Goal: Task Accomplishment & Management: Use online tool/utility

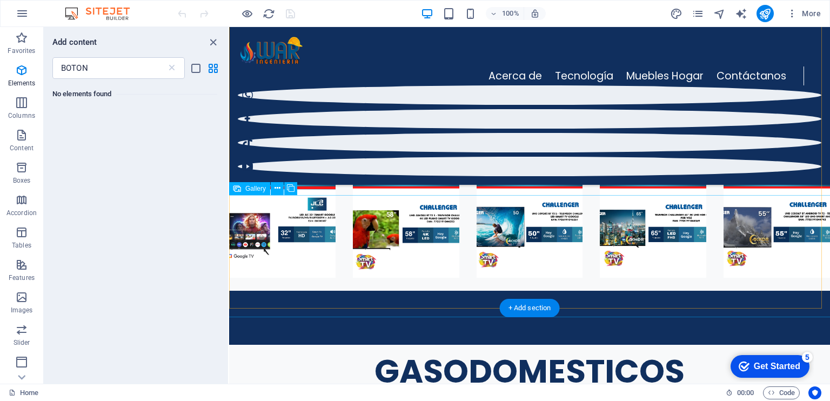
scroll to position [1965, 0]
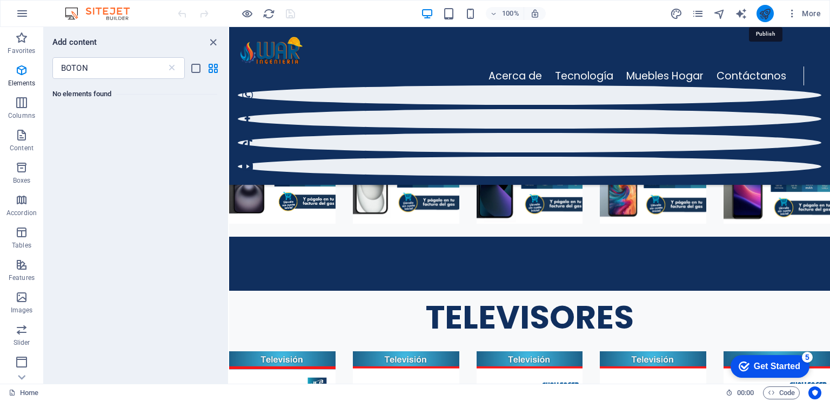
click at [764, 17] on icon "publish" at bounding box center [765, 14] width 12 height 12
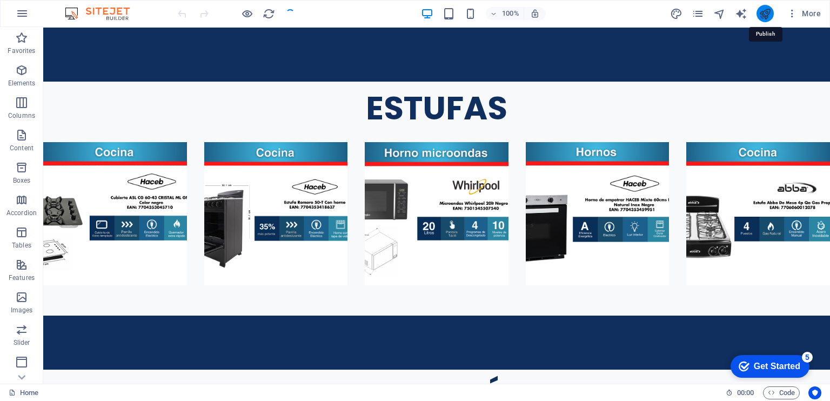
scroll to position [2201, 0]
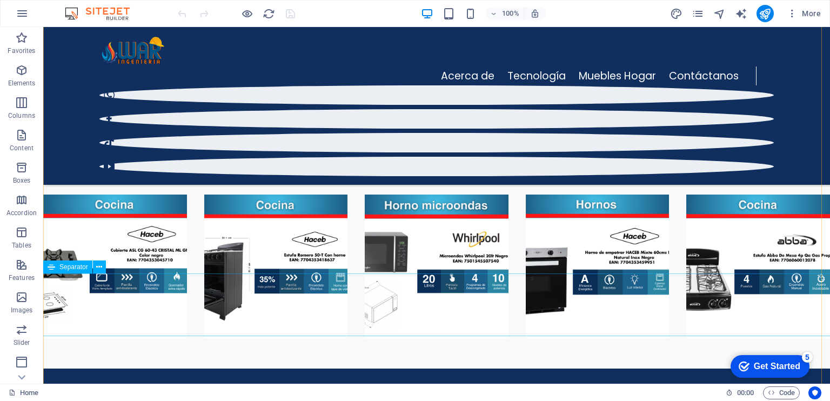
scroll to position [1767, 0]
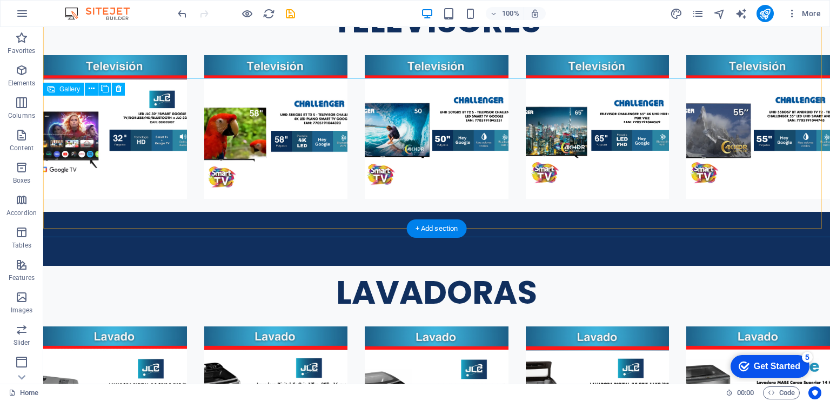
scroll to position [1599, 0]
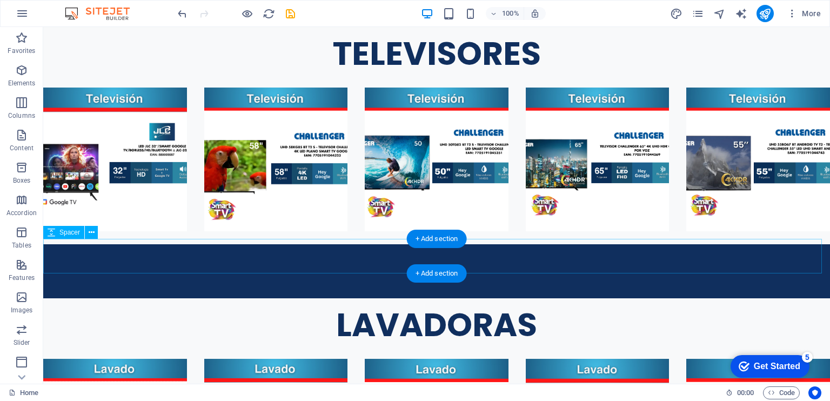
scroll to position [1759, 0]
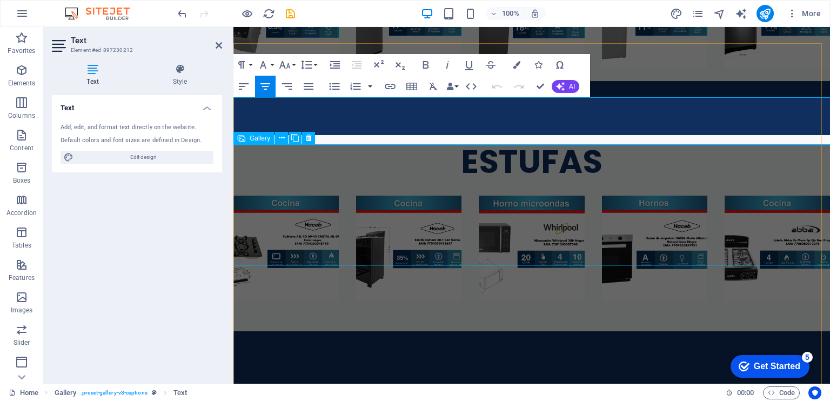
scroll to position [1564, 0]
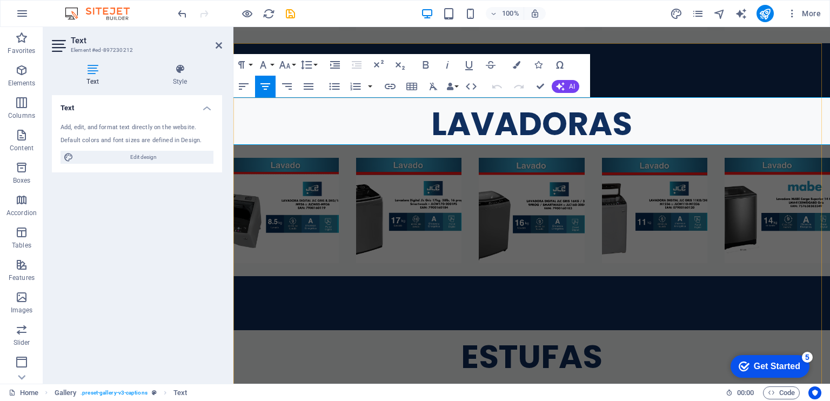
drag, startPoint x: 443, startPoint y: 125, endPoint x: 608, endPoint y: 140, distance: 165.4
drag, startPoint x: 611, startPoint y: 133, endPoint x: 428, endPoint y: 120, distance: 183.1
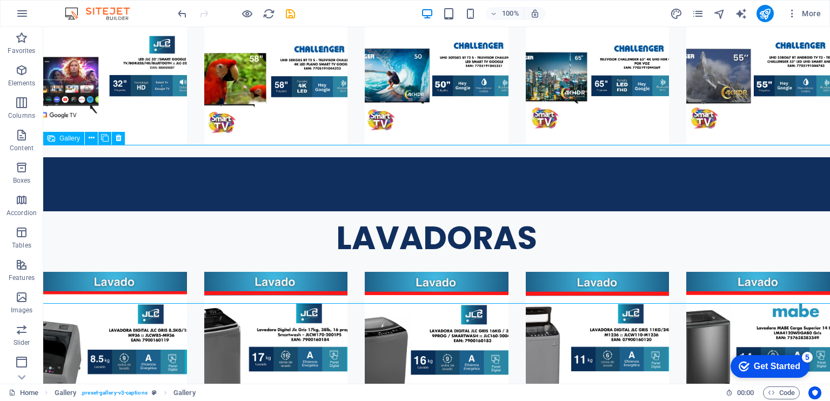
scroll to position [1754, 0]
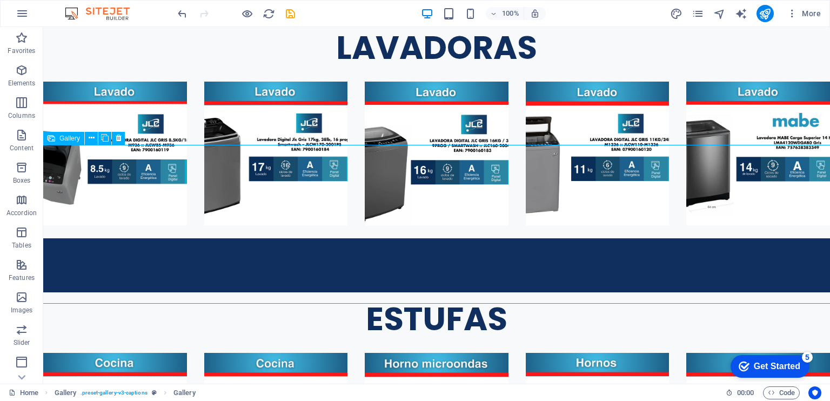
select select "4"
select select "px"
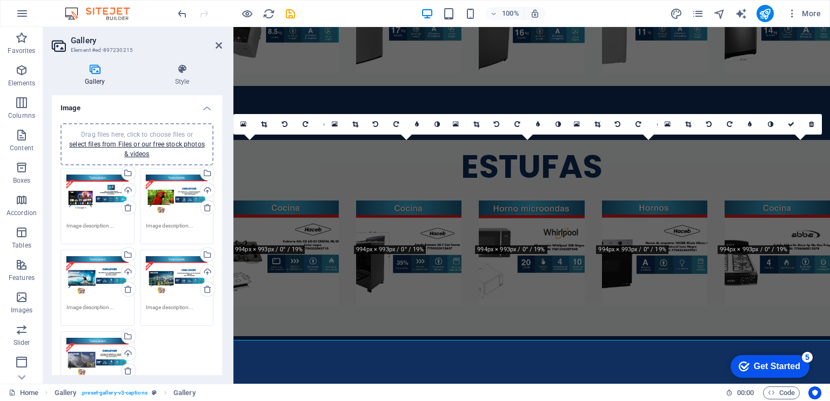
scroll to position [1559, 0]
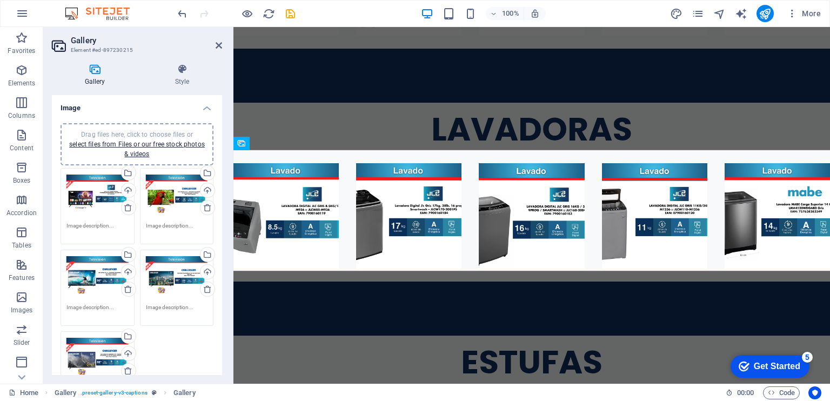
click at [133, 136] on span "Drag files here, click to choose files or select files from Files or our free s…" at bounding box center [137, 144] width 136 height 27
click at [173, 141] on link "select files from Files or our free stock photos & videos" at bounding box center [137, 148] width 136 height 17
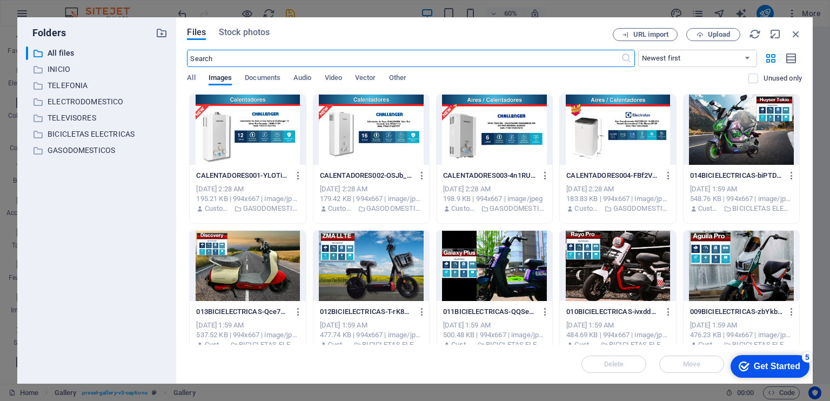
scroll to position [1741, 0]
click at [160, 33] on icon "button" at bounding box center [162, 33] width 12 height 12
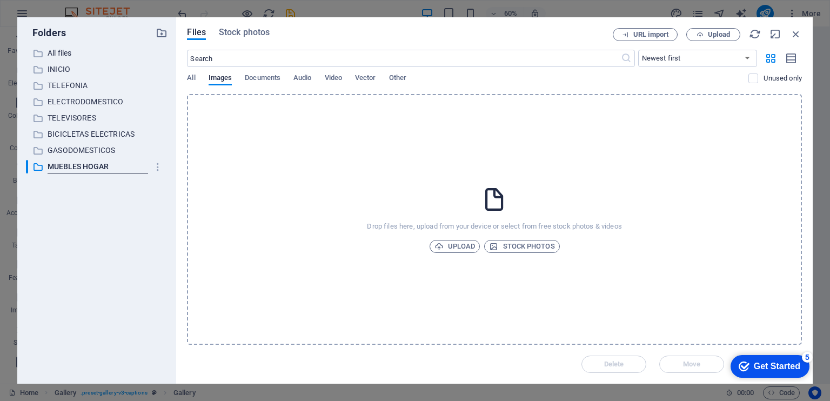
type input "MUEBLES HOGAR"
click at [500, 136] on div "Drop files here, upload from your device or select from free stock photos & vid…" at bounding box center [494, 219] width 615 height 251
click at [726, 27] on div "Files Stock photos URL import Upload ​ Newest first Oldest first Name (A-Z) Nam…" at bounding box center [494, 200] width 636 height 366
click at [725, 31] on span "Upload" at bounding box center [719, 34] width 22 height 6
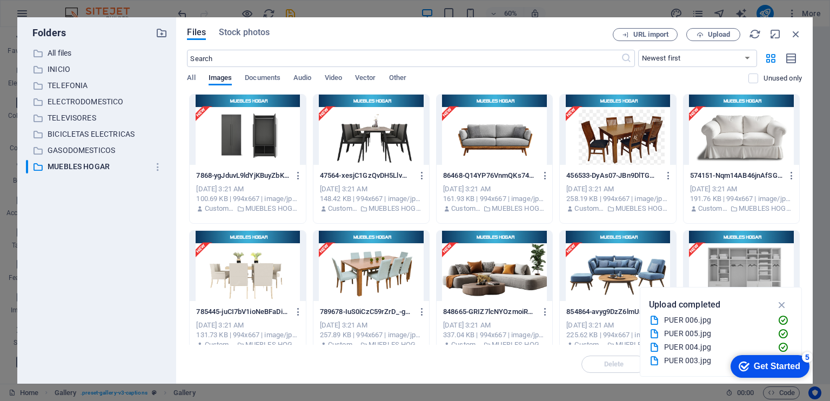
click at [273, 145] on div at bounding box center [248, 130] width 116 height 70
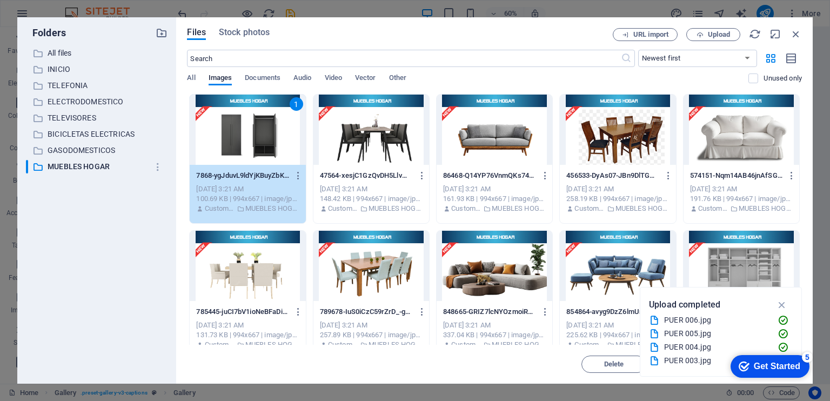
click at [273, 145] on div "1" at bounding box center [248, 130] width 116 height 70
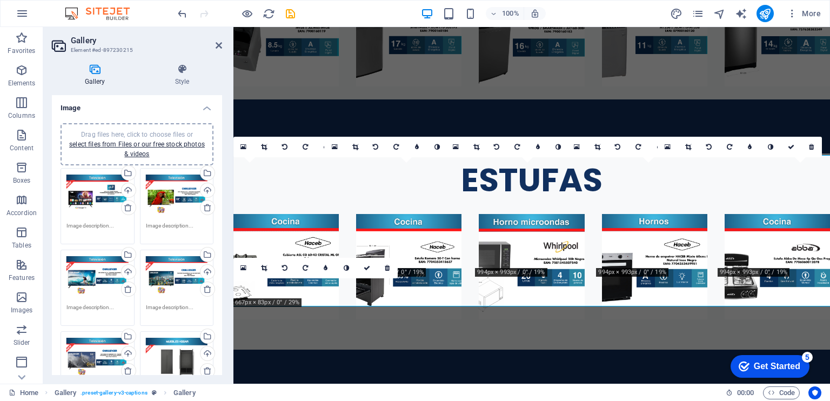
scroll to position [1554, 0]
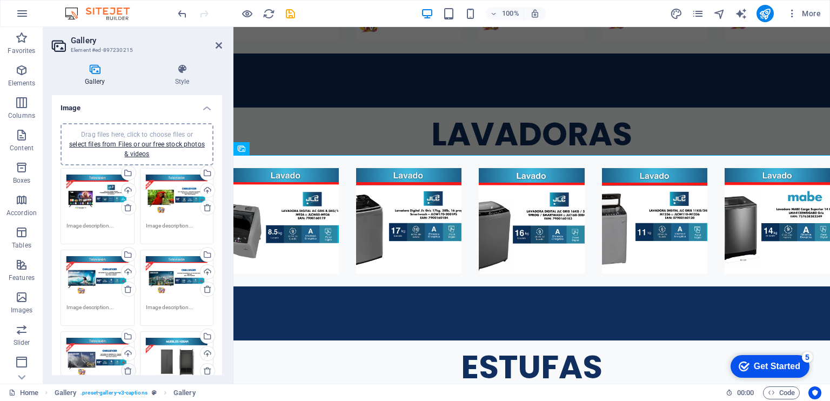
click at [128, 369] on icon at bounding box center [128, 370] width 9 height 9
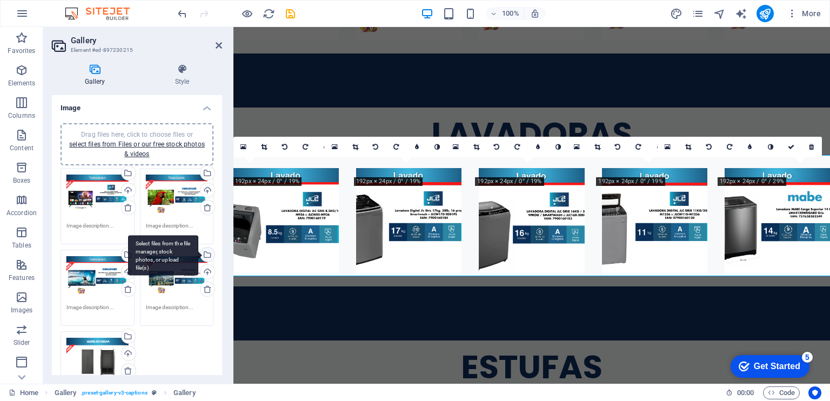
click at [205, 255] on div "Select files from the file manager, stock photos, or upload file(s)" at bounding box center [206, 255] width 16 height 16
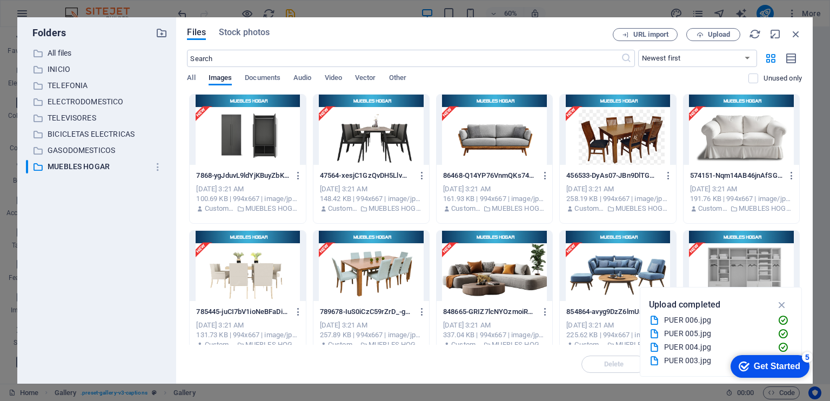
click at [613, 267] on div at bounding box center [618, 266] width 116 height 70
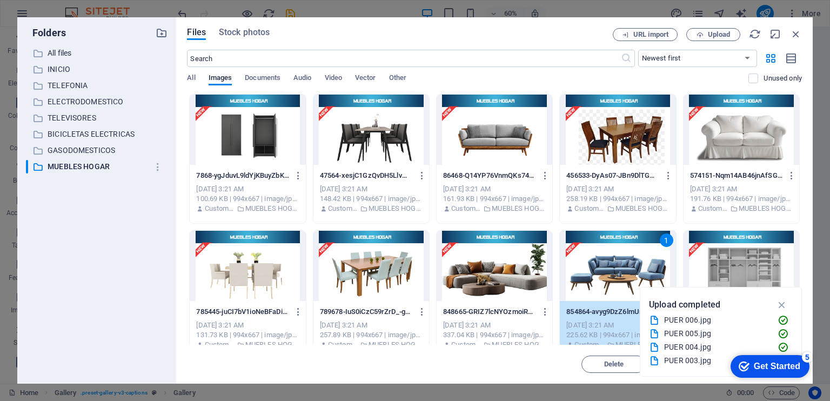
click at [613, 267] on div "1" at bounding box center [618, 266] width 116 height 70
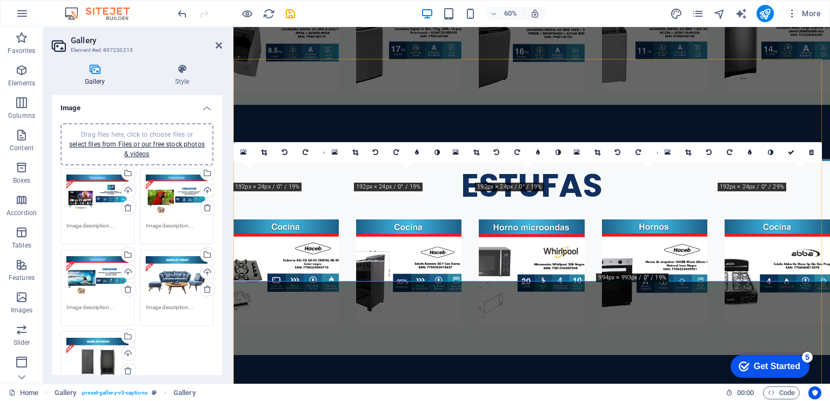
scroll to position [1549, 0]
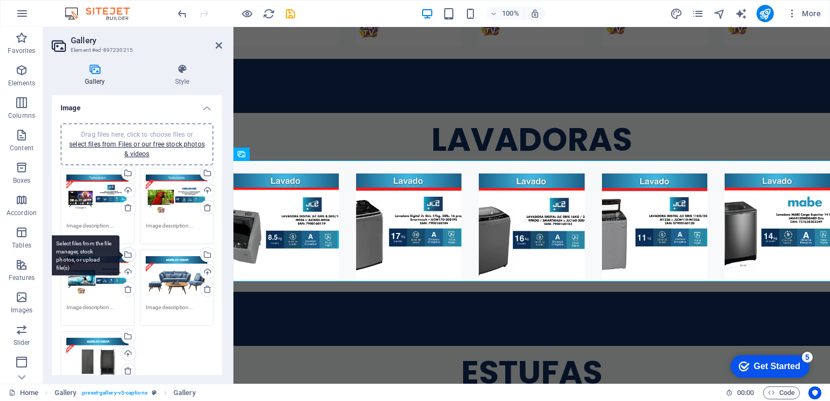
click at [128, 254] on div "Select files from the file manager, stock photos, or upload file(s)" at bounding box center [127, 255] width 16 height 16
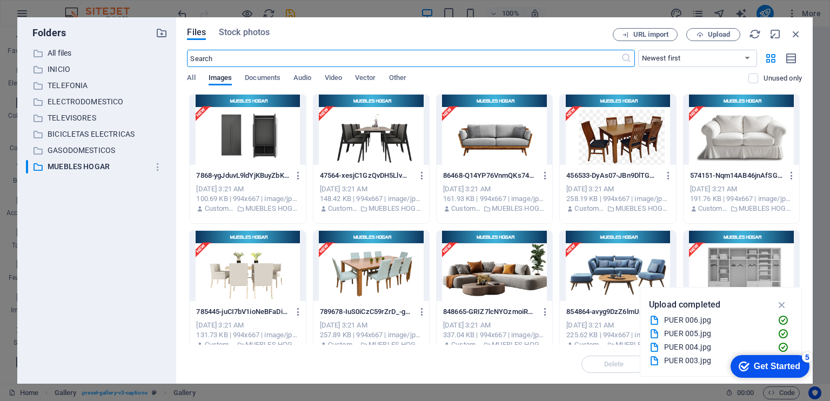
scroll to position [1731, 0]
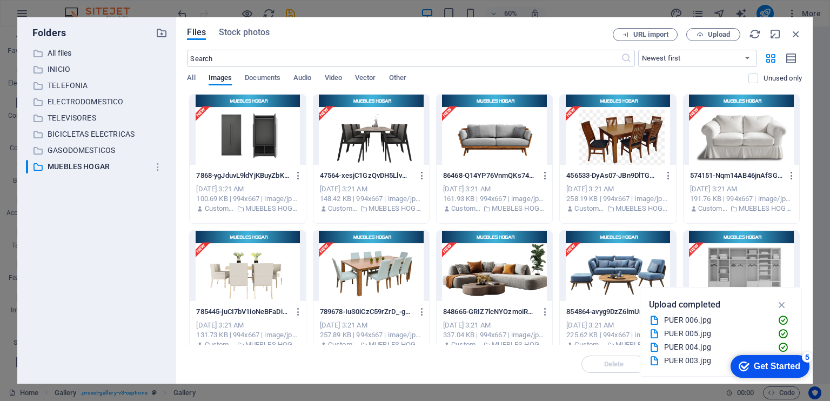
click at [396, 163] on div at bounding box center [371, 130] width 116 height 70
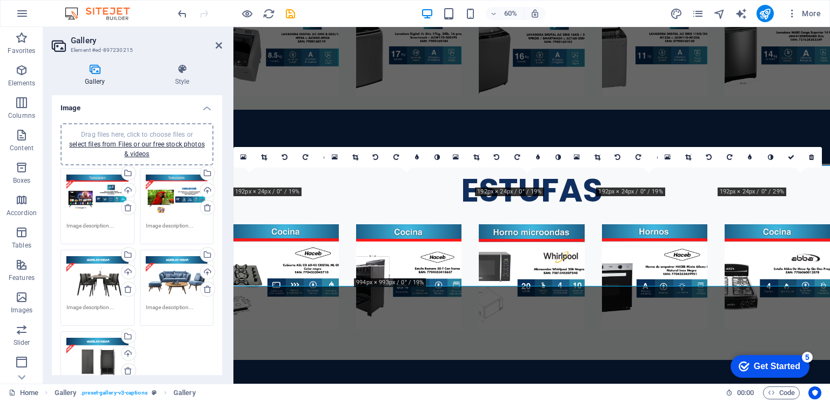
scroll to position [1543, 0]
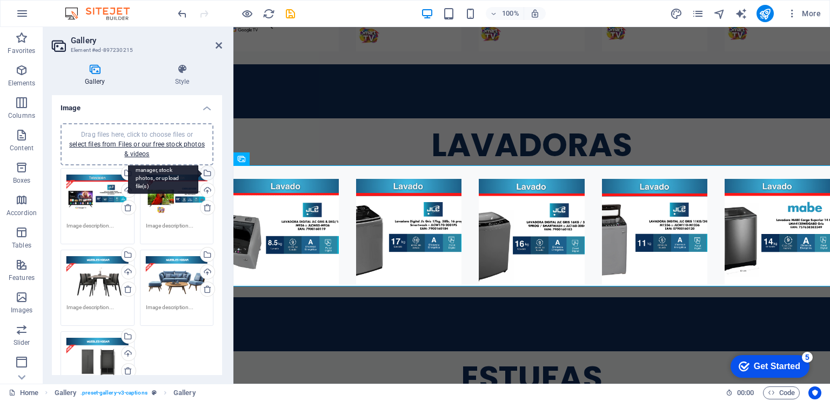
click at [206, 175] on div "Select files from the file manager, stock photos, or upload file(s)" at bounding box center [206, 174] width 16 height 16
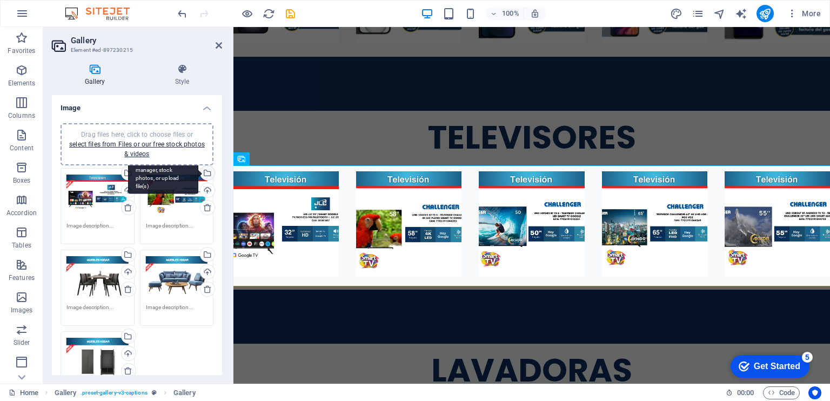
scroll to position [1734, 0]
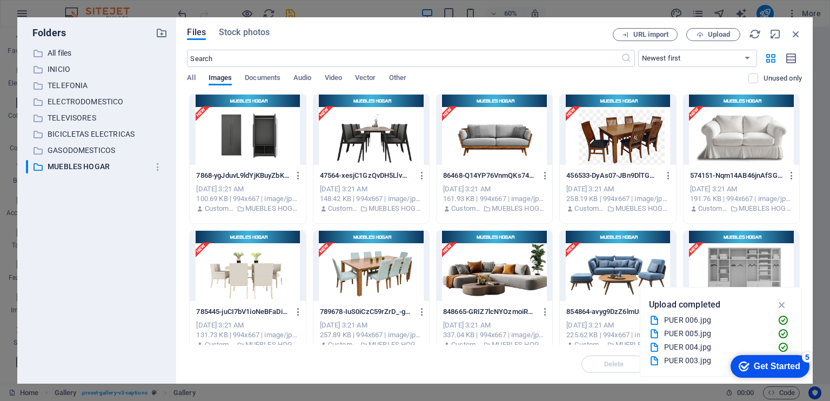
click at [278, 152] on div at bounding box center [248, 130] width 116 height 70
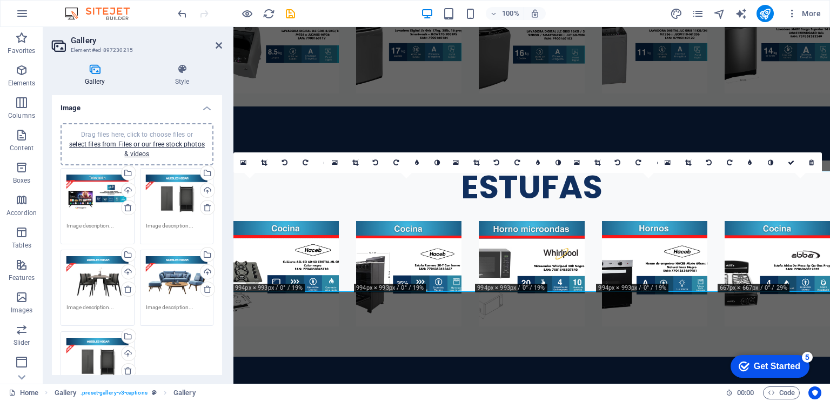
scroll to position [1538, 0]
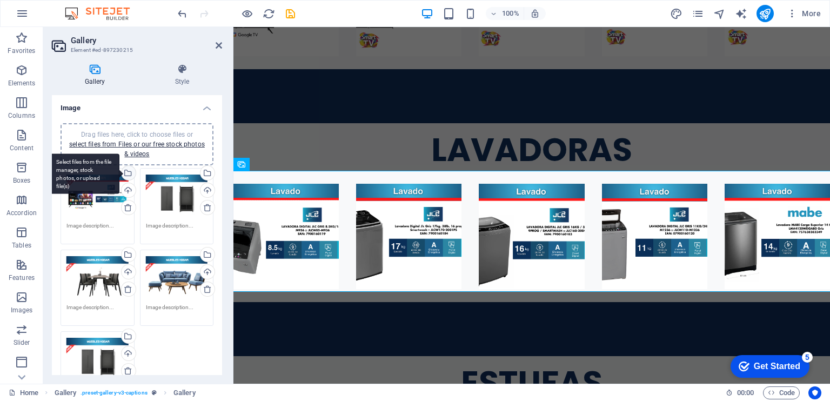
click at [127, 172] on div "Select files from the file manager, stock photos, or upload file(s)" at bounding box center [127, 174] width 16 height 16
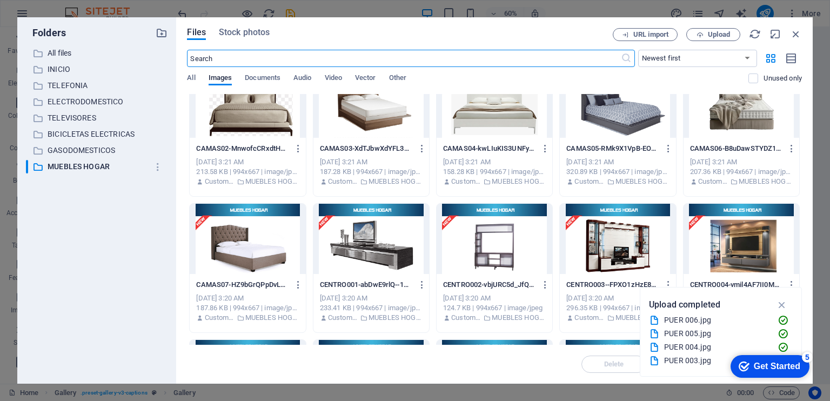
scroll to position [450, 0]
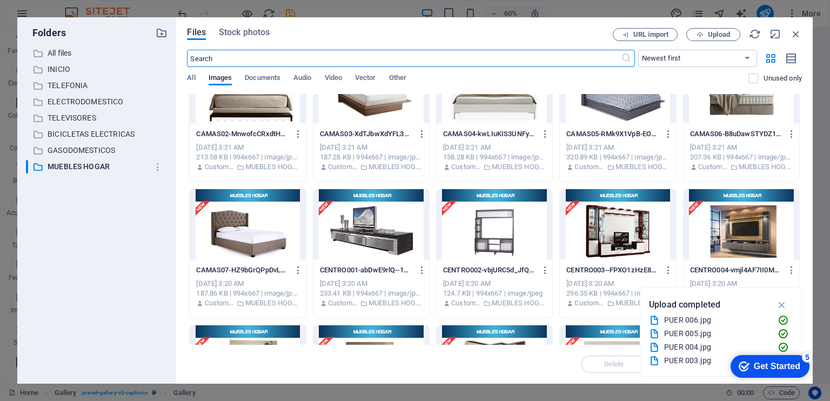
click at [279, 239] on div at bounding box center [248, 224] width 116 height 70
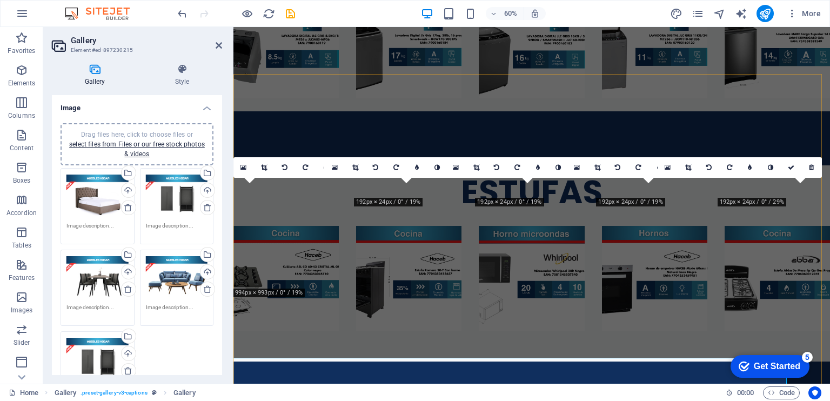
scroll to position [1533, 0]
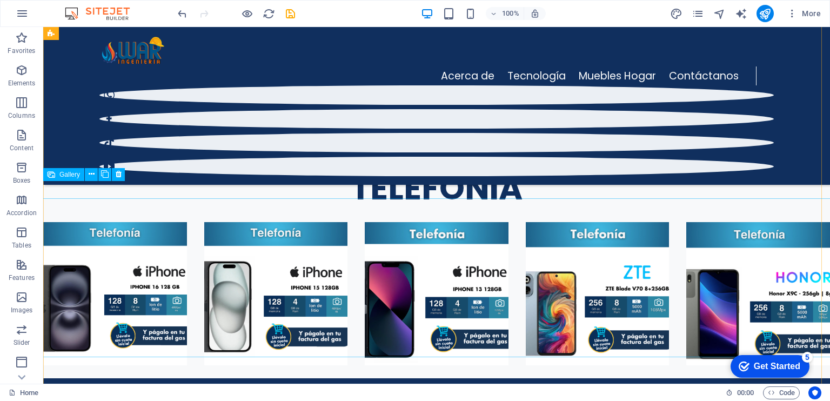
scroll to position [838, 0]
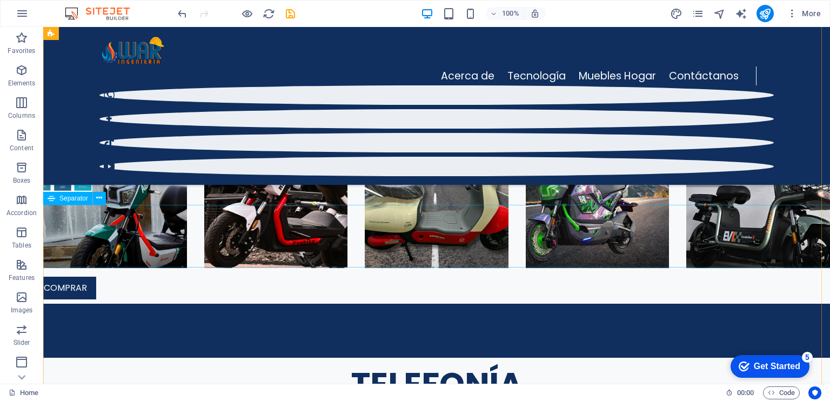
scroll to position [568, 0]
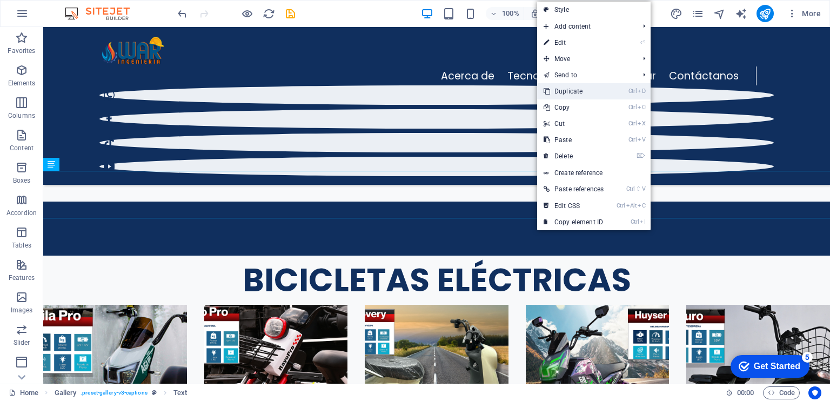
click at [565, 93] on link "Ctrl D Duplicate" at bounding box center [573, 91] width 73 height 16
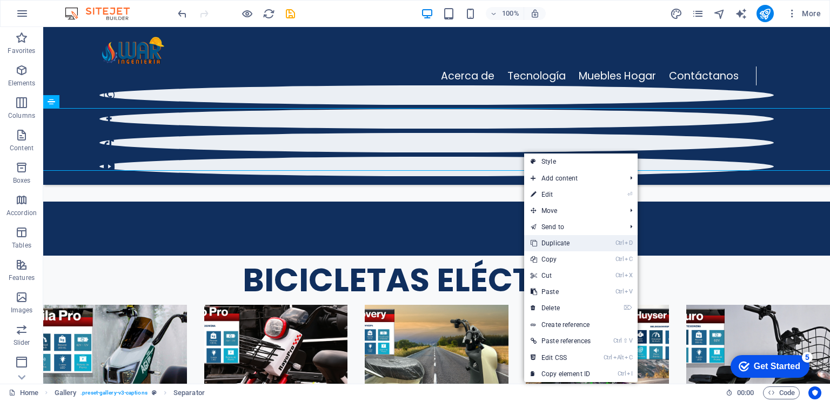
click at [559, 240] on link "Ctrl D Duplicate" at bounding box center [560, 243] width 73 height 16
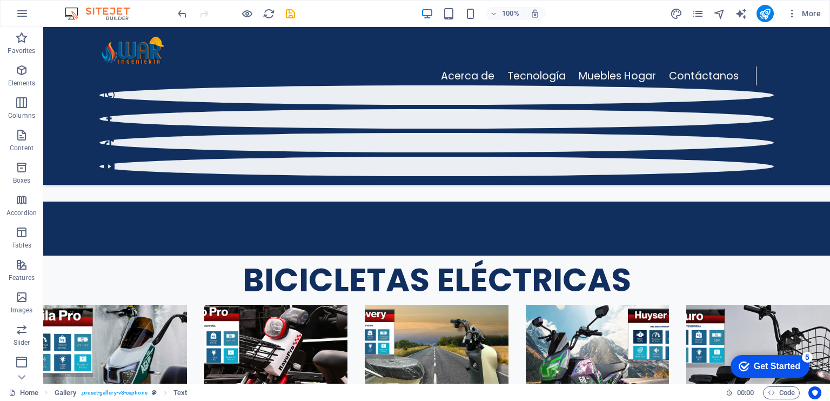
drag, startPoint x: 458, startPoint y: 256, endPoint x: 451, endPoint y: 200, distance: 56.1
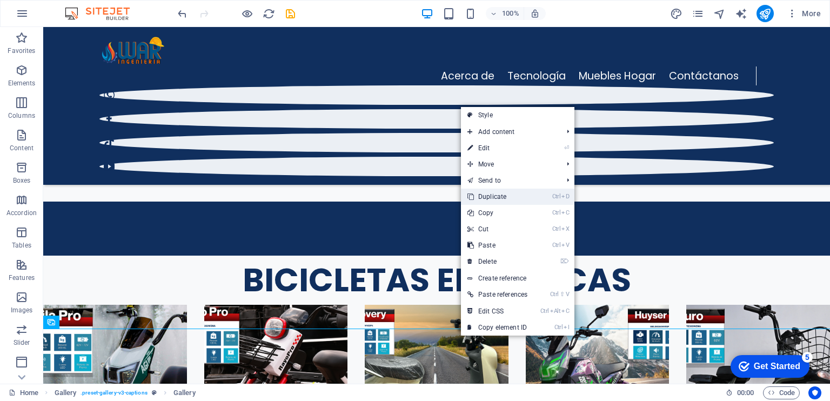
click at [495, 198] on link "Ctrl D Duplicate" at bounding box center [497, 197] width 73 height 16
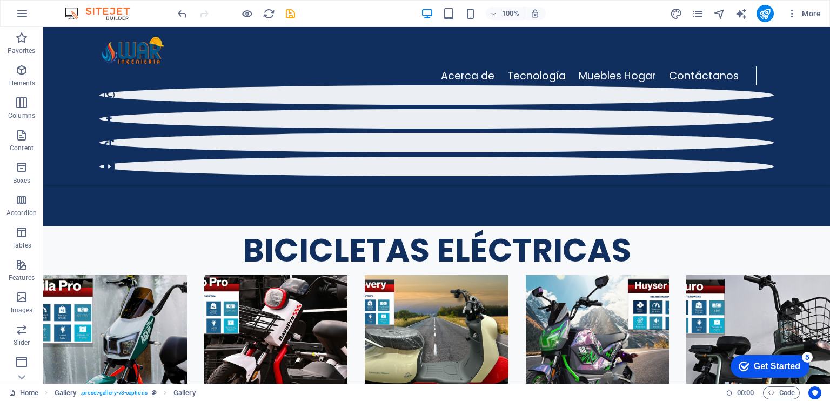
scroll to position [588, 0]
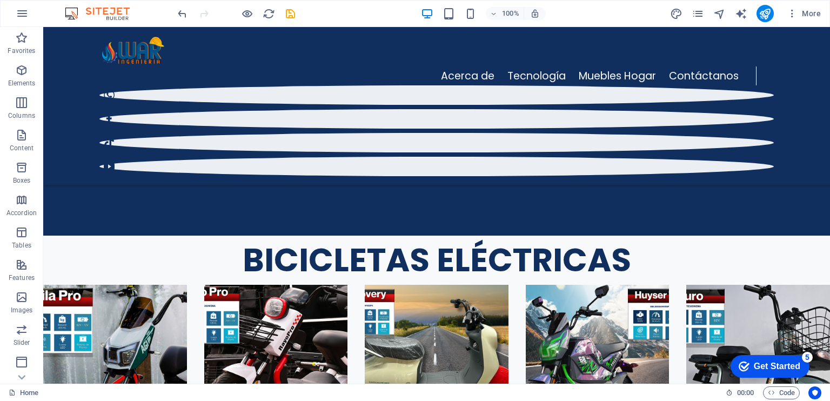
drag, startPoint x: 452, startPoint y: 147, endPoint x: 445, endPoint y: 333, distance: 186.0
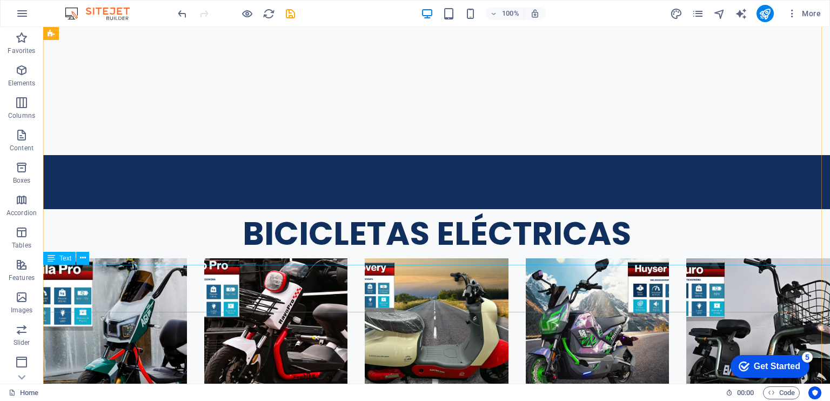
scroll to position [845, 0]
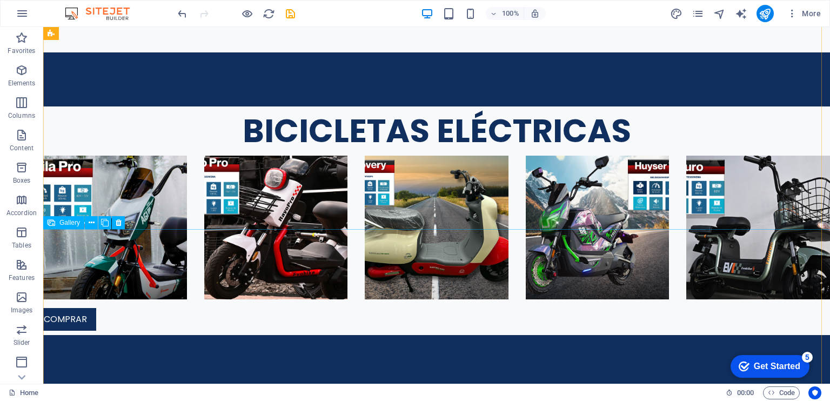
select select "4"
select select "px"
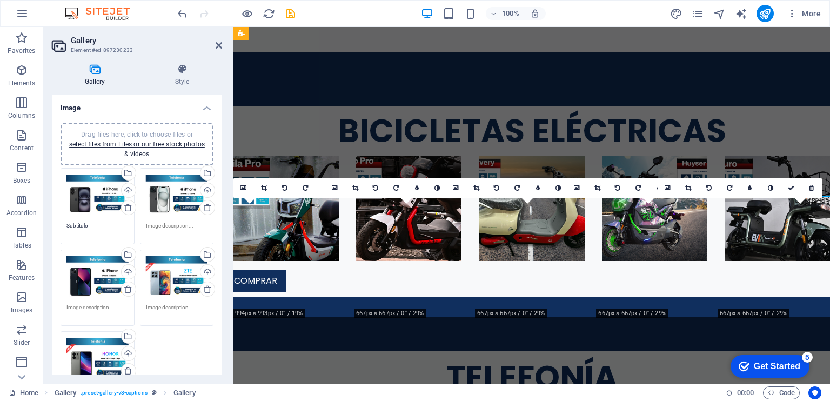
scroll to position [802, 0]
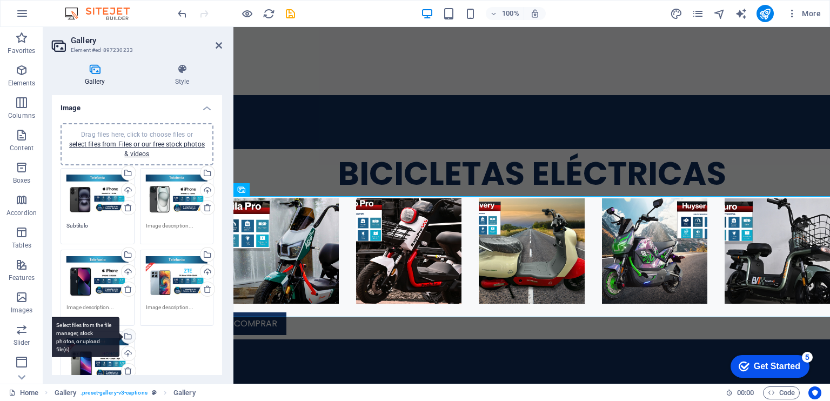
click at [130, 335] on div "Select files from the file manager, stock photos, or upload file(s)" at bounding box center [127, 337] width 16 height 16
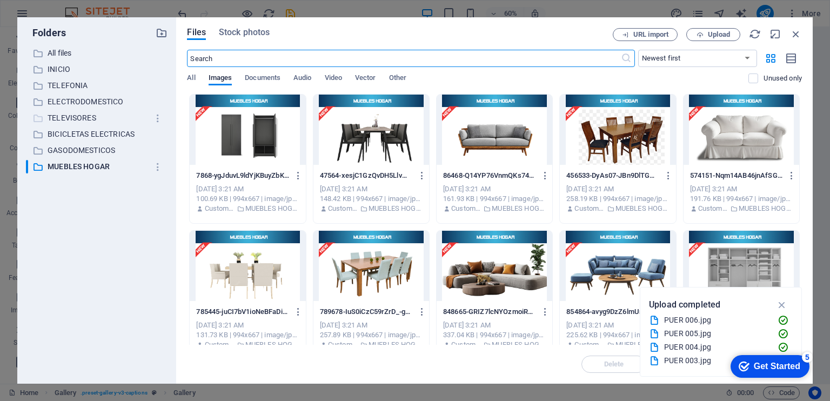
click at [112, 112] on p "TELEVISORES" at bounding box center [98, 118] width 100 height 12
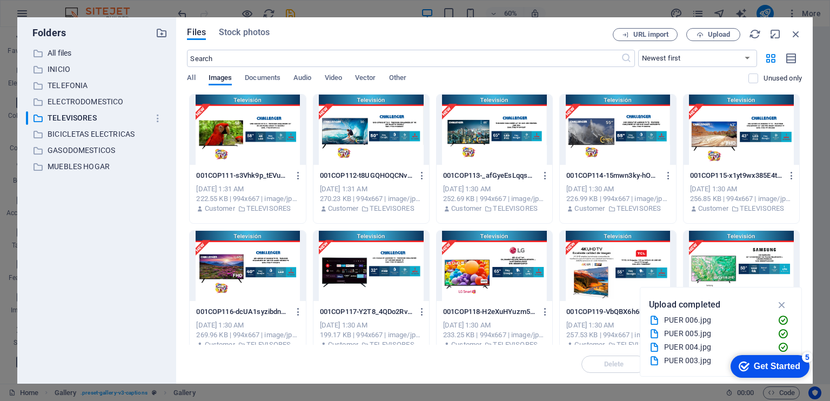
drag, startPoint x: 186, startPoint y: 137, endPoint x: 524, endPoint y: 235, distance: 351.7
click at [524, 235] on div "Files Stock photos URL import Upload ​ Newest first Oldest first Name (A-Z) Nam…" at bounding box center [494, 200] width 636 height 366
click at [282, 133] on div at bounding box center [248, 130] width 116 height 70
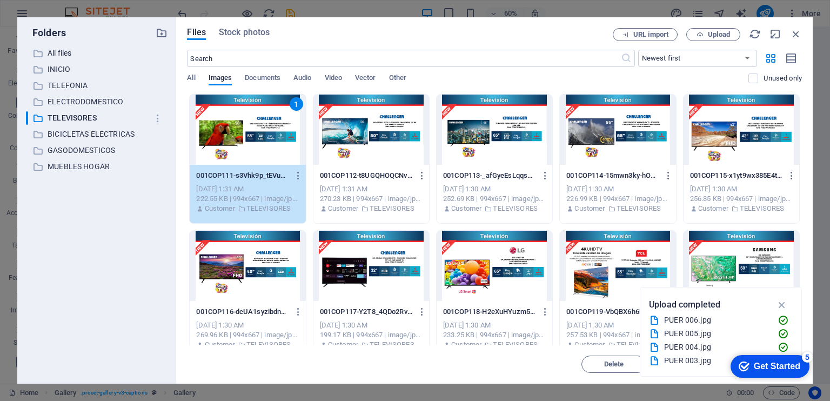
click at [282, 133] on div "1" at bounding box center [248, 130] width 116 height 70
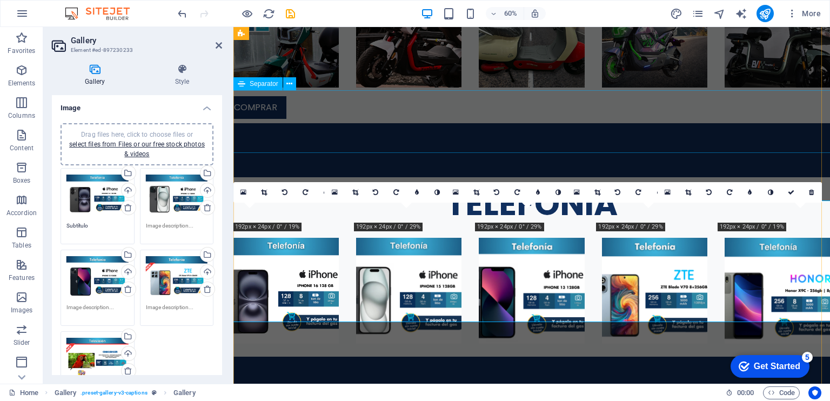
scroll to position [797, 0]
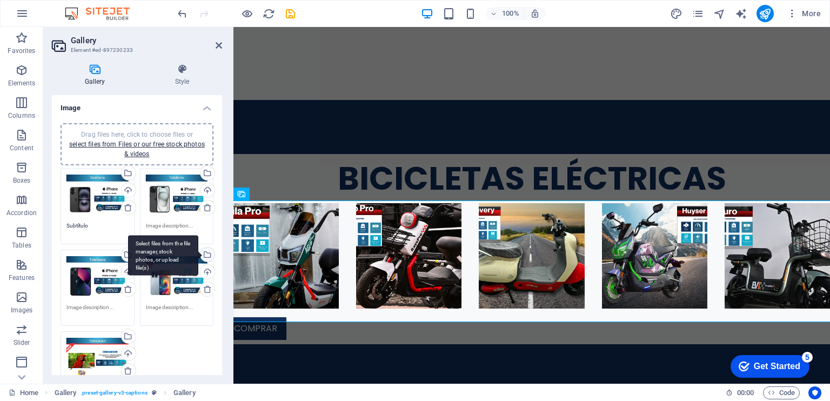
click at [207, 254] on div "Select files from the file manager, stock photos, or upload file(s)" at bounding box center [206, 255] width 16 height 16
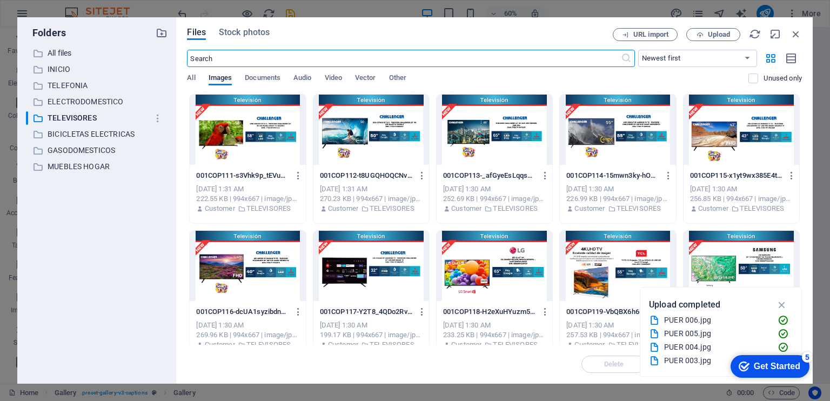
scroll to position [1014, 0]
click at [335, 145] on div at bounding box center [371, 130] width 116 height 70
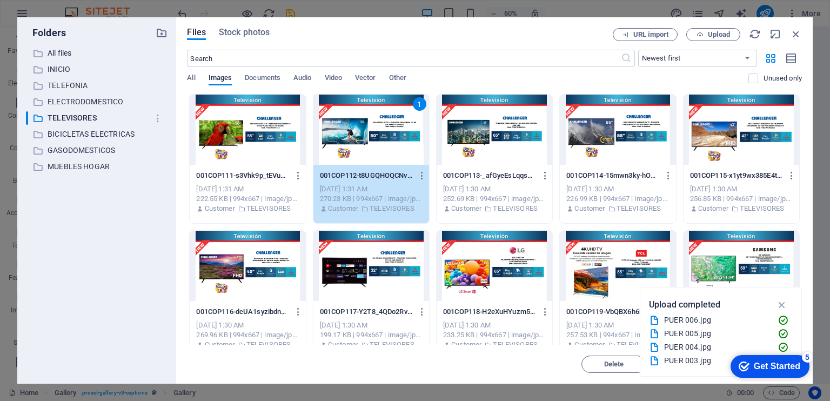
drag, startPoint x: 335, startPoint y: 145, endPoint x: 100, endPoint y: 137, distance: 235.2
click at [335, 145] on div "1" at bounding box center [371, 130] width 116 height 70
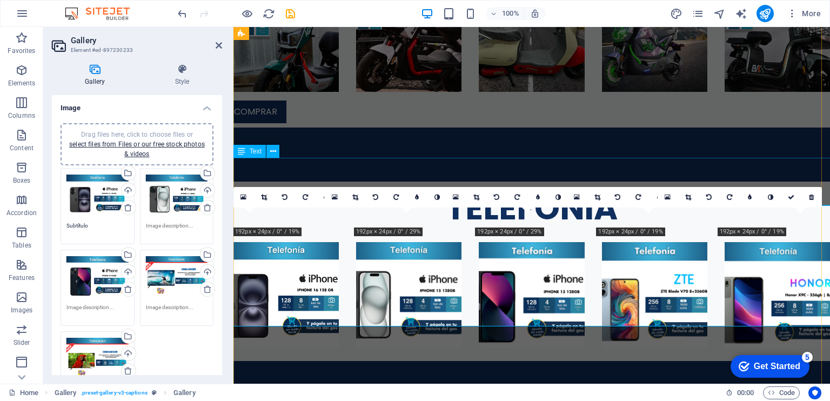
scroll to position [792, 0]
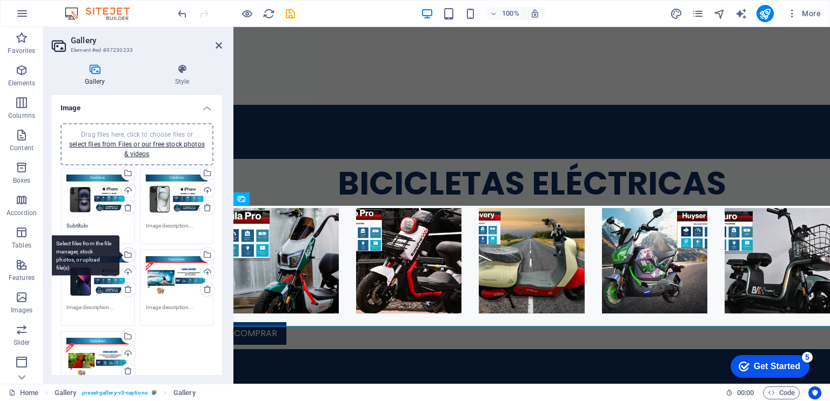
click at [130, 254] on div "Select files from the file manager, stock photos, or upload file(s)" at bounding box center [127, 255] width 16 height 16
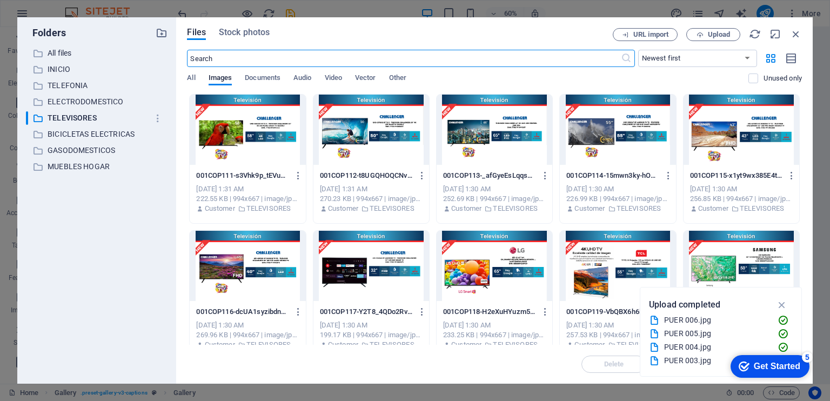
scroll to position [1009, 0]
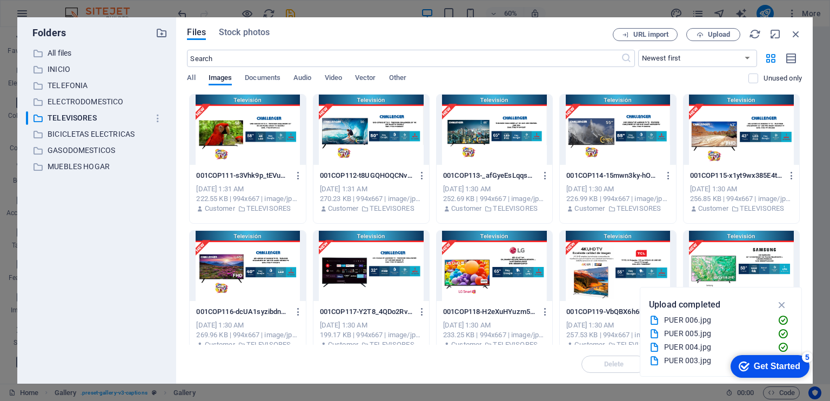
click at [694, 257] on div at bounding box center [741, 266] width 116 height 70
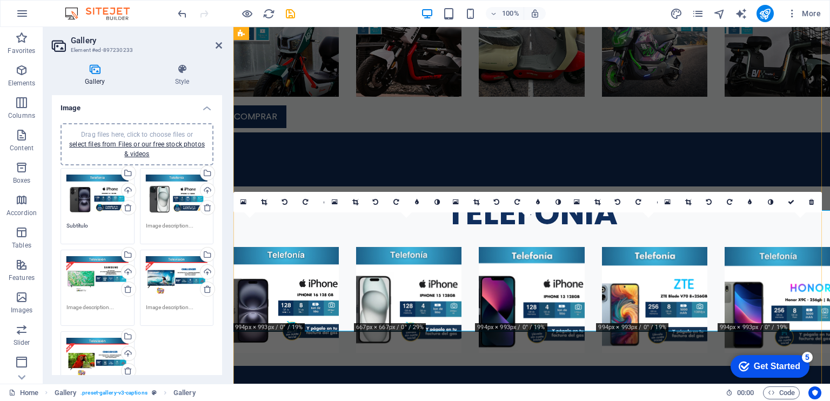
scroll to position [787, 0]
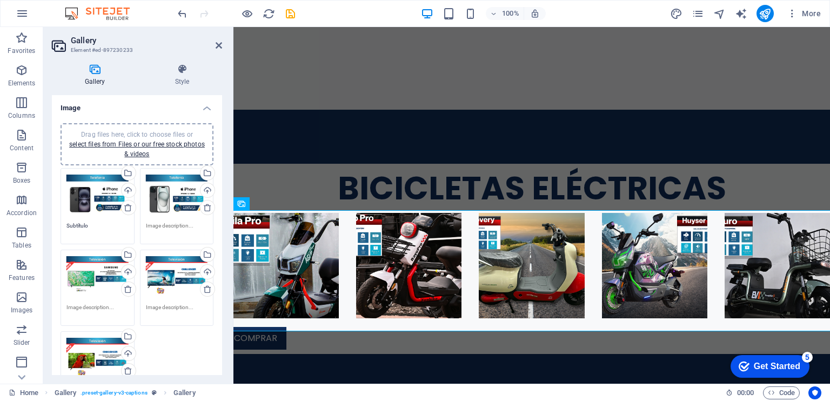
click at [207, 172] on div "Select files from the file manager, stock photos, or upload file(s)" at bounding box center [206, 174] width 16 height 16
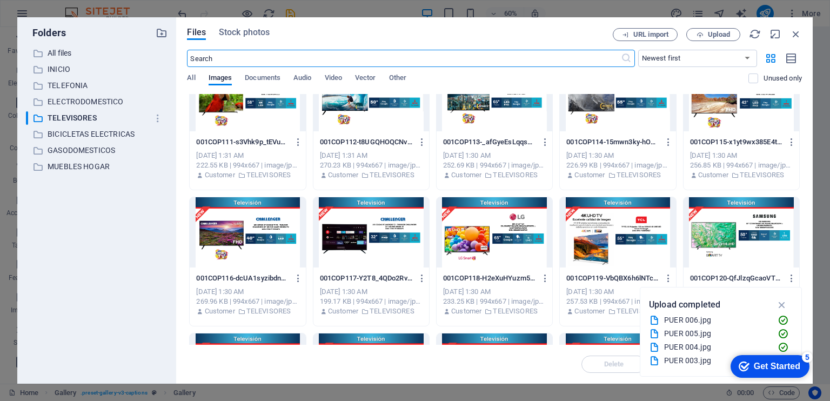
scroll to position [90, 0]
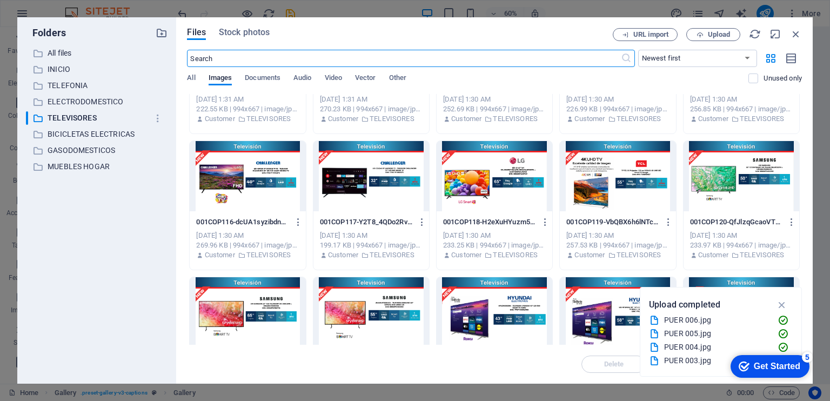
click at [482, 302] on div at bounding box center [495, 312] width 116 height 70
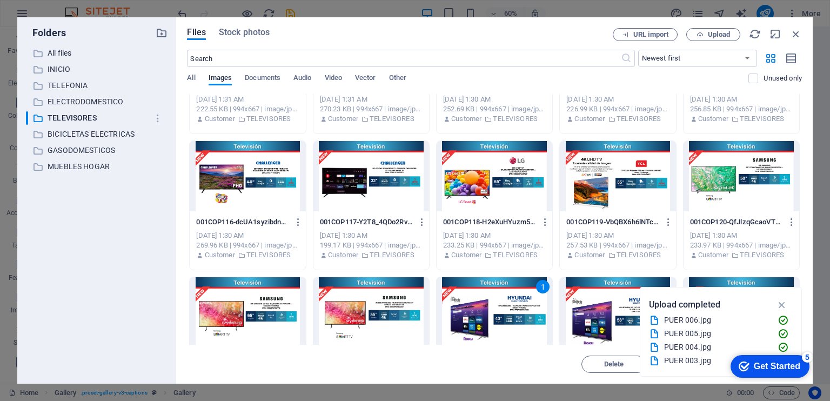
click at [482, 302] on div "1" at bounding box center [495, 312] width 116 height 70
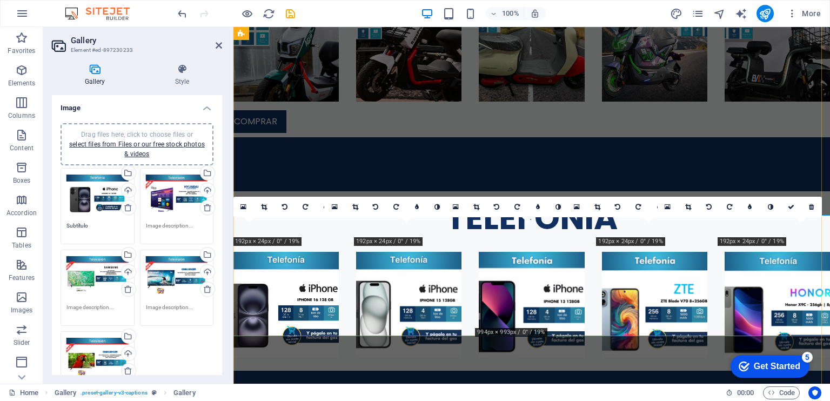
scroll to position [782, 0]
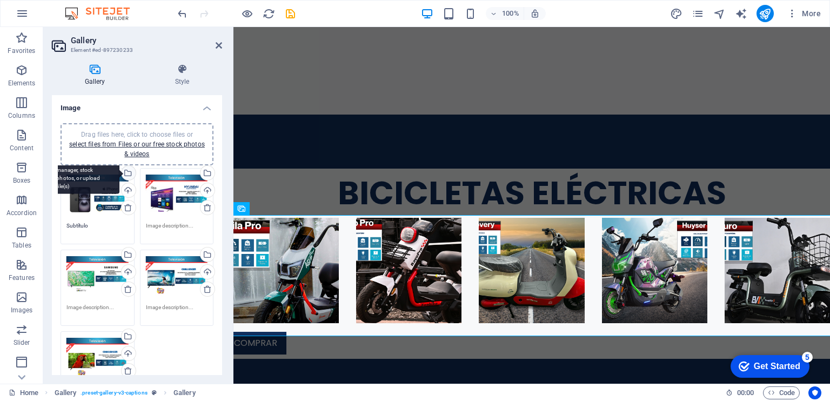
click at [130, 176] on div "Select files from the file manager, stock photos, or upload file(s)" at bounding box center [127, 174] width 16 height 16
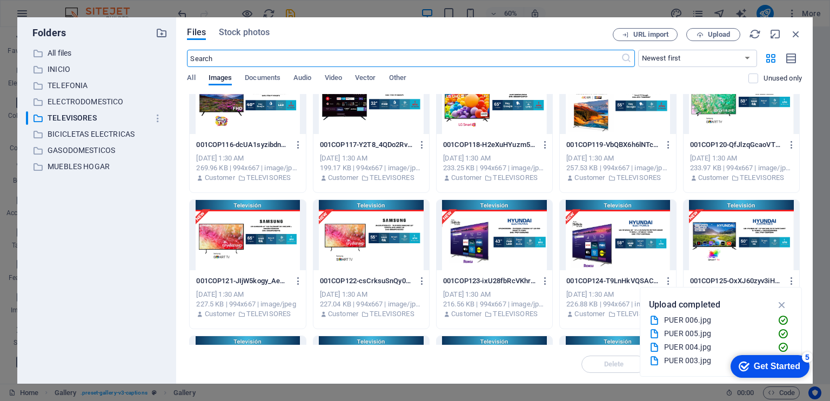
scroll to position [180, 0]
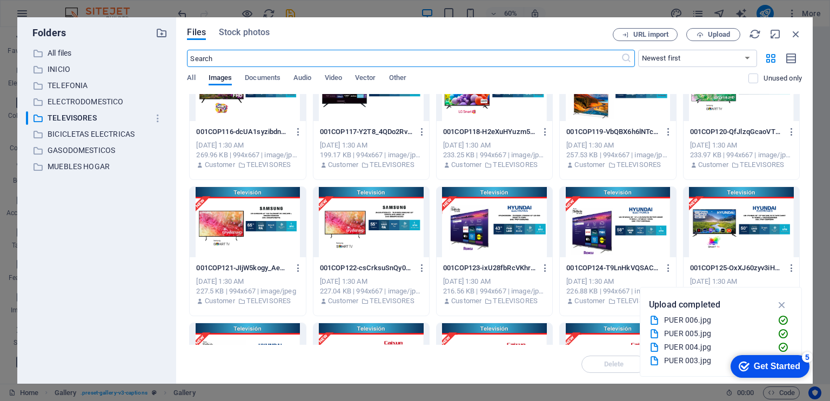
click at [379, 321] on div "001COP111-s3Vhk9p_tEVuRXIL4HdNiQ.jpg 001COP111-s3Vhk9p_tEVuRXIL4HdNiQ.jpg Sep 2…" at bounding box center [494, 319] width 615 height 810
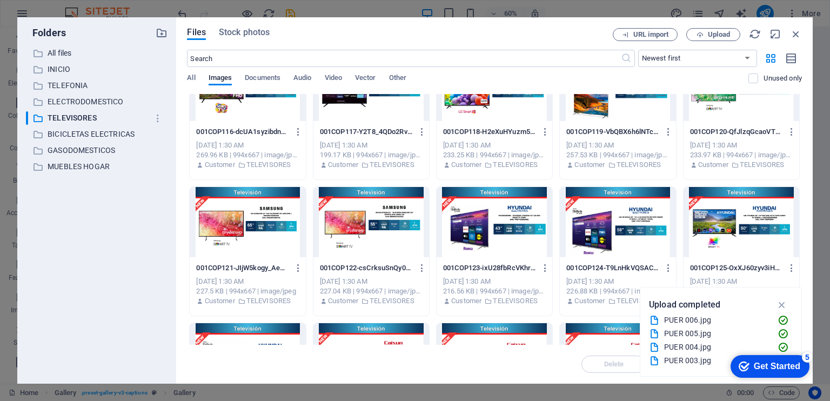
click at [379, 321] on div "001COP111-s3Vhk9p_tEVuRXIL4HdNiQ.jpg 001COP111-s3Vhk9p_tEVuRXIL4HdNiQ.jpg Sep 2…" at bounding box center [494, 319] width 615 height 810
click at [381, 323] on div "1" at bounding box center [371, 358] width 116 height 70
click at [383, 331] on div at bounding box center [371, 358] width 116 height 70
click at [383, 331] on div "1" at bounding box center [371, 358] width 116 height 70
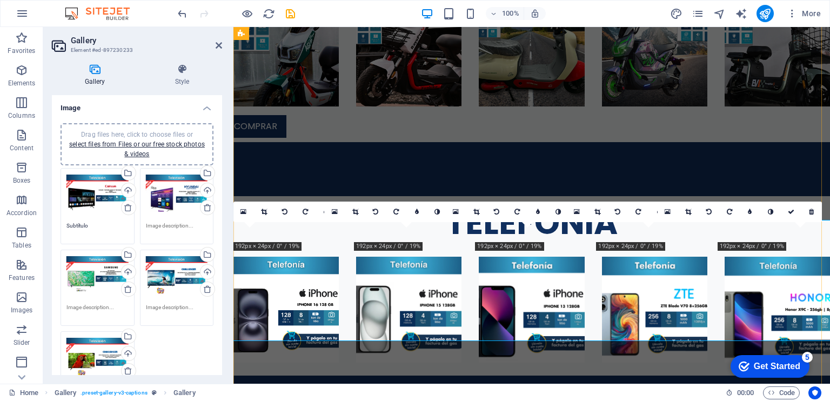
scroll to position [778, 0]
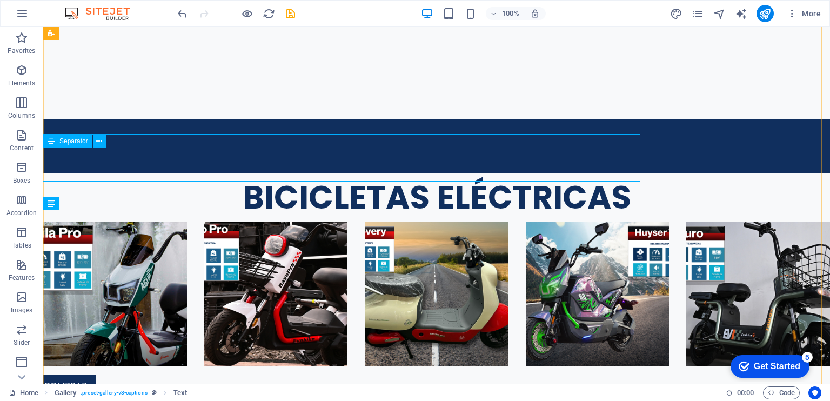
scroll to position [816, 0]
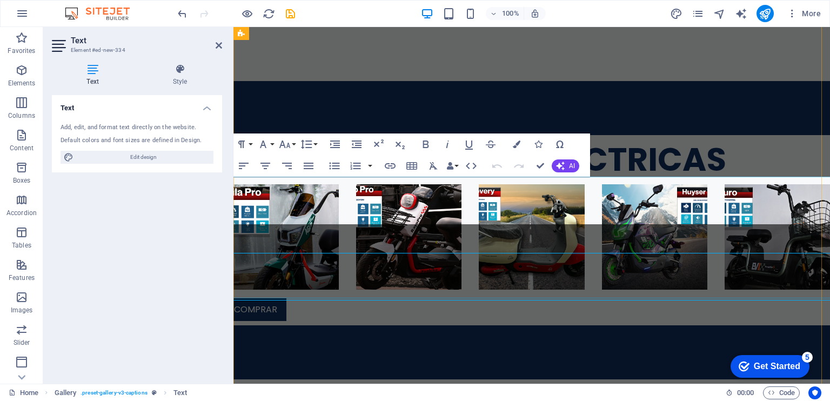
scroll to position [773, 0]
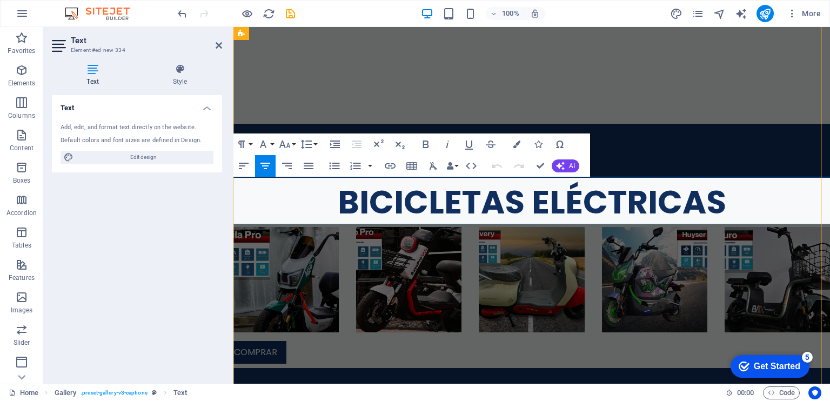
drag, startPoint x: 608, startPoint y: 204, endPoint x: 517, endPoint y: 203, distance: 91.3
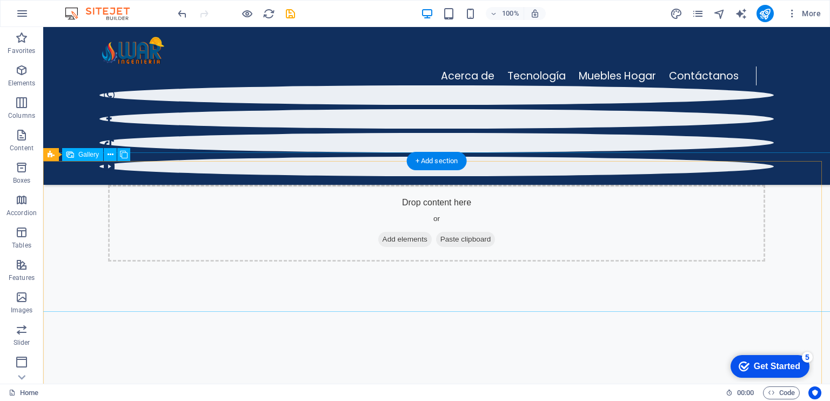
scroll to position [0, 0]
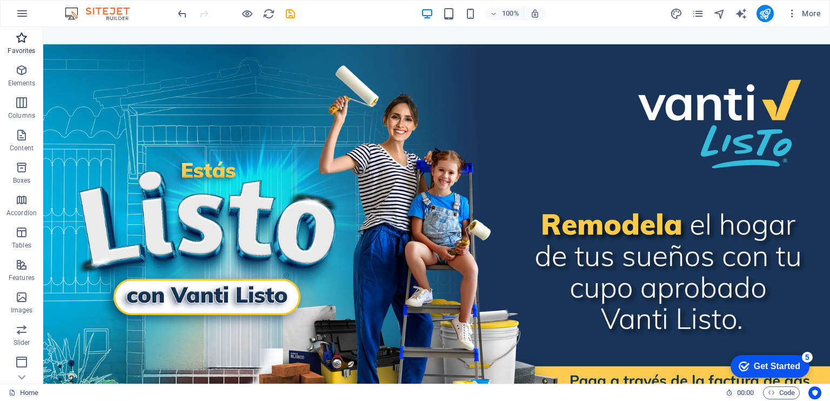
click at [7, 58] on button "Favorites" at bounding box center [21, 43] width 43 height 32
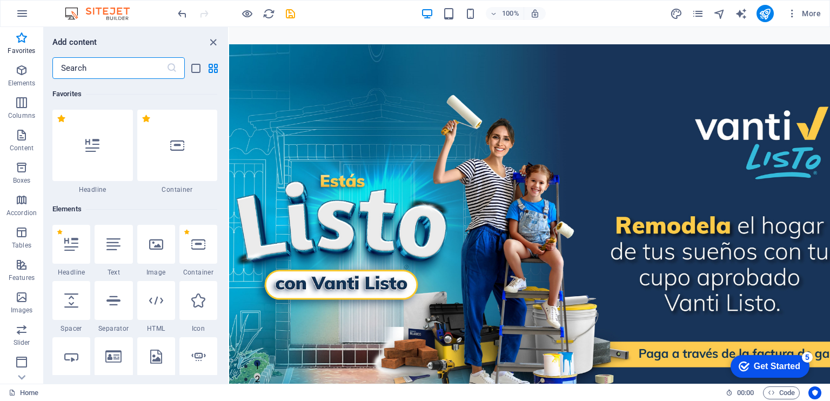
click at [84, 65] on input "text" at bounding box center [109, 68] width 114 height 22
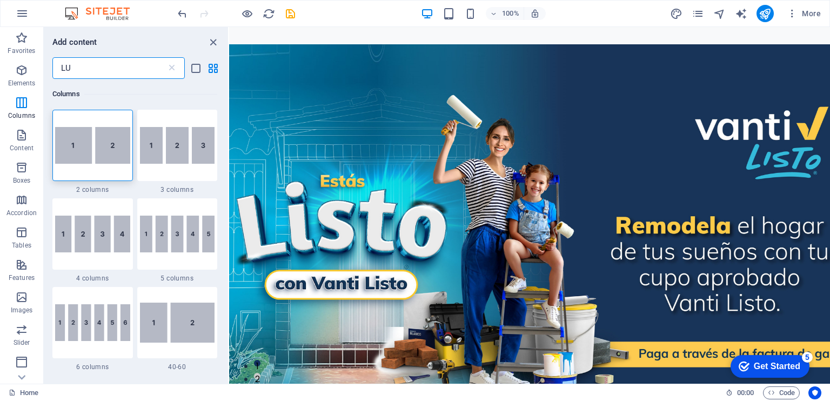
type input "L"
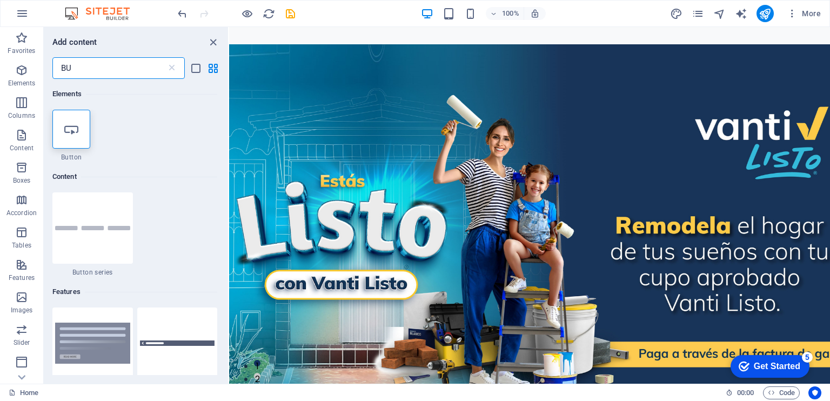
type input "B"
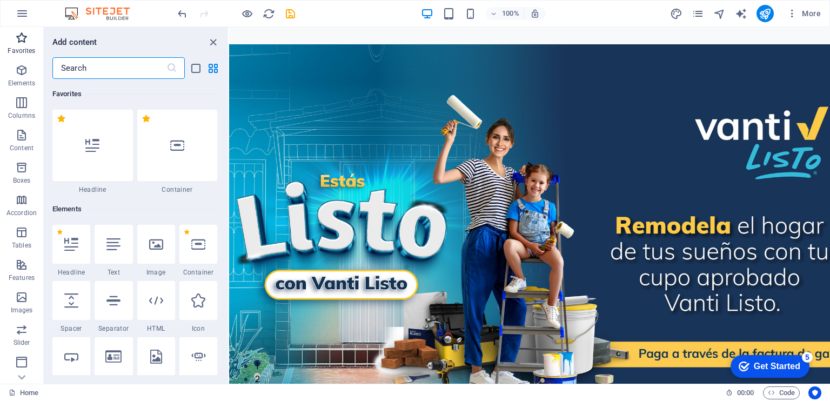
click at [26, 51] on p "Favorites" at bounding box center [22, 50] width 28 height 9
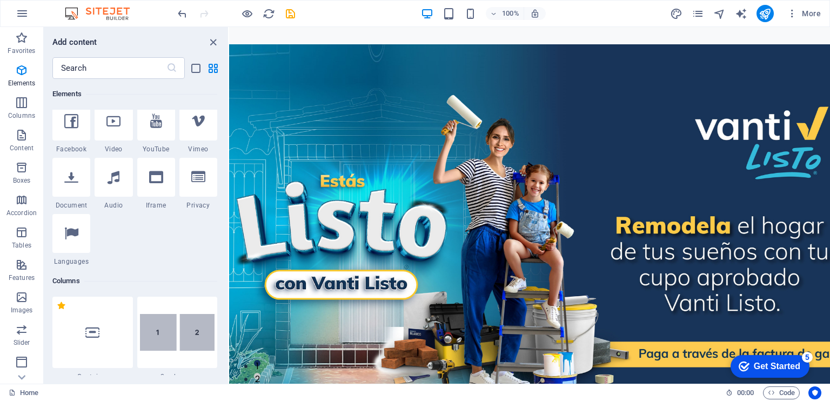
scroll to position [360, 0]
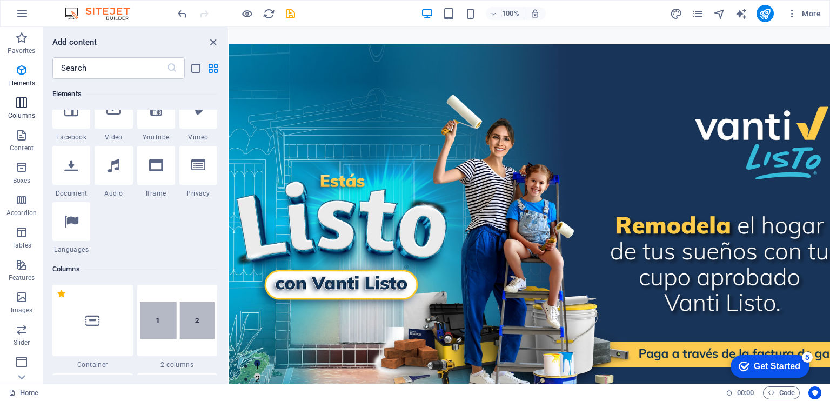
click at [21, 112] on p "Columns" at bounding box center [21, 115] width 27 height 9
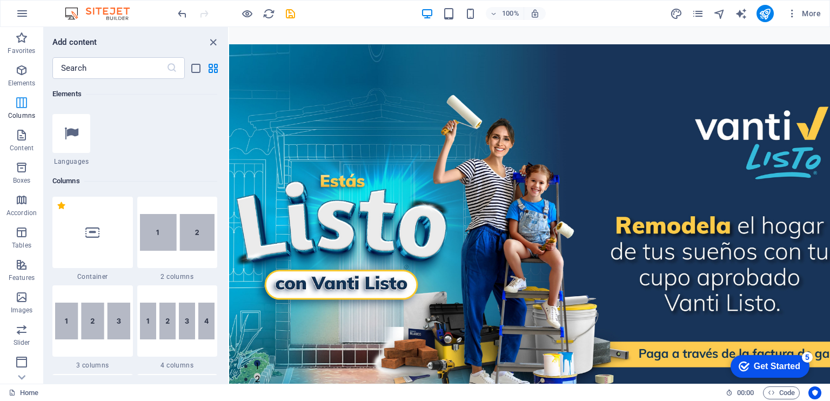
scroll to position [535, 0]
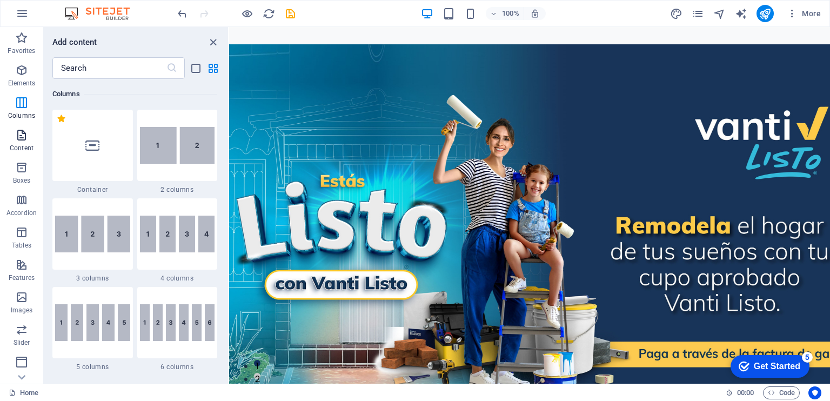
click at [27, 133] on icon "button" at bounding box center [21, 135] width 13 height 13
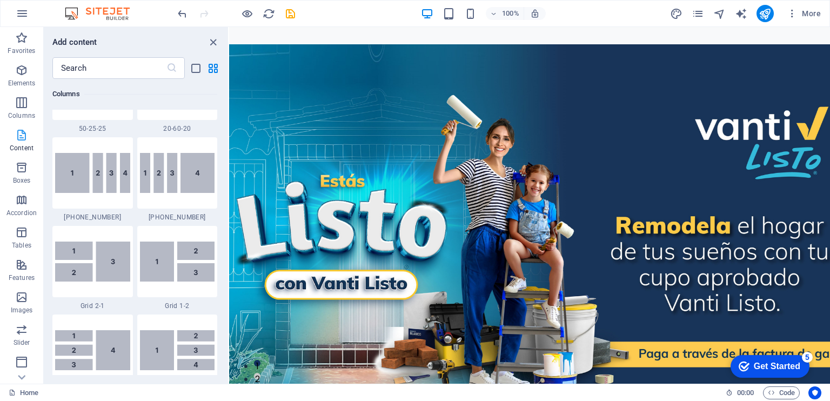
scroll to position [1891, 0]
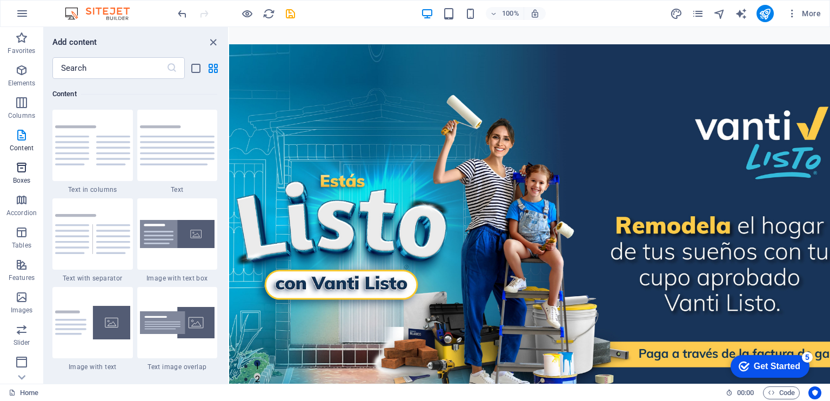
click at [30, 166] on span "Boxes" at bounding box center [21, 174] width 43 height 26
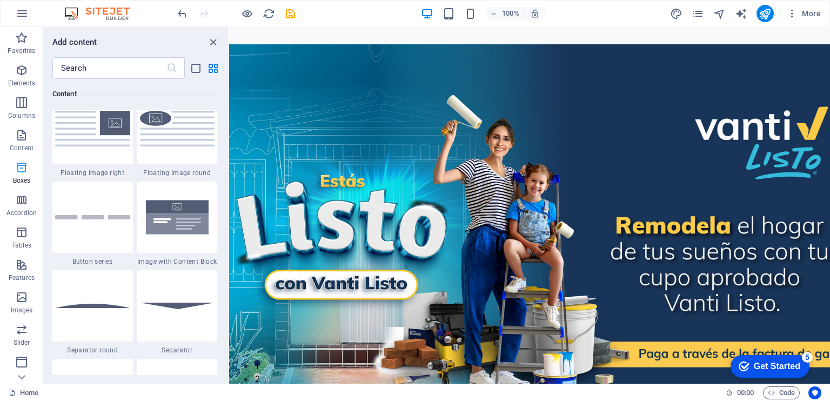
scroll to position [2980, 0]
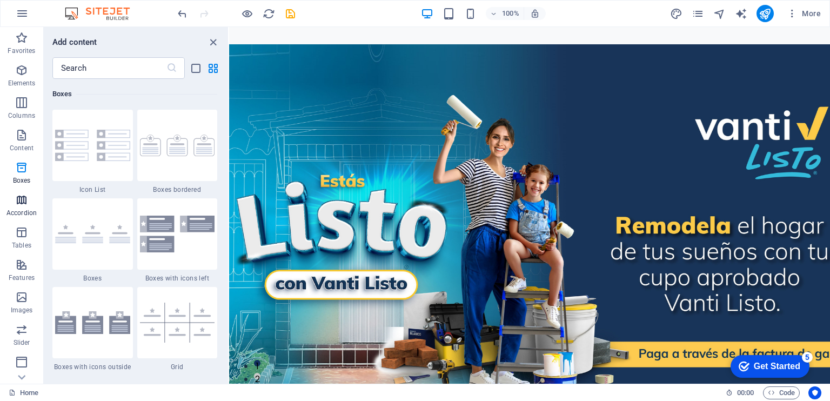
click at [28, 197] on span "Accordion" at bounding box center [21, 206] width 43 height 26
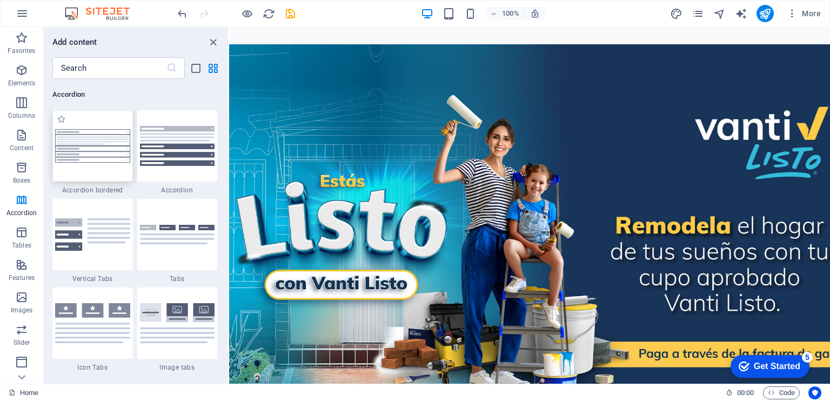
scroll to position [3630, 0]
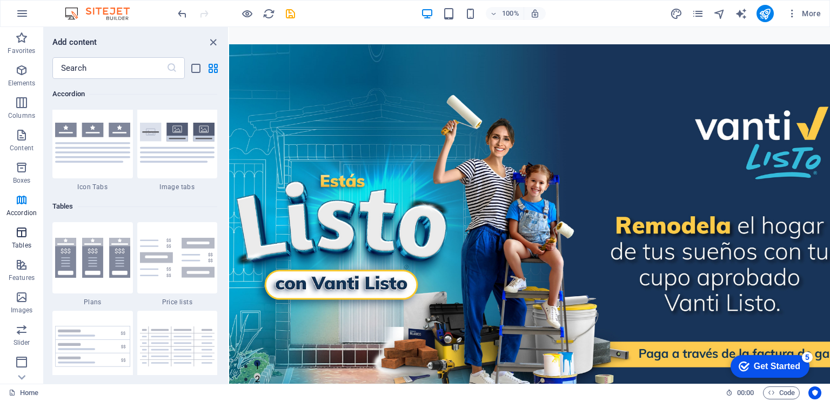
click at [29, 237] on span "Tables" at bounding box center [21, 239] width 43 height 26
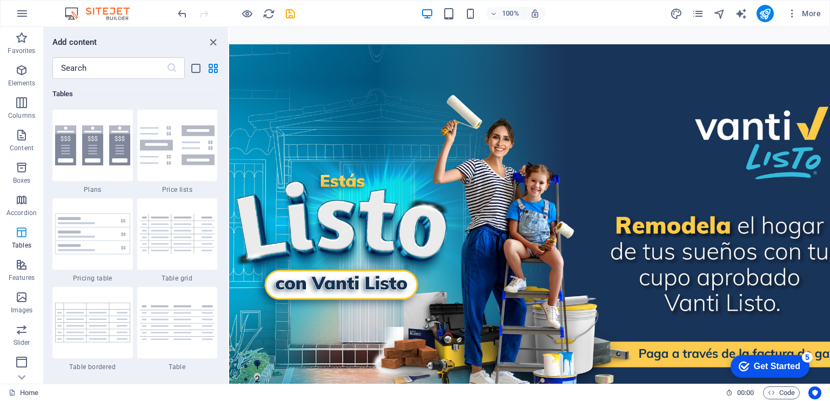
scroll to position [90, 0]
click at [29, 181] on span "Features" at bounding box center [21, 182] width 43 height 26
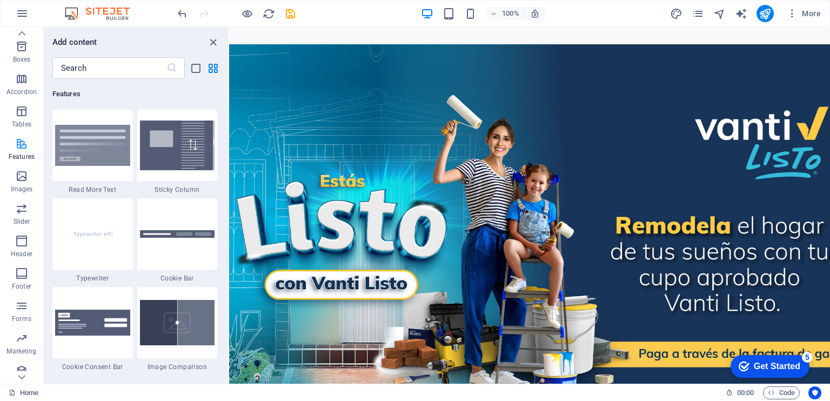
scroll to position [129, 0]
click at [29, 181] on p "Images" at bounding box center [22, 181] width 22 height 9
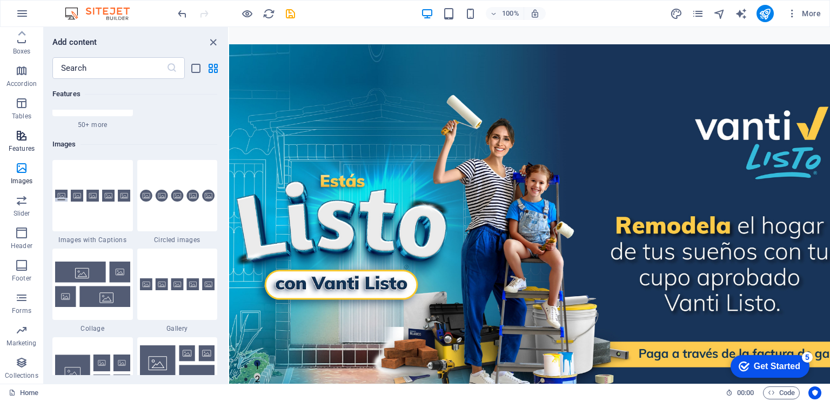
scroll to position [5479, 0]
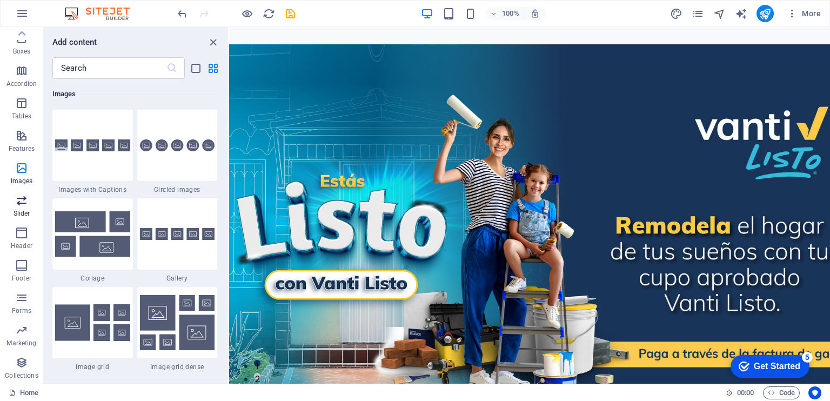
click at [24, 198] on icon "button" at bounding box center [21, 200] width 13 height 13
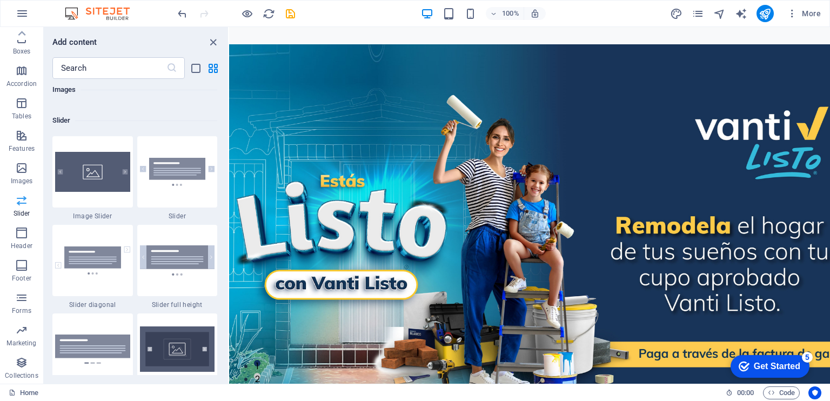
scroll to position [6125, 0]
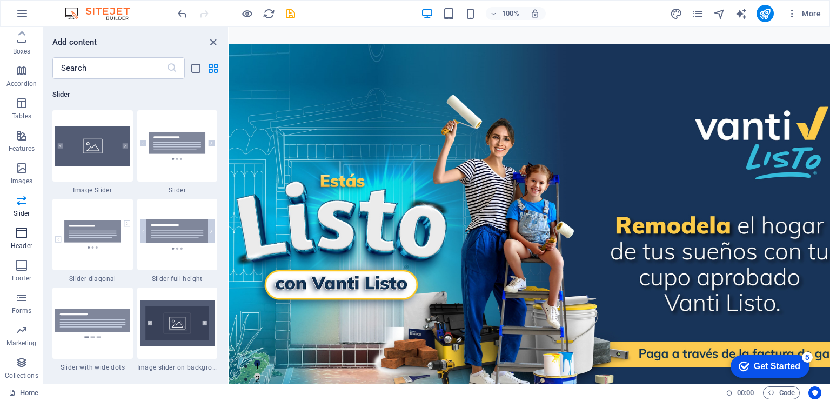
click at [24, 231] on icon "button" at bounding box center [21, 232] width 13 height 13
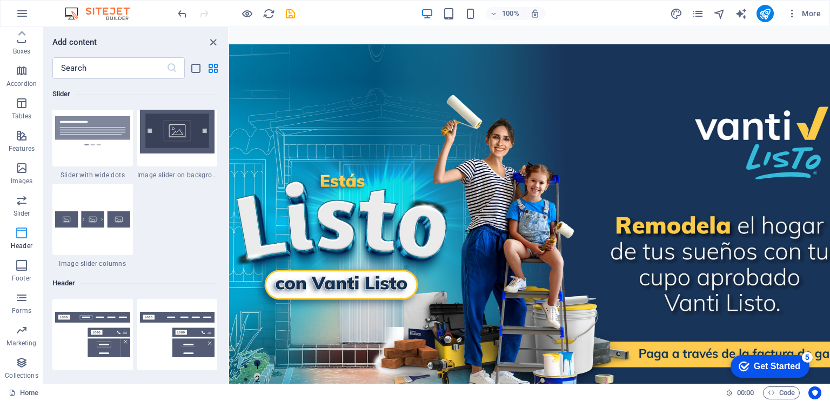
scroll to position [6506, 0]
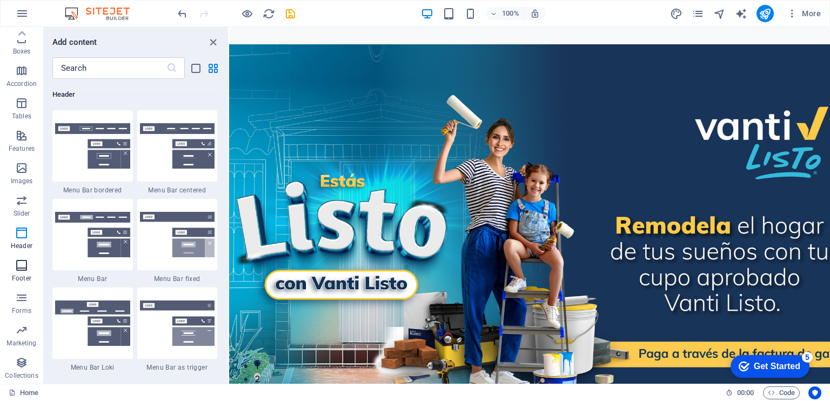
click at [24, 265] on icon "button" at bounding box center [21, 265] width 13 height 13
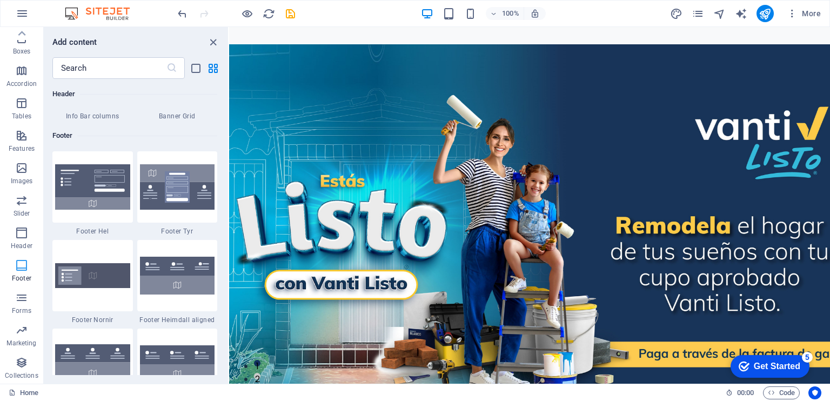
scroll to position [7153, 0]
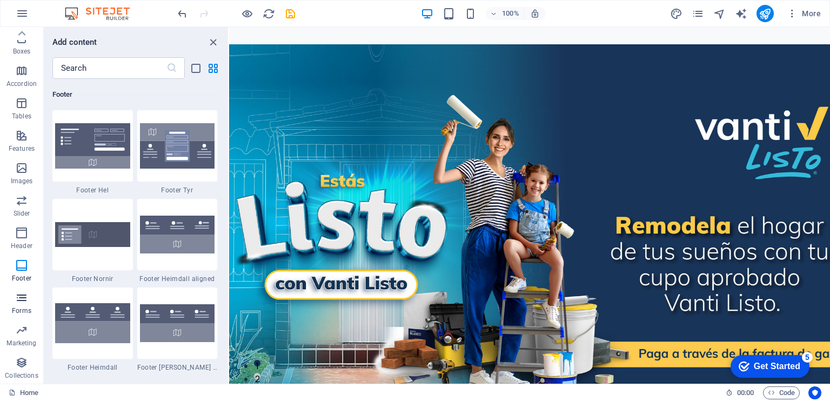
click at [24, 291] on icon "button" at bounding box center [21, 297] width 13 height 13
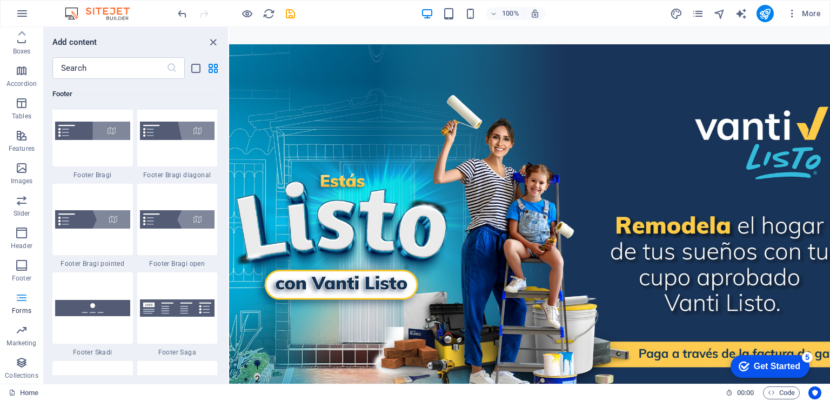
scroll to position [7889, 0]
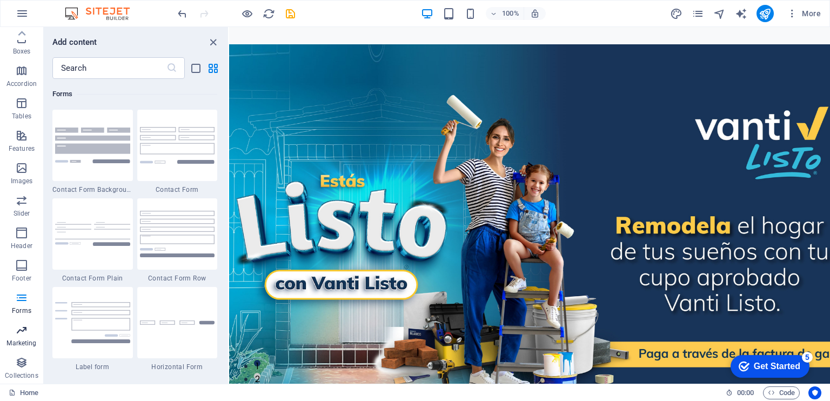
click at [26, 331] on icon "button" at bounding box center [21, 330] width 13 height 13
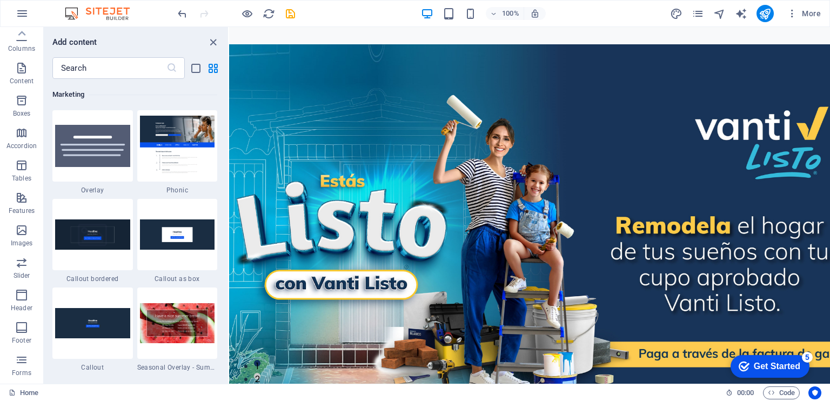
scroll to position [129, 0]
click at [26, 331] on icon "button" at bounding box center [21, 330] width 13 height 13
click at [27, 359] on icon "button" at bounding box center [21, 362] width 13 height 13
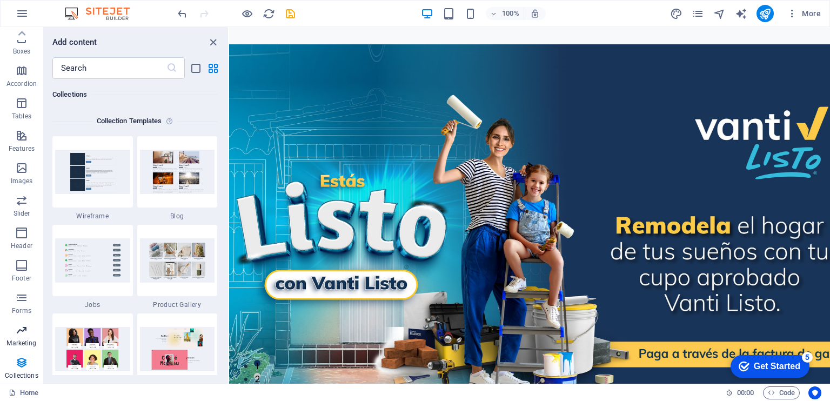
scroll to position [0, 0]
click at [213, 40] on icon "close panel" at bounding box center [213, 42] width 12 height 12
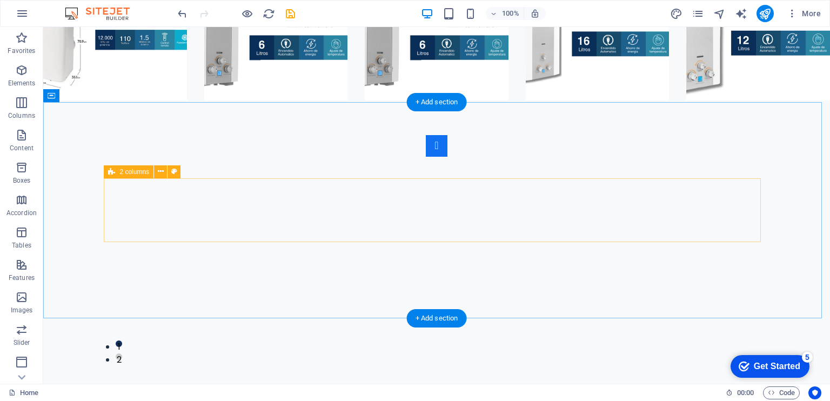
scroll to position [2861, 0]
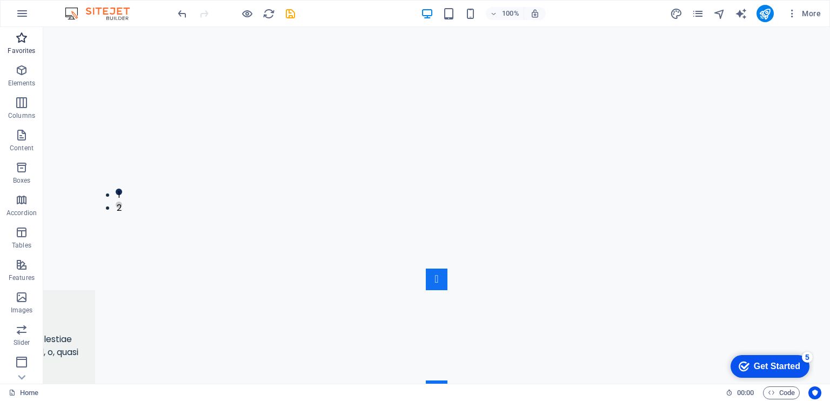
click at [20, 47] on p "Favorites" at bounding box center [22, 50] width 28 height 9
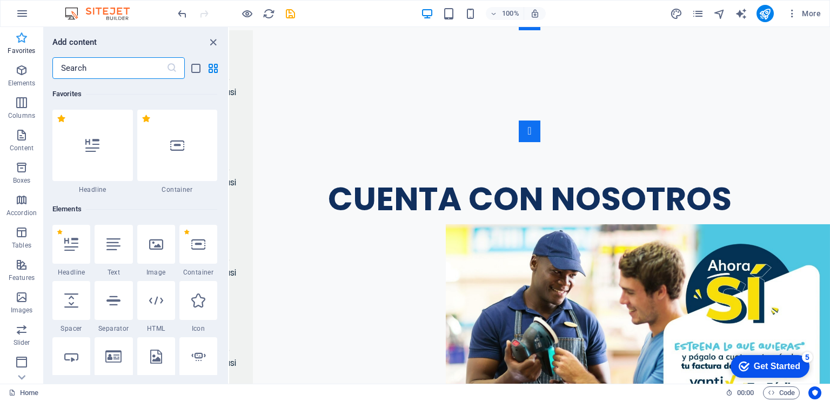
scroll to position [2596, 0]
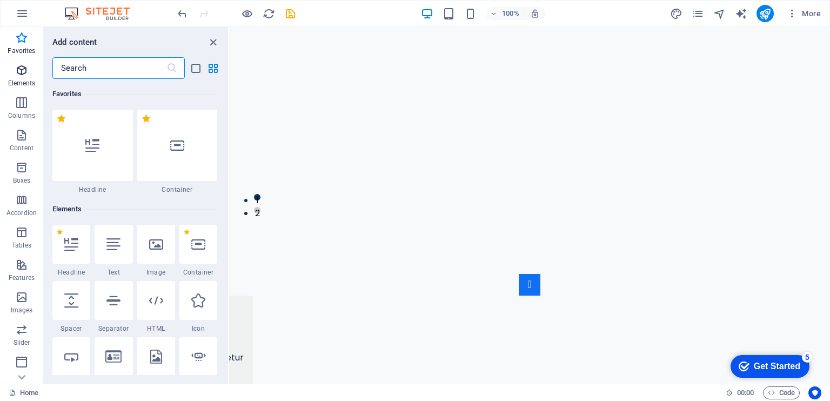
click at [19, 81] on p "Elements" at bounding box center [22, 83] width 28 height 9
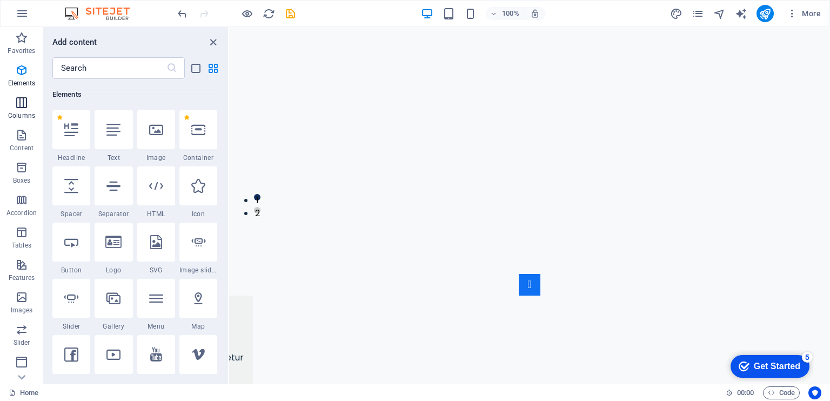
click at [23, 108] on icon "button" at bounding box center [21, 102] width 13 height 13
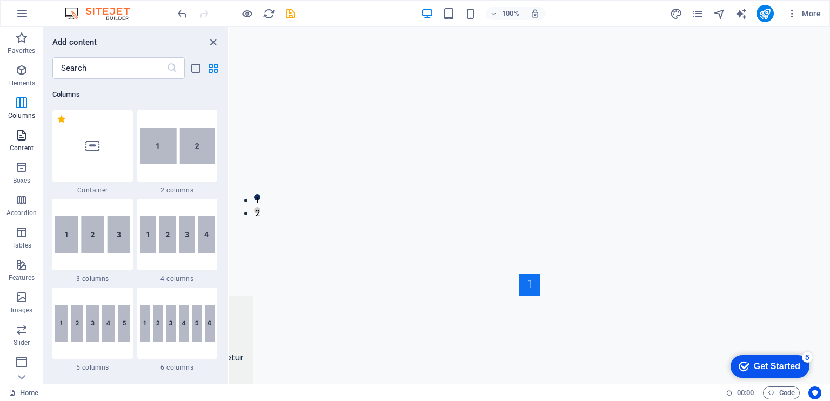
click at [28, 139] on icon "button" at bounding box center [21, 135] width 13 height 13
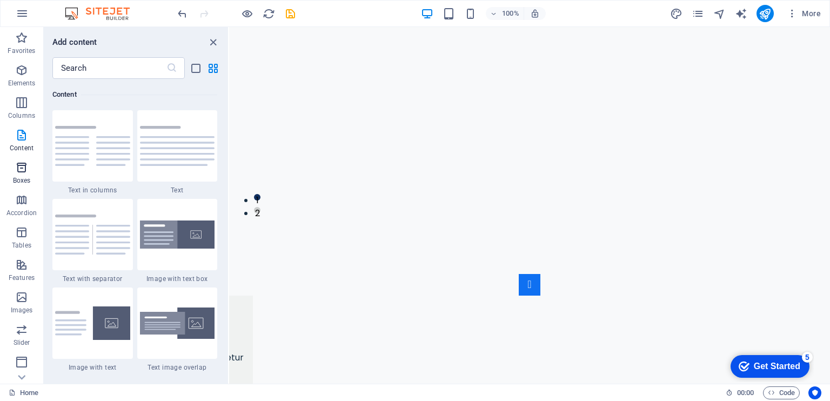
click at [28, 165] on icon "button" at bounding box center [21, 167] width 13 height 13
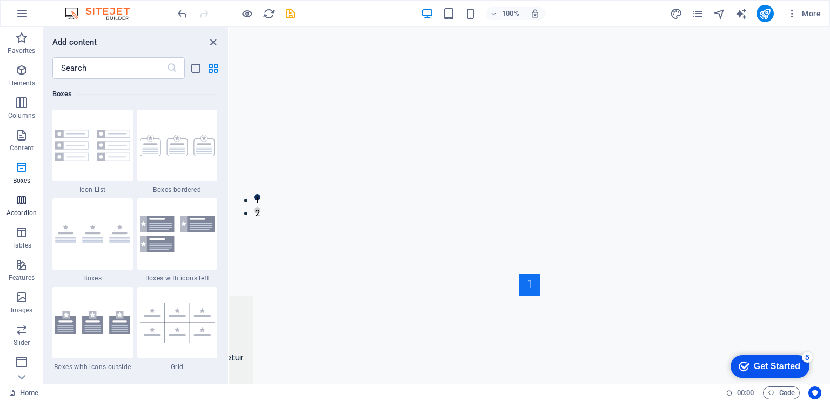
scroll to position [2980, 0]
click at [30, 178] on span "Boxes" at bounding box center [21, 174] width 43 height 26
click at [35, 200] on span "Accordion" at bounding box center [21, 206] width 43 height 26
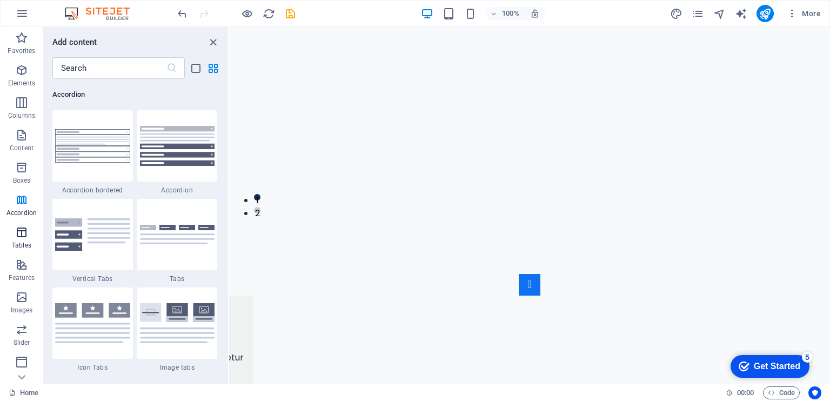
click at [30, 224] on button "Tables" at bounding box center [21, 238] width 43 height 32
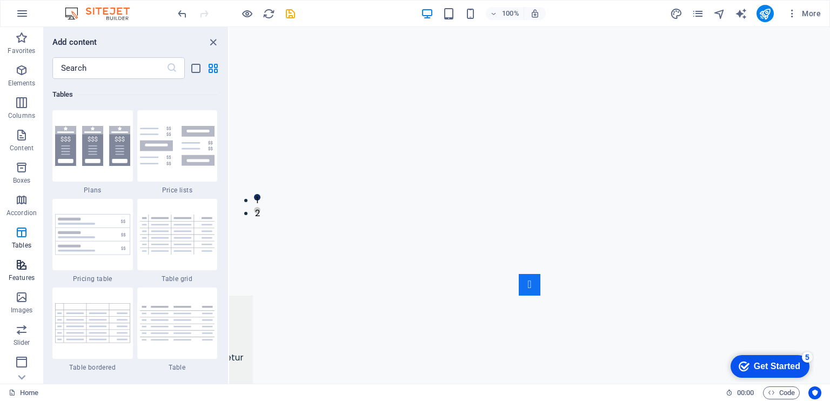
click at [26, 264] on icon "button" at bounding box center [21, 264] width 13 height 13
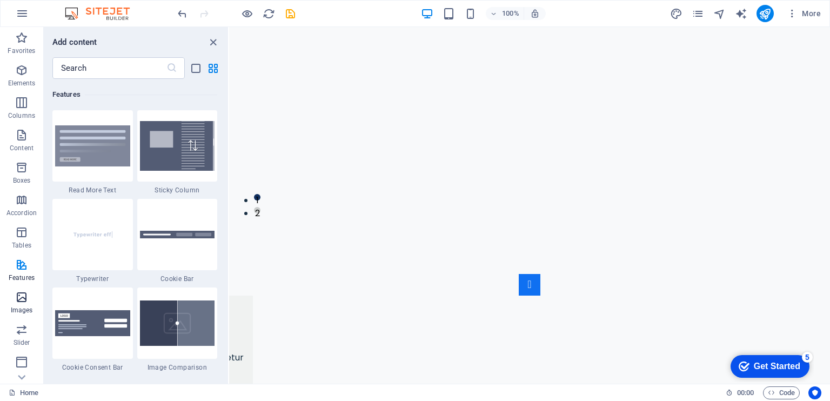
click at [26, 296] on icon "button" at bounding box center [21, 297] width 13 height 13
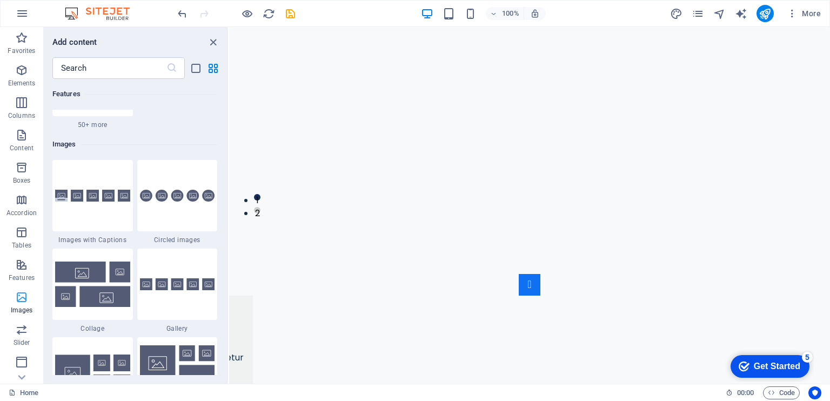
scroll to position [5479, 0]
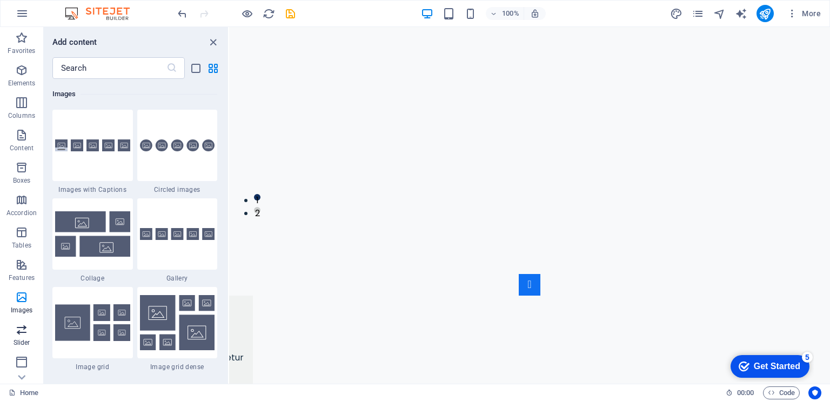
click at [26, 333] on icon "button" at bounding box center [21, 329] width 13 height 13
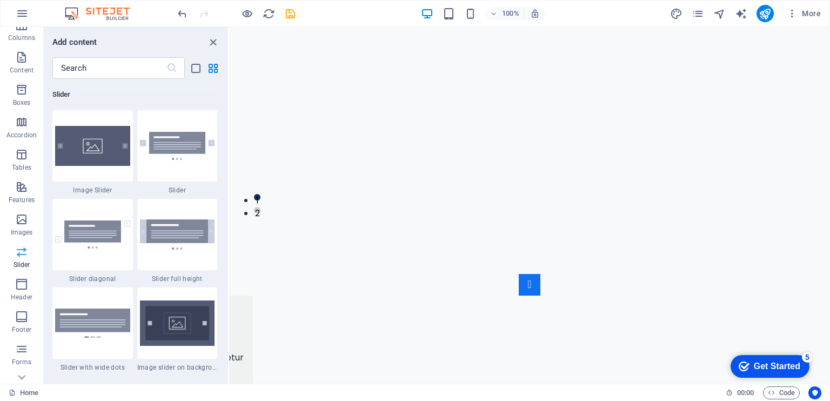
scroll to position [90, 0]
click at [26, 281] on p "Header" at bounding box center [22, 285] width 22 height 9
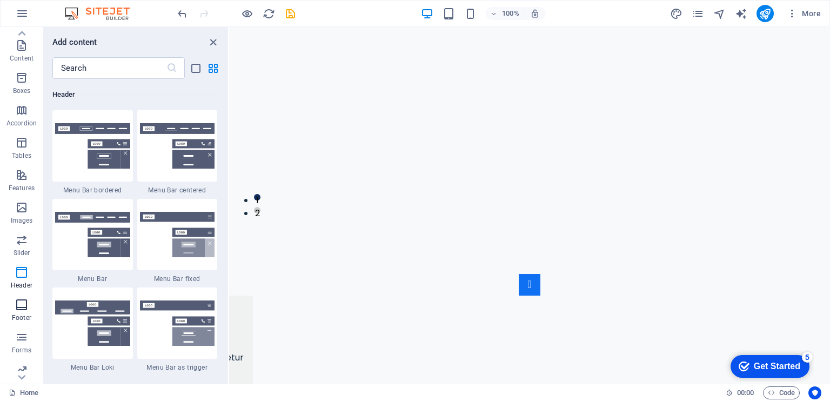
click at [29, 306] on span "Footer" at bounding box center [21, 311] width 43 height 26
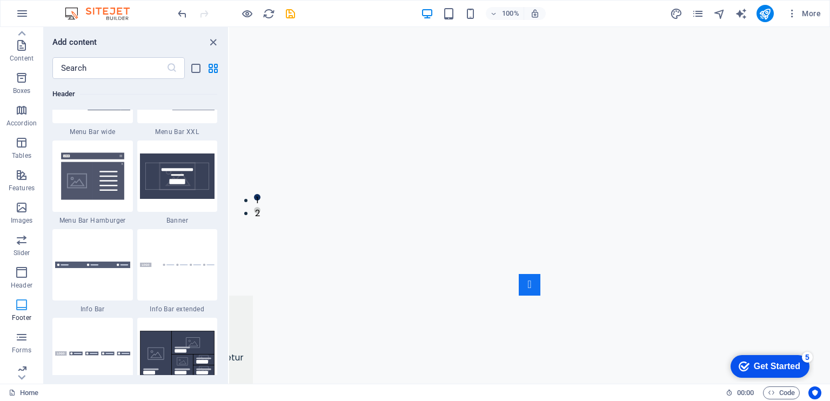
scroll to position [7153, 0]
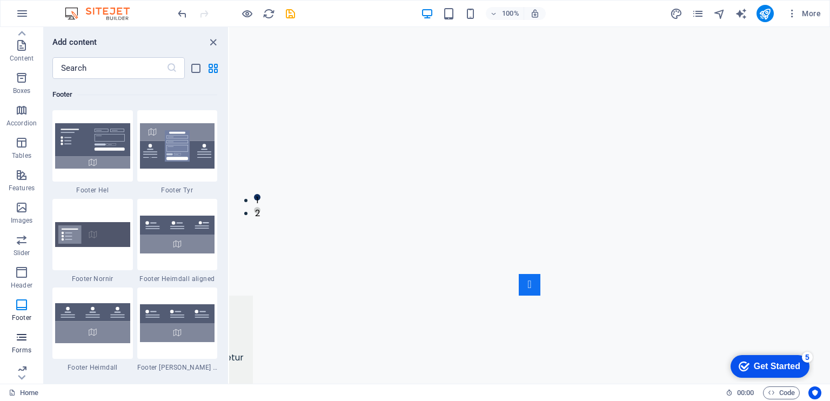
click at [25, 336] on icon "button" at bounding box center [21, 337] width 13 height 13
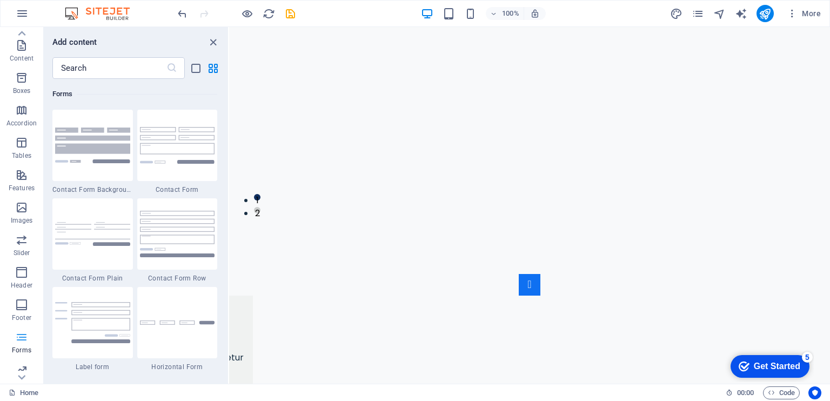
scroll to position [129, 0]
click at [25, 342] on p "Marketing" at bounding box center [21, 343] width 30 height 9
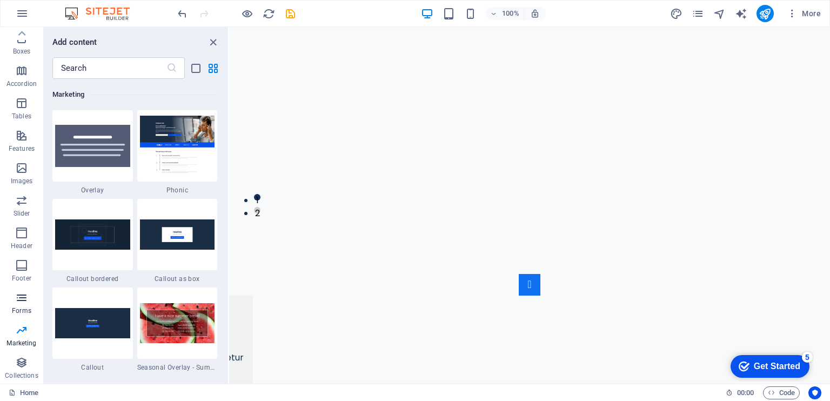
scroll to position [8801, 0]
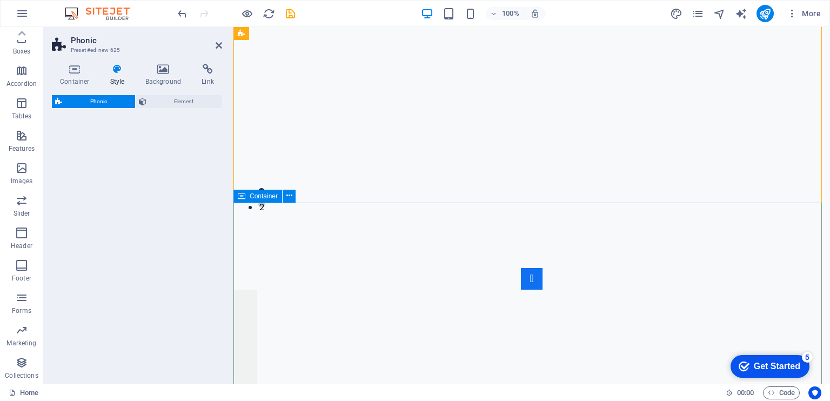
select select "%"
select select "rem"
select select "px"
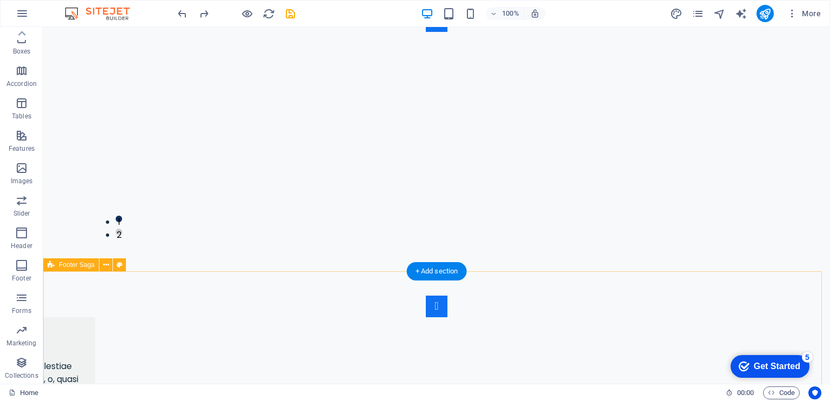
scroll to position [2861, 0]
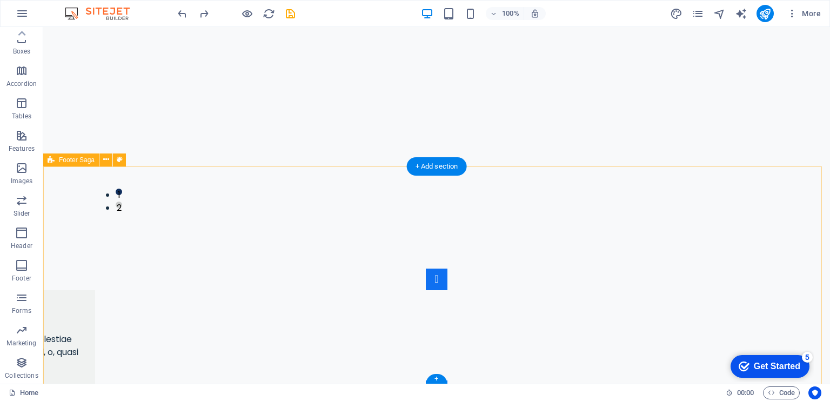
drag, startPoint x: 61, startPoint y: 198, endPoint x: 120, endPoint y: 219, distance: 63.4
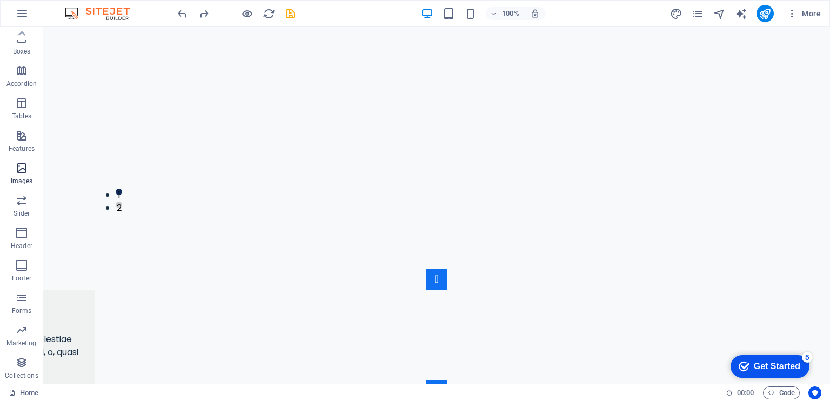
drag, startPoint x: 13, startPoint y: 173, endPoint x: 19, endPoint y: 174, distance: 6.6
click at [15, 173] on span "Images" at bounding box center [21, 175] width 43 height 26
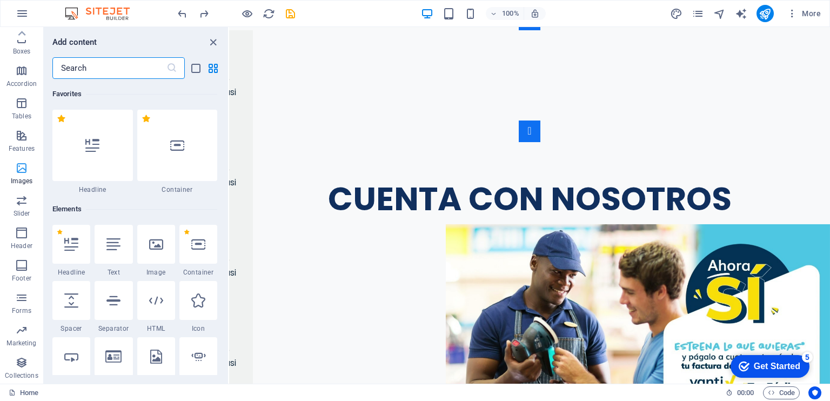
click at [20, 172] on icon "button" at bounding box center [21, 168] width 13 height 13
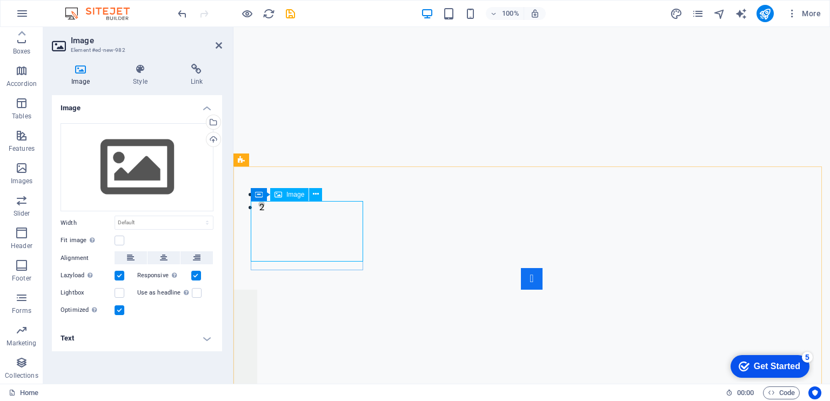
scroll to position [2608, 0]
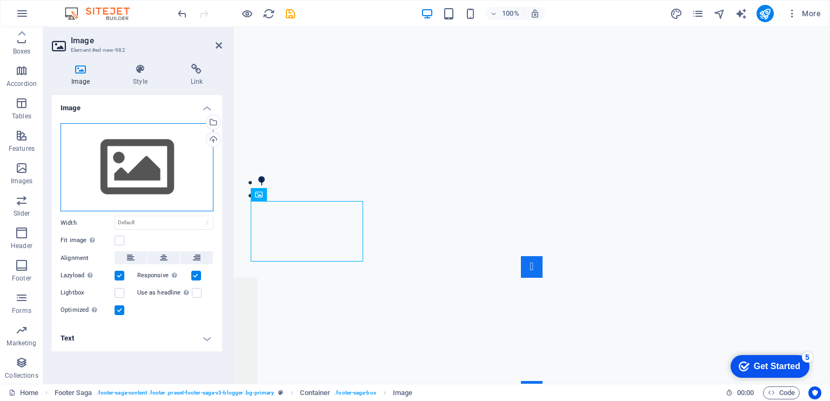
click at [134, 158] on div "Drag files here, click to choose files or select files from Files or our free s…" at bounding box center [137, 167] width 153 height 89
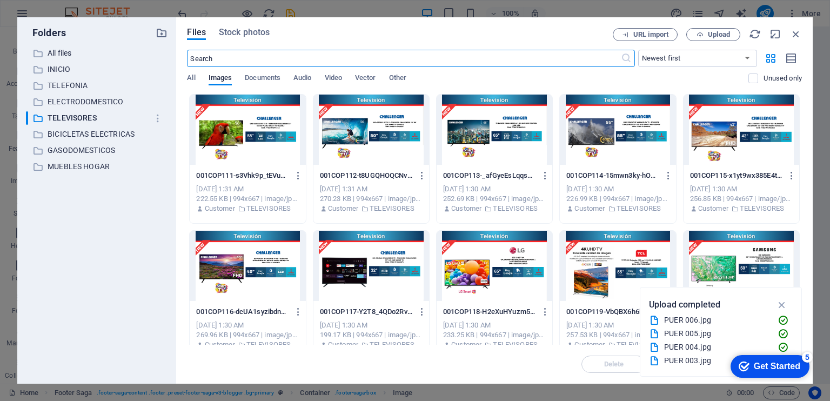
scroll to position [2517, 0]
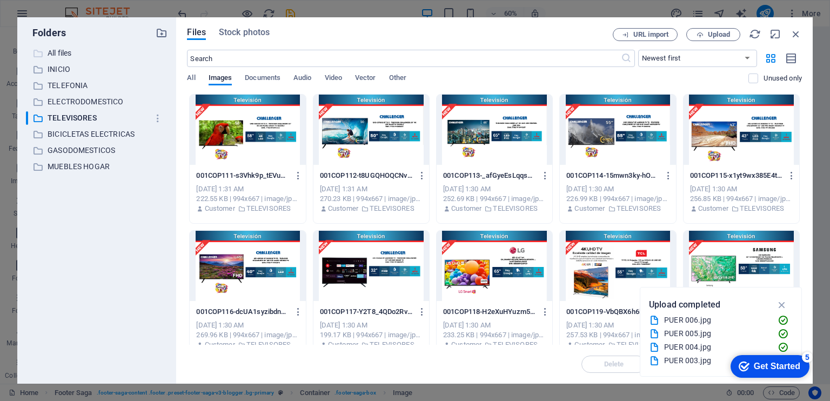
click at [76, 54] on p "All files" at bounding box center [98, 53] width 100 height 12
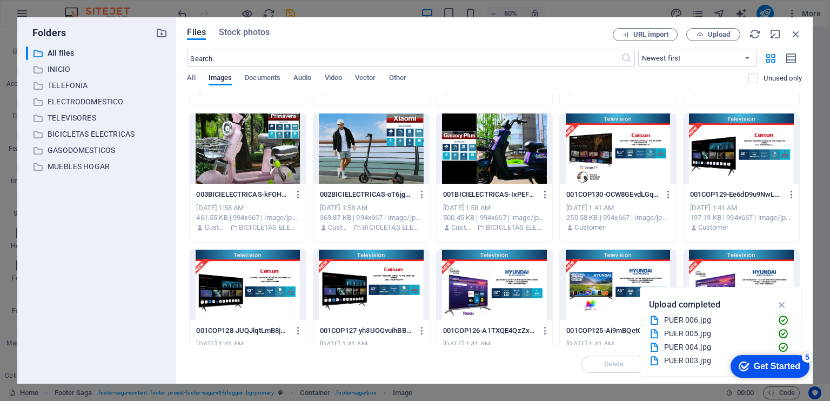
scroll to position [1440, 0]
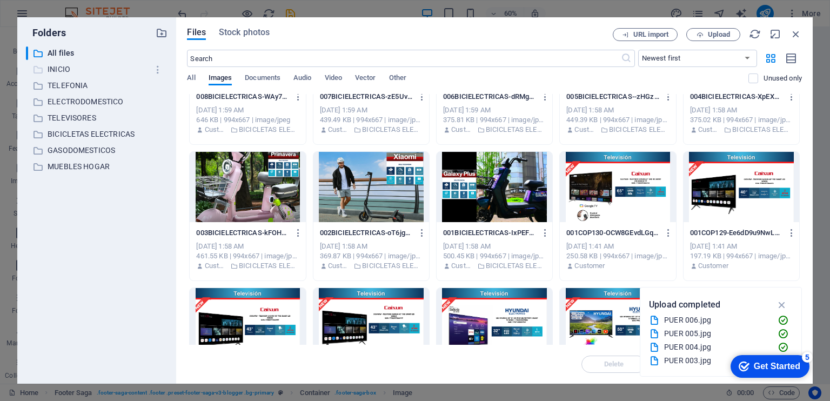
click at [86, 68] on p "INICIO" at bounding box center [98, 69] width 100 height 12
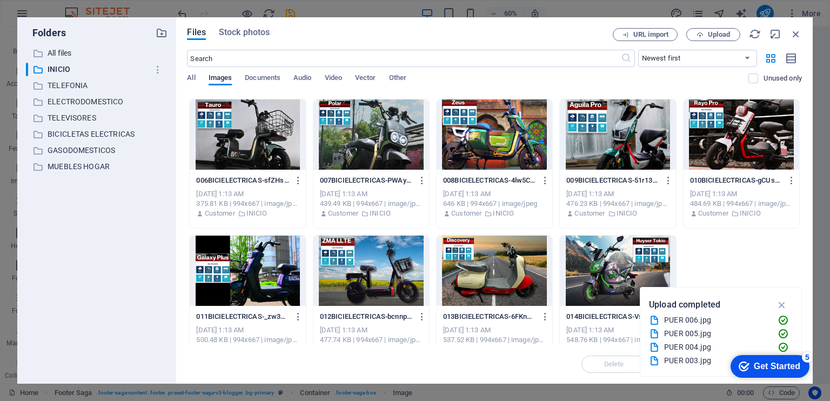
scroll to position [151, 0]
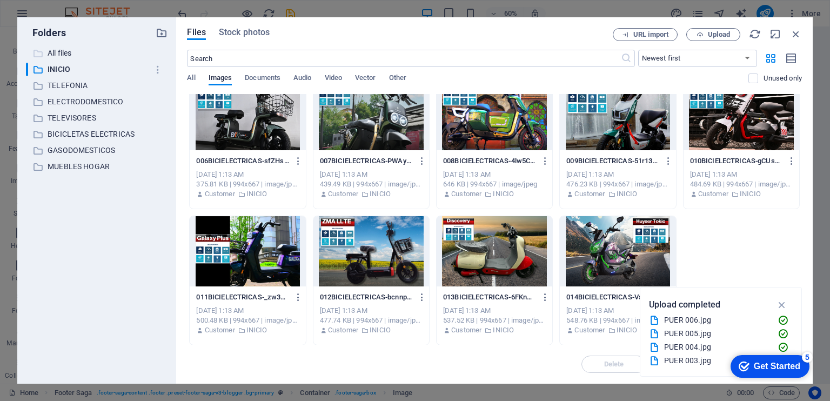
click at [77, 50] on p "All files" at bounding box center [98, 53] width 100 height 12
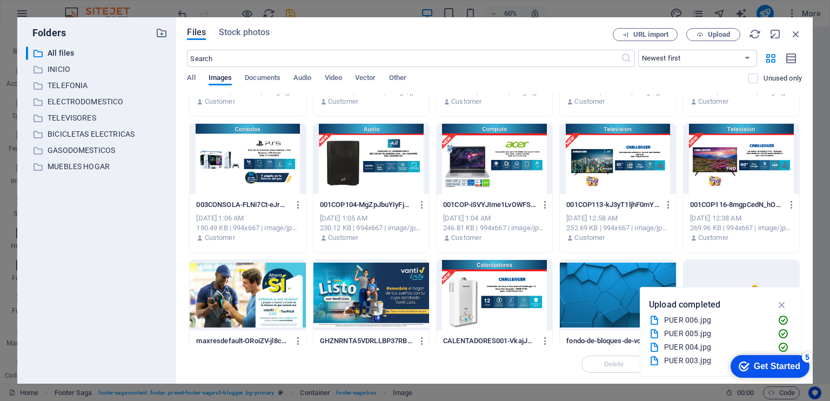
scroll to position [7640, 0]
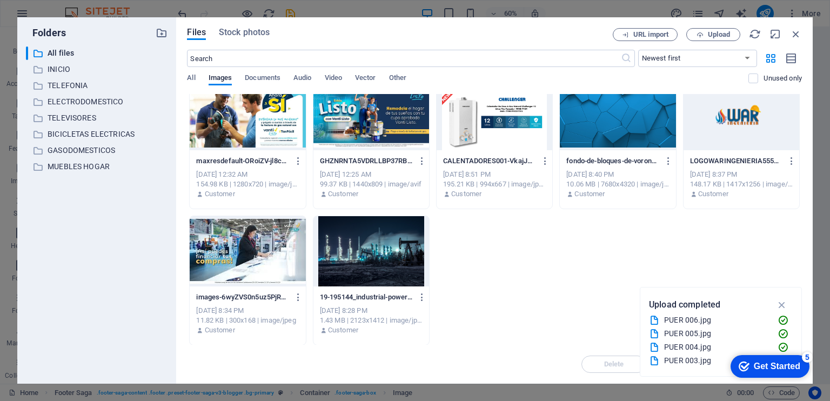
click at [741, 114] on div at bounding box center [741, 115] width 116 height 70
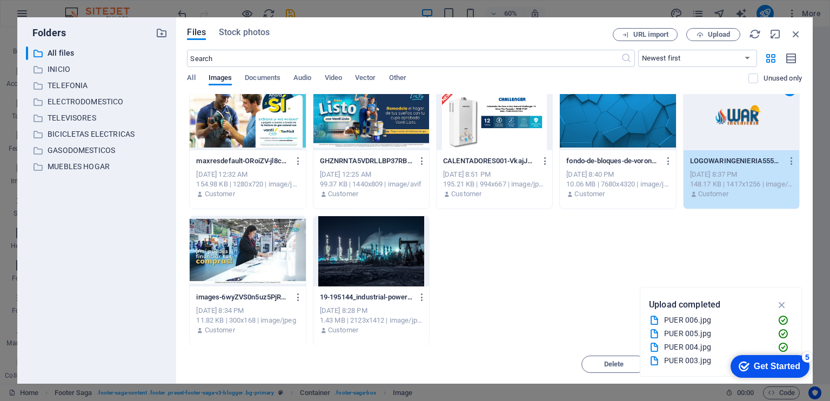
drag, startPoint x: 741, startPoint y: 114, endPoint x: 509, endPoint y: 88, distance: 233.8
click at [742, 115] on div "1" at bounding box center [741, 115] width 116 height 70
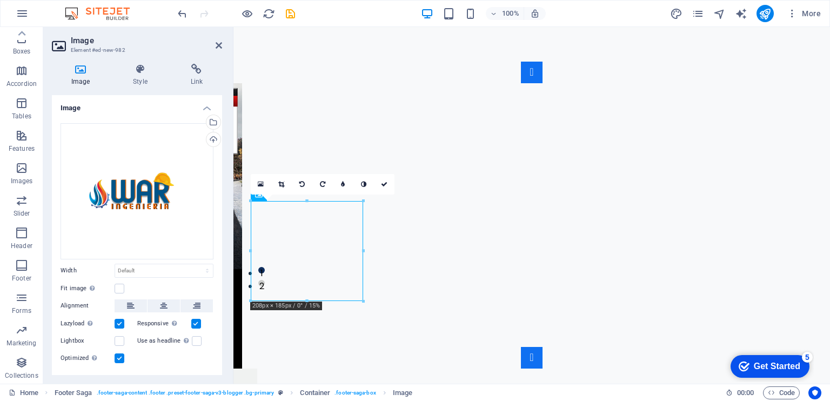
scroll to position [2608, 0]
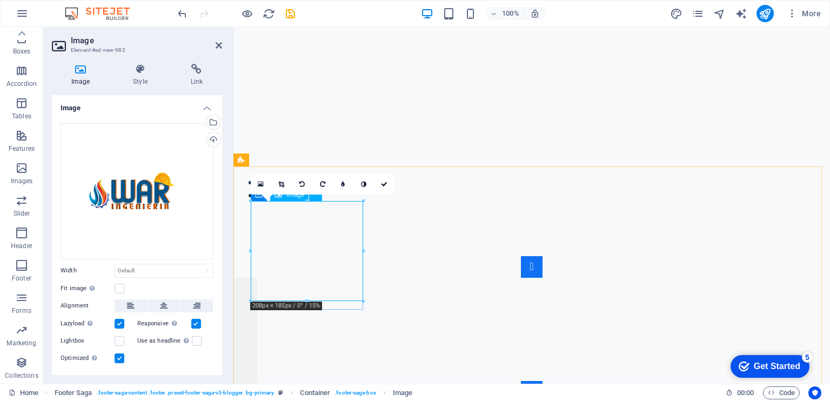
click at [284, 187] on link at bounding box center [281, 184] width 21 height 21
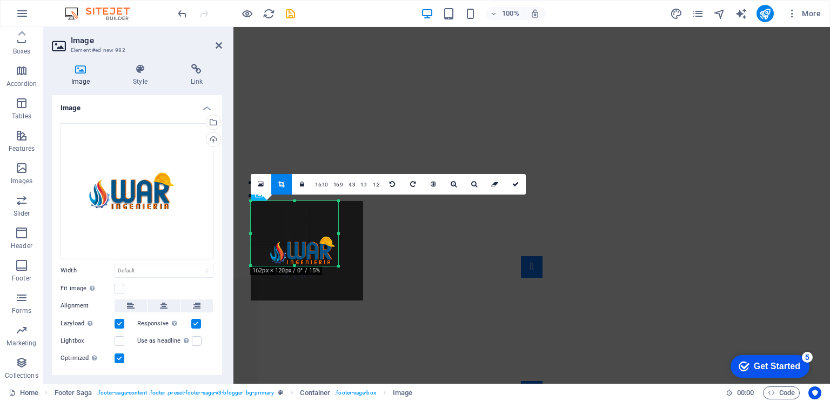
drag, startPoint x: 363, startPoint y: 303, endPoint x: 338, endPoint y: 267, distance: 43.0
click at [338, 267] on div at bounding box center [339, 266] width 6 height 6
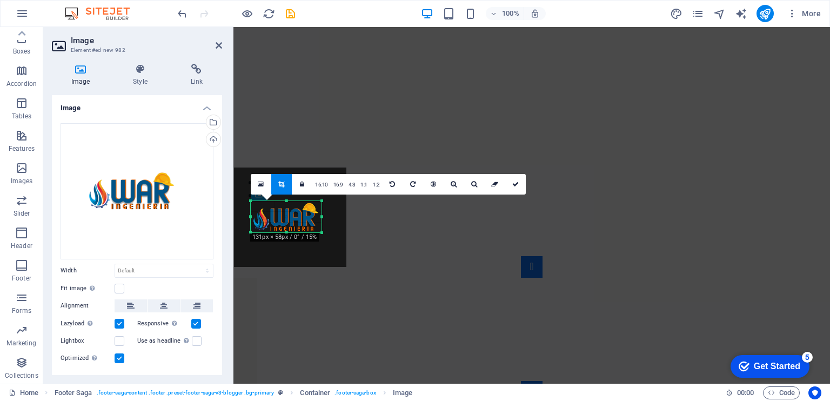
drag, startPoint x: 251, startPoint y: 201, endPoint x: 267, endPoint y: 234, distance: 37.5
click at [267, 232] on div "180 170 160 150 140 130 120 110 100 90 80 70 60 50 40 30 20 10 0 -10 -20 -30 -4…" at bounding box center [286, 216] width 71 height 31
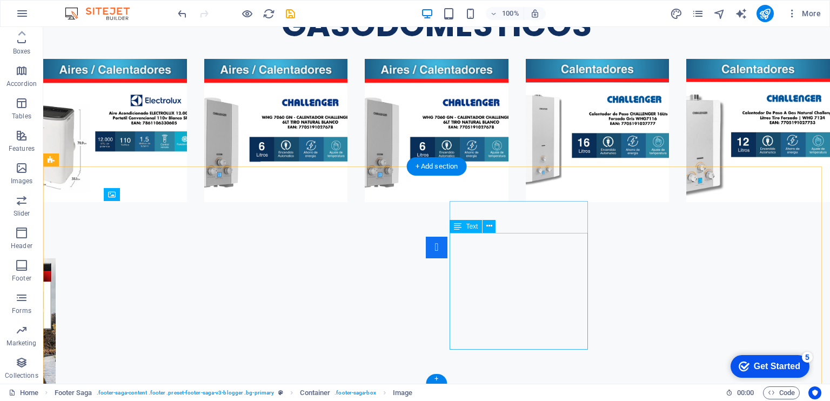
scroll to position [2831, 0]
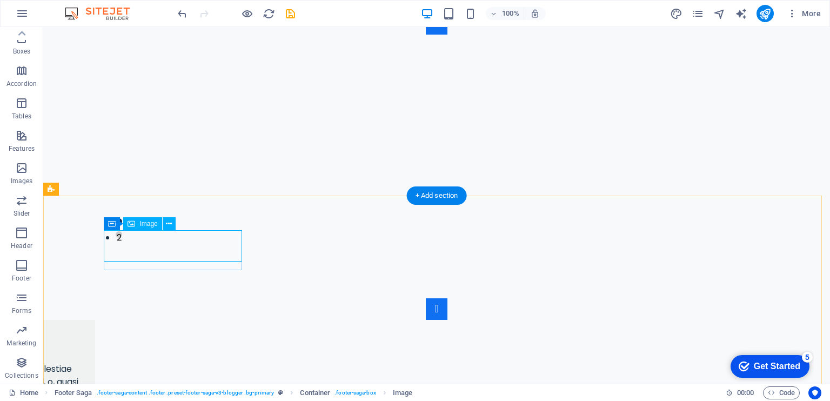
select select "px"
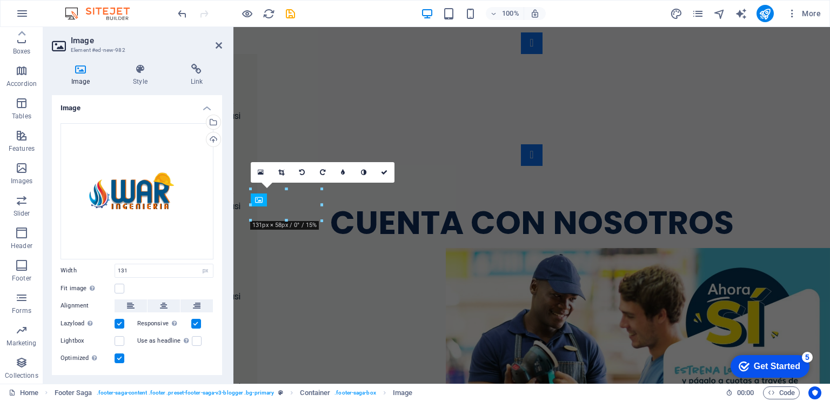
scroll to position [2589, 0]
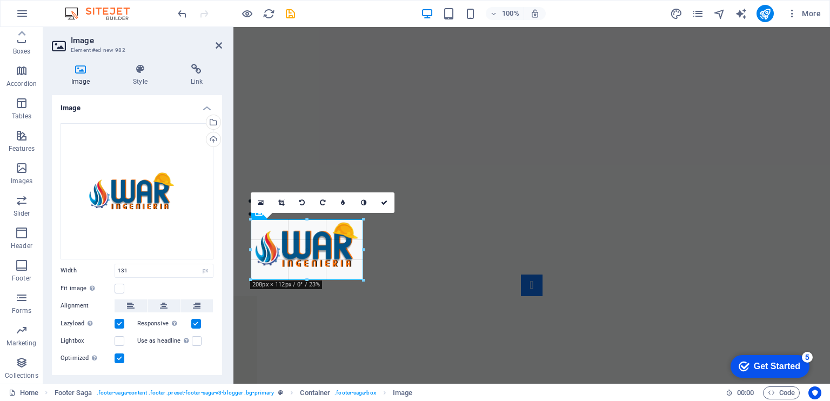
drag, startPoint x: 323, startPoint y: 250, endPoint x: 357, endPoint y: 279, distance: 44.4
type input "208"
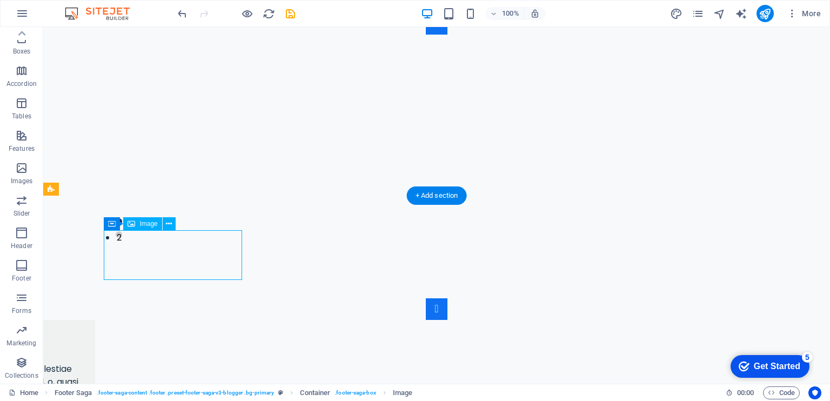
select select "px"
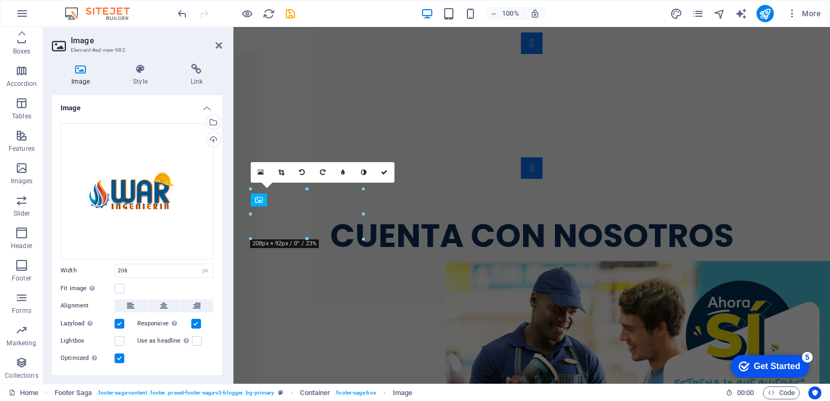
scroll to position [2589, 0]
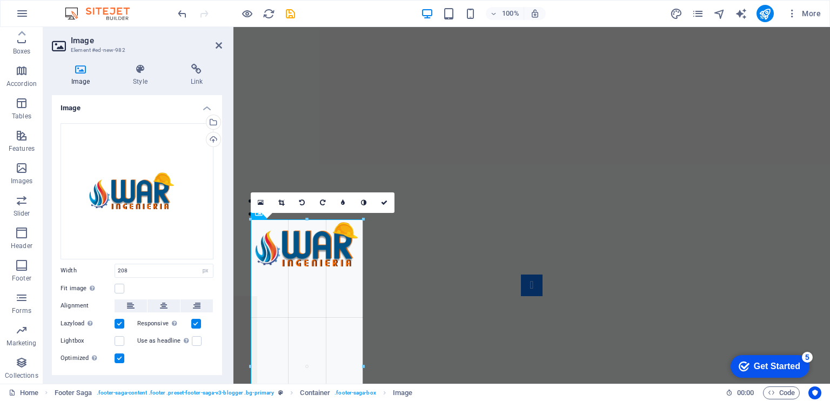
drag, startPoint x: 364, startPoint y: 267, endPoint x: 148, endPoint y: 257, distance: 216.9
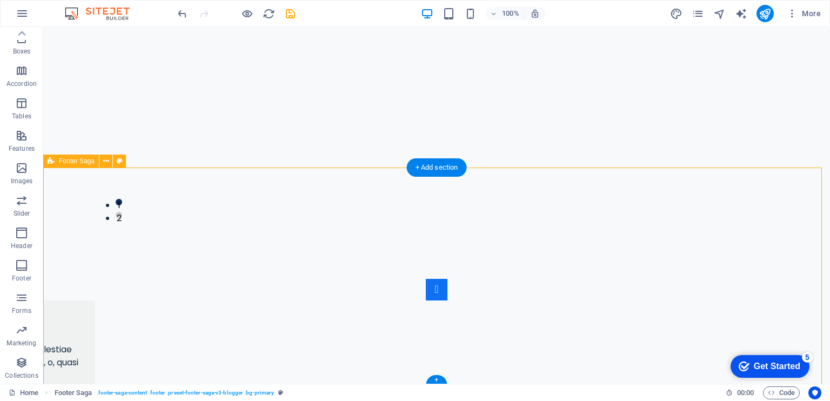
scroll to position [2861, 0]
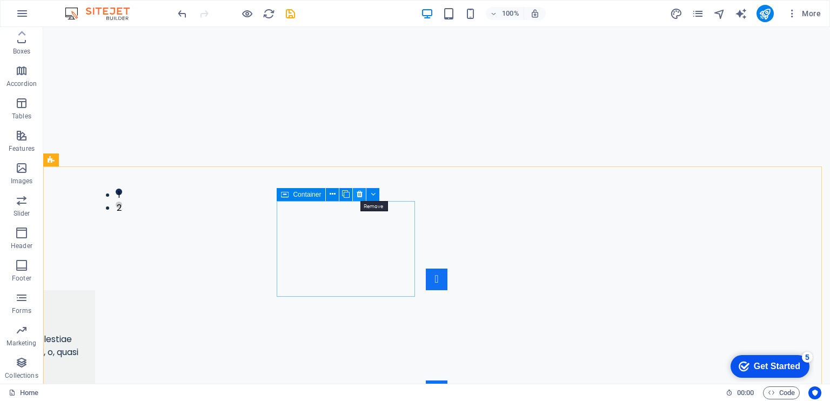
click at [360, 199] on icon at bounding box center [360, 194] width 6 height 11
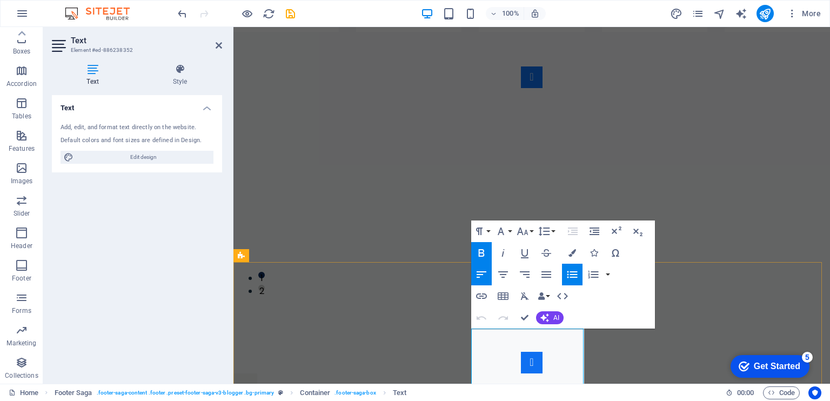
scroll to position [2621, 0]
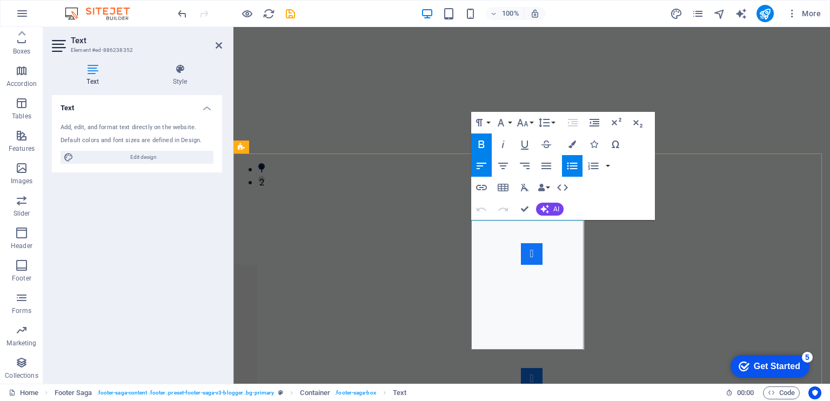
drag, startPoint x: 524, startPoint y: 345, endPoint x: 471, endPoint y: 332, distance: 54.4
copy li "Móvil: 320 3291010"
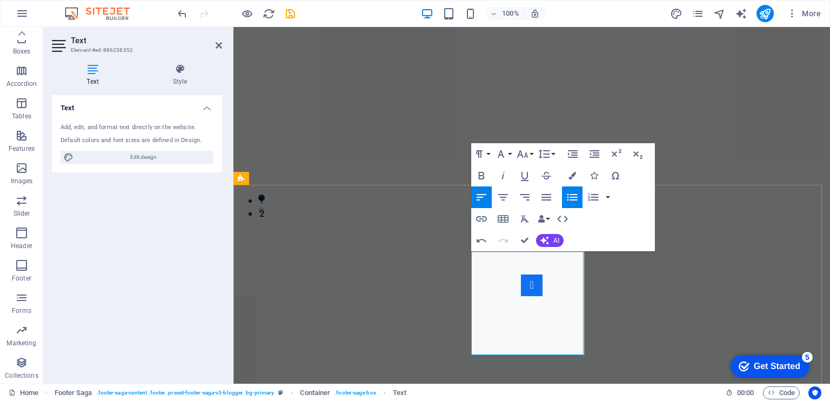
scroll to position [2576, 0]
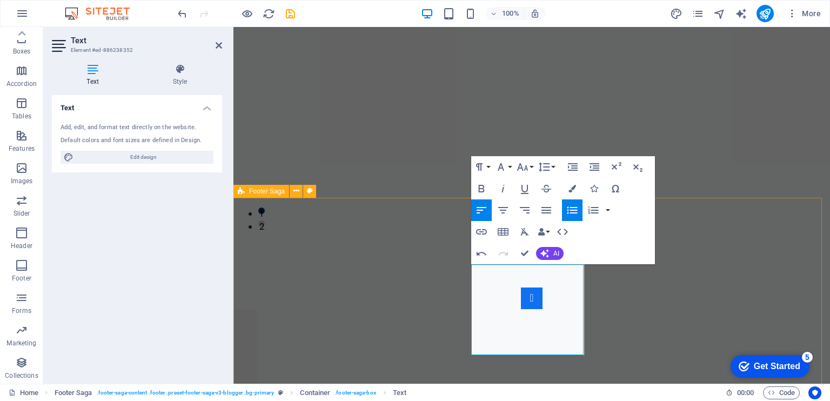
drag, startPoint x: 612, startPoint y: 331, endPoint x: 803, endPoint y: 330, distance: 191.3
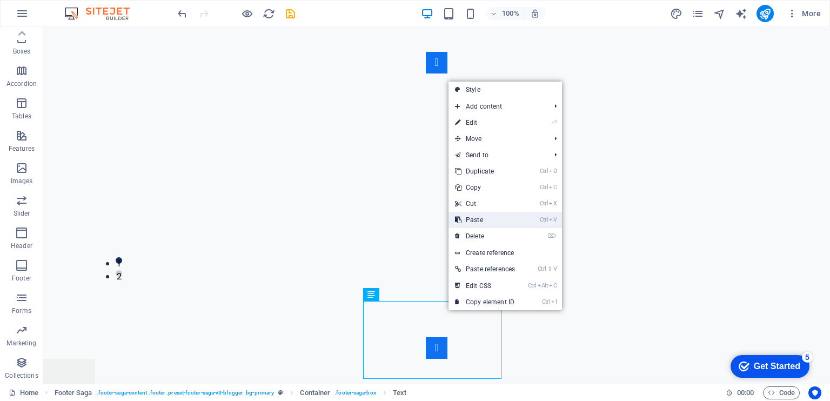
click at [491, 218] on link "Ctrl V Paste" at bounding box center [484, 220] width 73 height 16
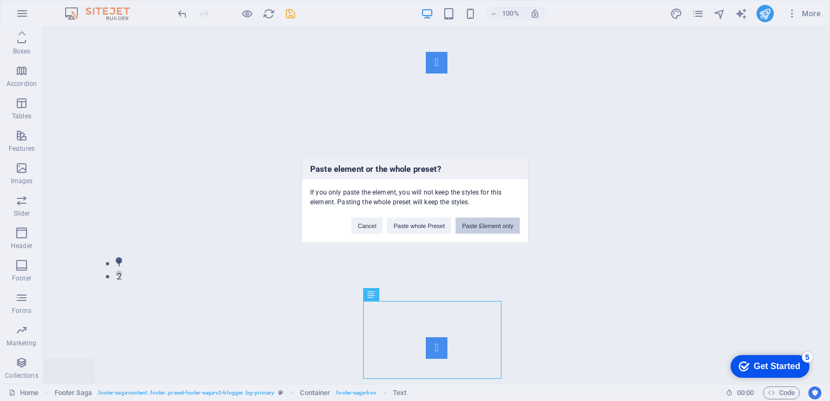
click at [485, 224] on button "Paste Element only" at bounding box center [487, 226] width 64 height 16
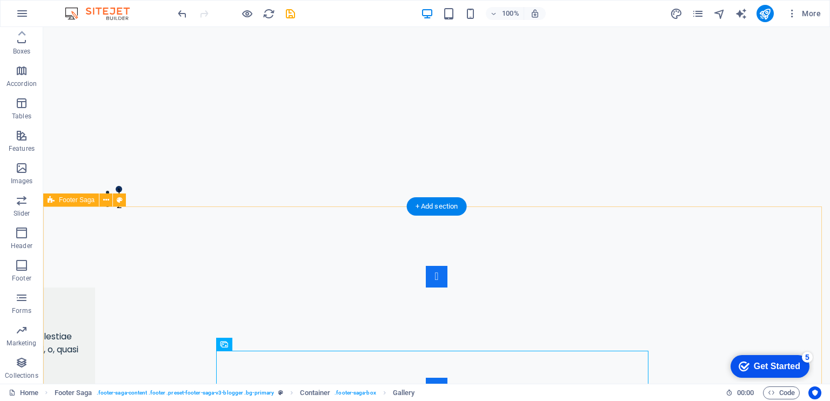
scroll to position [2883, 0]
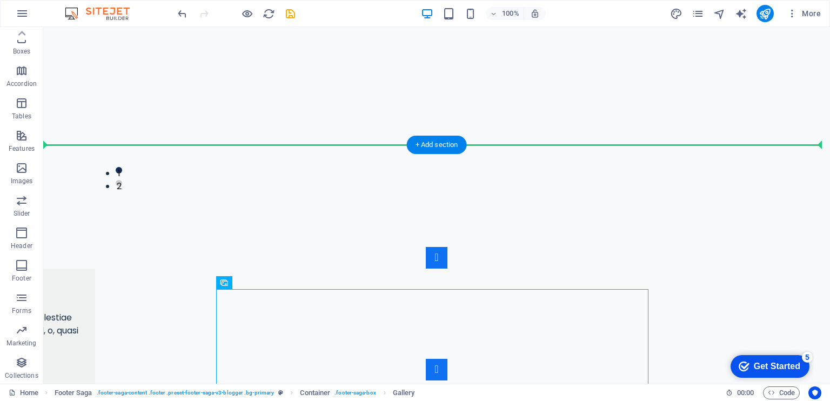
drag, startPoint x: 490, startPoint y: 297, endPoint x: 252, endPoint y: 213, distance: 251.9
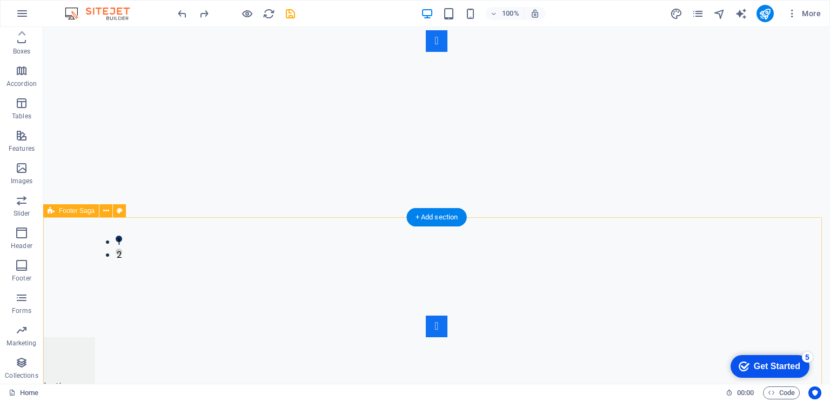
scroll to position [2822, 0]
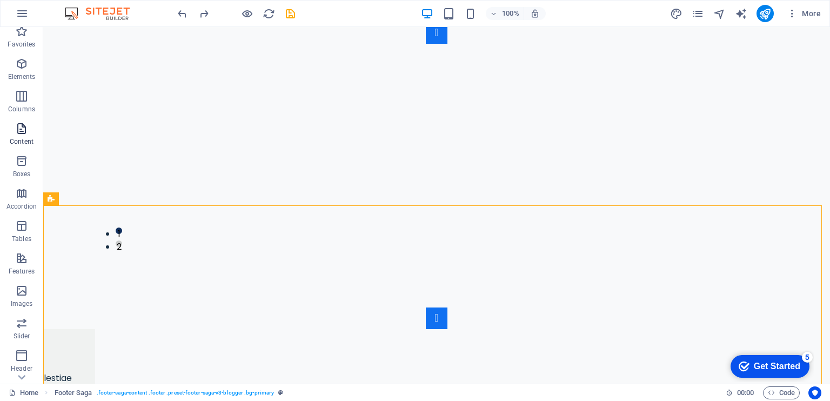
scroll to position [0, 0]
click at [31, 57] on button "Favorites" at bounding box center [21, 43] width 43 height 32
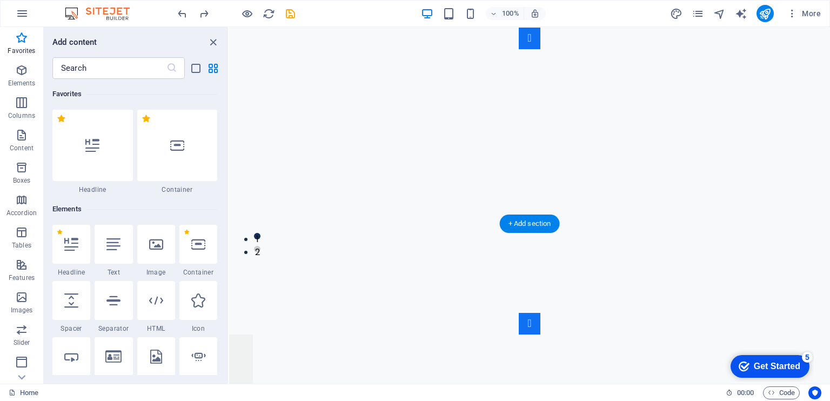
drag, startPoint x: 271, startPoint y: 196, endPoint x: 268, endPoint y: 200, distance: 5.6
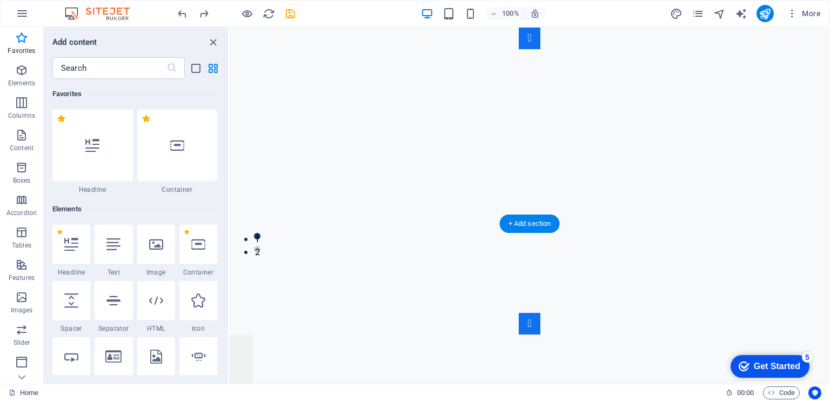
drag, startPoint x: 268, startPoint y: 199, endPoint x: 268, endPoint y: 206, distance: 7.6
select select "footer"
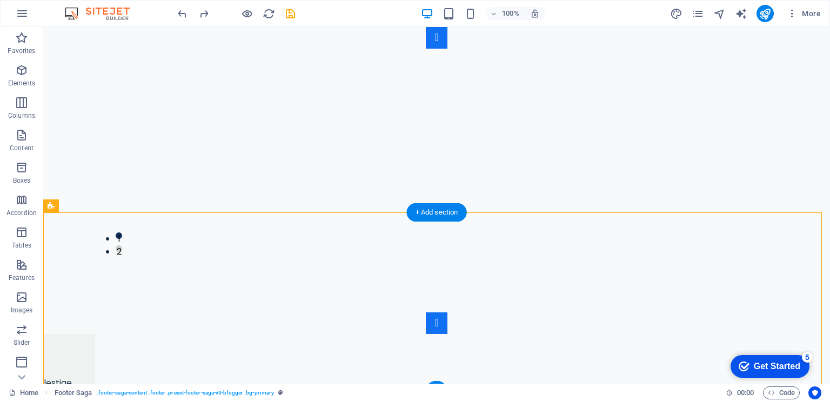
scroll to position [2822, 0]
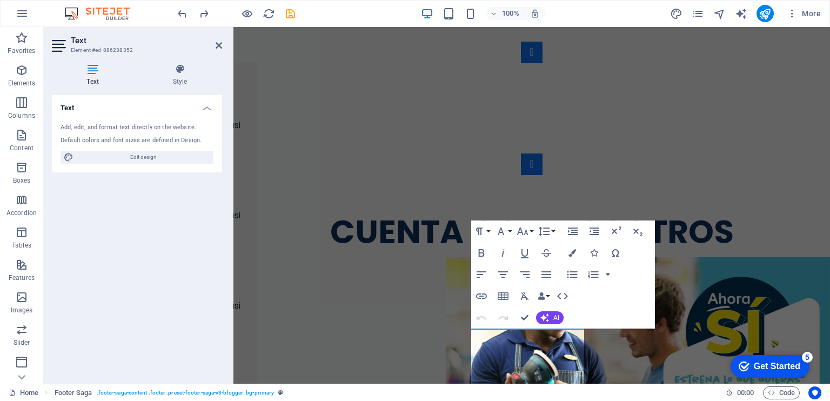
scroll to position [2512, 0]
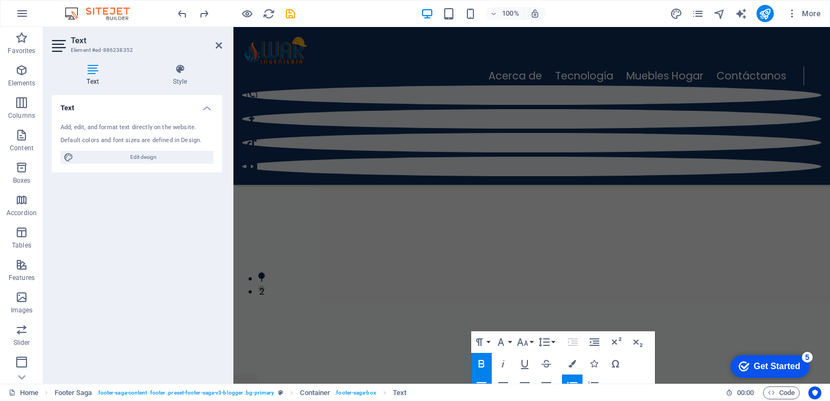
scroll to position [2577, 0]
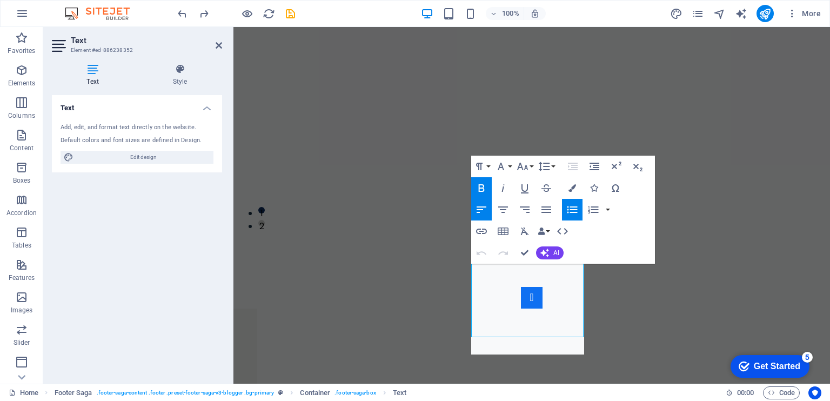
select select "footer"
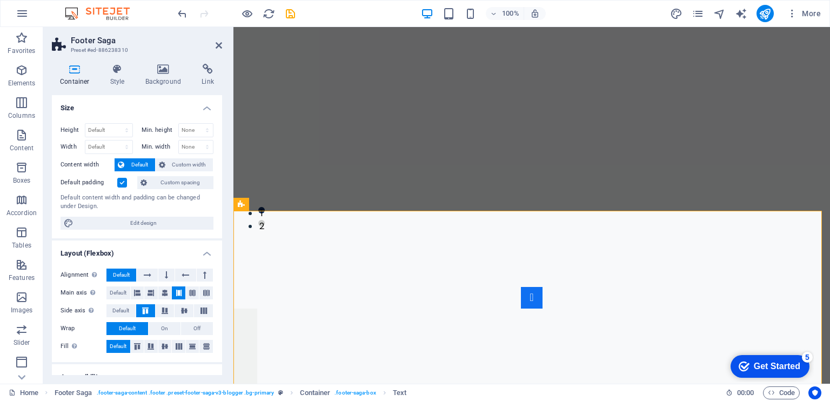
scroll to position [2563, 0]
drag, startPoint x: 552, startPoint y: 254, endPoint x: 544, endPoint y: 256, distance: 8.4
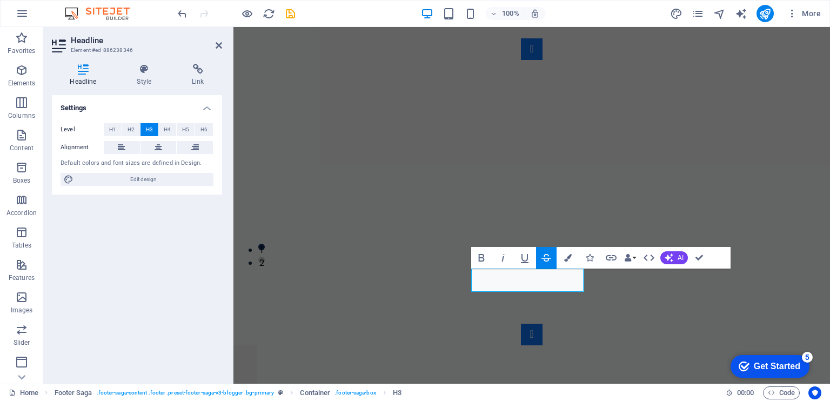
drag, startPoint x: 620, startPoint y: 326, endPoint x: 812, endPoint y: 325, distance: 191.3
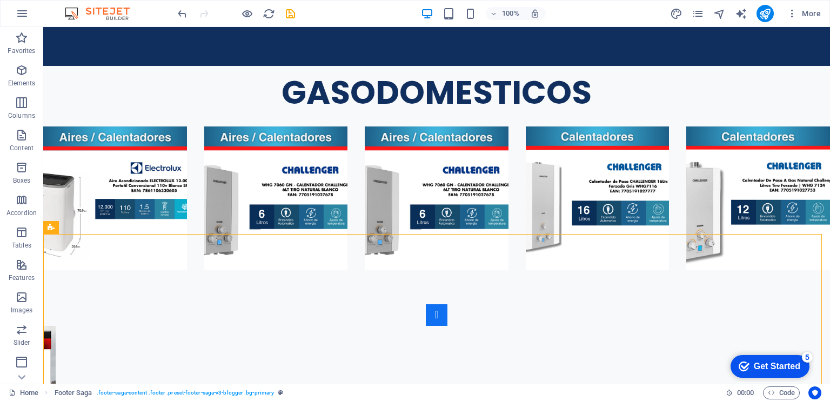
scroll to position [2806, 0]
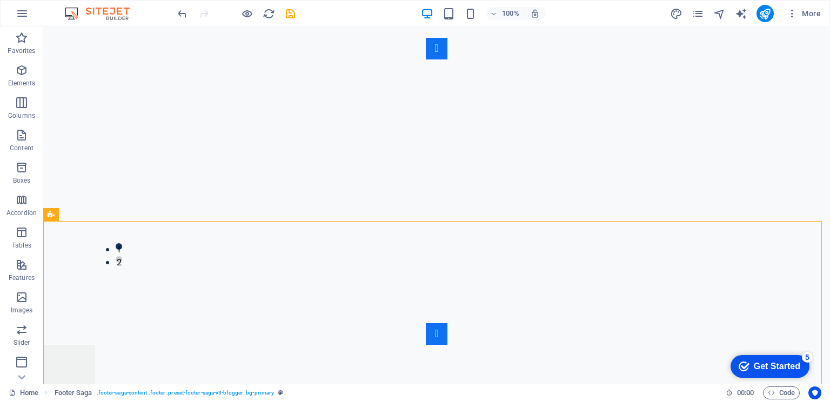
click at [24, 49] on p "Favorites" at bounding box center [22, 50] width 28 height 9
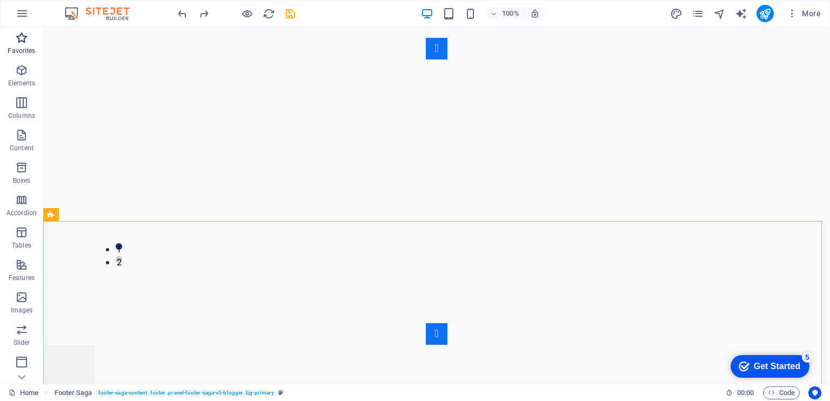
scroll to position [2557, 0]
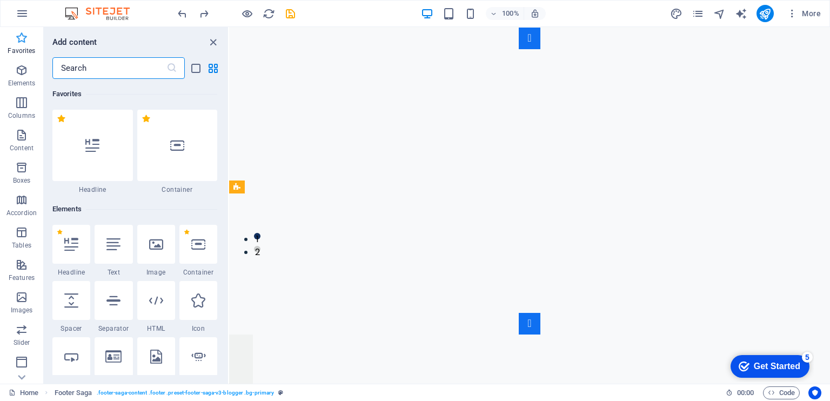
click at [26, 50] on p "Favorites" at bounding box center [22, 50] width 28 height 9
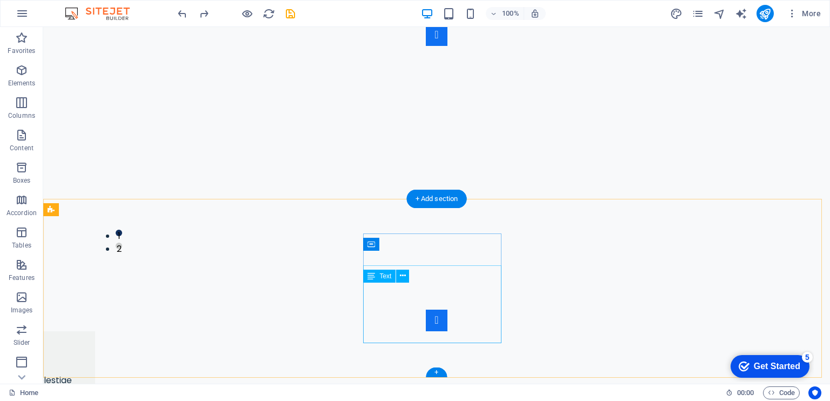
scroll to position [2822, 0]
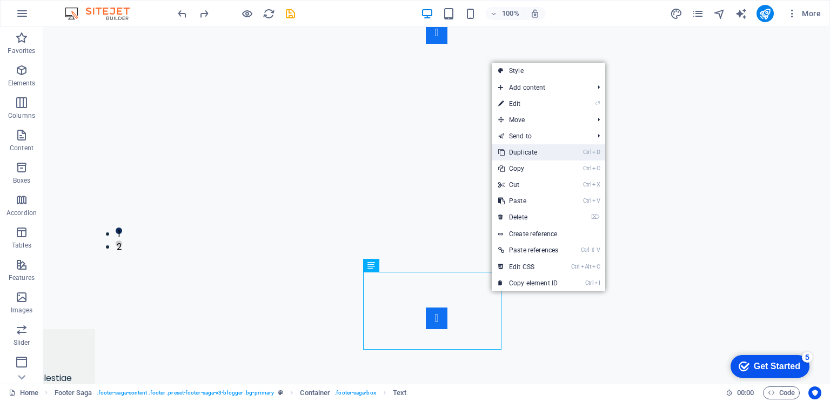
click at [533, 153] on link "Ctrl D Duplicate" at bounding box center [528, 152] width 73 height 16
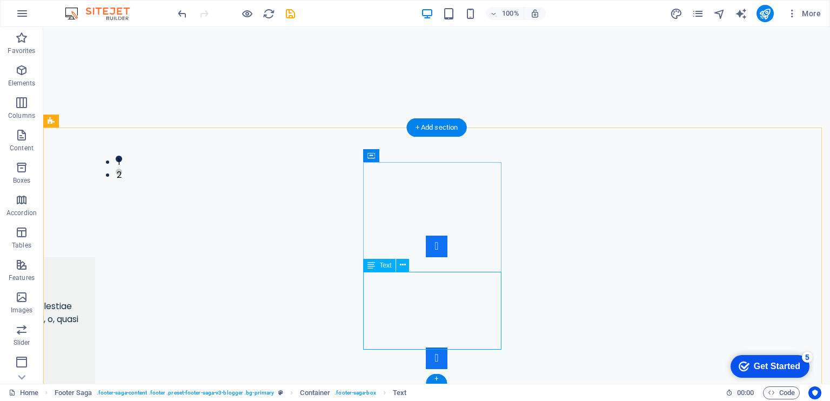
scroll to position [2900, 0]
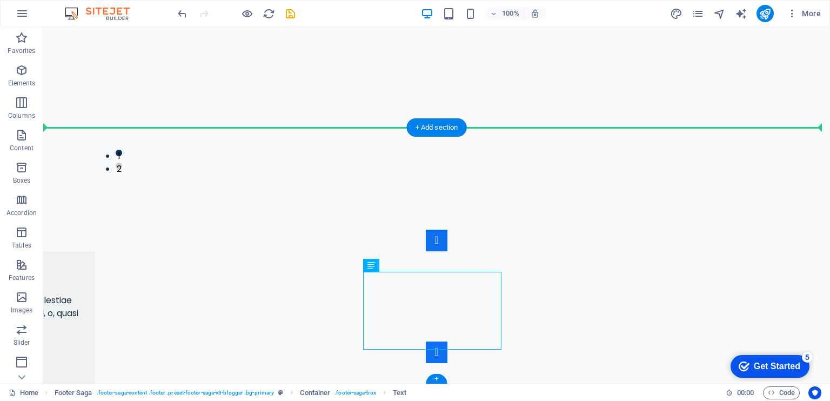
drag, startPoint x: 426, startPoint y: 278, endPoint x: 514, endPoint y: 226, distance: 102.5
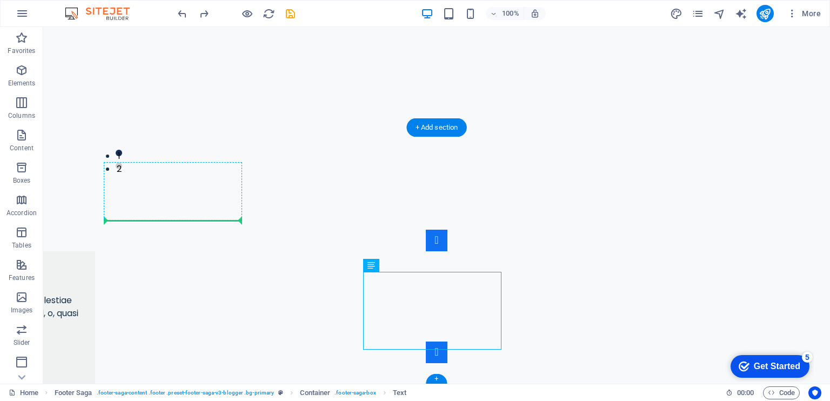
drag, startPoint x: 398, startPoint y: 305, endPoint x: 223, endPoint y: 216, distance: 196.2
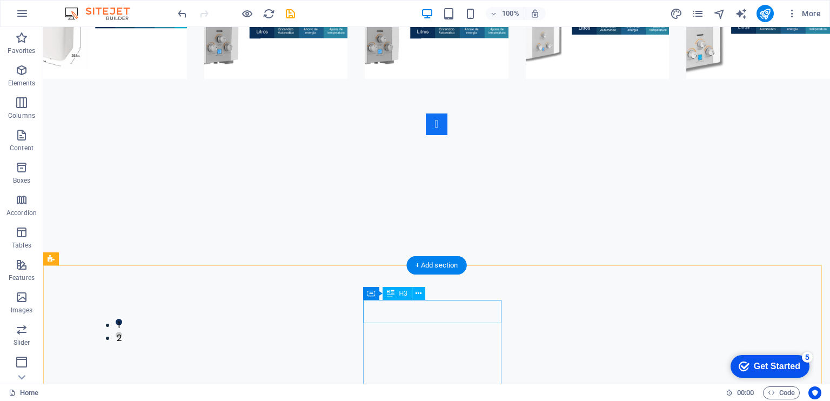
scroll to position [2831, 0]
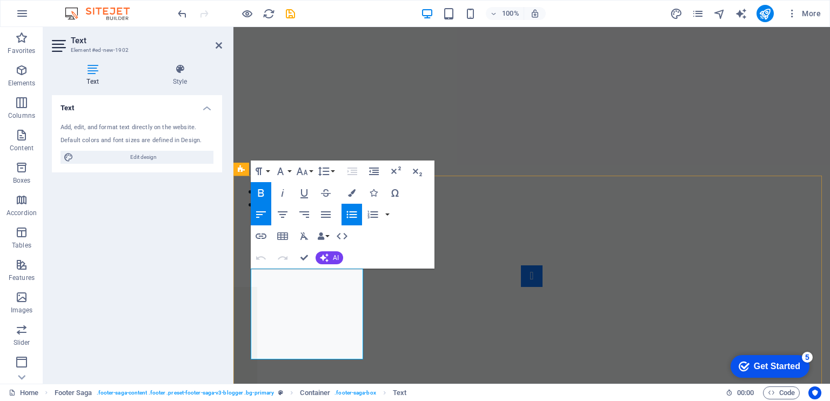
scroll to position [2608, 0]
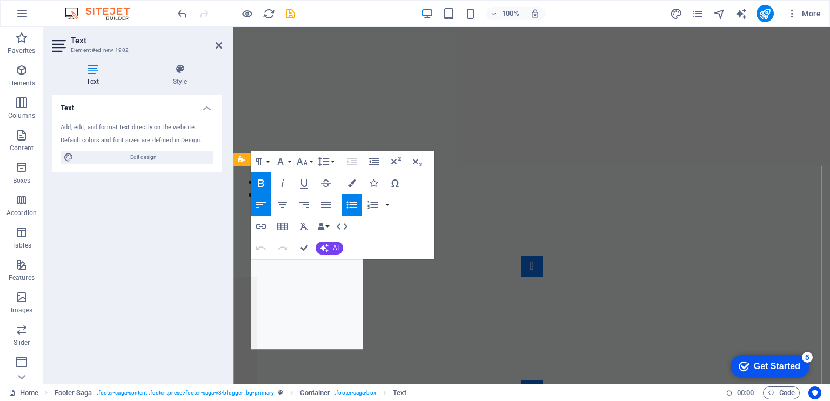
drag, startPoint x: 319, startPoint y: 339, endPoint x: 247, endPoint y: 259, distance: 107.9
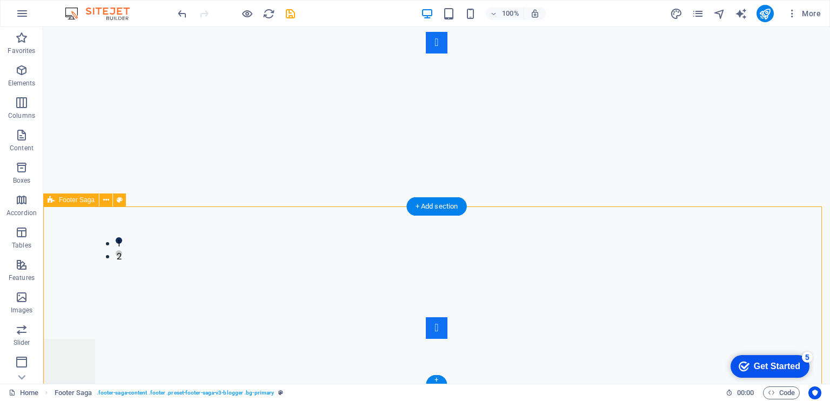
scroll to position [2822, 0]
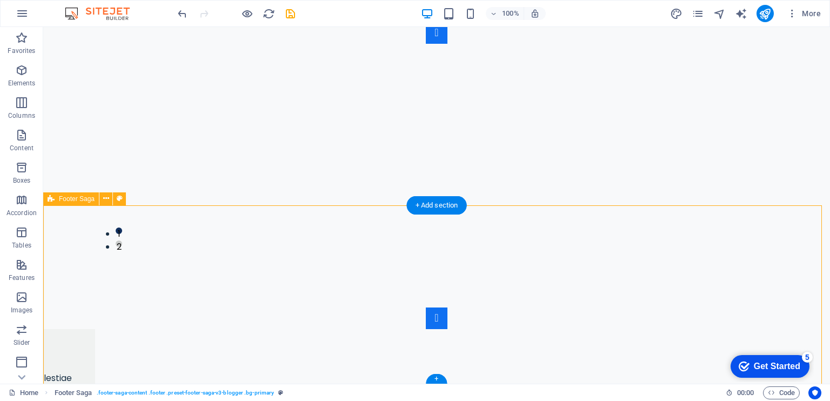
click at [0, 63] on button "Elements" at bounding box center [21, 75] width 43 height 32
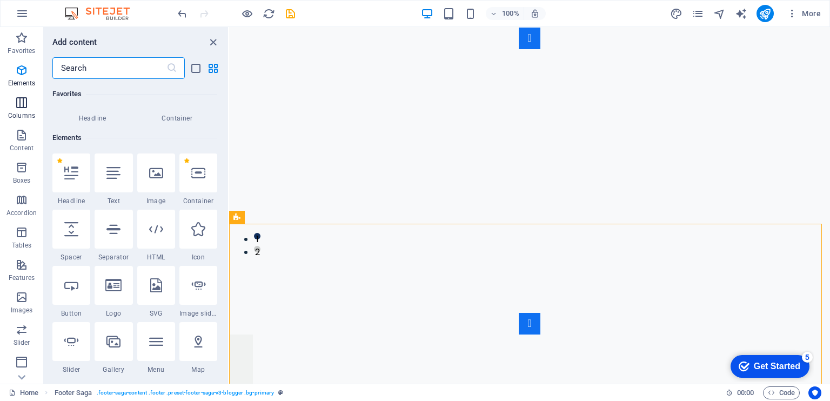
scroll to position [115, 0]
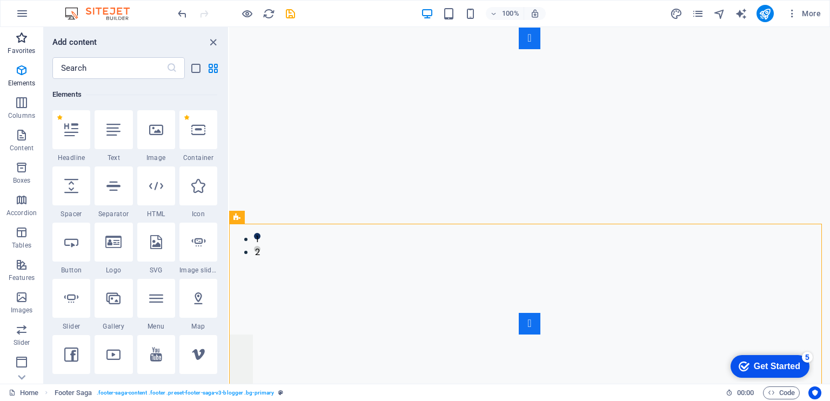
click at [23, 43] on icon "button" at bounding box center [21, 37] width 13 height 13
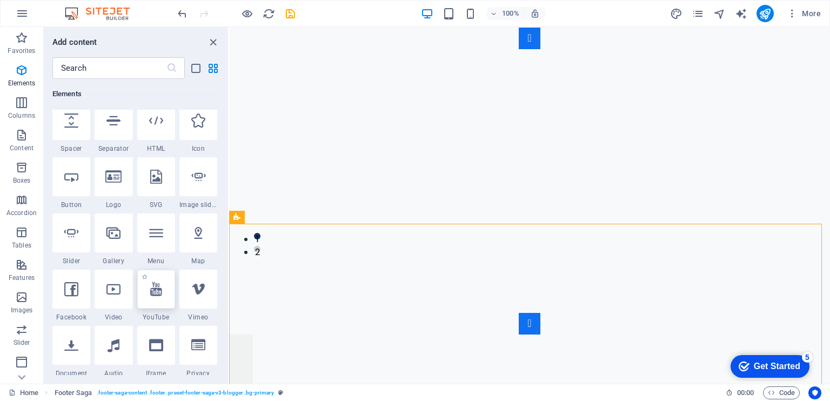
scroll to position [270, 0]
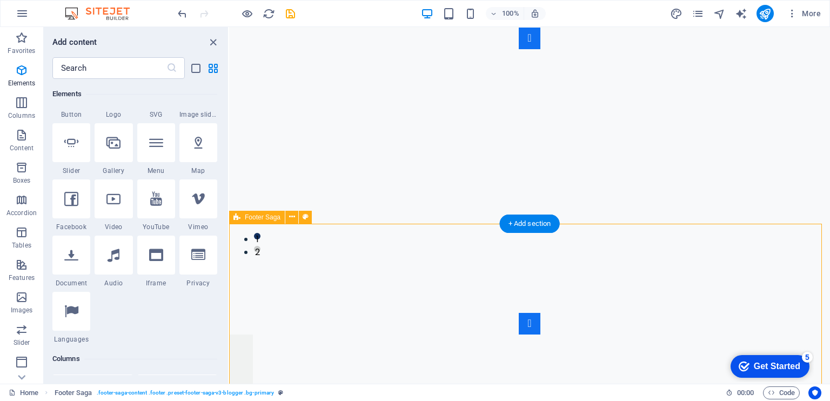
select select "footer"
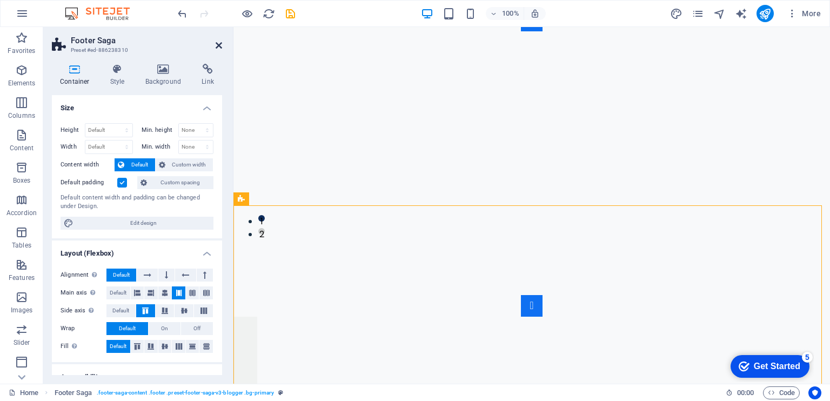
click at [218, 47] on icon at bounding box center [219, 45] width 6 height 9
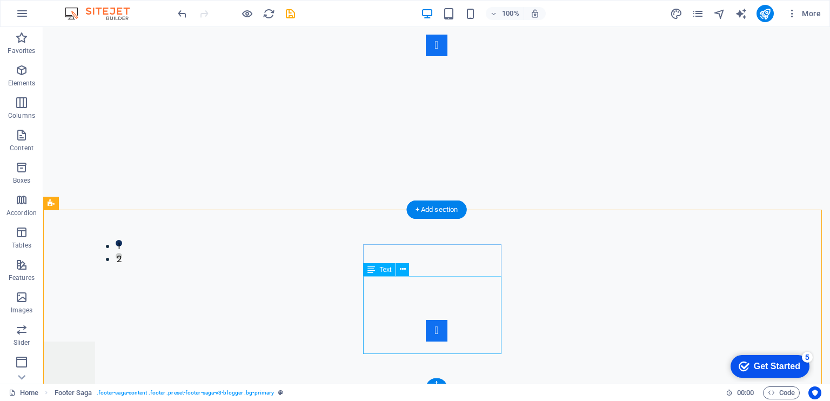
scroll to position [2822, 0]
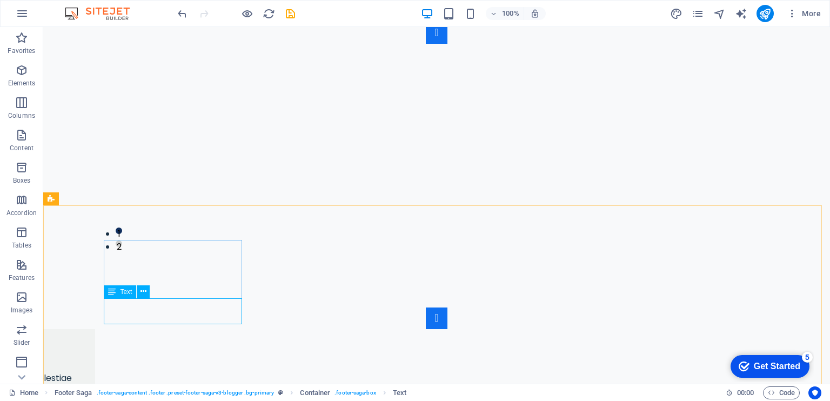
click at [114, 293] on icon at bounding box center [112, 291] width 8 height 13
click at [145, 291] on icon at bounding box center [143, 291] width 6 height 11
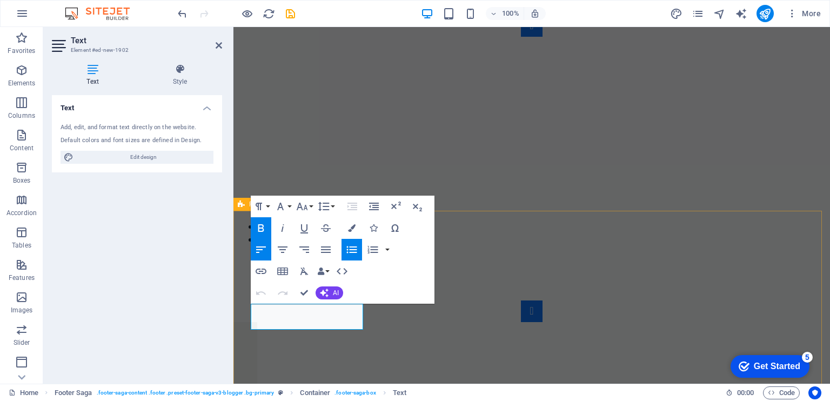
drag, startPoint x: 316, startPoint y: 324, endPoint x: 245, endPoint y: 312, distance: 71.3
click at [285, 252] on icon "button" at bounding box center [282, 249] width 13 height 13
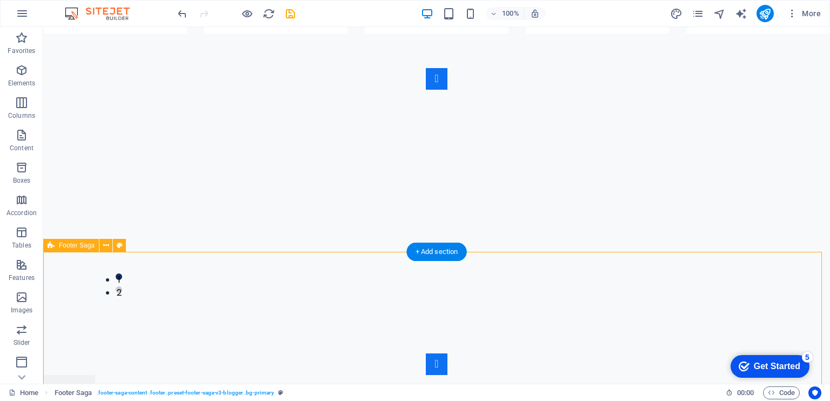
scroll to position [2822, 0]
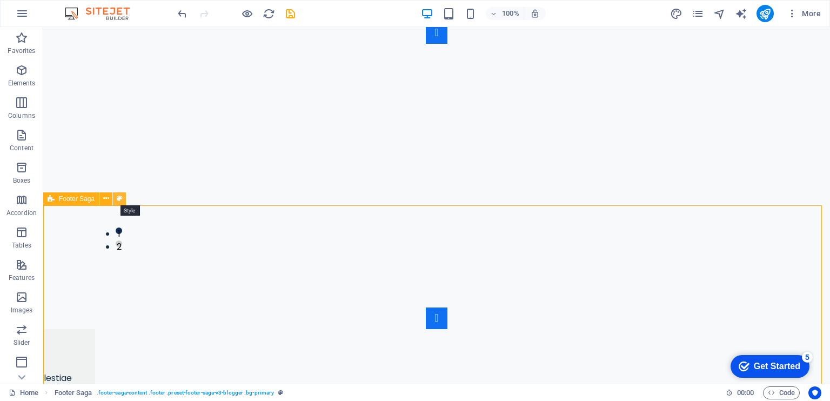
click at [119, 202] on icon at bounding box center [120, 198] width 6 height 11
select select "rem"
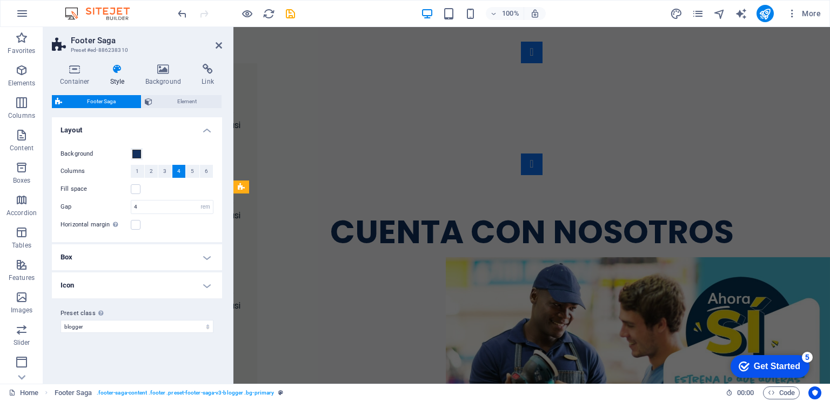
scroll to position [2550, 0]
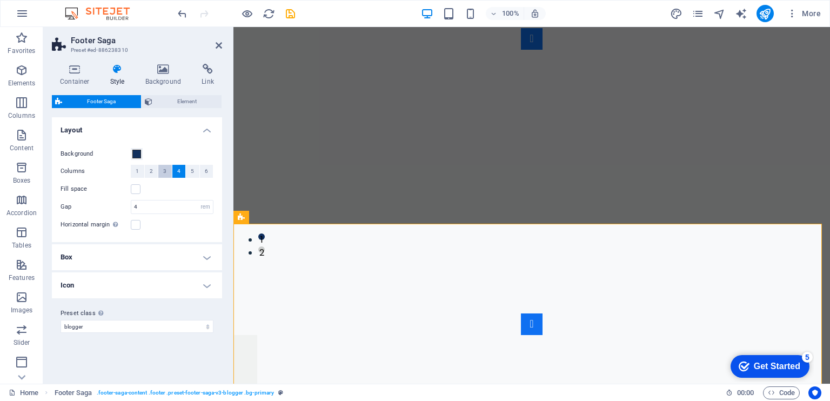
click at [162, 175] on button "3" at bounding box center [165, 171] width 14 height 13
click at [151, 175] on span "2" at bounding box center [151, 171] width 3 height 13
click at [137, 175] on span "1" at bounding box center [137, 171] width 3 height 13
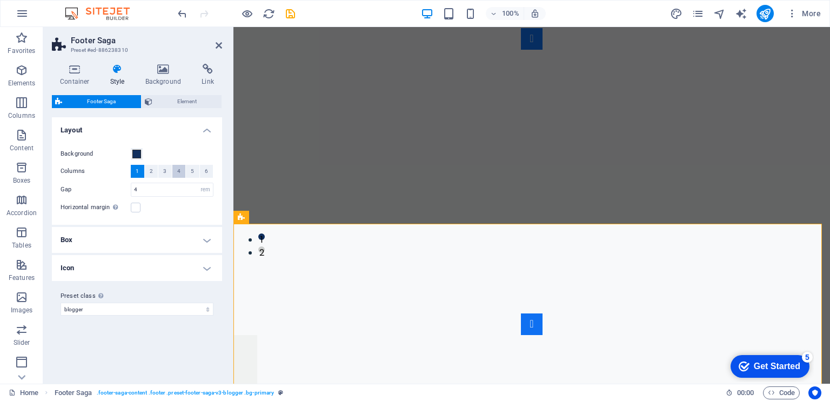
click at [175, 172] on button "4" at bounding box center [179, 171] width 14 height 13
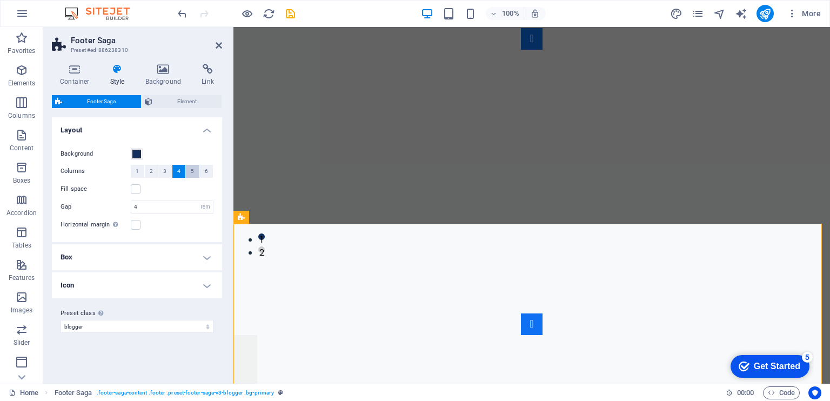
click at [192, 175] on span "5" at bounding box center [192, 171] width 3 height 13
click at [176, 175] on button "4" at bounding box center [179, 171] width 14 height 13
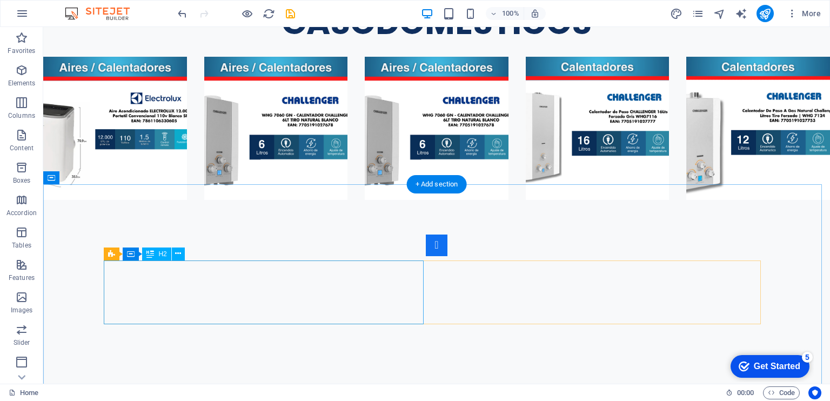
scroll to position [2822, 0]
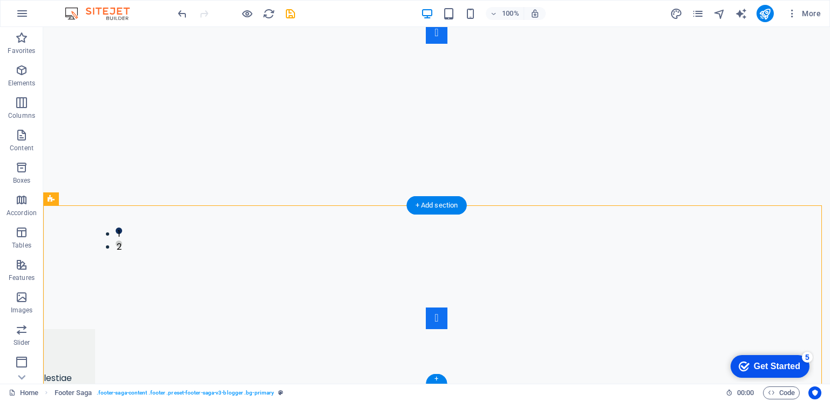
drag, startPoint x: 166, startPoint y: 305, endPoint x: 250, endPoint y: 276, distance: 89.0
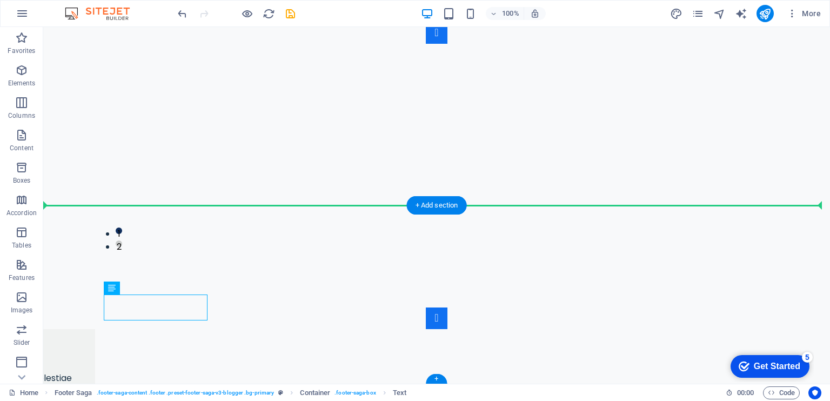
drag, startPoint x: 151, startPoint y: 302, endPoint x: 348, endPoint y: 282, distance: 198.3
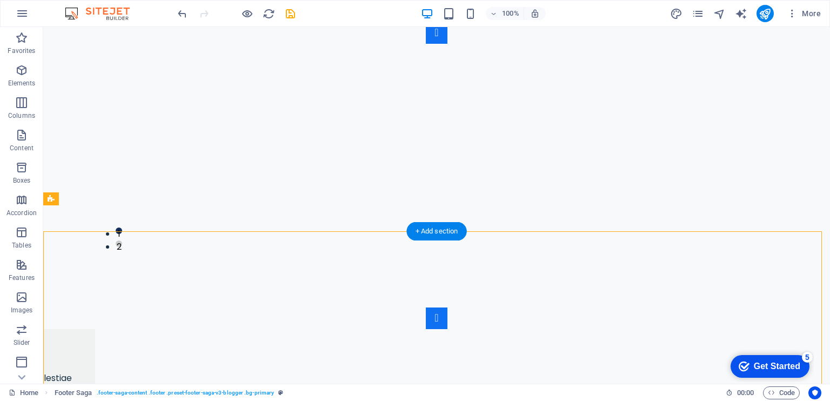
select select "rem"
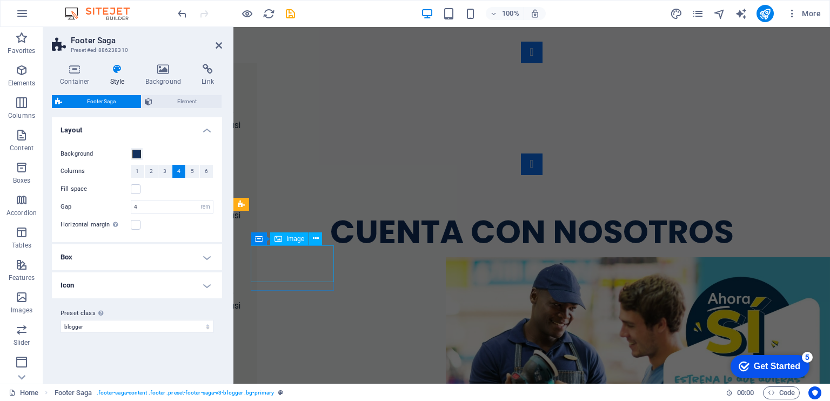
scroll to position [2576, 0]
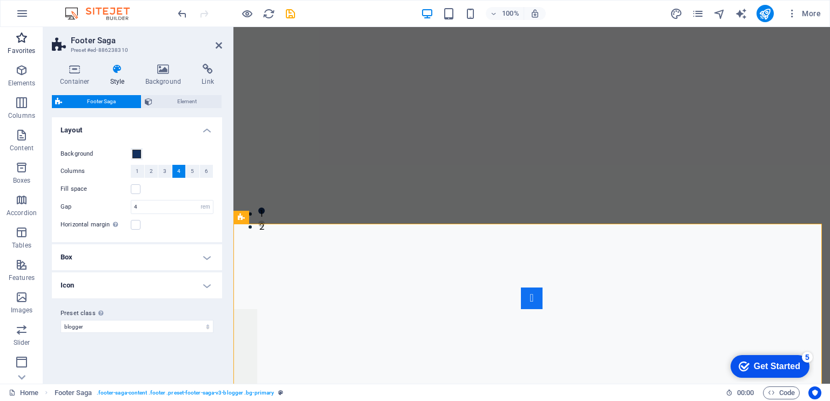
click at [24, 52] on p "Favorites" at bounding box center [22, 50] width 28 height 9
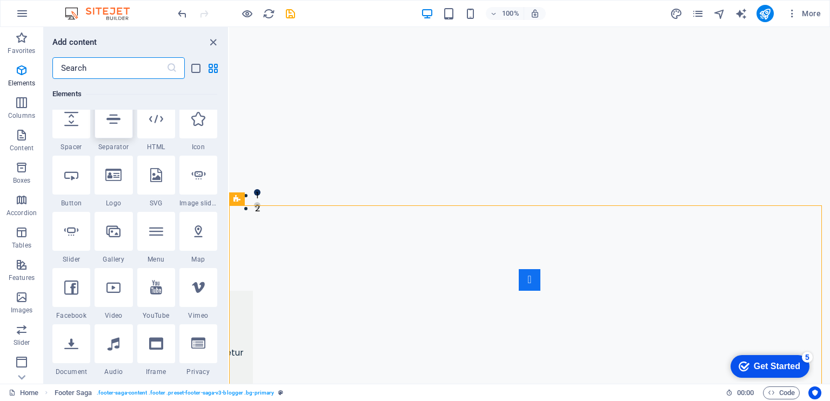
scroll to position [270, 0]
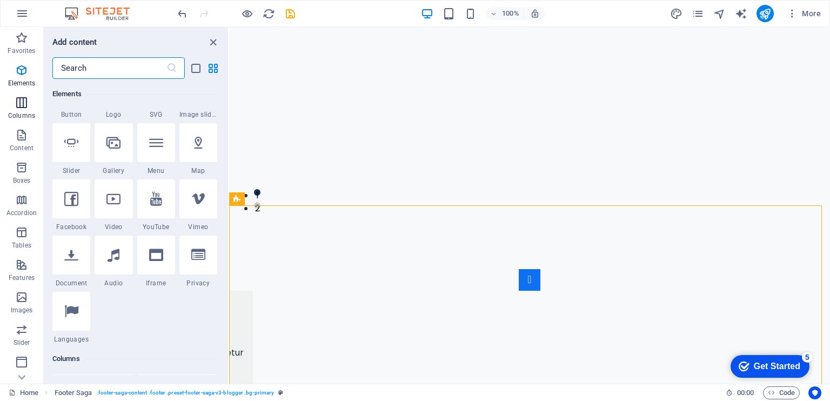
click at [30, 108] on span "Columns" at bounding box center [21, 109] width 43 height 26
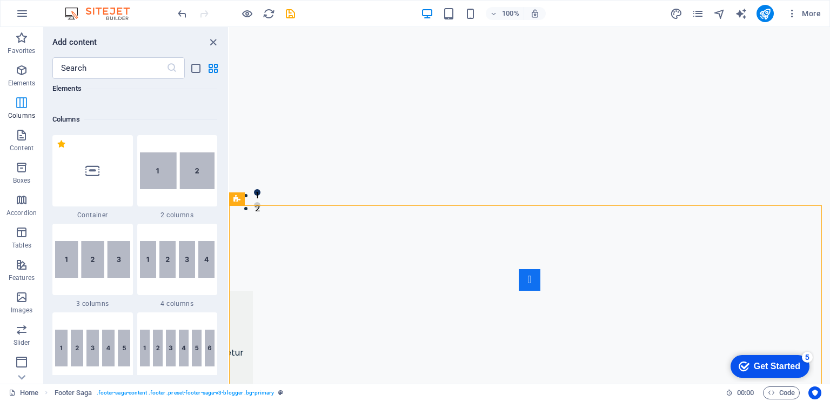
scroll to position [535, 0]
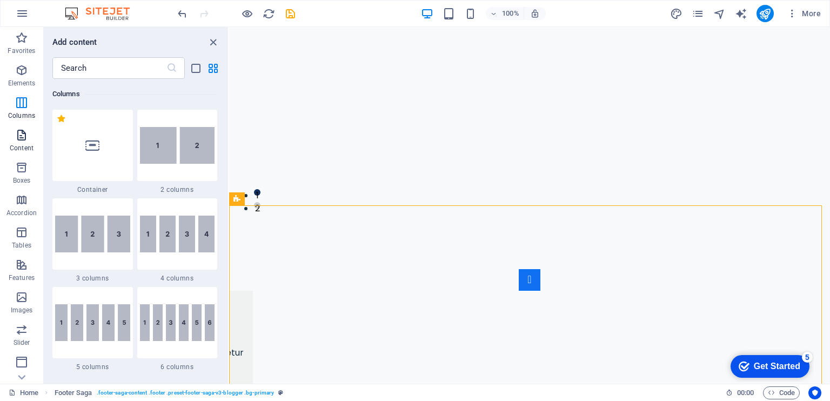
click at [32, 138] on span "Content" at bounding box center [21, 142] width 43 height 26
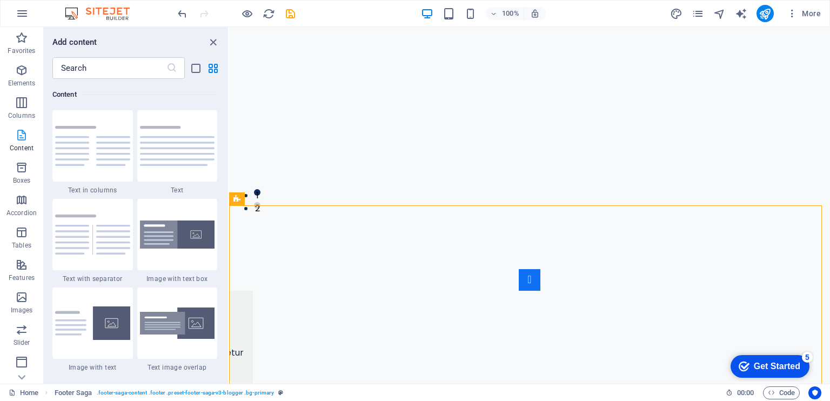
scroll to position [1891, 0]
click at [29, 155] on span "Content" at bounding box center [21, 142] width 43 height 26
click at [34, 175] on span "Boxes" at bounding box center [21, 174] width 43 height 26
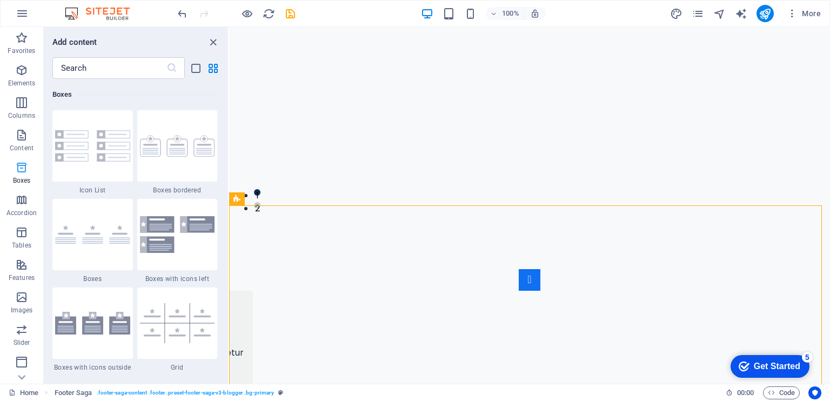
scroll to position [2980, 0]
click at [30, 197] on span "Accordion" at bounding box center [21, 206] width 43 height 26
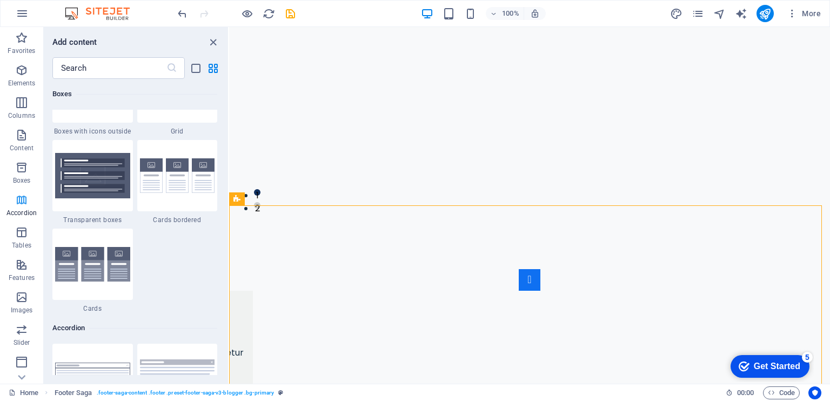
scroll to position [3449, 0]
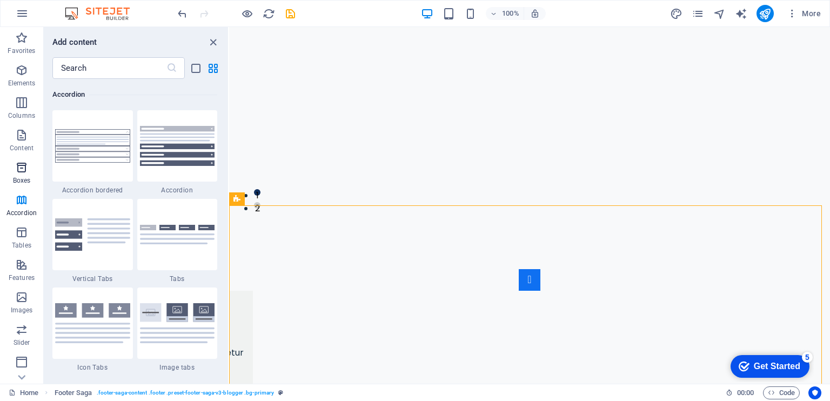
click at [31, 175] on span "Boxes" at bounding box center [21, 174] width 43 height 26
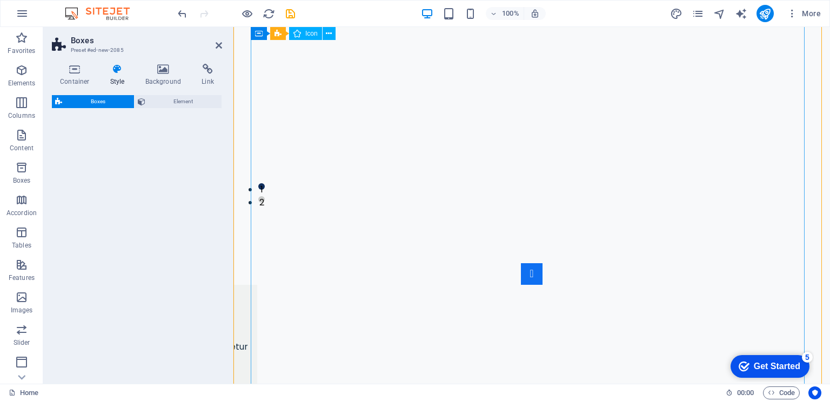
scroll to position [3497, 0]
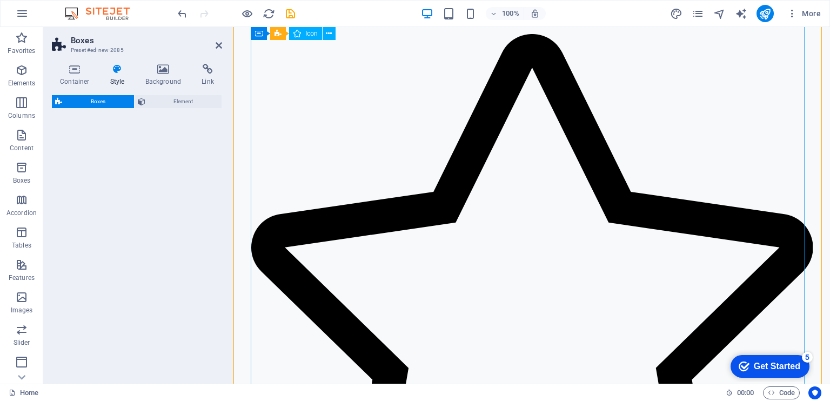
select select "rem"
select select "preset-boxes-v3-border"
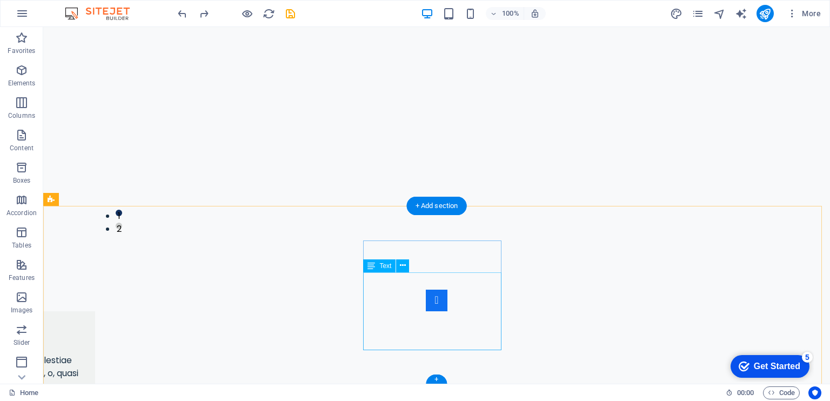
scroll to position [2848, 0]
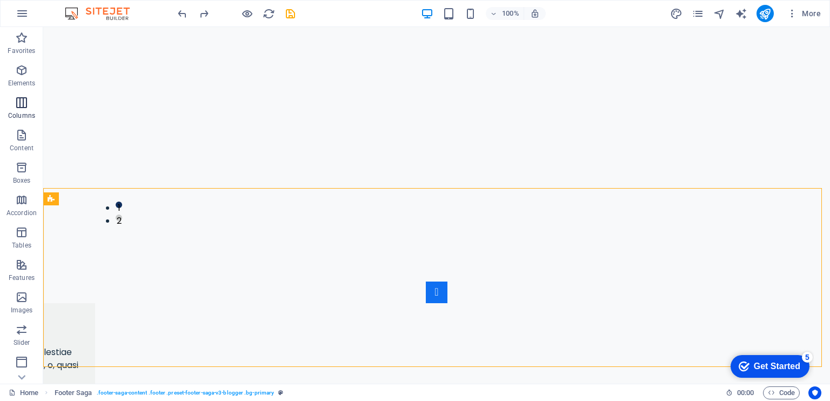
click at [25, 111] on p "Columns" at bounding box center [21, 115] width 27 height 9
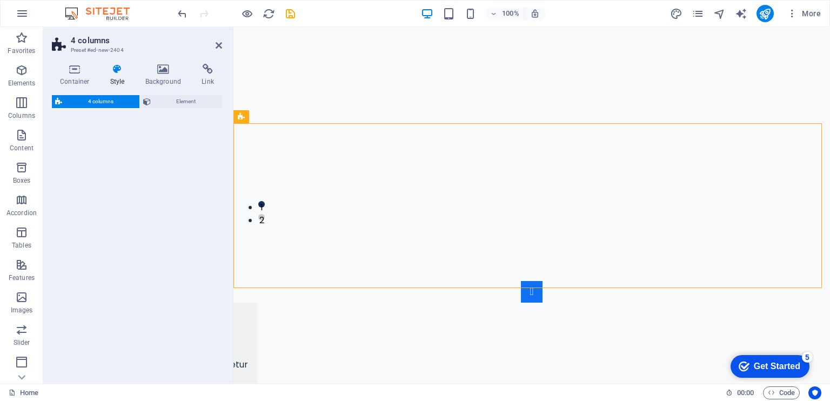
scroll to position [2677, 0]
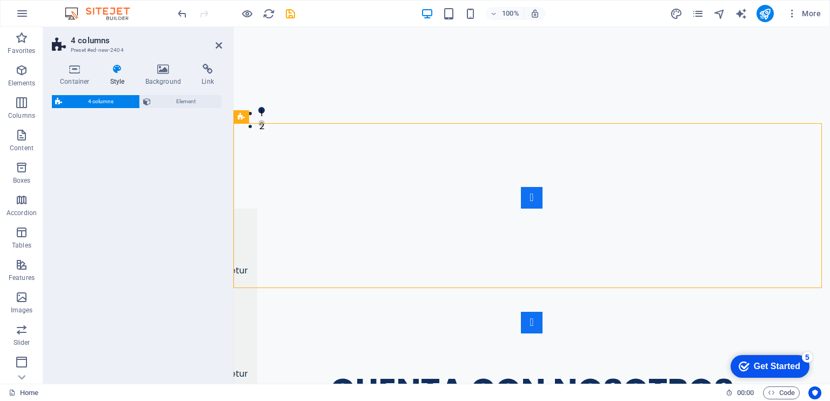
select select "rem"
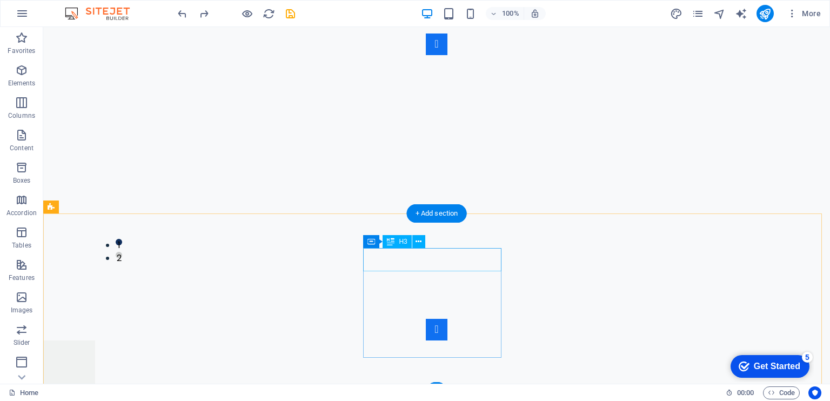
scroll to position [2848, 0]
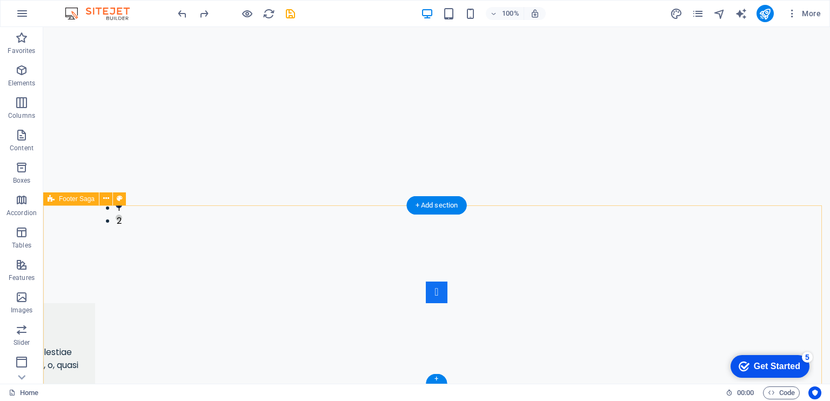
drag, startPoint x: 546, startPoint y: 277, endPoint x: 526, endPoint y: 272, distance: 20.5
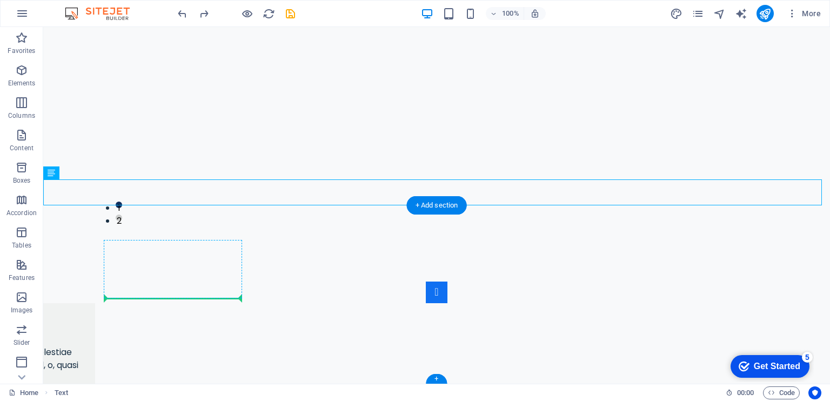
drag, startPoint x: 531, startPoint y: 196, endPoint x: 186, endPoint y: 294, distance: 358.5
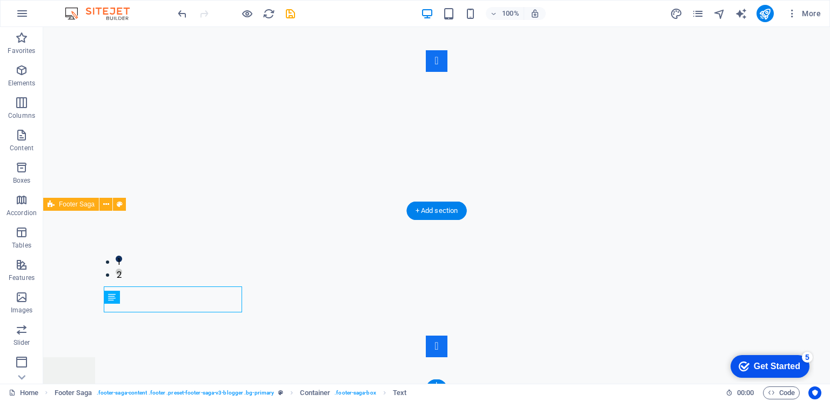
scroll to position [2817, 0]
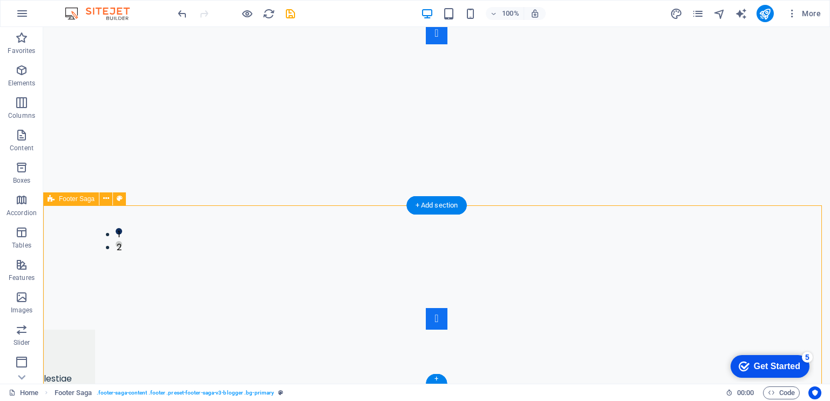
scroll to position [2822, 0]
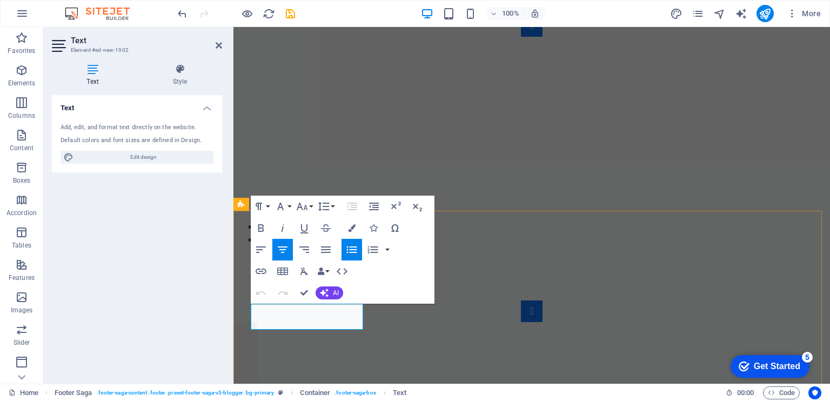
drag, startPoint x: 341, startPoint y: 324, endPoint x: 280, endPoint y: 312, distance: 61.7
click at [262, 246] on icon "button" at bounding box center [260, 249] width 13 height 13
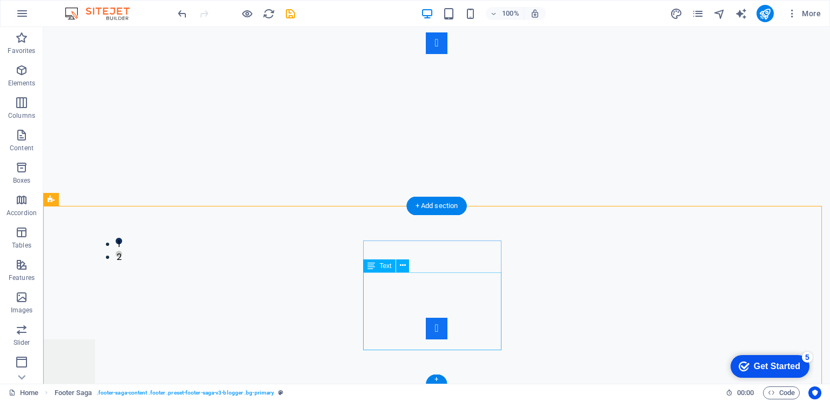
scroll to position [2822, 0]
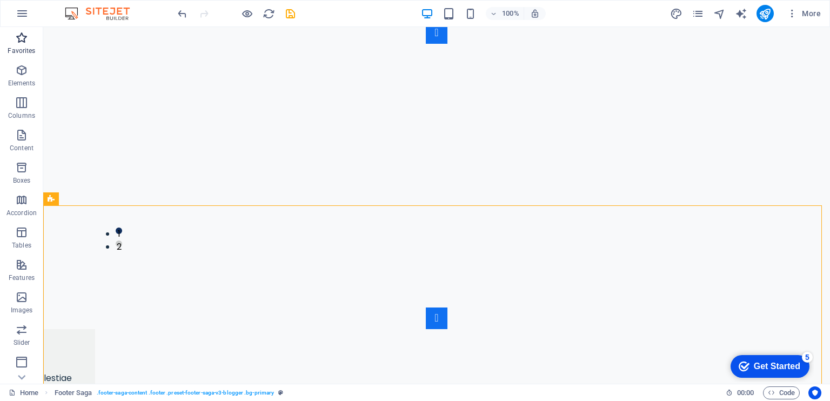
click at [13, 33] on span "Favorites" at bounding box center [21, 44] width 43 height 26
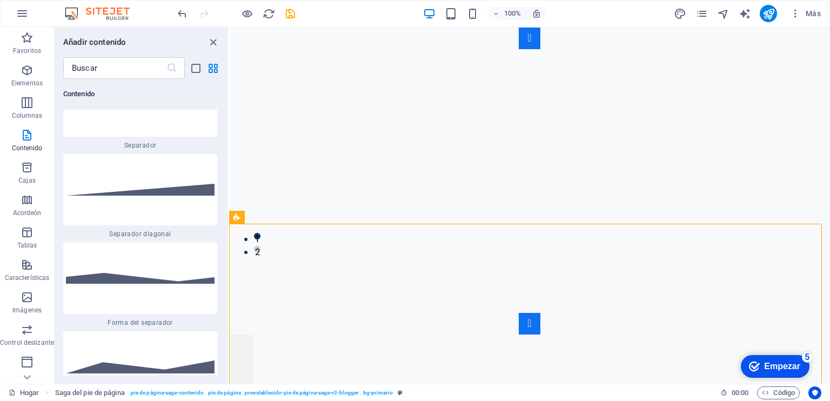
scroll to position [5131, 0]
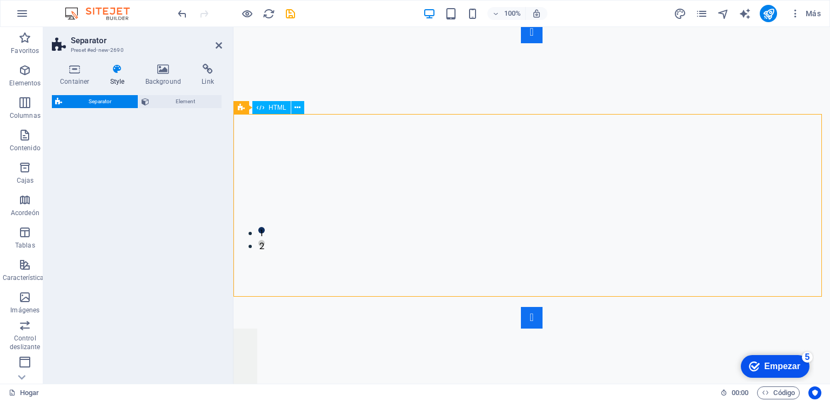
select select "circle"
select select "rem"
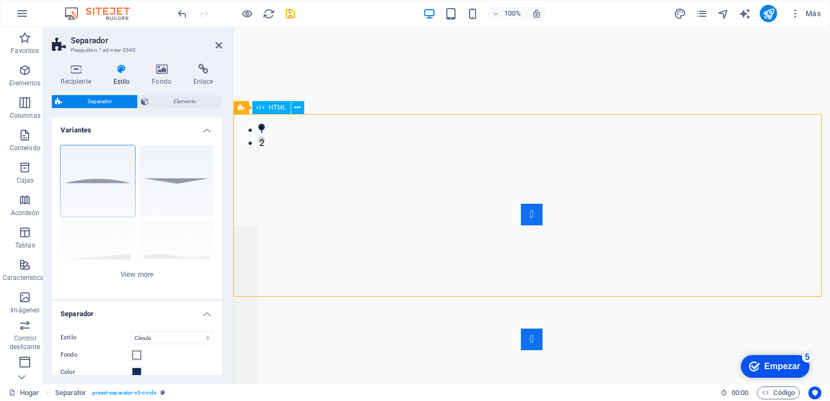
scroll to position [2583, 0]
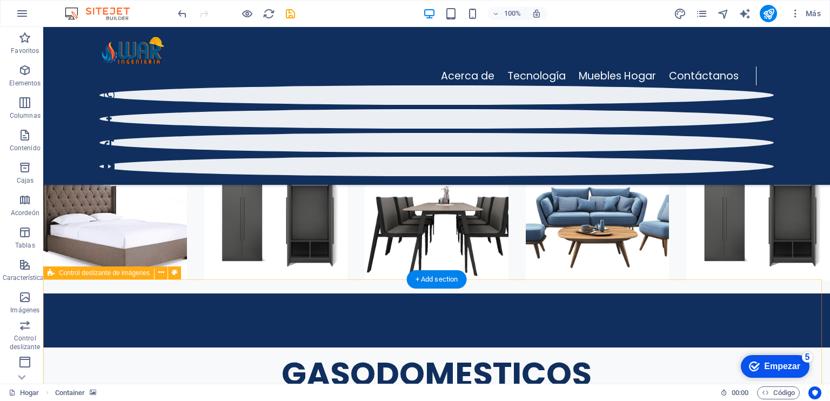
scroll to position [2022, 0]
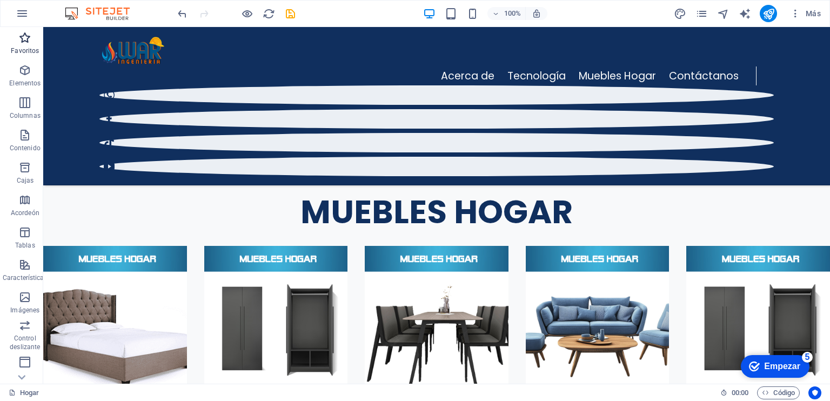
click at [2, 38] on span "Favoritos" at bounding box center [25, 44] width 50 height 26
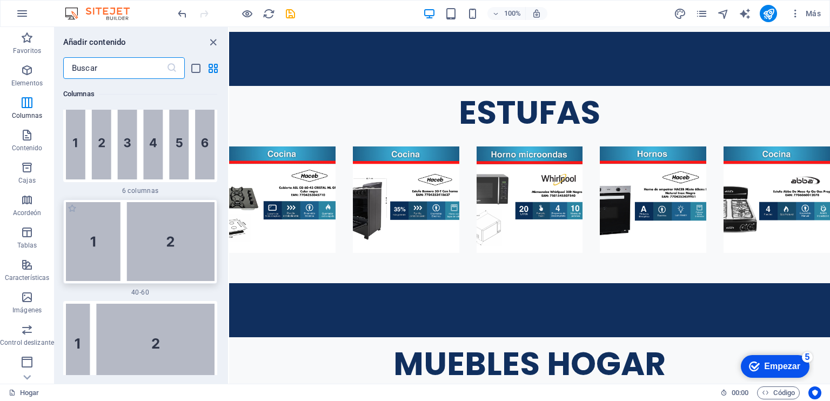
scroll to position [1081, 0]
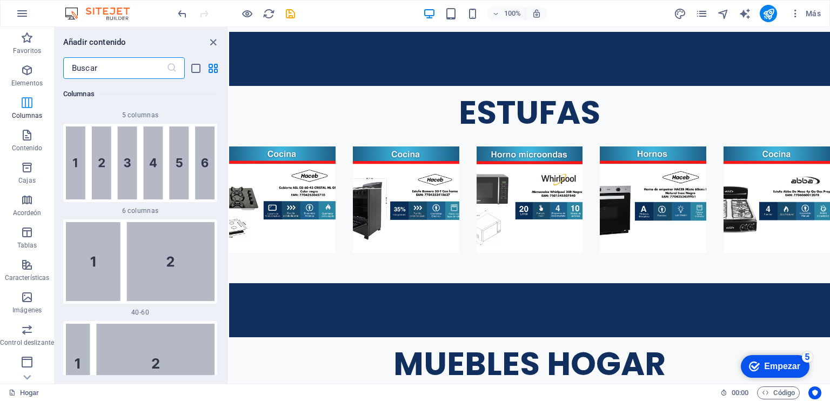
click at [29, 111] on p "Columnas" at bounding box center [27, 115] width 31 height 9
click at [31, 78] on span "Elementos" at bounding box center [27, 77] width 54 height 26
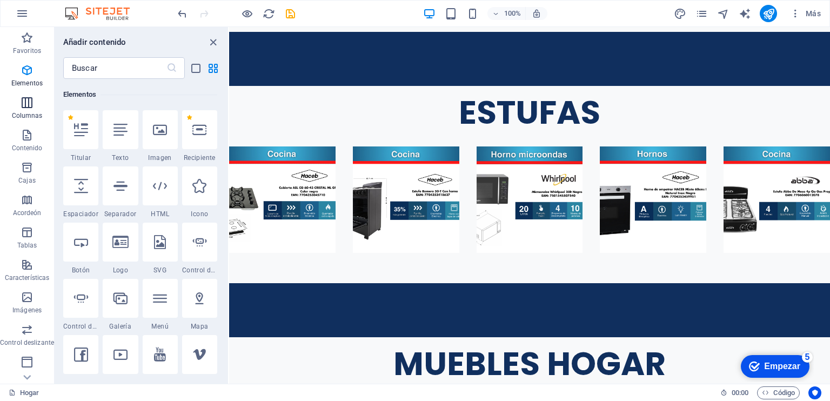
click at [39, 110] on span "Columnas" at bounding box center [27, 109] width 54 height 26
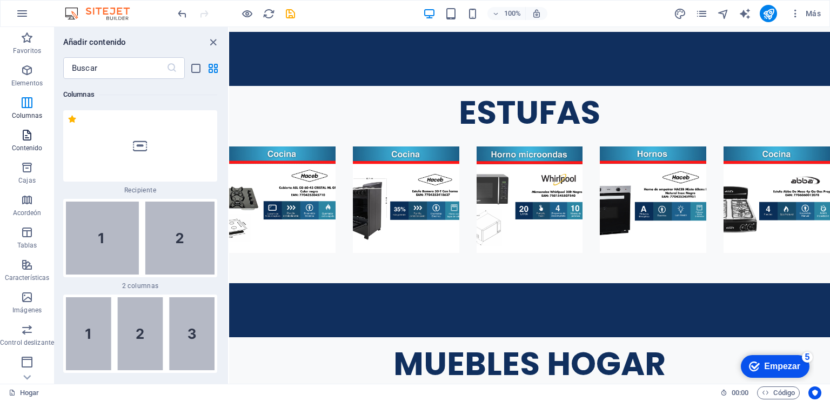
click at [37, 138] on span "Contenido" at bounding box center [27, 142] width 54 height 26
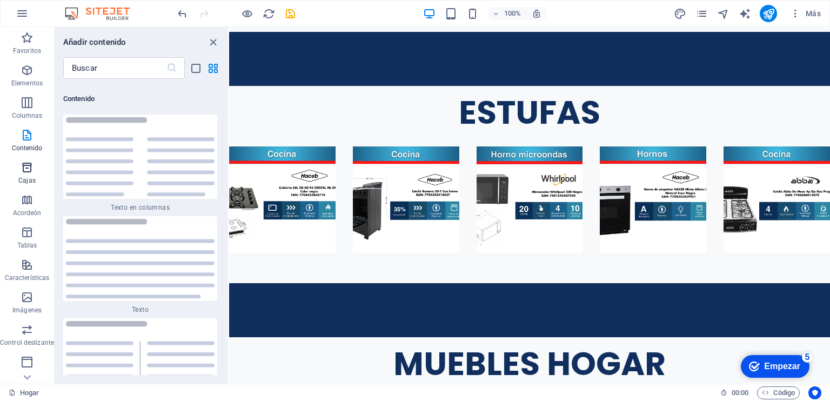
click at [36, 164] on span "Cajas" at bounding box center [27, 174] width 54 height 26
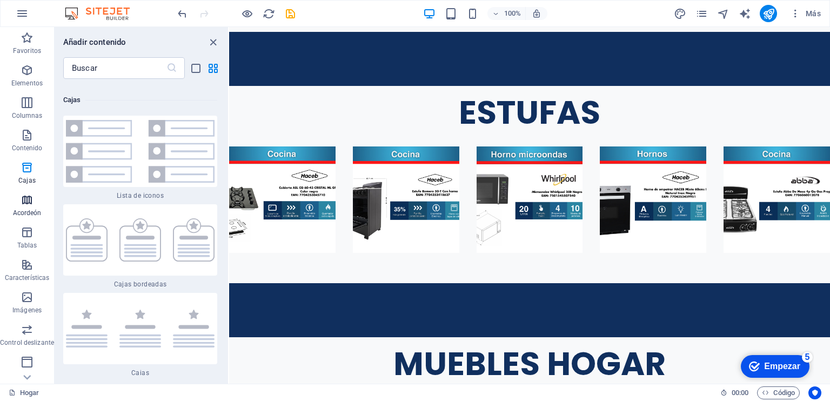
click at [32, 195] on icon "button" at bounding box center [27, 199] width 13 height 13
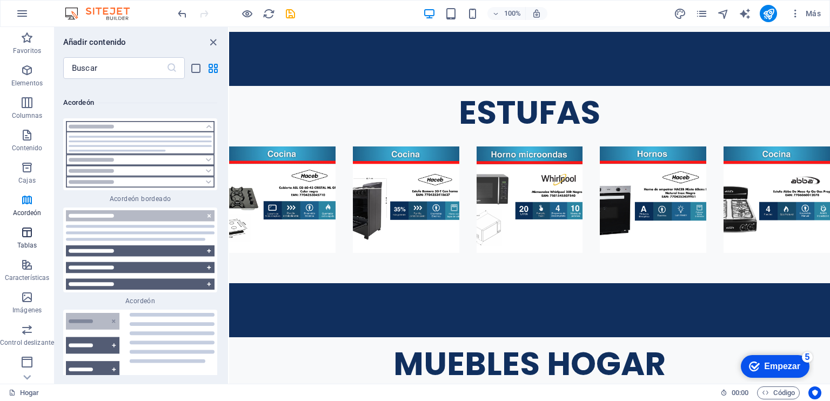
click at [37, 228] on span "Tablas" at bounding box center [27, 239] width 54 height 26
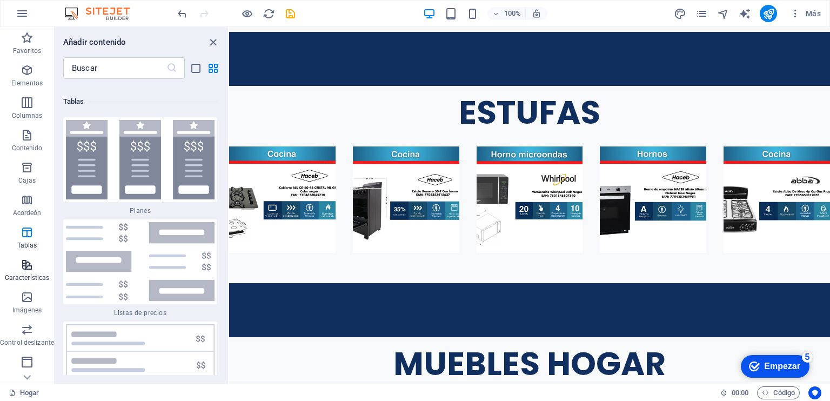
click at [35, 264] on span "Características" at bounding box center [27, 271] width 54 height 26
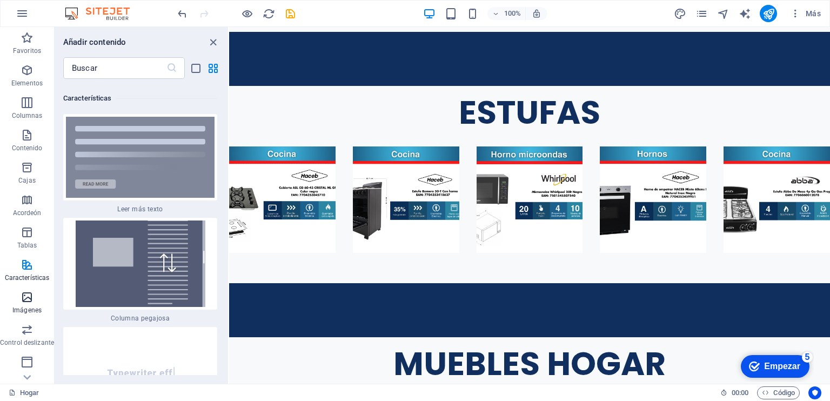
click at [38, 293] on span "Imágenes" at bounding box center [27, 304] width 54 height 26
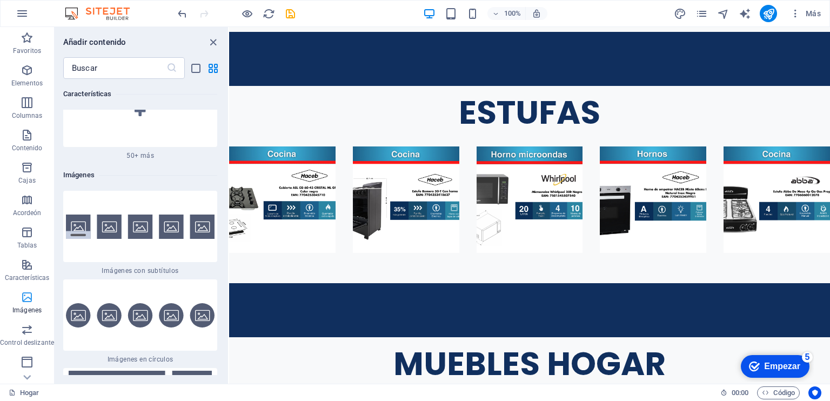
scroll to position [10834, 0]
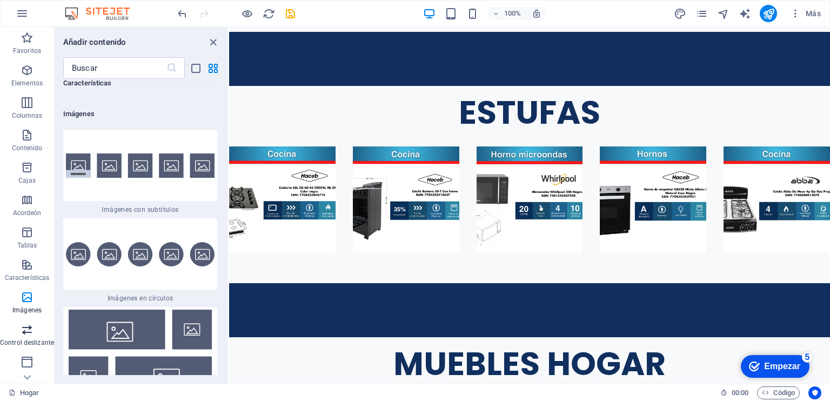
click at [36, 337] on span "Control deslizante" at bounding box center [27, 336] width 54 height 26
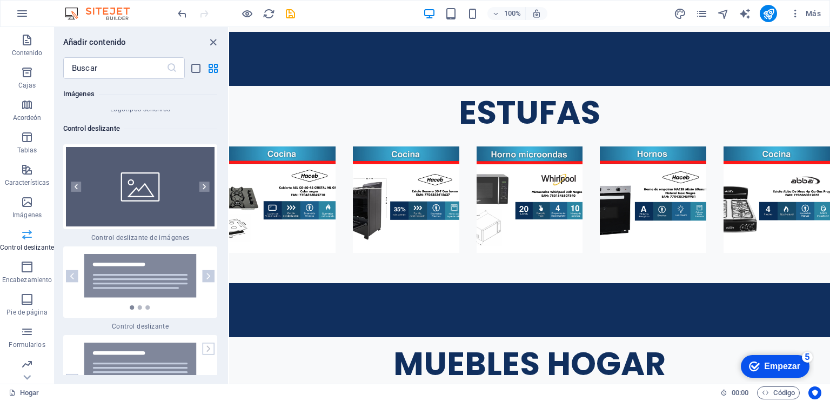
scroll to position [129, 0]
click at [37, 243] on font "Encabezamiento" at bounding box center [27, 246] width 50 height 8
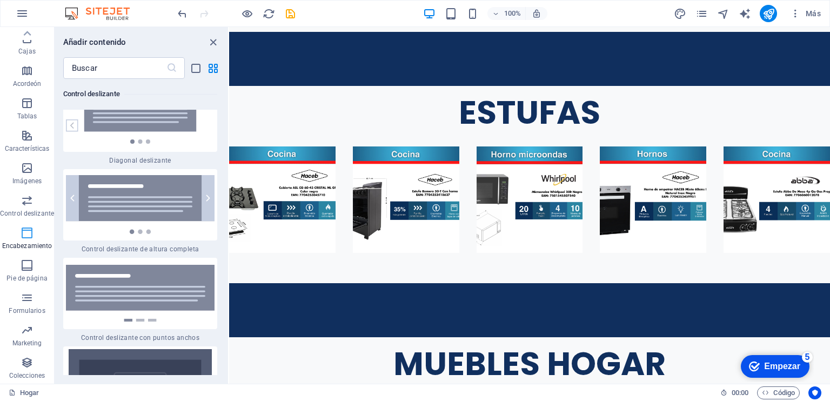
scroll to position [12910, 0]
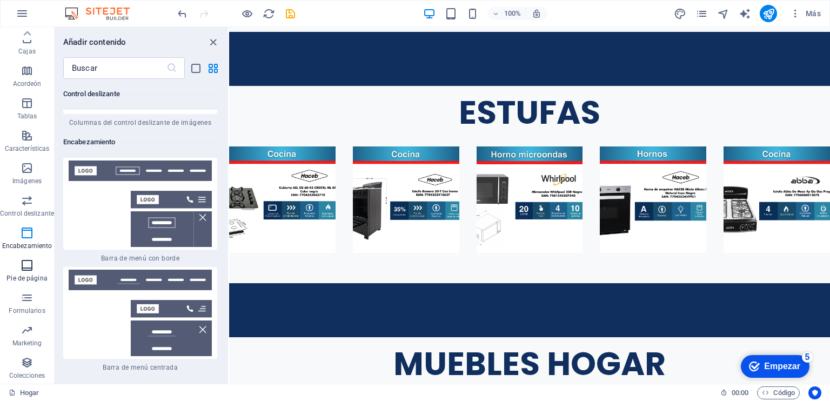
click at [37, 273] on span "Pie de página" at bounding box center [27, 272] width 54 height 26
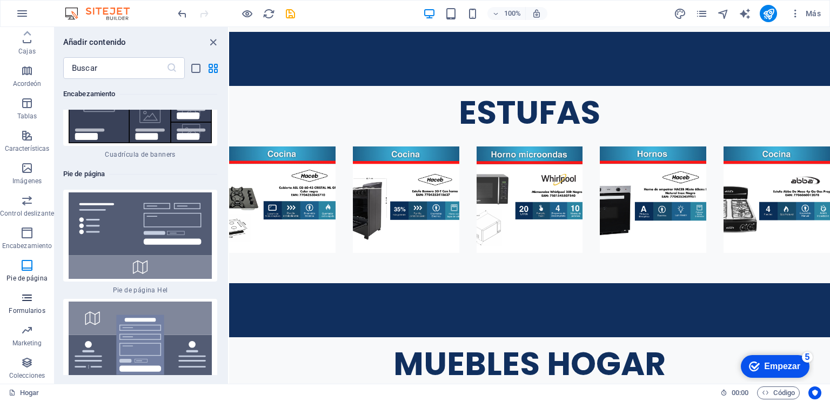
scroll to position [14379, 0]
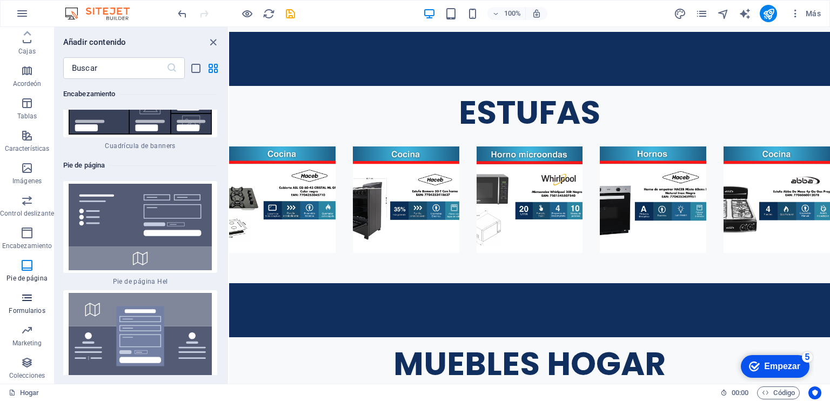
click at [22, 309] on font "Formularios" at bounding box center [27, 311] width 36 height 8
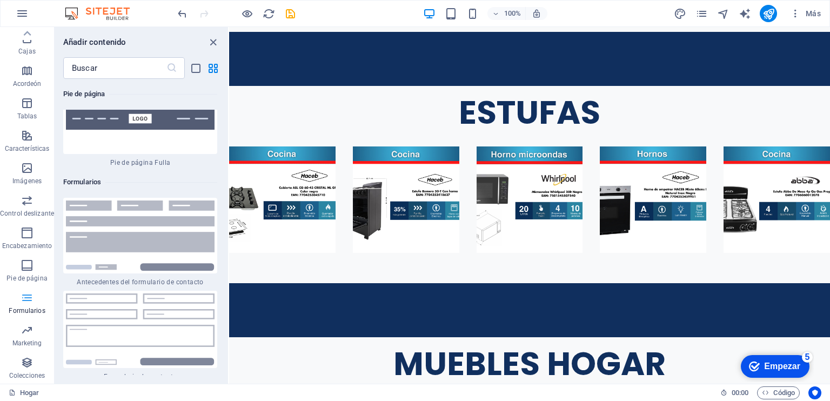
scroll to position [15809, 0]
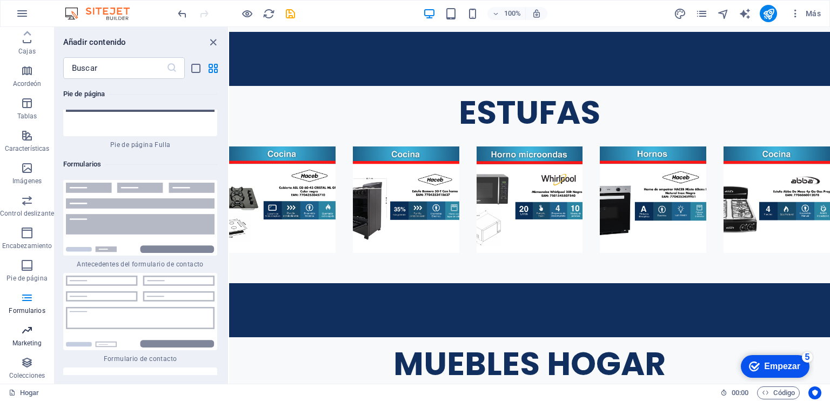
click at [35, 339] on font "Marketing" at bounding box center [27, 343] width 30 height 8
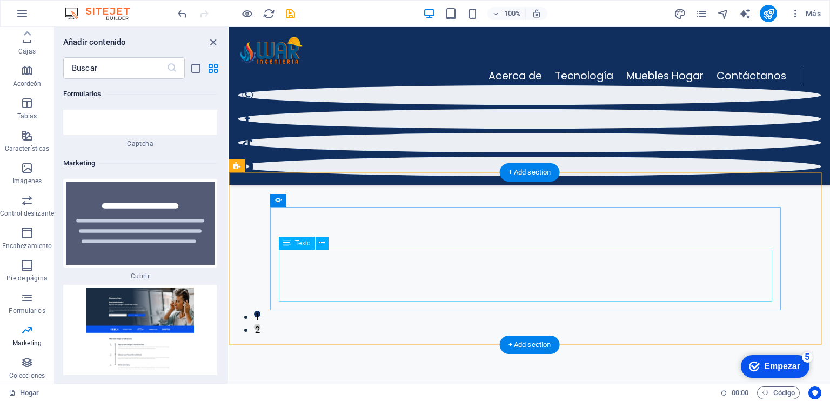
scroll to position [2155, 0]
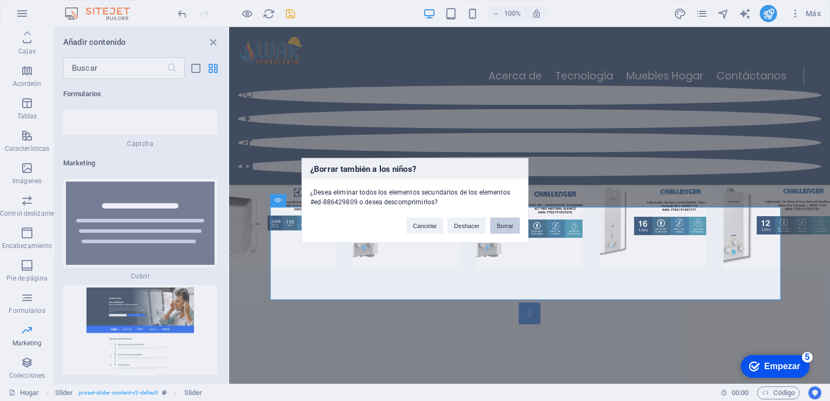
click at [508, 220] on button "Borrar" at bounding box center [505, 226] width 30 height 16
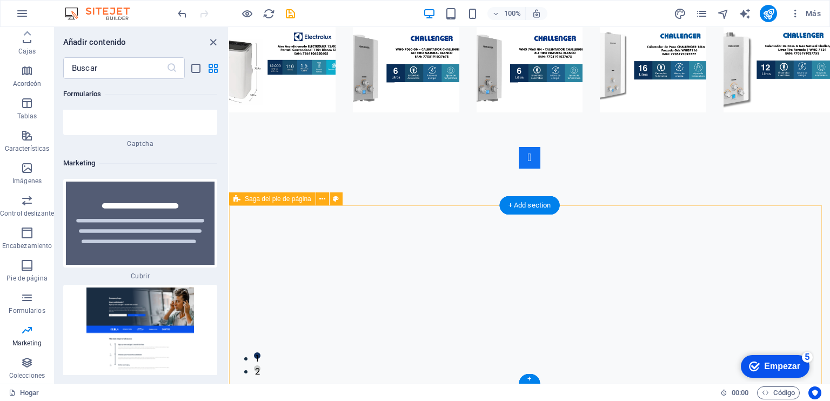
scroll to position [2445, 0]
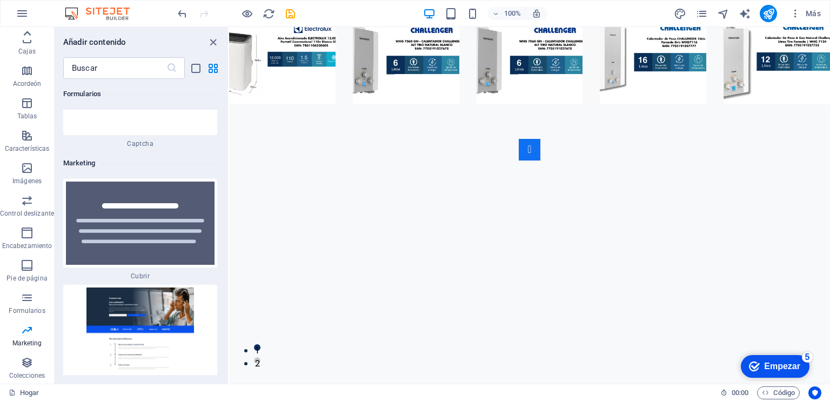
click at [32, 41] on icon at bounding box center [26, 33] width 15 height 15
click at [35, 84] on font "Elementos" at bounding box center [26, 83] width 31 height 8
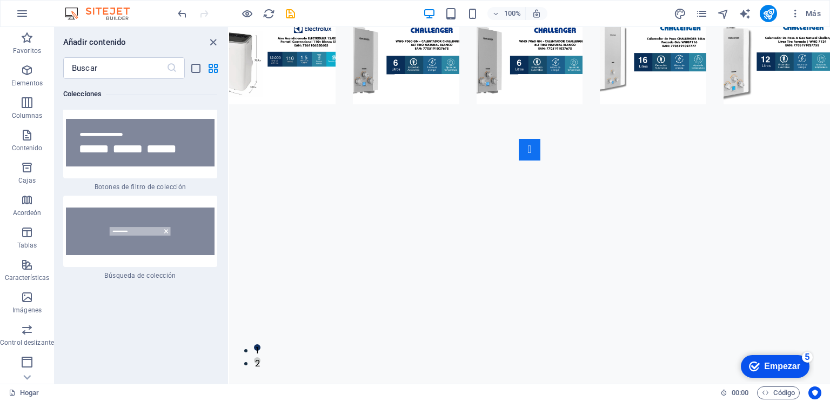
scroll to position [20906, 0]
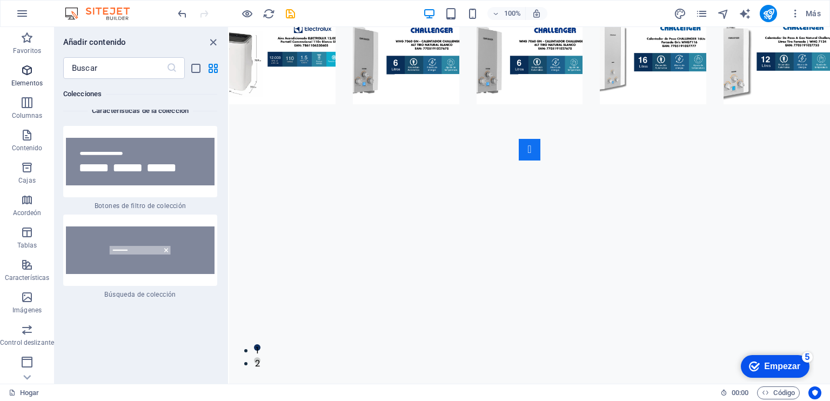
click at [32, 69] on icon "button" at bounding box center [27, 70] width 13 height 13
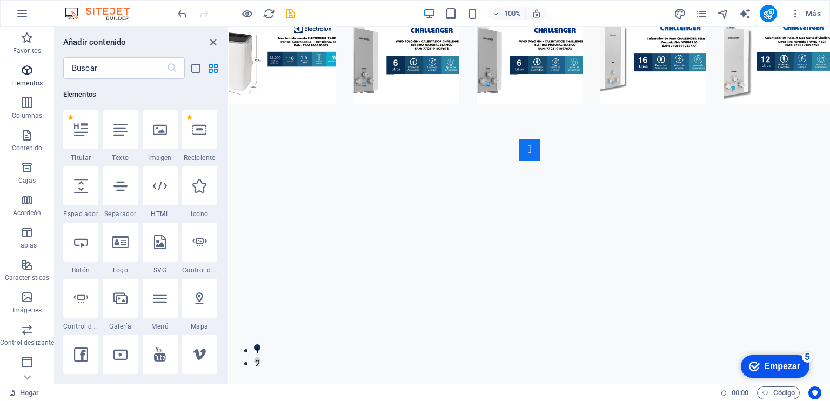
scroll to position [203, 0]
click at [31, 104] on icon "button" at bounding box center [27, 102] width 13 height 13
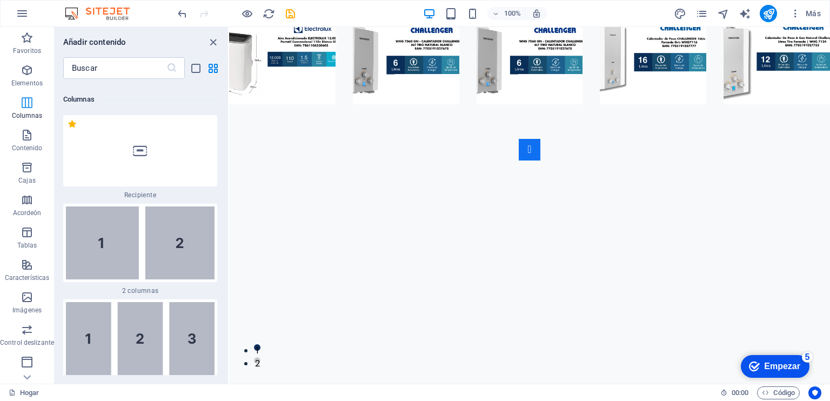
scroll to position [623, 0]
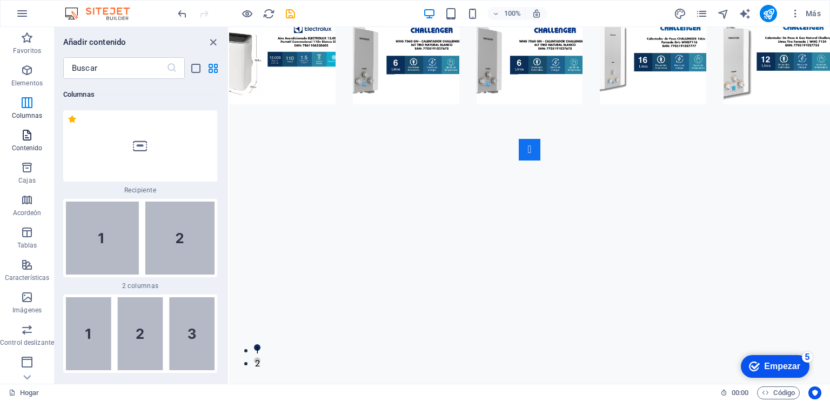
click at [31, 131] on icon "button" at bounding box center [27, 135] width 13 height 13
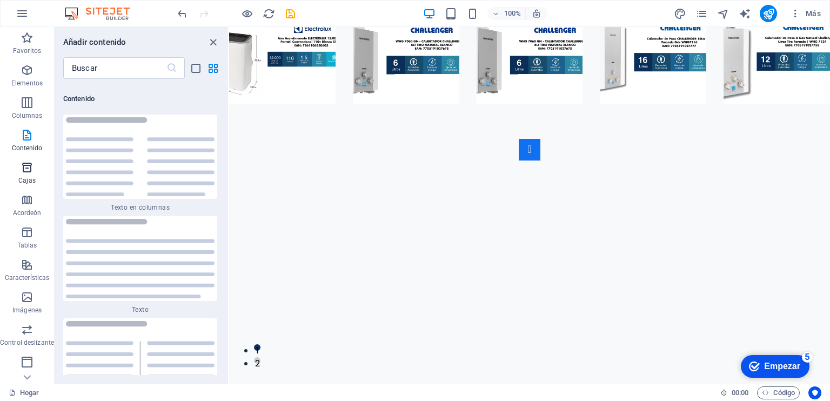
click at [31, 171] on icon "button" at bounding box center [27, 167] width 13 height 13
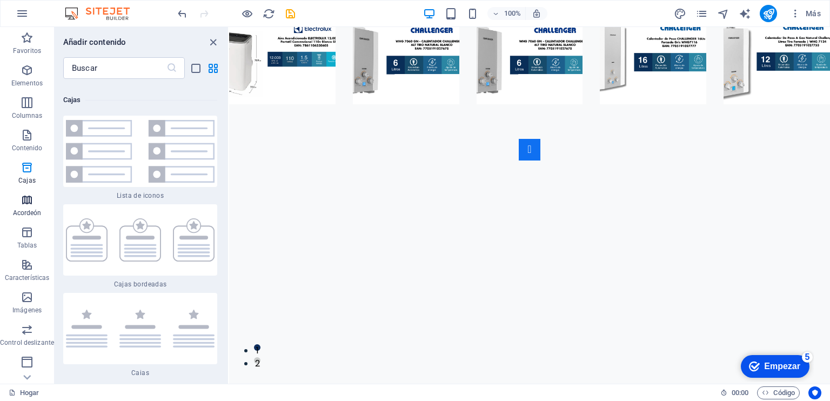
click at [34, 204] on span "Acordeón" at bounding box center [27, 206] width 54 height 26
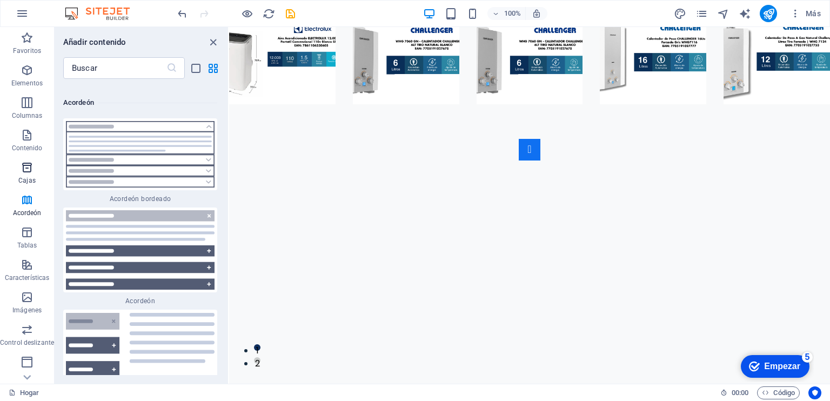
click at [30, 172] on icon "button" at bounding box center [27, 167] width 13 height 13
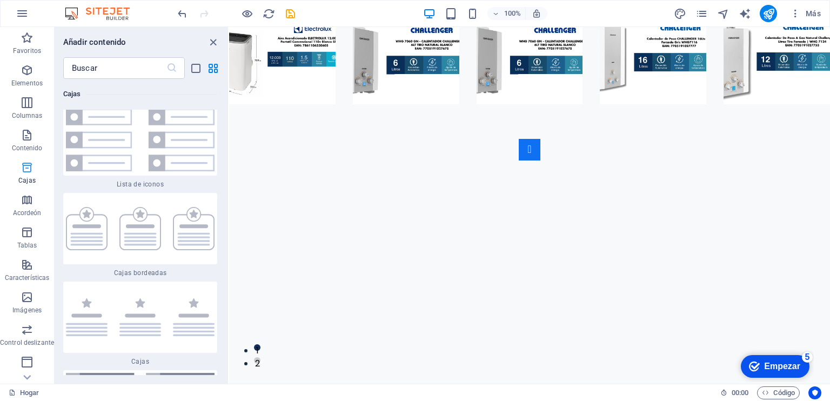
scroll to position [5840, 0]
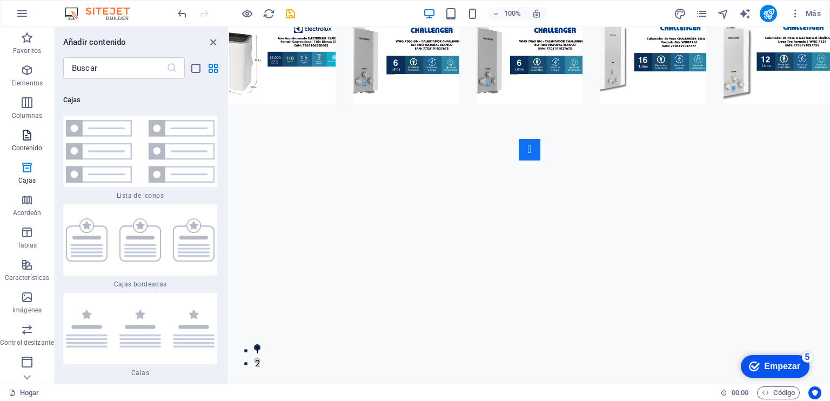
click at [30, 146] on font "Contenido" at bounding box center [27, 148] width 31 height 8
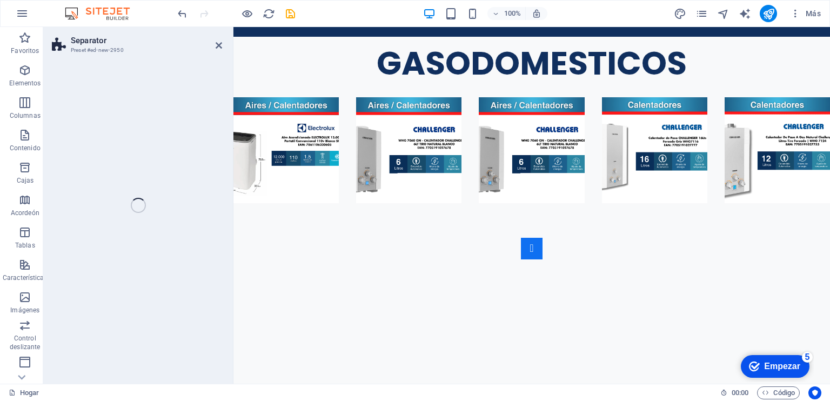
scroll to position [212, 0]
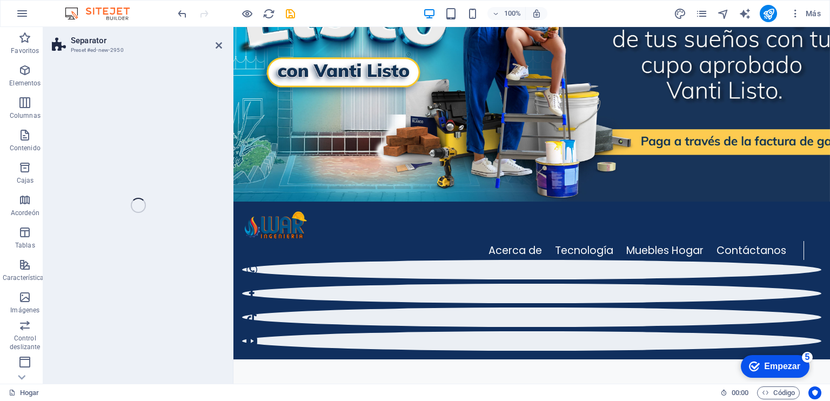
select select "circle"
select select "rem"
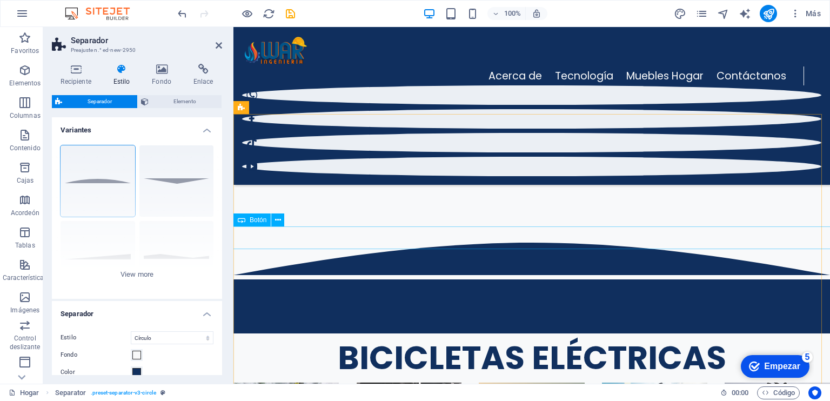
scroll to position [163, 0]
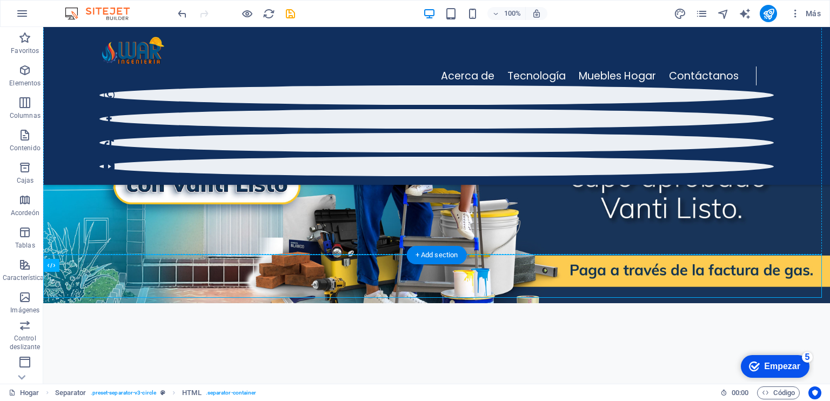
scroll to position [138, 0]
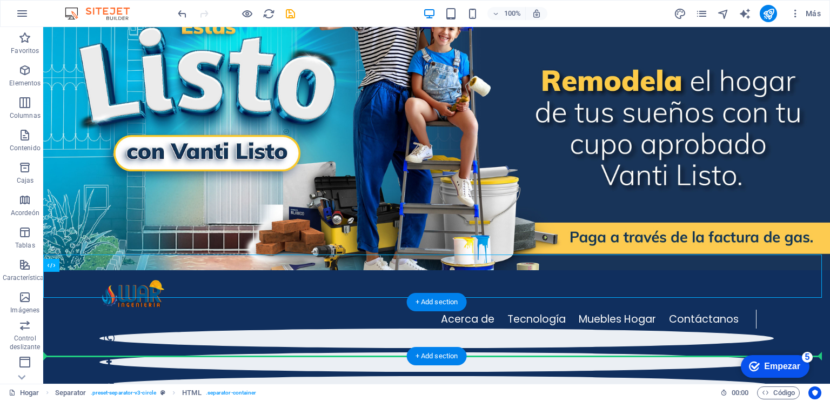
drag, startPoint x: 354, startPoint y: 264, endPoint x: 474, endPoint y: 343, distance: 143.9
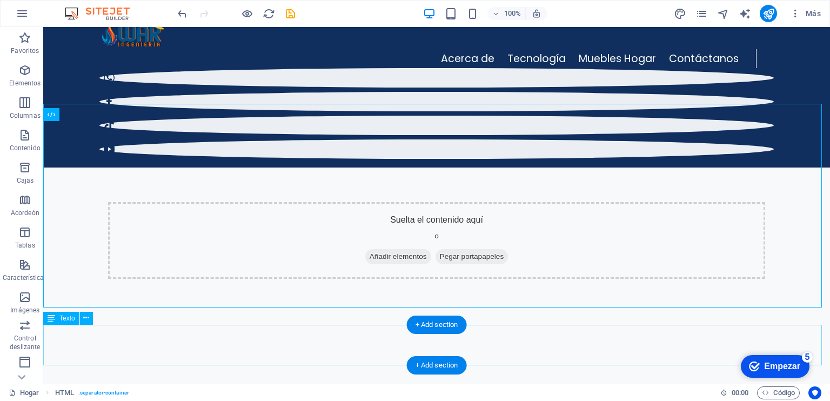
scroll to position [431, 0]
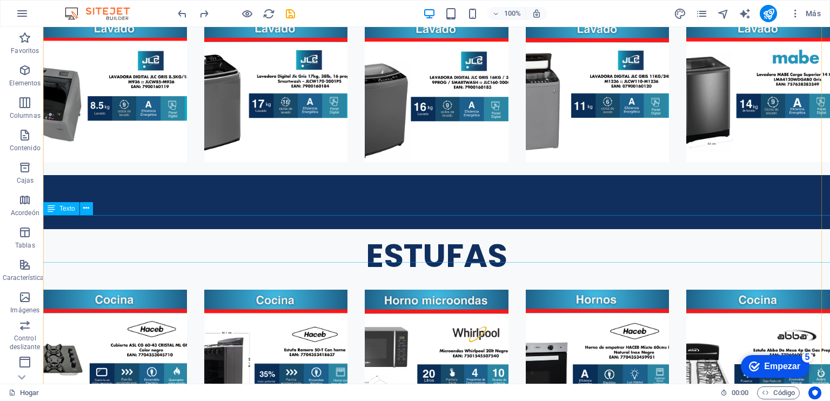
scroll to position [1908, 0]
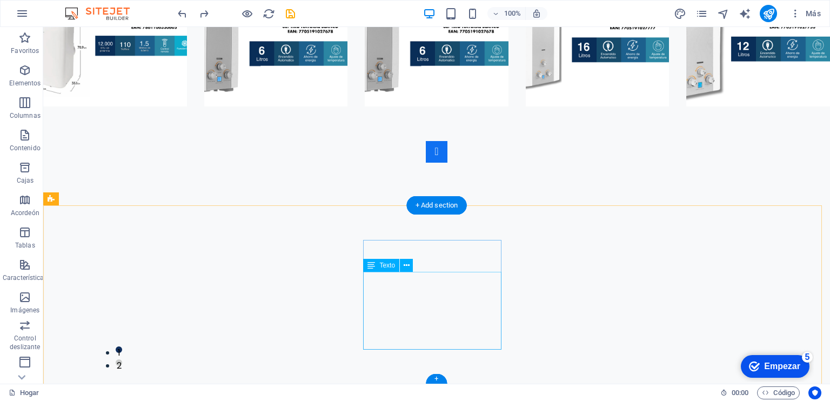
scroll to position [2706, 0]
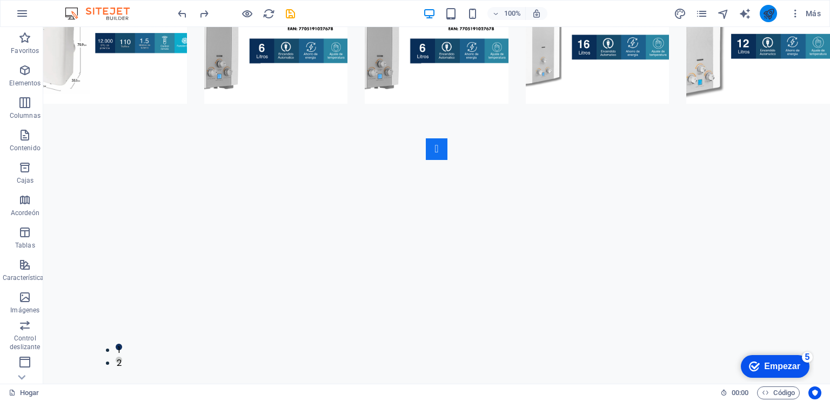
click at [772, 19] on button "publicar" at bounding box center [768, 13] width 17 height 17
click at [767, 12] on icon "publicar" at bounding box center [768, 14] width 12 height 12
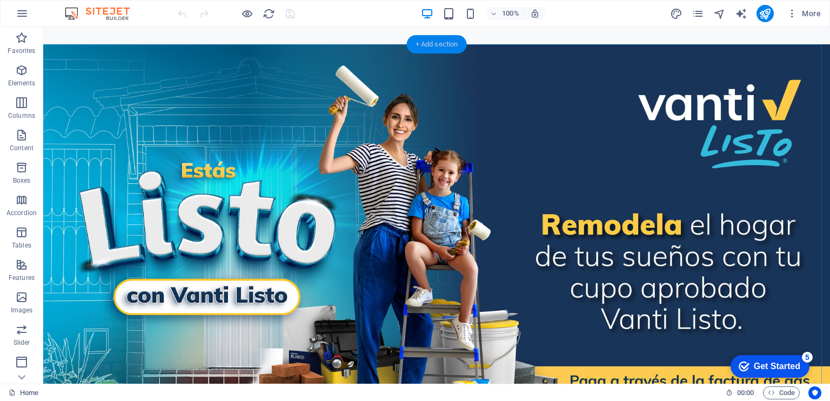
click at [459, 47] on div "+ Add section" at bounding box center [437, 44] width 60 height 18
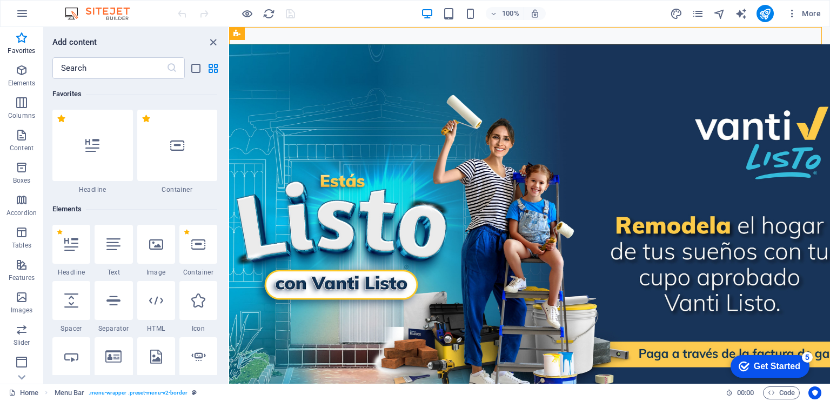
click at [134, 88] on h6 "Favorites" at bounding box center [134, 94] width 165 height 13
click at [145, 64] on input "text" at bounding box center [109, 68] width 114 height 22
drag, startPoint x: 145, startPoint y: 64, endPoint x: 144, endPoint y: 77, distance: 13.6
click at [144, 75] on input "text" at bounding box center [109, 68] width 114 height 22
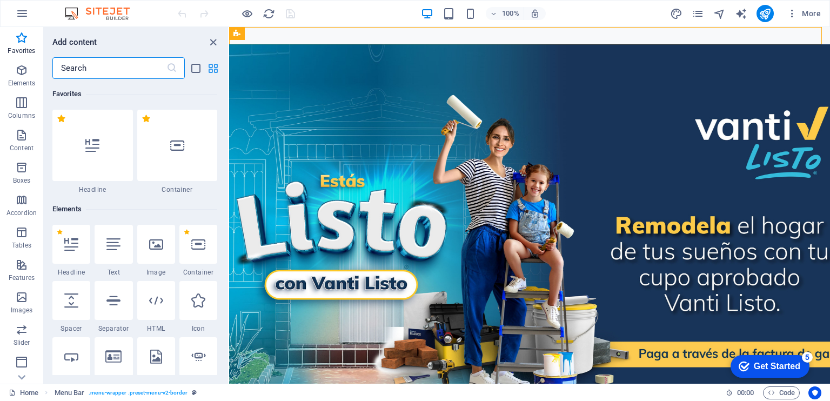
click at [215, 68] on icon "grid-view" at bounding box center [213, 68] width 12 height 12
click at [199, 66] on icon "list-view" at bounding box center [196, 68] width 12 height 12
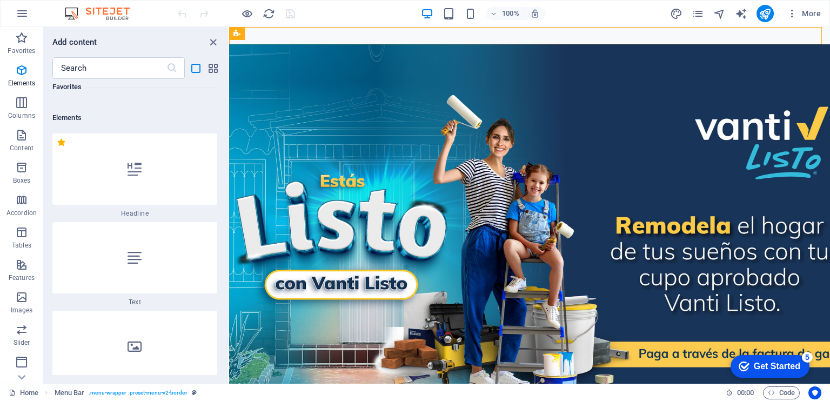
scroll to position [270, 0]
click at [211, 36] on icon "close panel" at bounding box center [213, 42] width 12 height 12
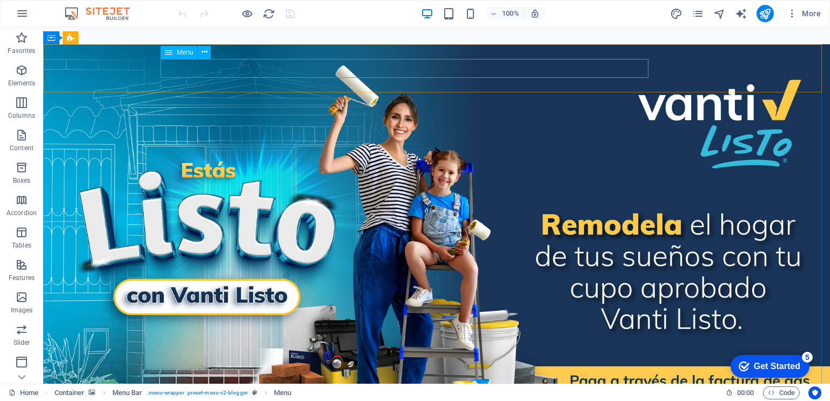
click at [190, 53] on span "Menu" at bounding box center [185, 52] width 16 height 6
click at [205, 51] on icon at bounding box center [205, 51] width 6 height 11
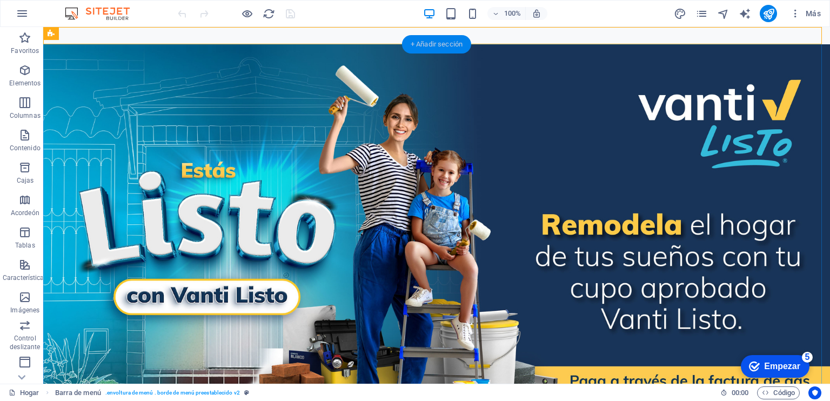
click at [430, 45] on font "+ Añadir sección" at bounding box center [437, 44] width 52 height 8
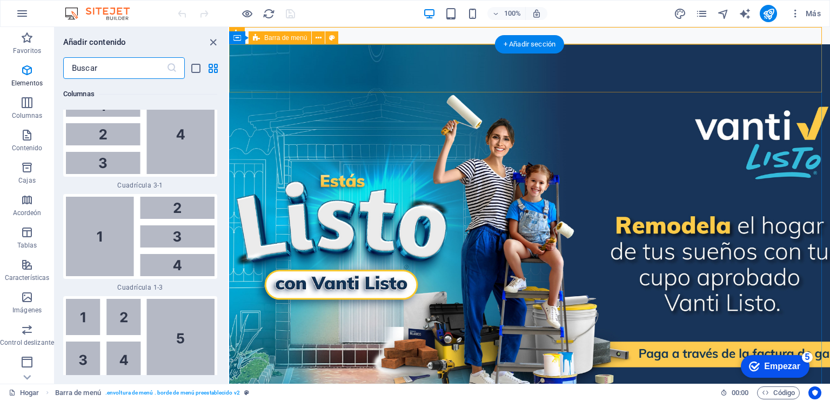
scroll to position [3661, 0]
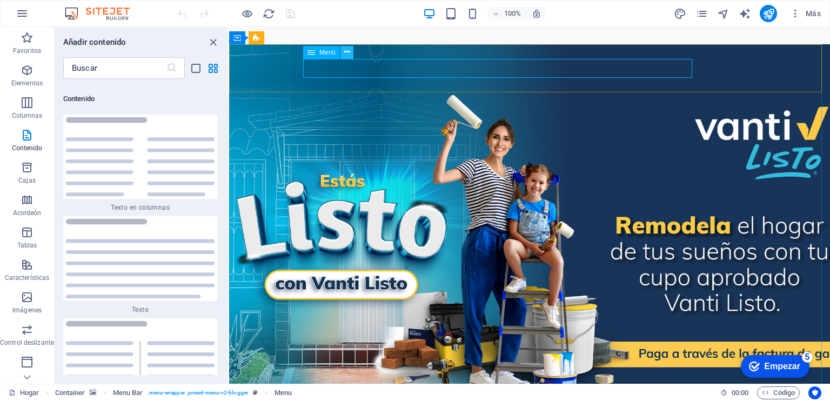
click at [348, 49] on icon at bounding box center [347, 51] width 6 height 11
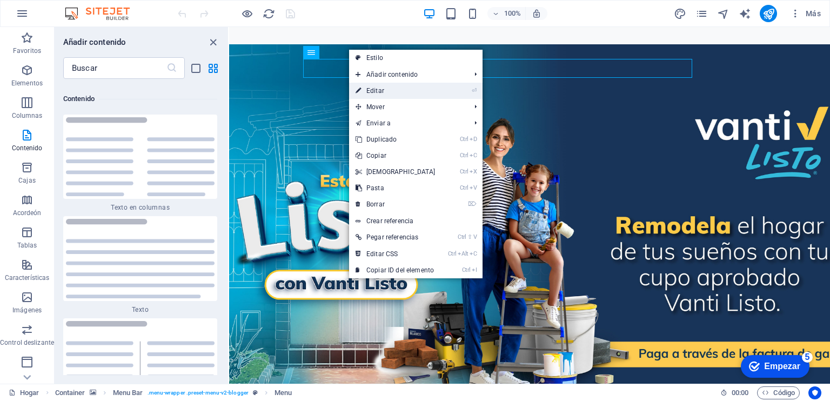
click at [400, 91] on link "⏎ Editar" at bounding box center [395, 91] width 93 height 16
select select "1"
select select
select select "3"
select select
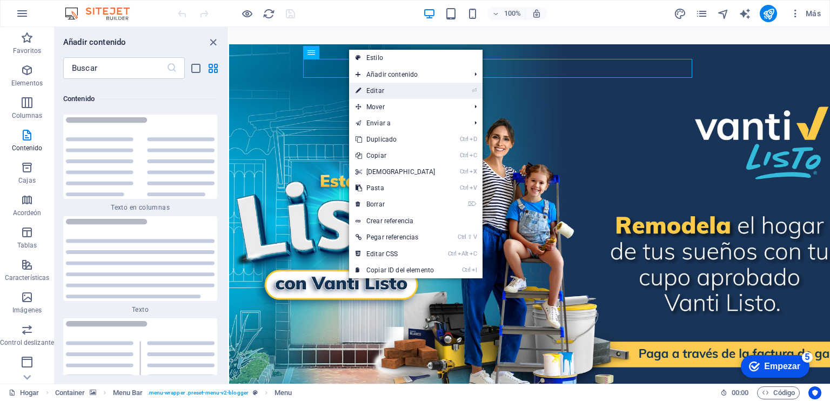
select select "3"
select select
select select "2"
select select "overlay"
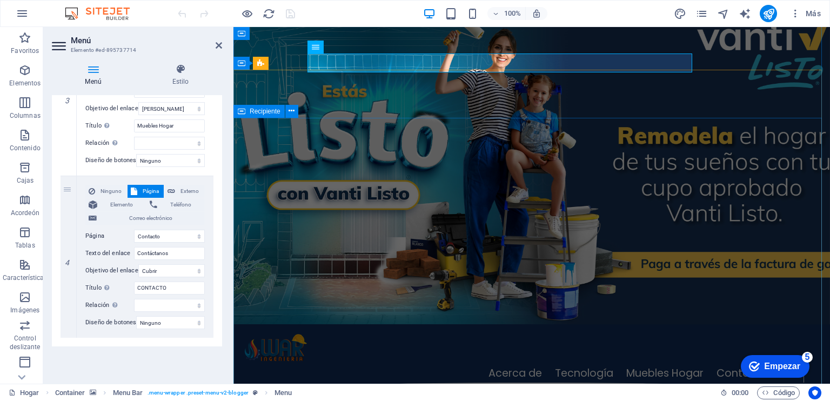
scroll to position [0, 0]
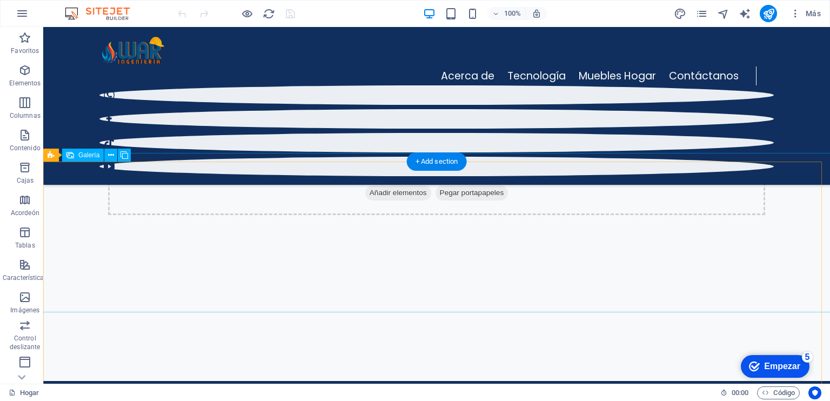
scroll to position [342, 0]
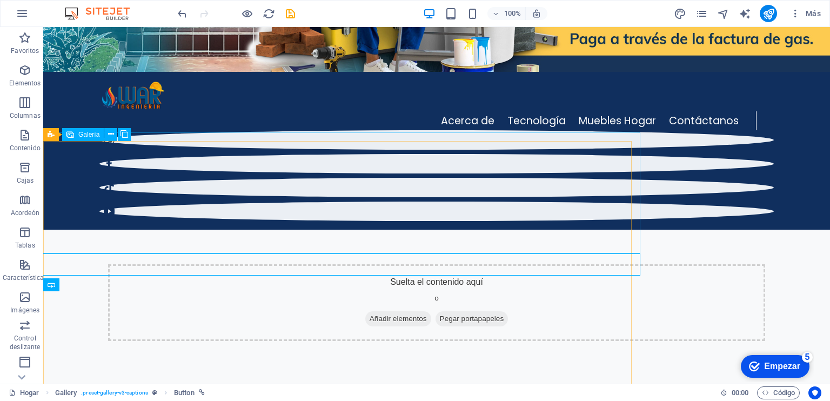
scroll to position [380, 0]
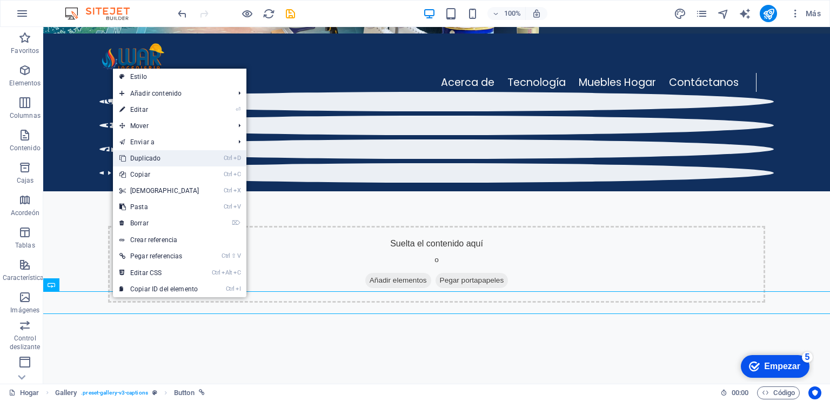
click at [156, 157] on font "Duplicado" at bounding box center [145, 159] width 30 height 8
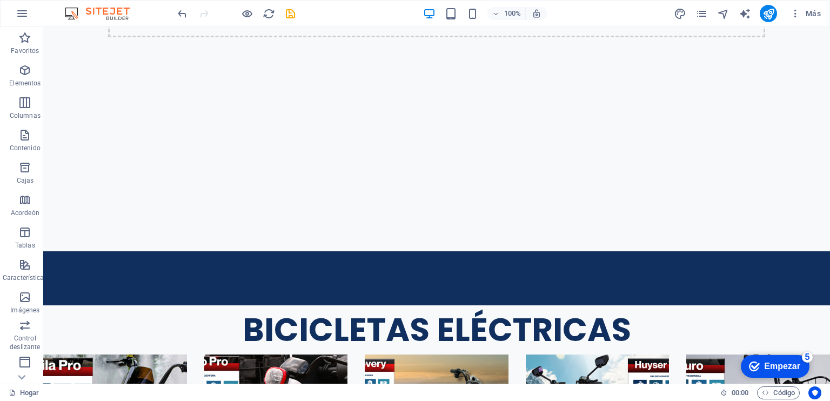
scroll to position [700, 0]
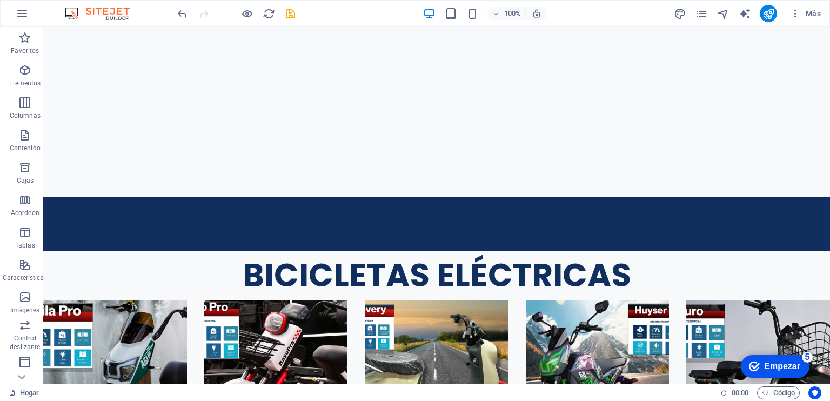
drag, startPoint x: 84, startPoint y: 324, endPoint x: 171, endPoint y: 284, distance: 95.5
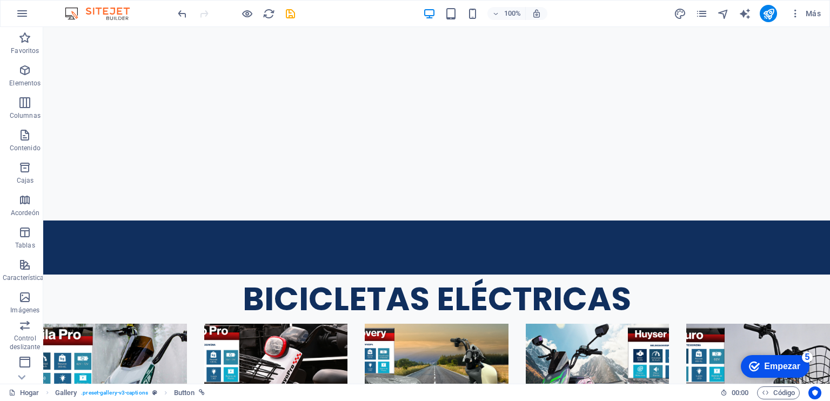
scroll to position [691, 0]
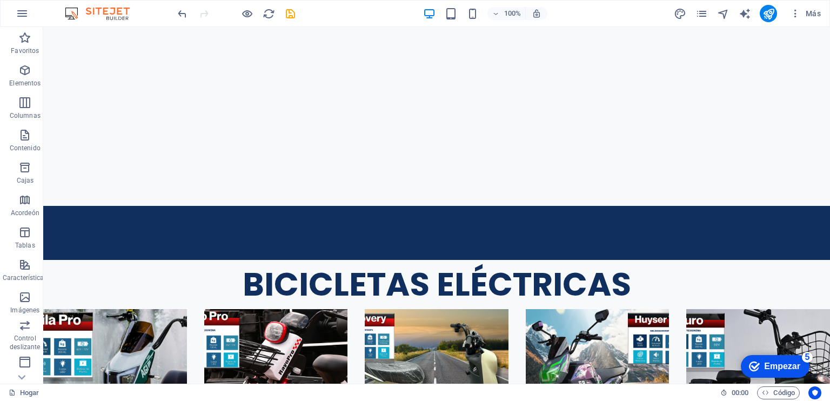
drag, startPoint x: 185, startPoint y: 299, endPoint x: 194, endPoint y: 274, distance: 27.0
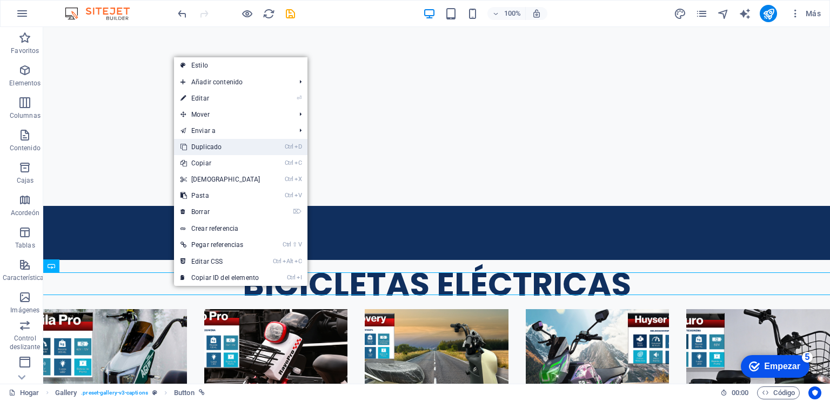
click at [230, 143] on link "Ctrl D Duplicado" at bounding box center [220, 147] width 93 height 16
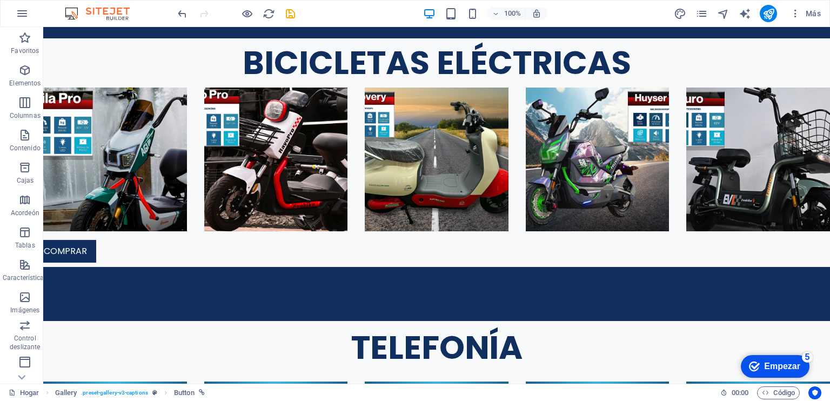
scroll to position [934, 0]
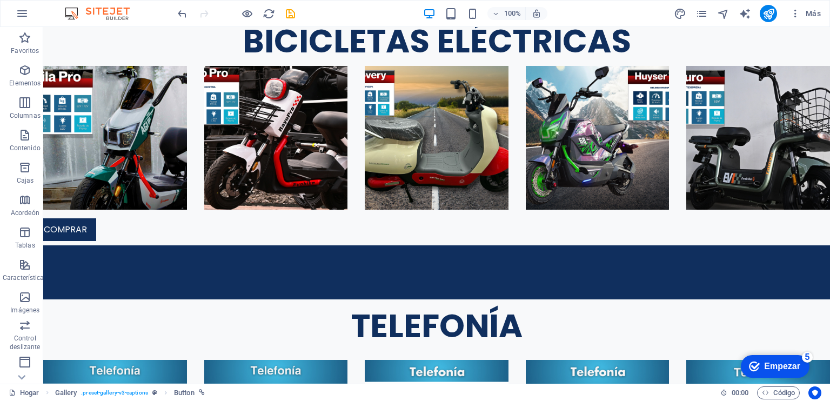
drag, startPoint x: 182, startPoint y: 307, endPoint x: 185, endPoint y: 325, distance: 17.7
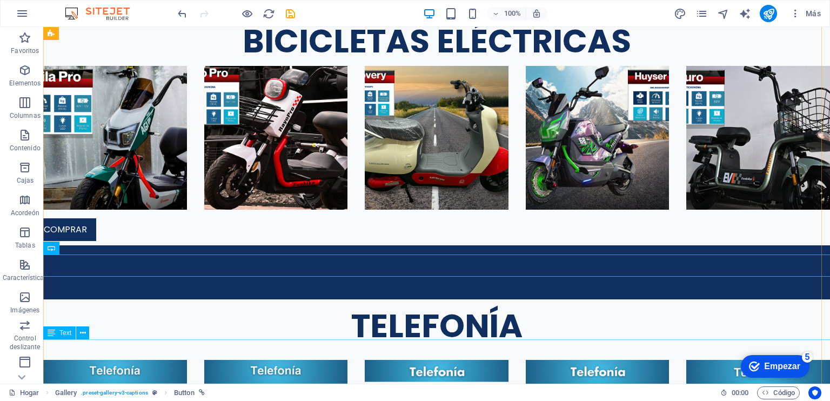
scroll to position [1024, 0]
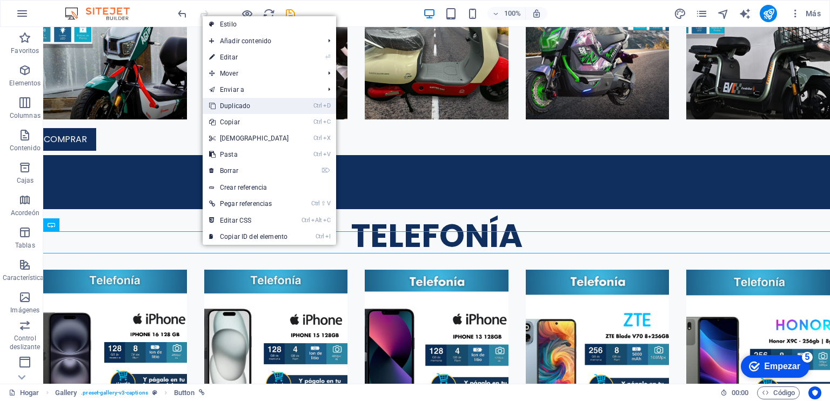
click at [249, 108] on font "Duplicado" at bounding box center [235, 106] width 30 height 8
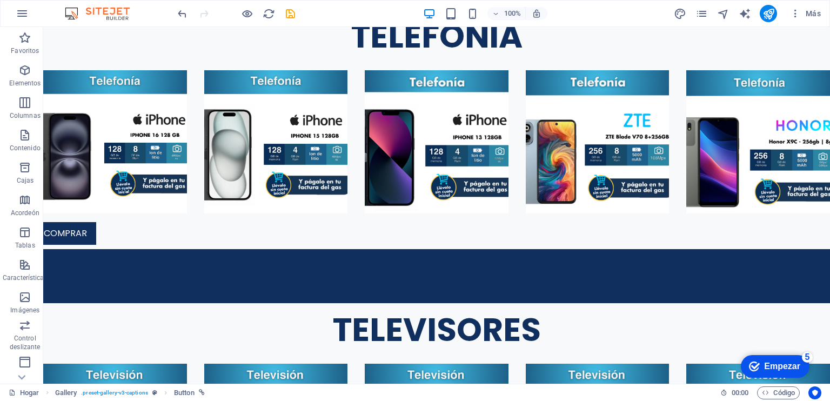
scroll to position [1232, 0]
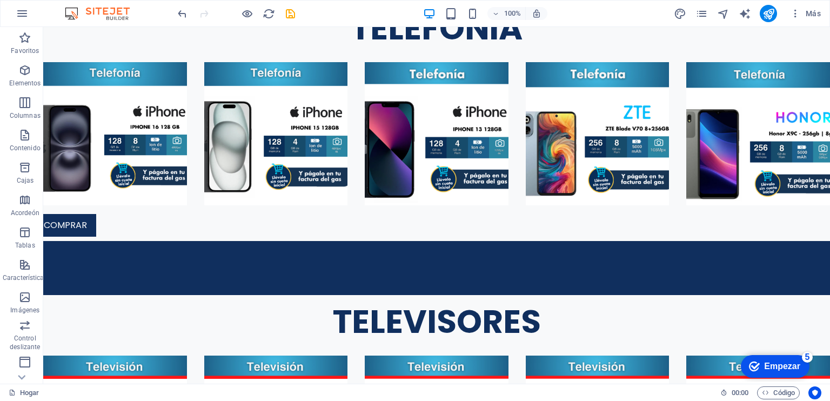
drag, startPoint x: 198, startPoint y: 262, endPoint x: 197, endPoint y: 319, distance: 56.7
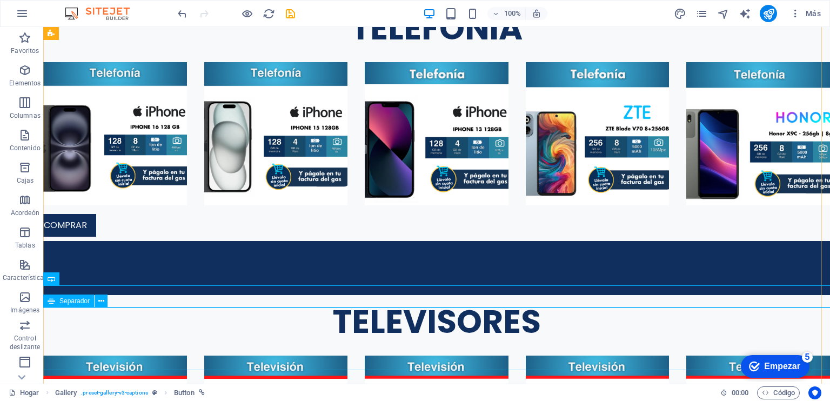
scroll to position [1322, 0]
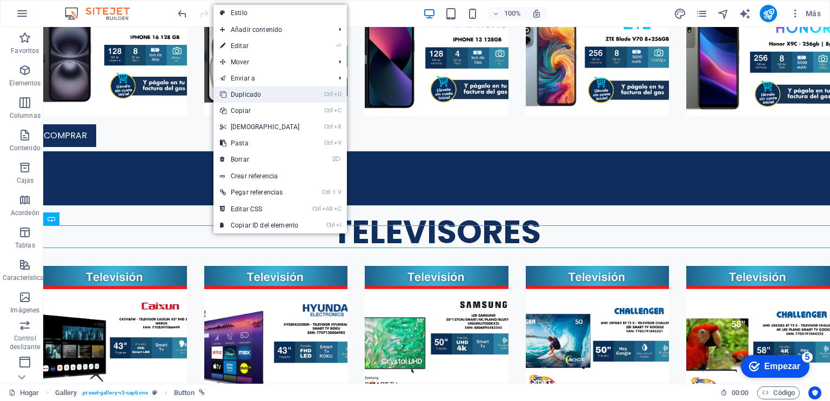
click at [266, 90] on link "Ctrl D Duplicado" at bounding box center [259, 94] width 93 height 16
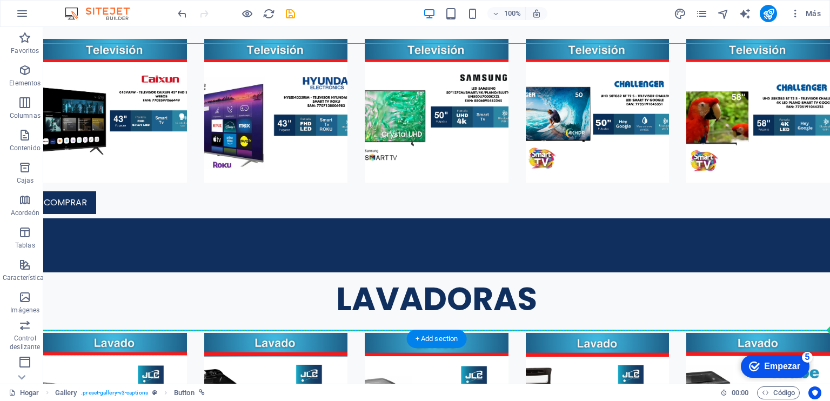
scroll to position [1552, 0]
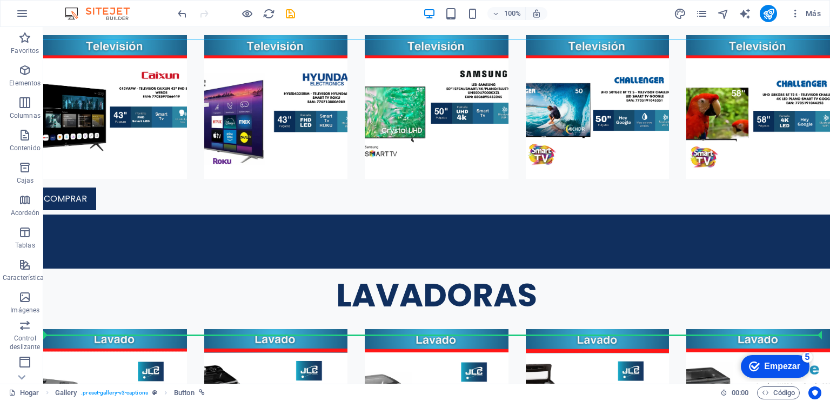
drag, startPoint x: 214, startPoint y: 257, endPoint x: 210, endPoint y: 322, distance: 65.5
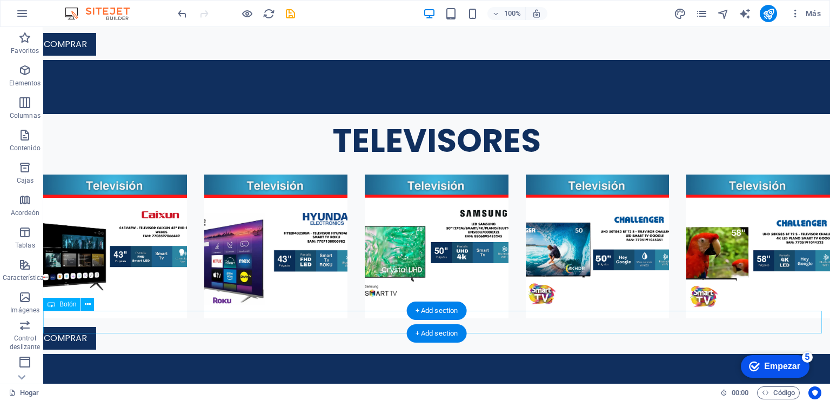
scroll to position [1606, 0]
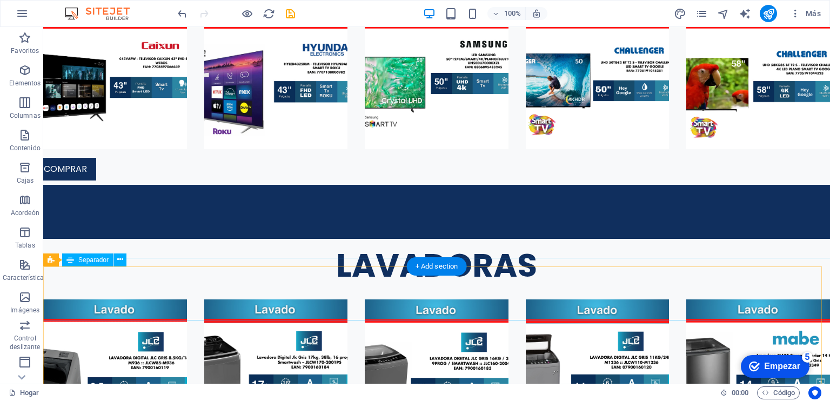
scroll to position [1586, 0]
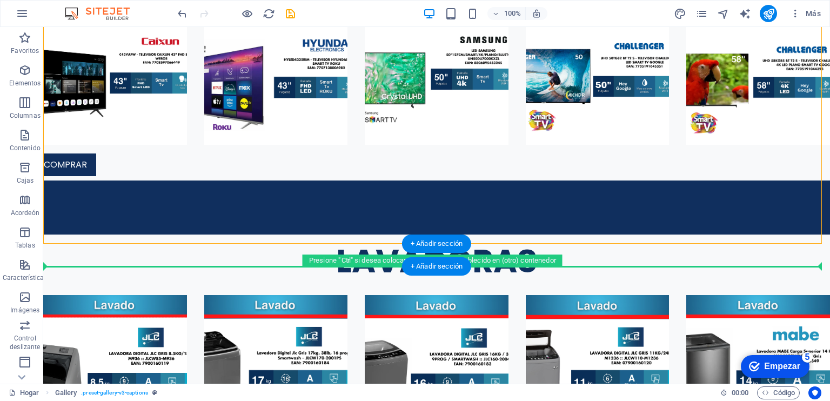
drag, startPoint x: 330, startPoint y: 240, endPoint x: 334, endPoint y: 263, distance: 23.6
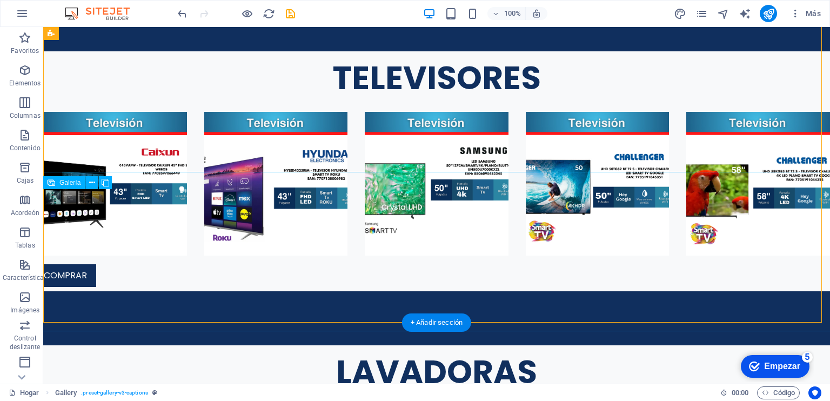
scroll to position [1513, 0]
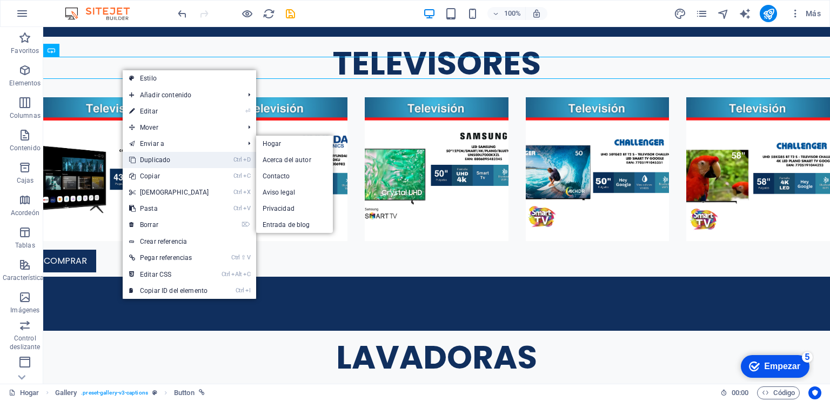
click at [166, 159] on font "Duplicado" at bounding box center [155, 160] width 30 height 8
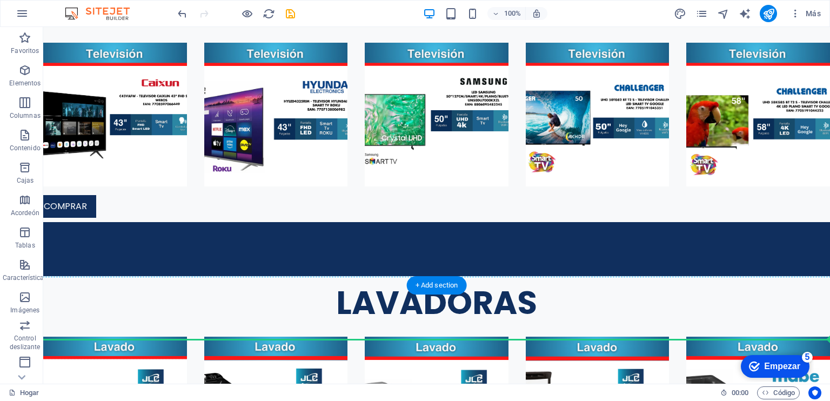
scroll to position [1590, 0]
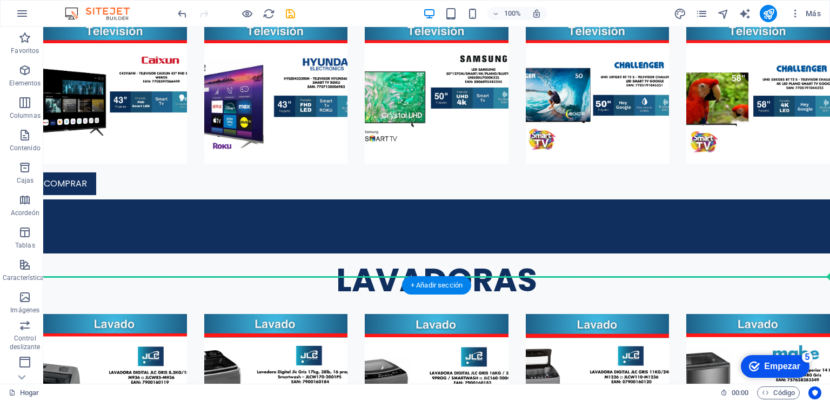
drag, startPoint x: 151, startPoint y: 91, endPoint x: 103, endPoint y: 286, distance: 201.0
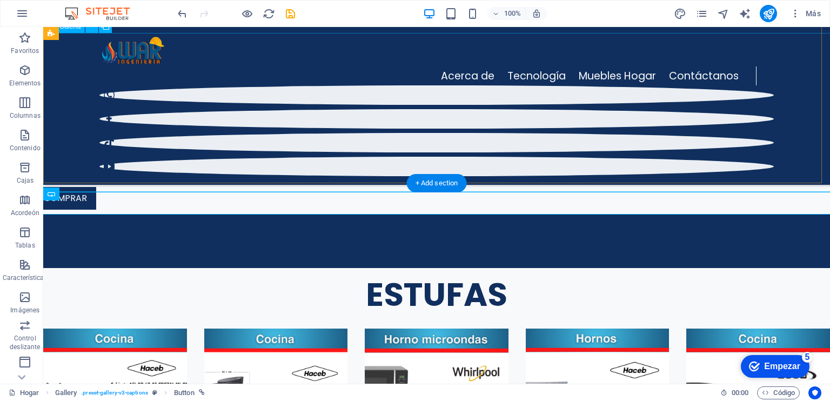
scroll to position [1635, 0]
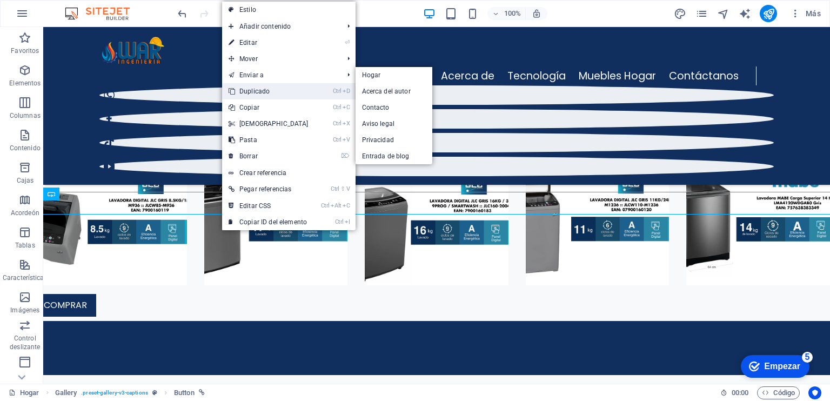
click at [270, 90] on link "Ctrl D Duplicado" at bounding box center [268, 91] width 93 height 16
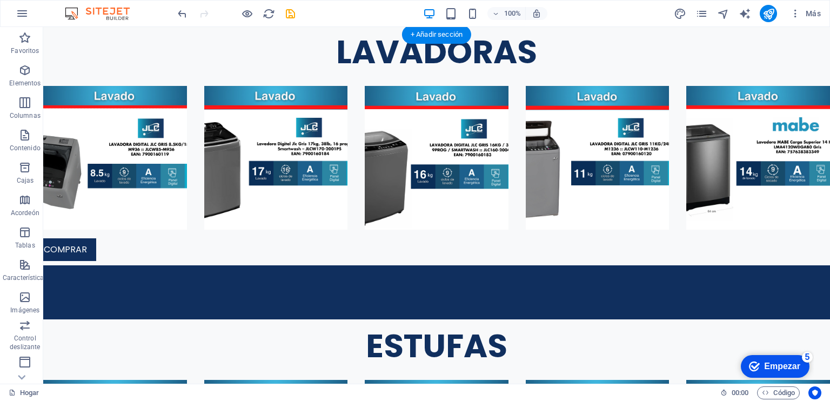
scroll to position [1821, 0]
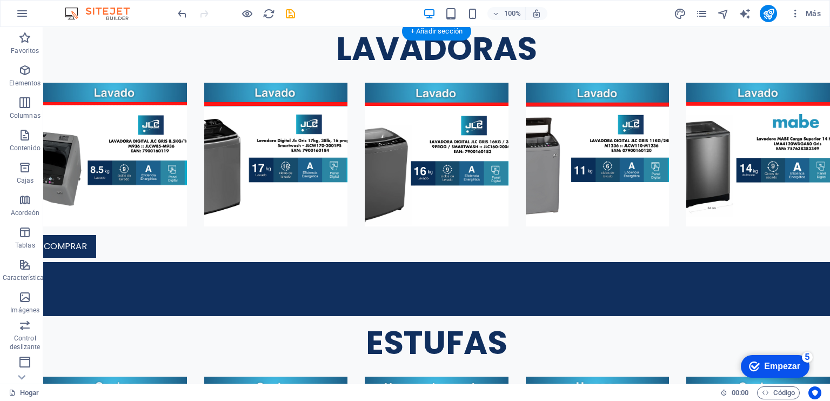
drag, startPoint x: 124, startPoint y: 223, endPoint x: 119, endPoint y: 325, distance: 102.3
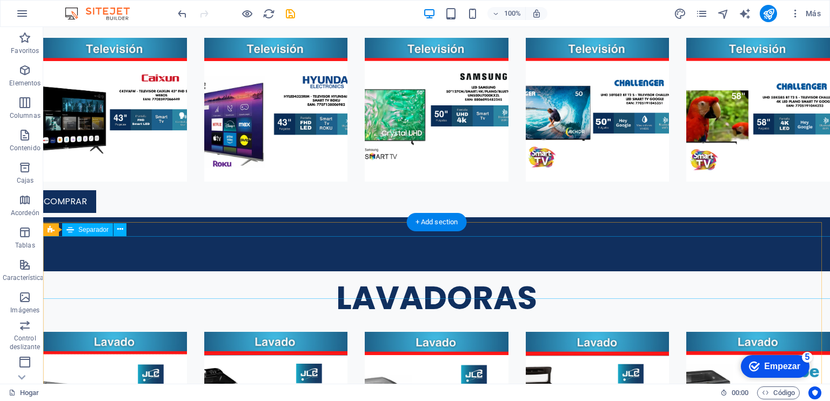
scroll to position [1631, 0]
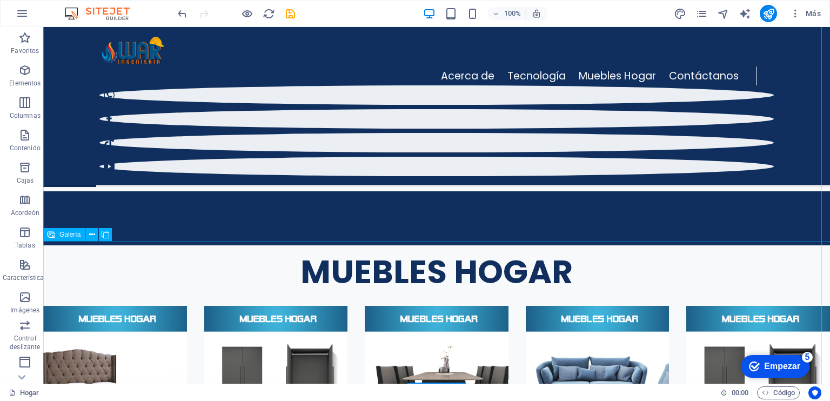
scroll to position [1790, 0]
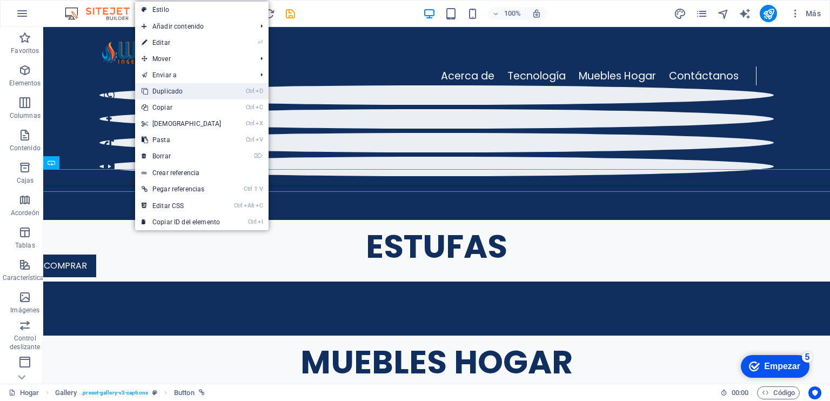
click at [172, 89] on font "Duplicado" at bounding box center [167, 92] width 30 height 8
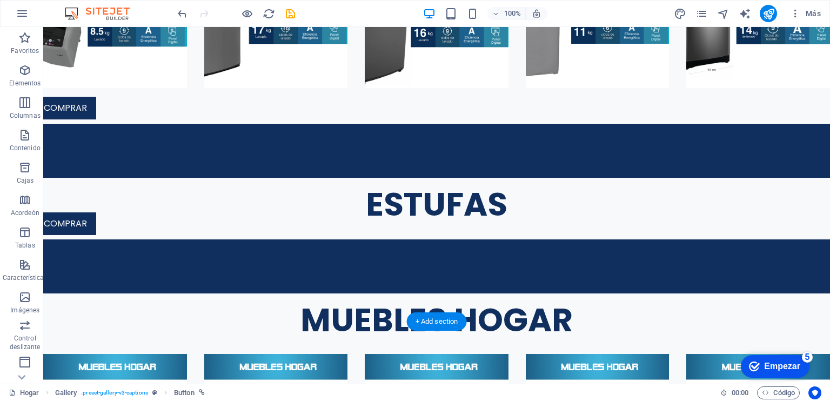
scroll to position [1961, 0]
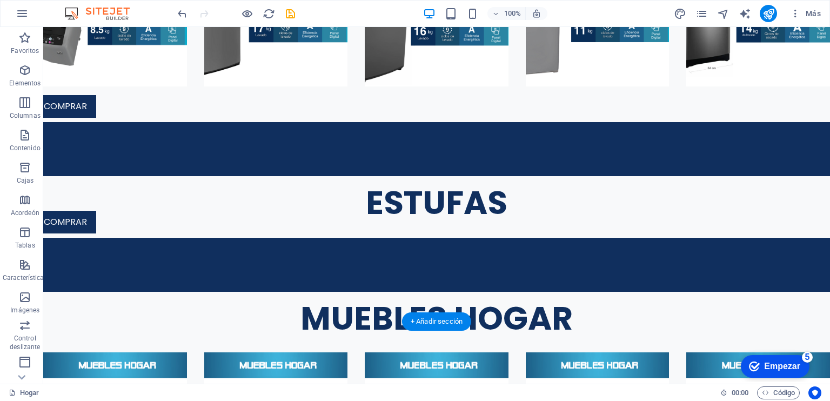
drag, startPoint x: 144, startPoint y: 203, endPoint x: 127, endPoint y: 319, distance: 117.4
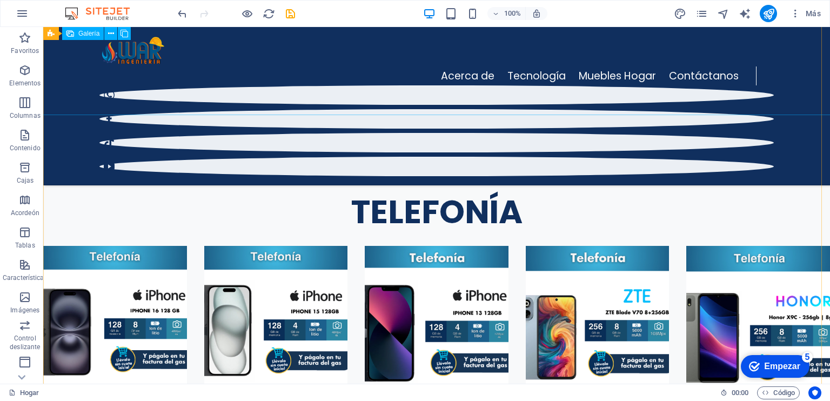
scroll to position [854, 0]
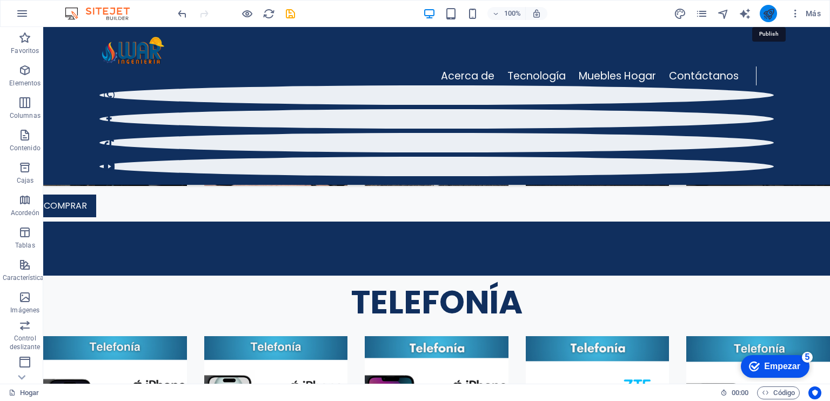
click at [765, 11] on icon "publicar" at bounding box center [768, 14] width 12 height 12
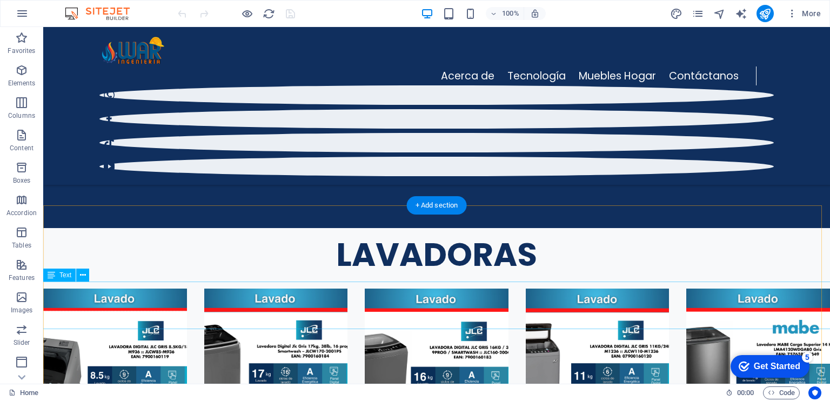
scroll to position [1381, 0]
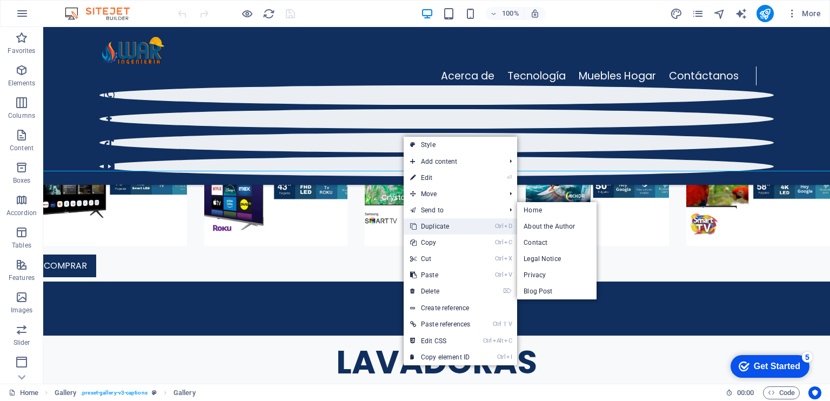
click at [429, 222] on link "Ctrl D Duplicate" at bounding box center [440, 226] width 73 height 16
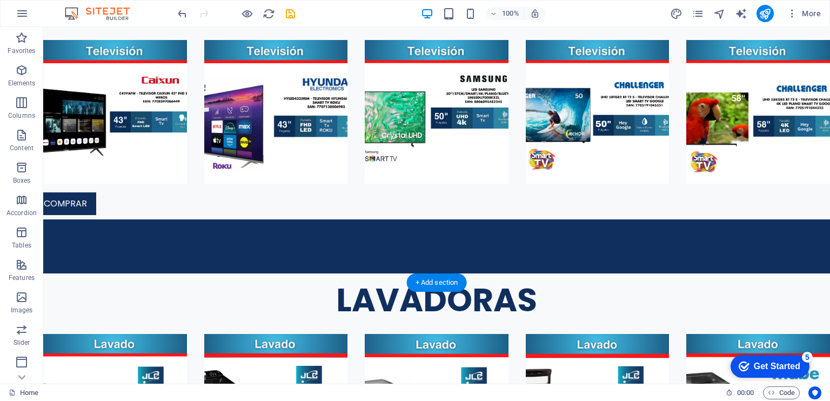
scroll to position [1729, 0]
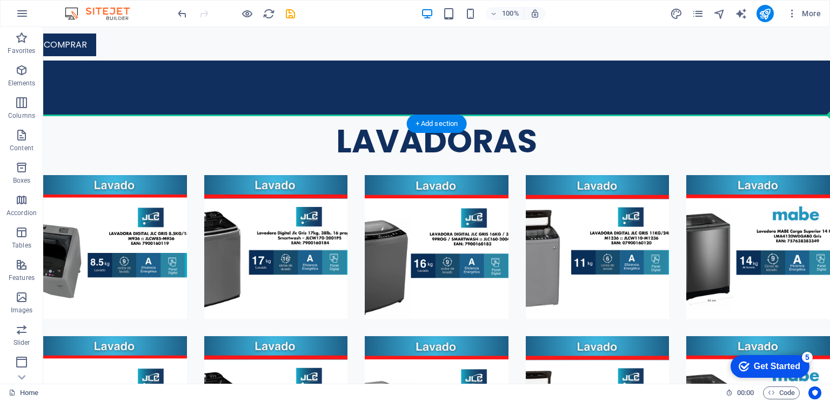
drag, startPoint x: 423, startPoint y: 197, endPoint x: 404, endPoint y: 129, distance: 70.1
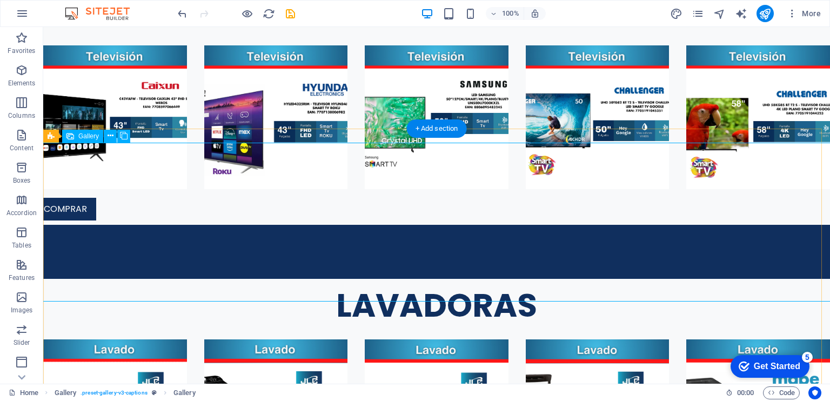
select select "4"
select select "px"
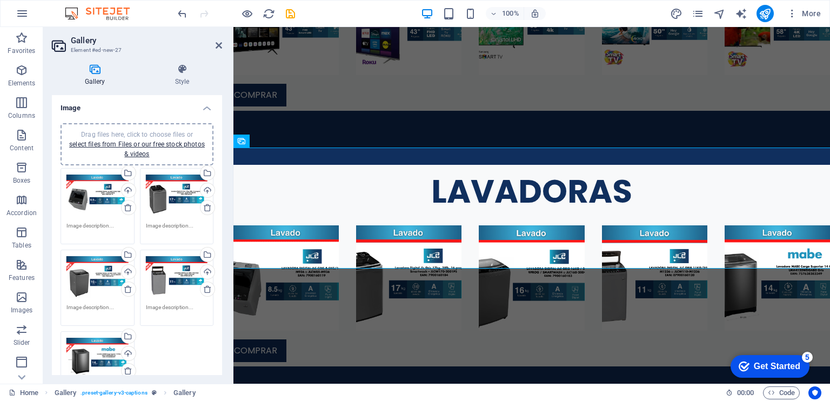
scroll to position [1408, 0]
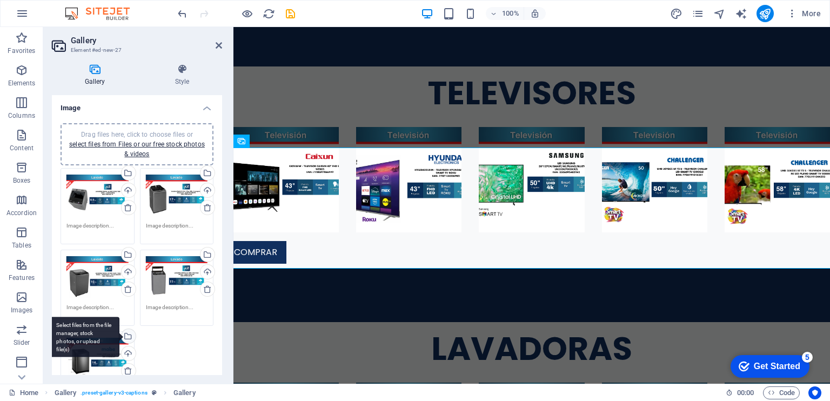
click at [127, 337] on div "Select files from the file manager, stock photos, or upload file(s)" at bounding box center [127, 337] width 16 height 16
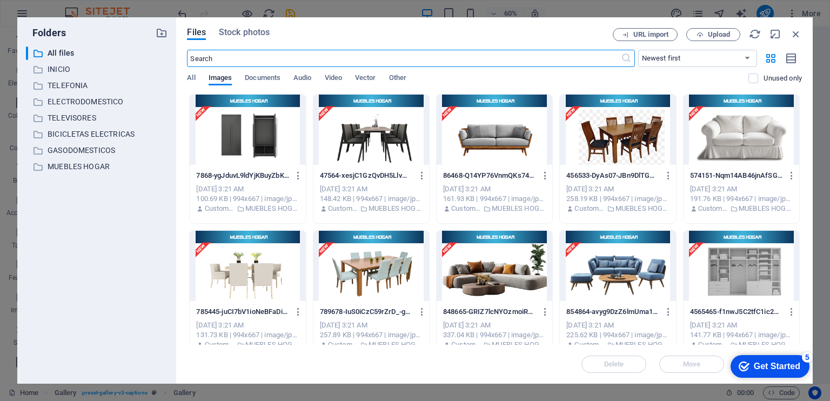
scroll to position [1598, 0]
click at [109, 99] on p "ELECTRODOMESTICO" at bounding box center [98, 102] width 100 height 12
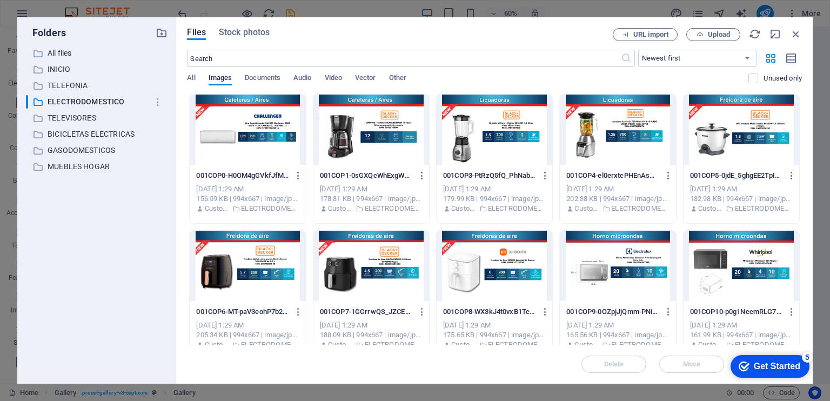
click at [737, 259] on div at bounding box center [741, 266] width 116 height 70
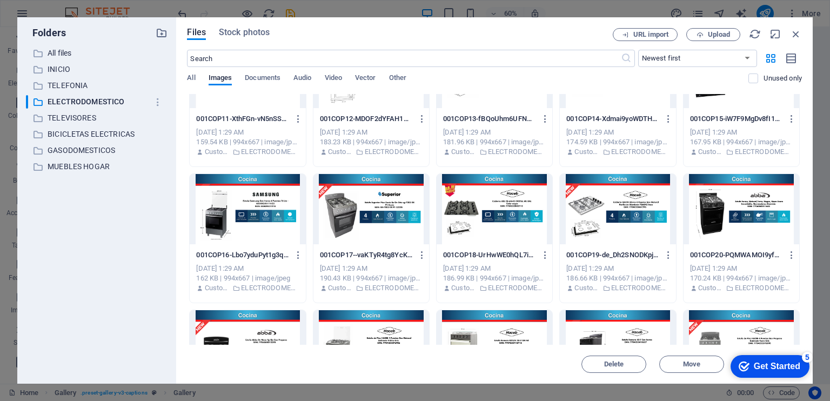
scroll to position [360, 0]
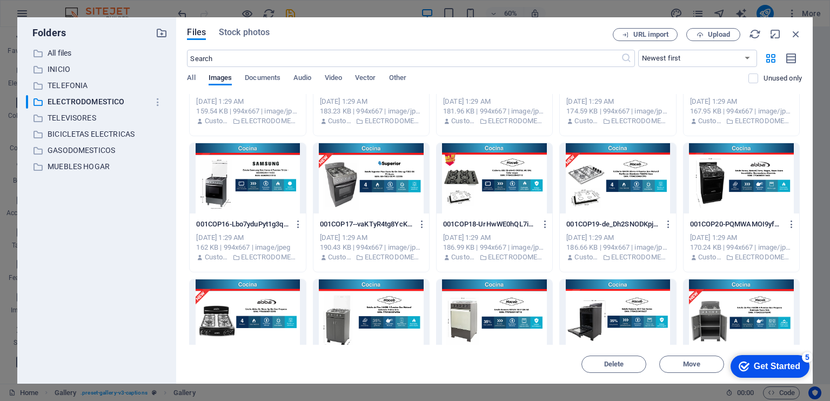
click at [724, 166] on div at bounding box center [741, 178] width 116 height 70
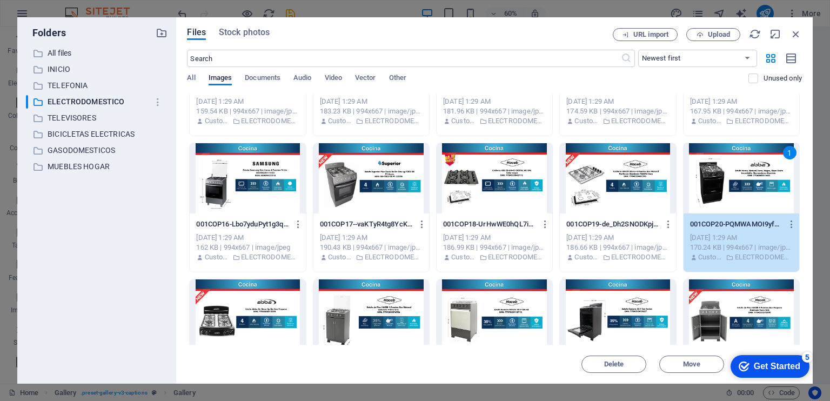
click at [724, 166] on div "1" at bounding box center [741, 178] width 116 height 70
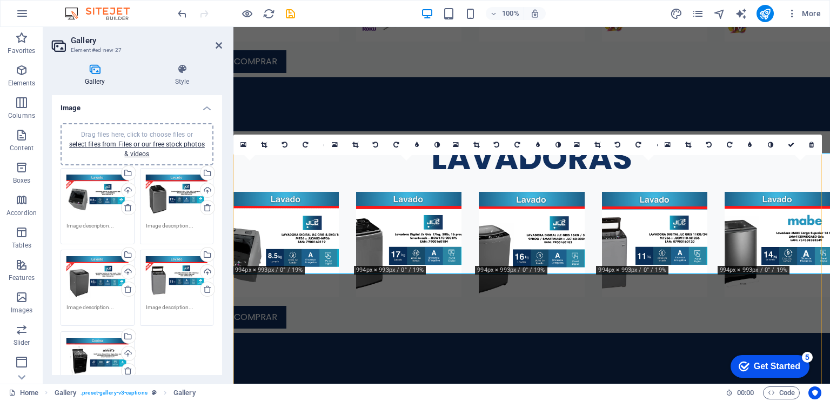
scroll to position [1403, 0]
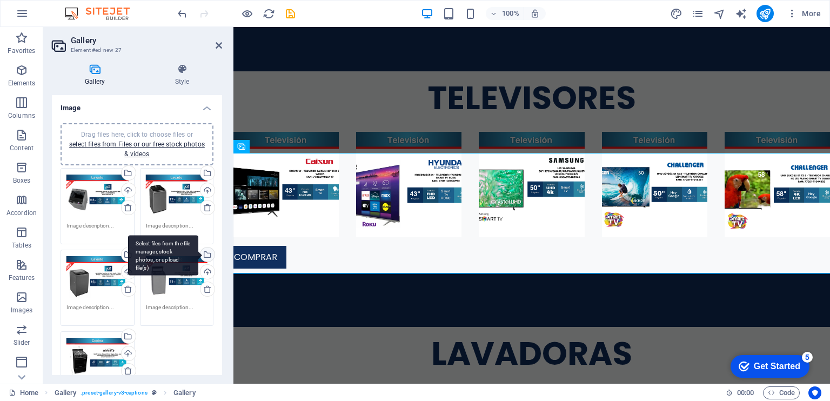
click at [198, 254] on div "Select files from the file manager, stock photos, or upload file(s)" at bounding box center [163, 255] width 70 height 41
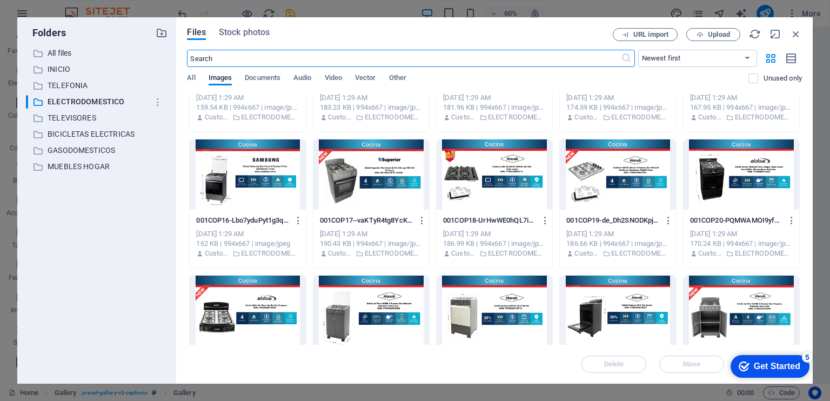
scroll to position [450, 0]
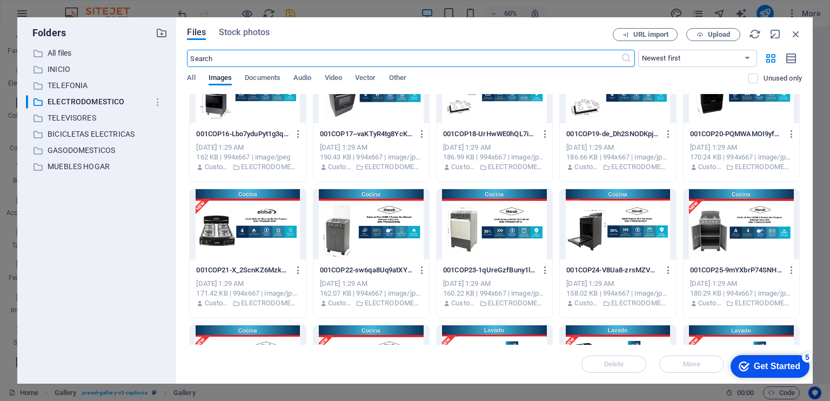
click at [633, 231] on div at bounding box center [618, 224] width 116 height 70
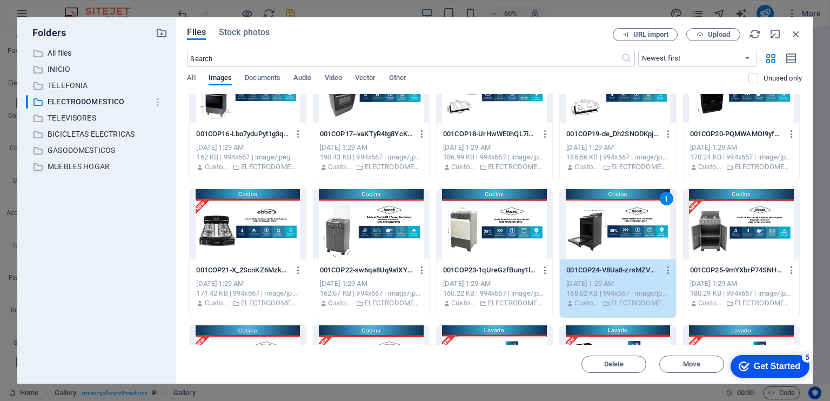
click at [633, 231] on div "1" at bounding box center [618, 224] width 116 height 70
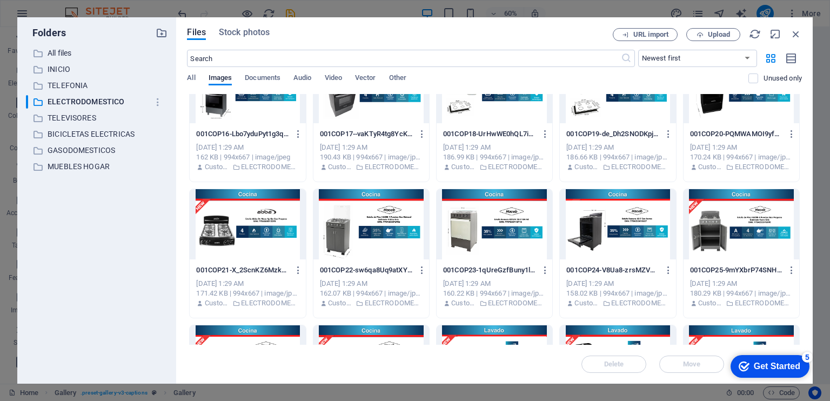
click at [633, 231] on div at bounding box center [618, 224] width 116 height 70
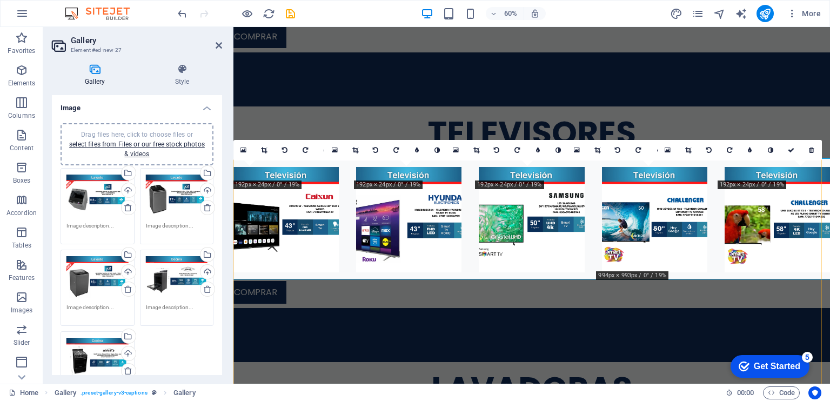
scroll to position [1397, 0]
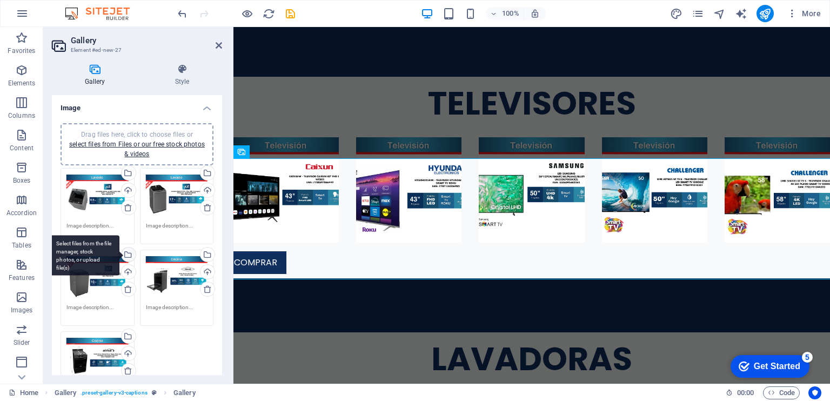
click at [130, 253] on div "Select files from the file manager, stock photos, or upload file(s)" at bounding box center [127, 255] width 16 height 16
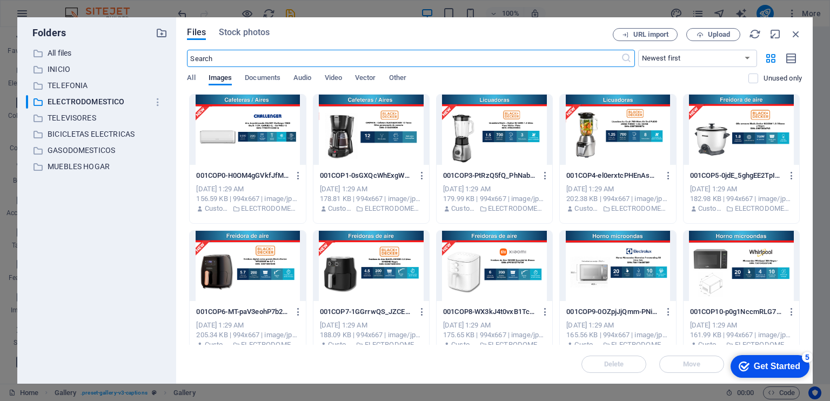
scroll to position [1588, 0]
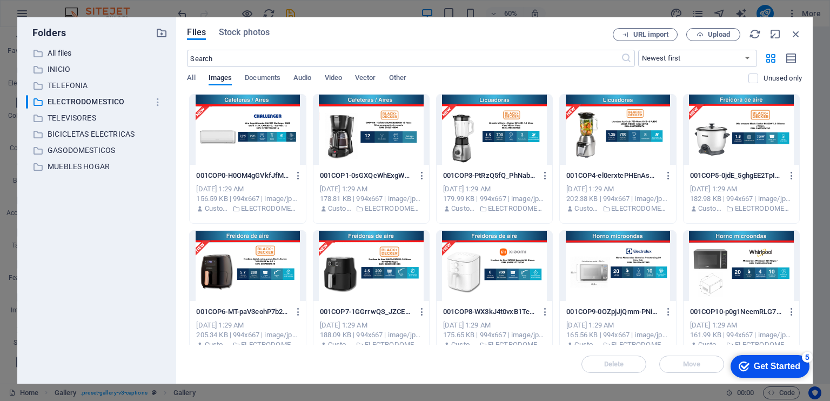
click at [507, 286] on div at bounding box center [495, 266] width 116 height 70
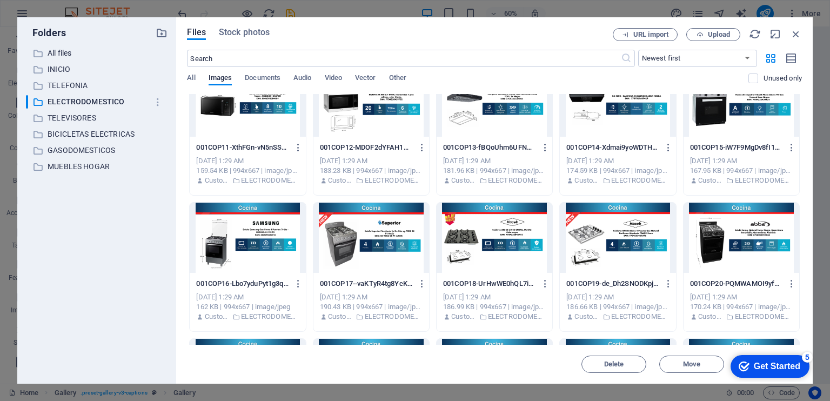
scroll to position [360, 0]
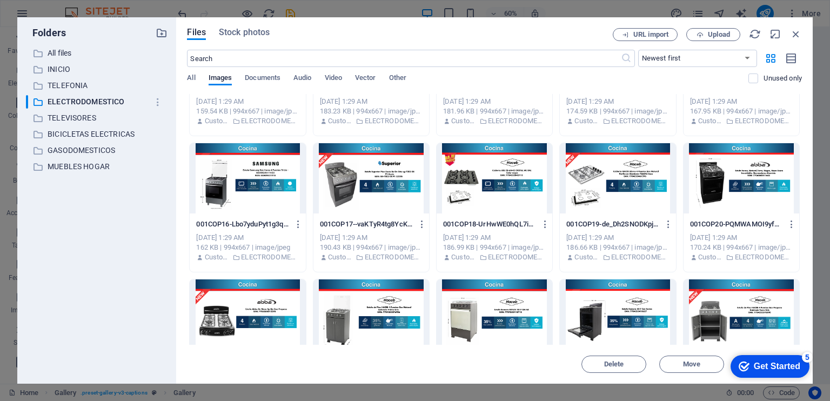
click at [490, 182] on div at bounding box center [495, 178] width 116 height 70
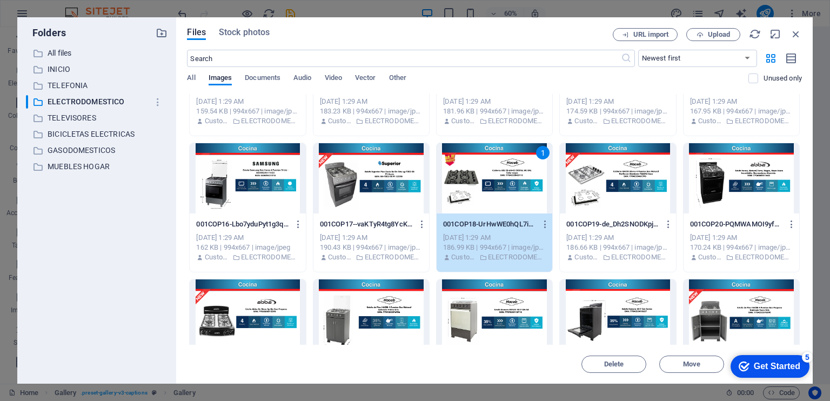
click at [490, 182] on div "1" at bounding box center [495, 178] width 116 height 70
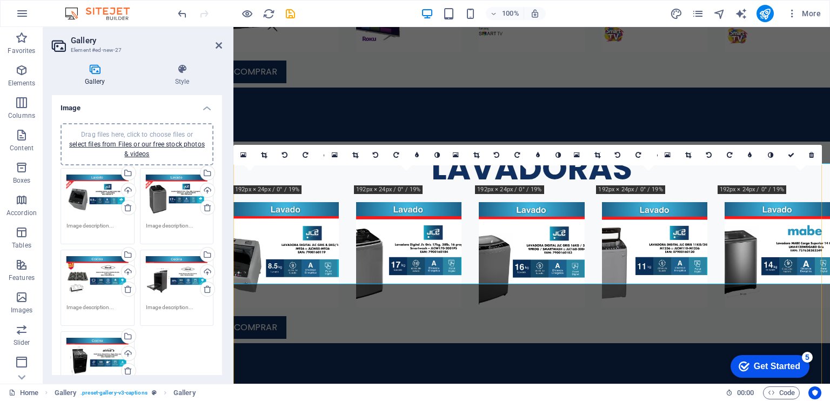
scroll to position [1392, 0]
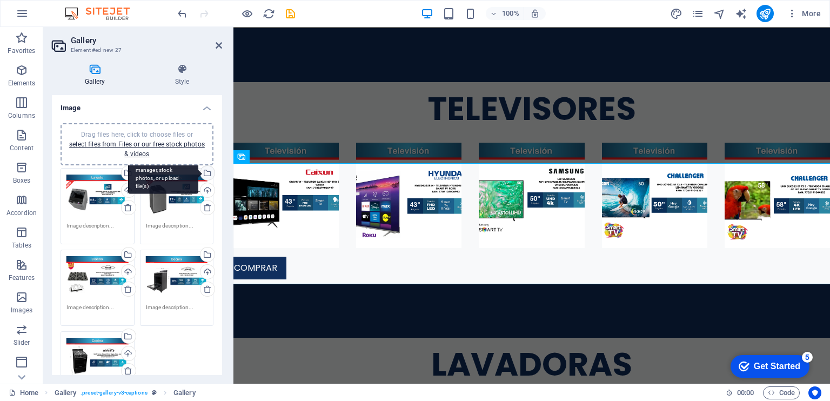
click at [210, 172] on div "Select files from the file manager, stock photos, or upload file(s)" at bounding box center [206, 174] width 16 height 16
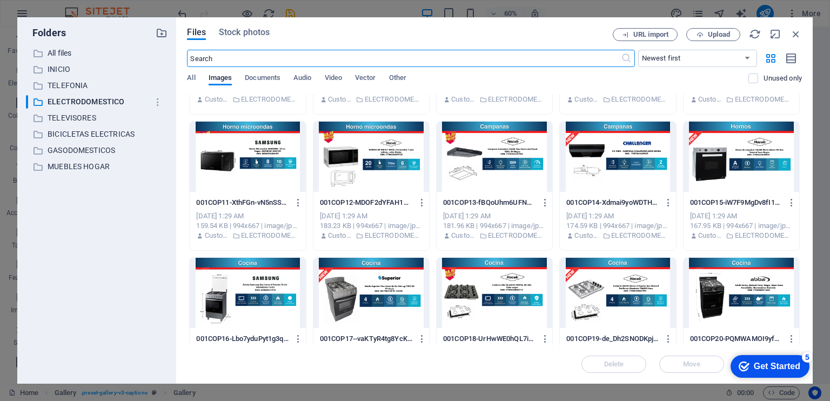
scroll to position [360, 0]
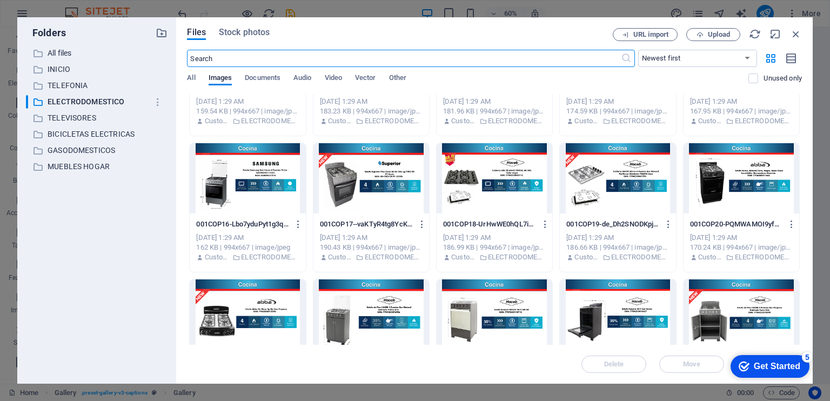
click at [381, 301] on div at bounding box center [371, 314] width 116 height 70
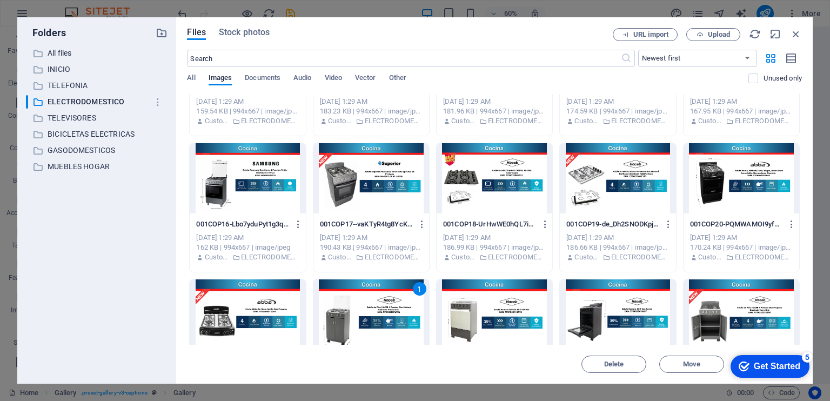
click at [381, 301] on div "1" at bounding box center [371, 314] width 116 height 70
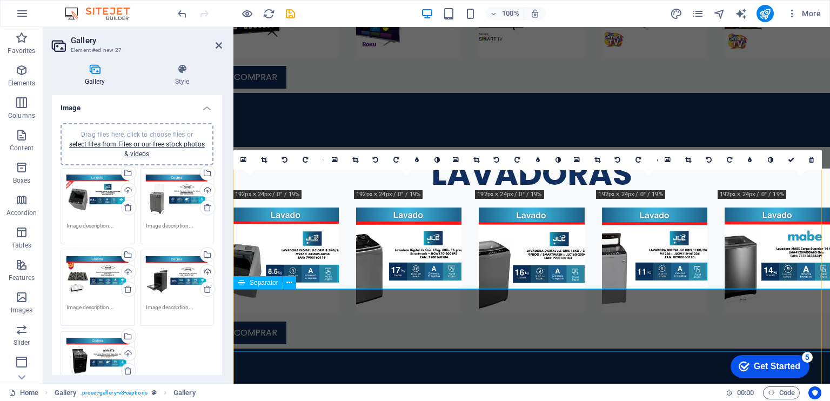
scroll to position [1388, 0]
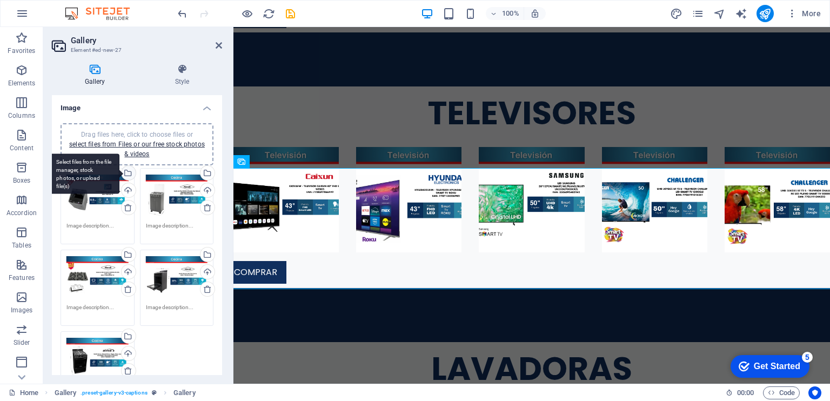
click at [128, 173] on div "Select files from the file manager, stock photos, or upload file(s)" at bounding box center [127, 174] width 16 height 16
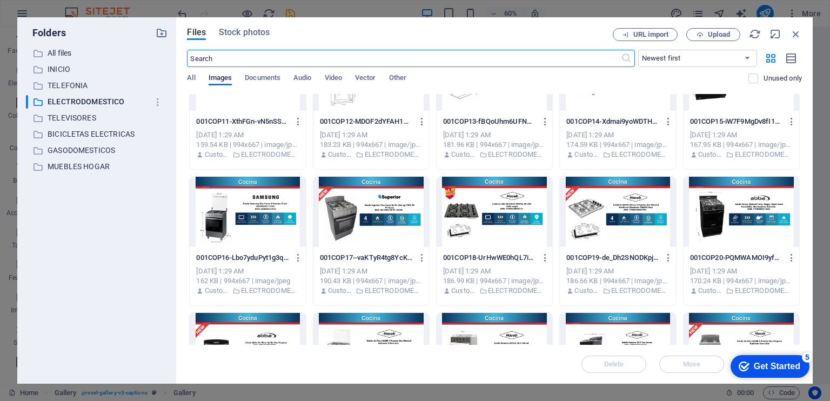
scroll to position [360, 0]
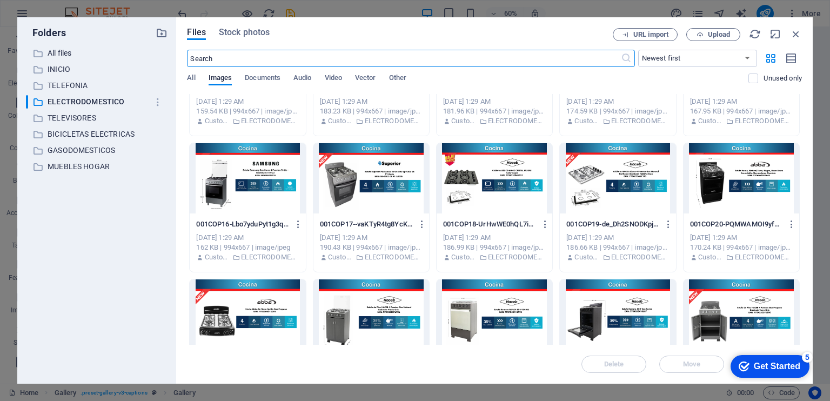
click at [268, 196] on div at bounding box center [248, 178] width 116 height 70
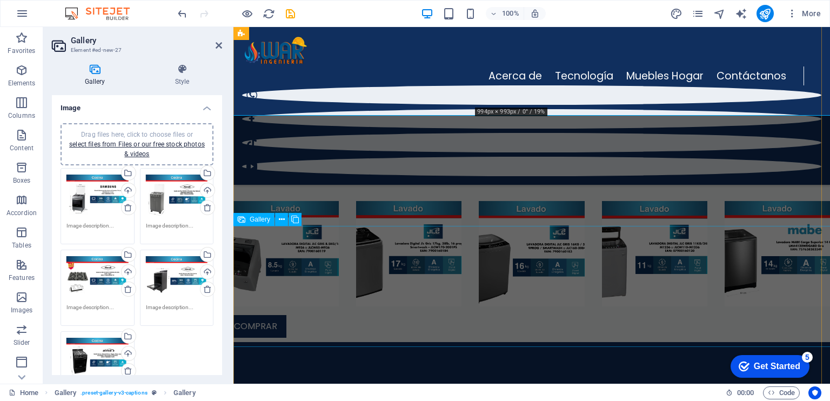
scroll to position [1455, 0]
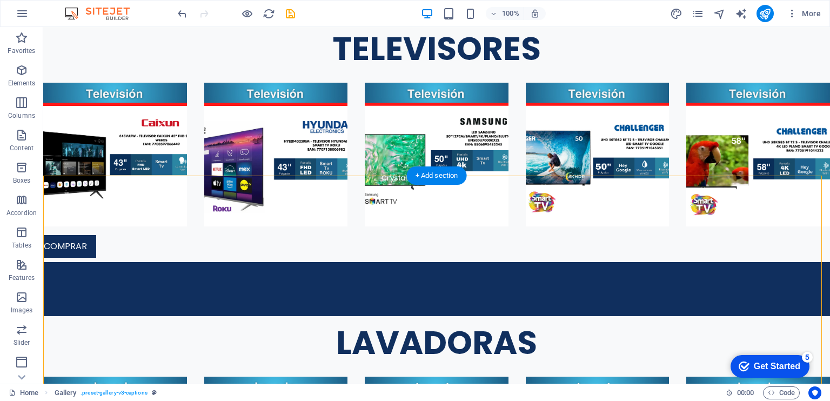
scroll to position [1631, 0]
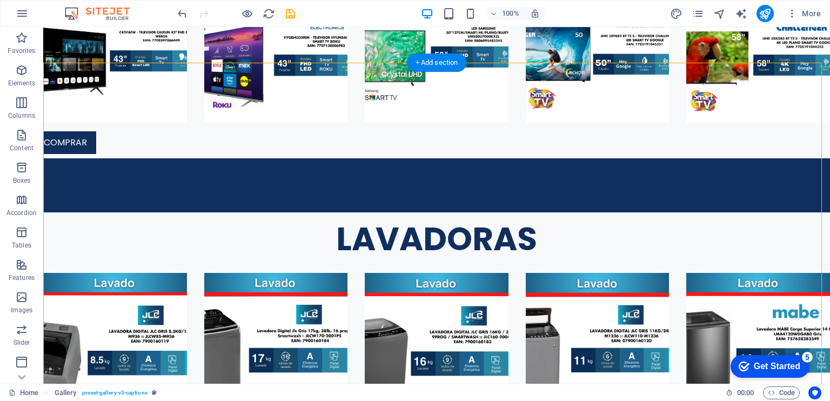
drag, startPoint x: 177, startPoint y: 262, endPoint x: 175, endPoint y: 228, distance: 34.1
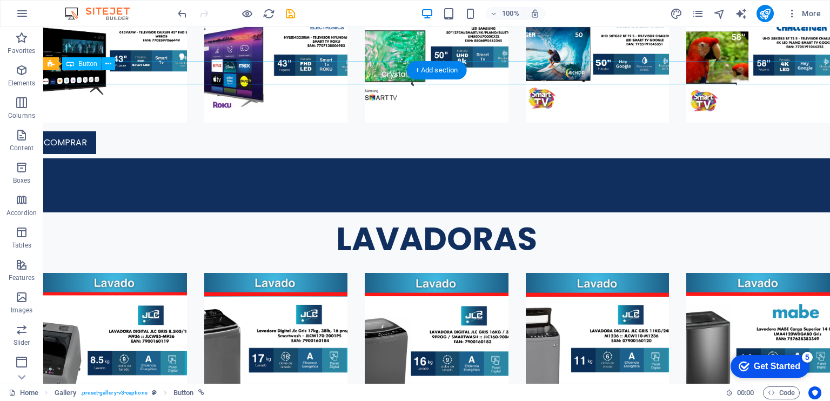
scroll to position [1623, 0]
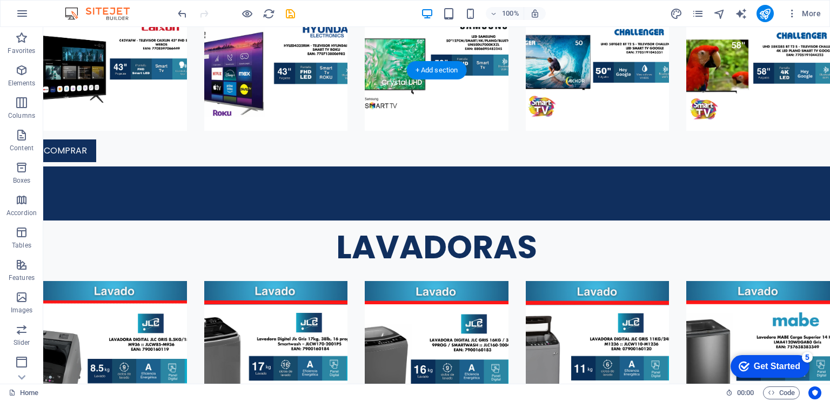
drag, startPoint x: 109, startPoint y: 67, endPoint x: 110, endPoint y: 238, distance: 171.3
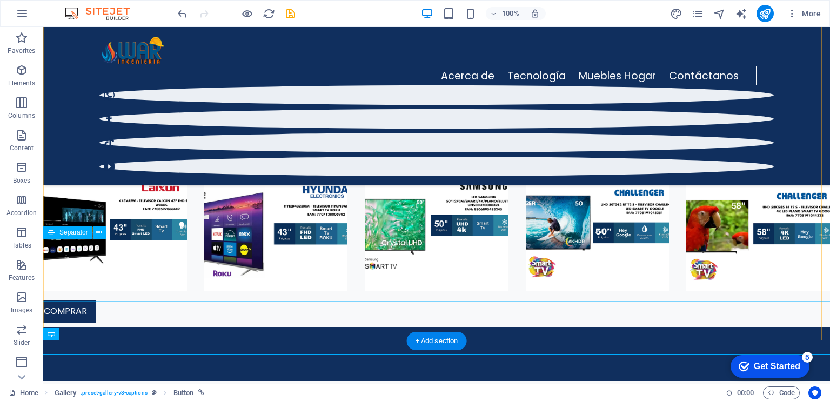
scroll to position [1438, 0]
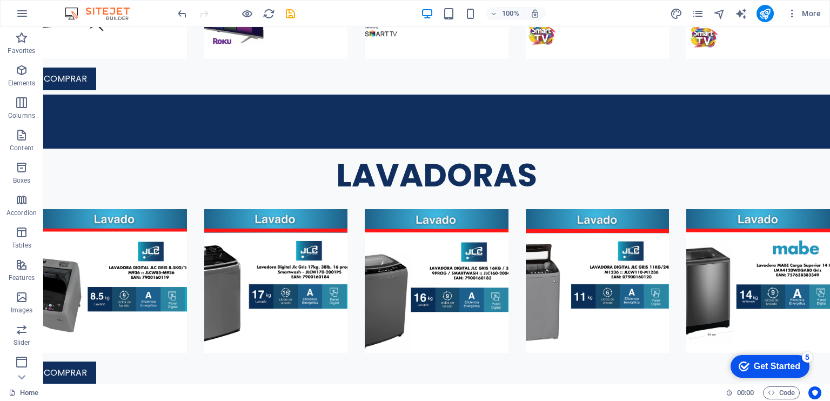
drag, startPoint x: 158, startPoint y: 261, endPoint x: 165, endPoint y: 163, distance: 98.6
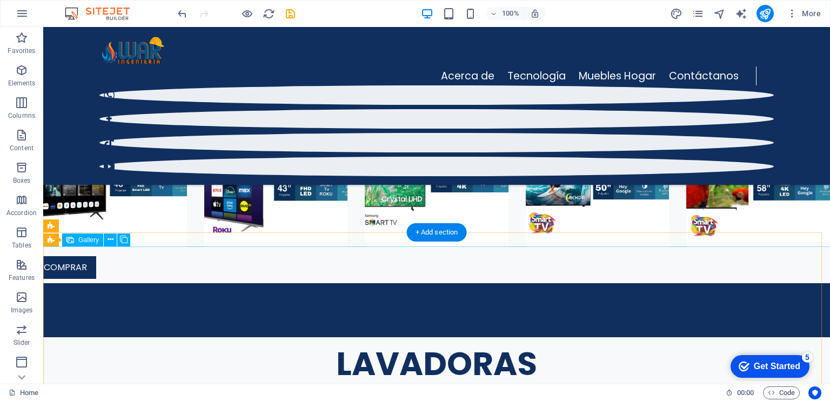
scroll to position [1379, 0]
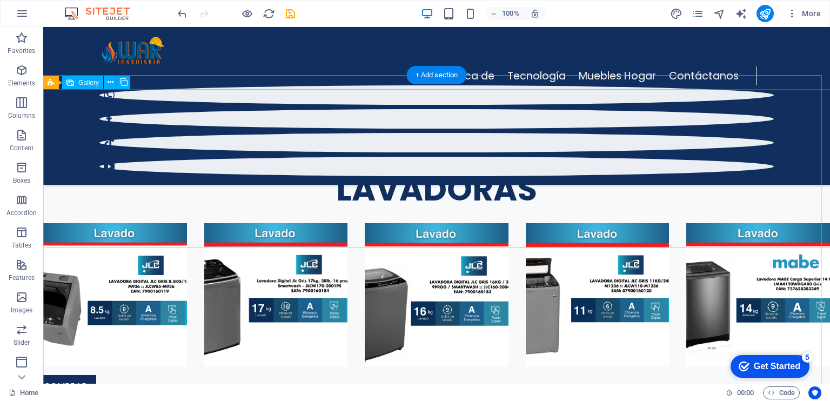
scroll to position [1464, 0]
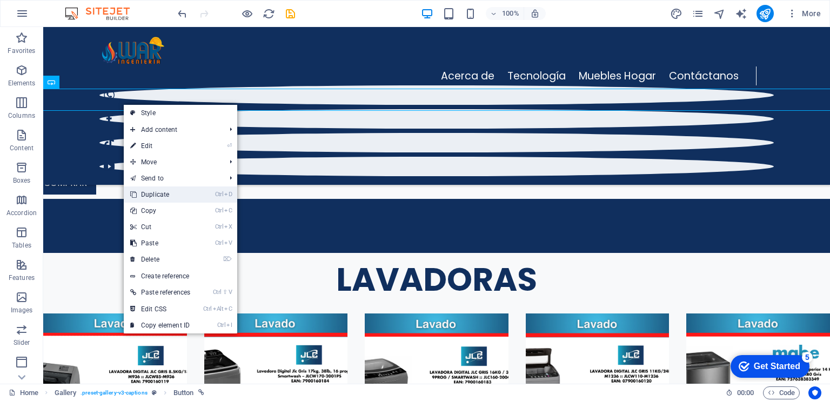
click at [153, 190] on link "Ctrl D Duplicate" at bounding box center [160, 194] width 73 height 16
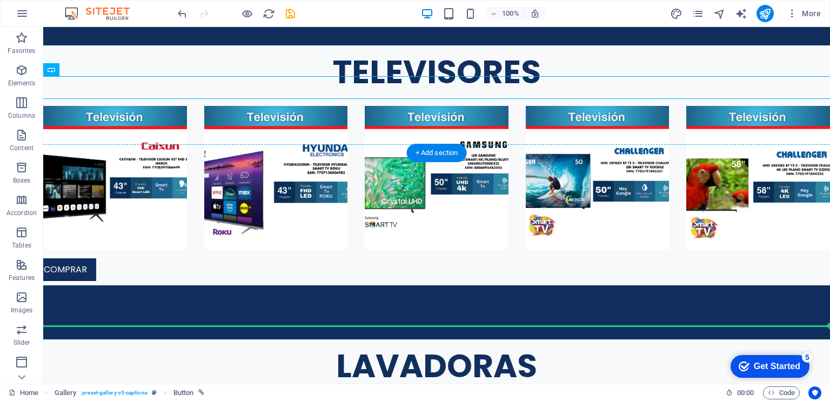
scroll to position [1537, 0]
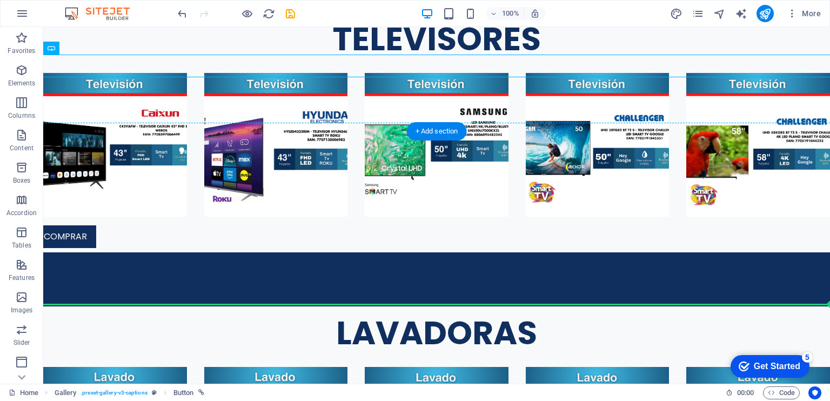
drag, startPoint x: 138, startPoint y: 119, endPoint x: 111, endPoint y: 300, distance: 183.5
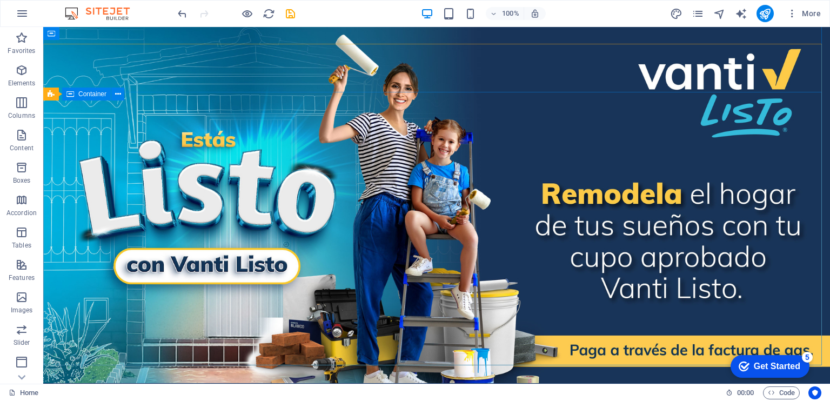
scroll to position [0, 0]
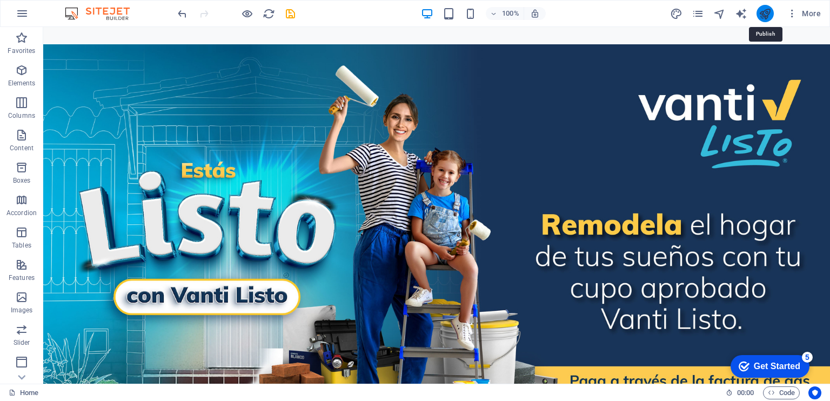
click at [767, 9] on icon "publish" at bounding box center [765, 14] width 12 height 12
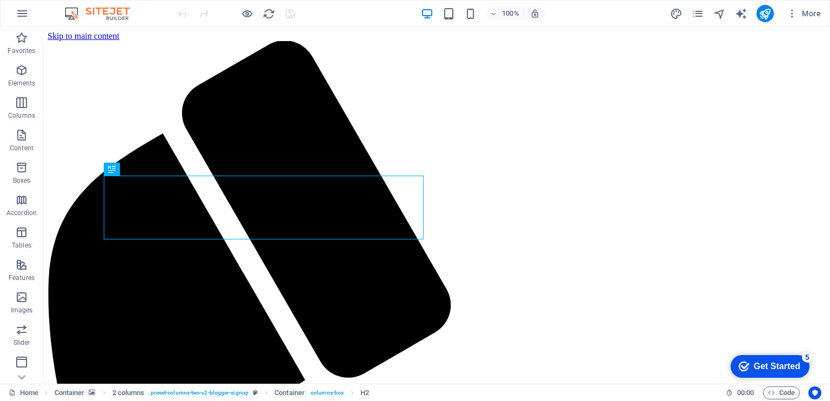
scroll to position [2650, 0]
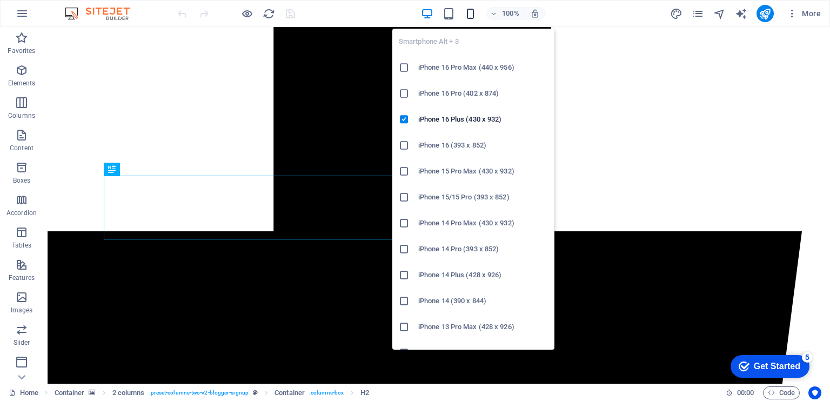
click at [472, 15] on icon "button" at bounding box center [470, 14] width 12 height 12
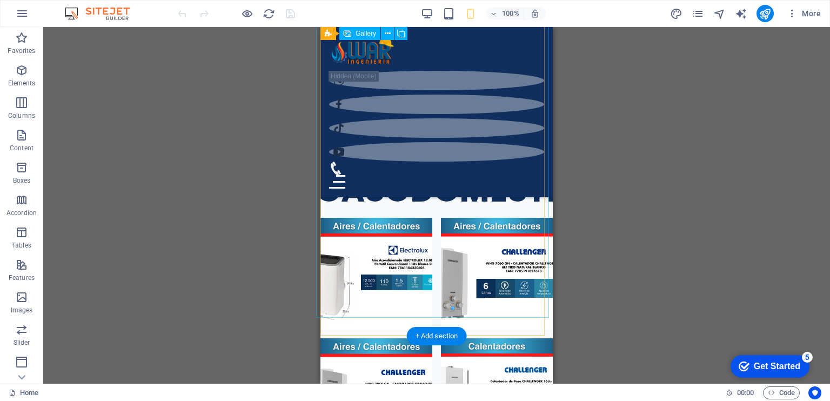
scroll to position [3439, 0]
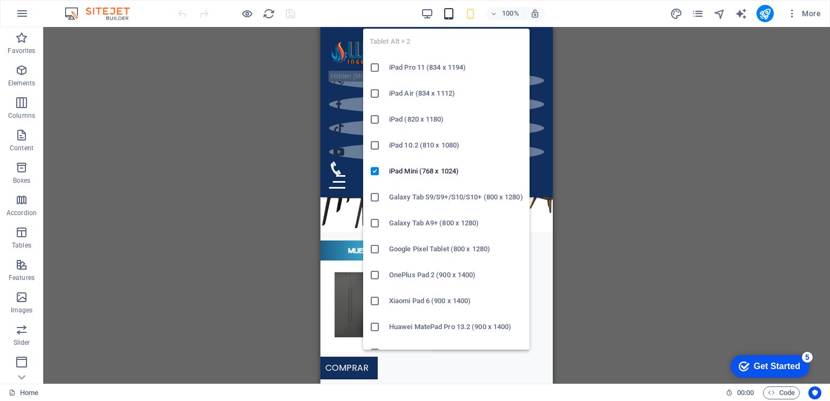
click at [451, 15] on icon "button" at bounding box center [449, 14] width 12 height 12
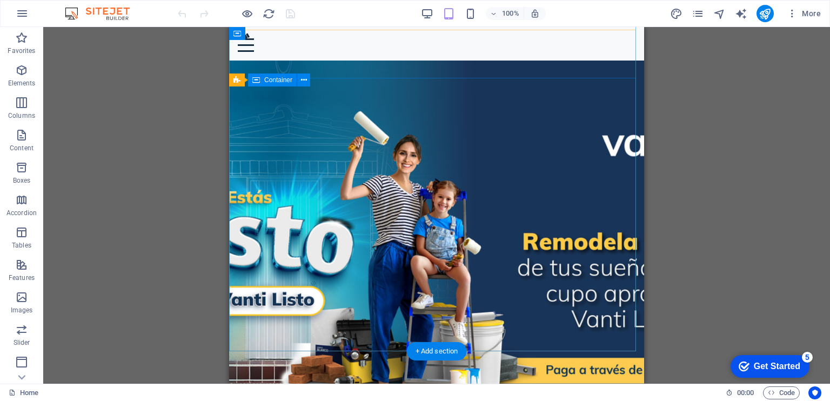
scroll to position [0, 0]
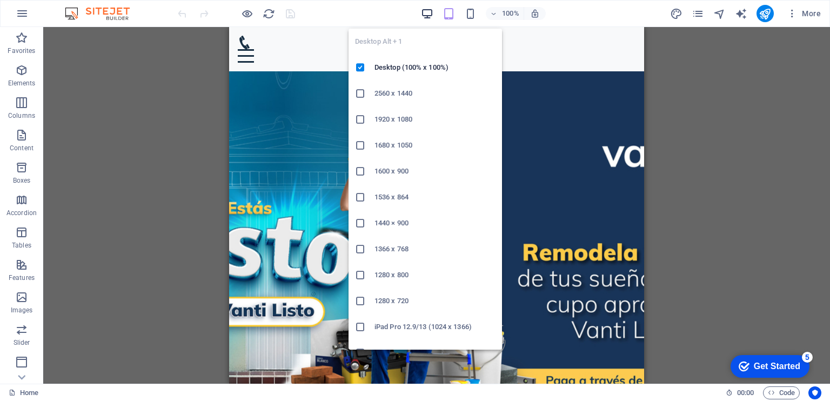
click at [425, 15] on icon "button" at bounding box center [427, 14] width 12 height 12
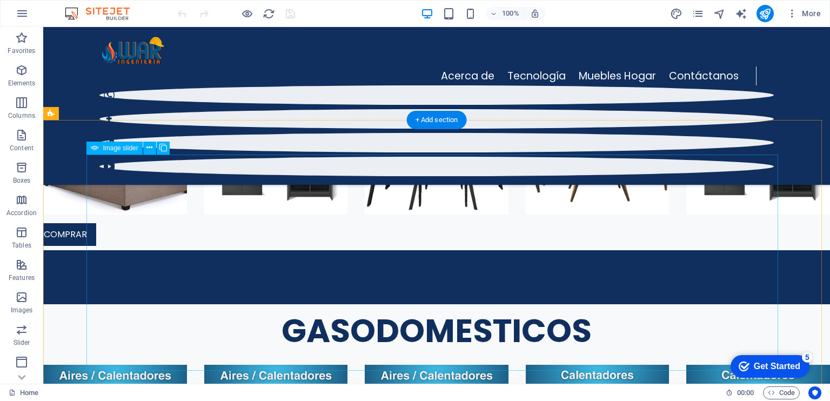
scroll to position [2235, 0]
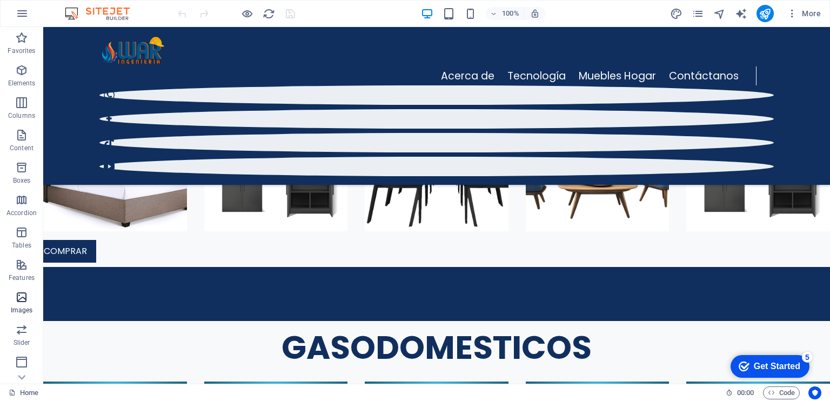
click at [19, 297] on icon "button" at bounding box center [21, 297] width 13 height 13
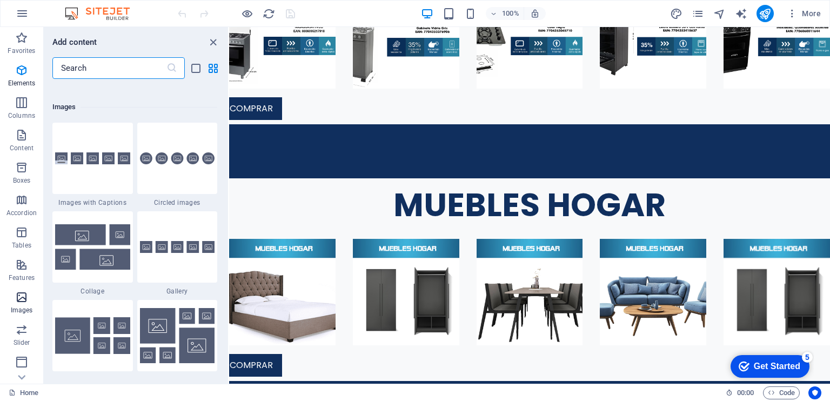
scroll to position [5479, 0]
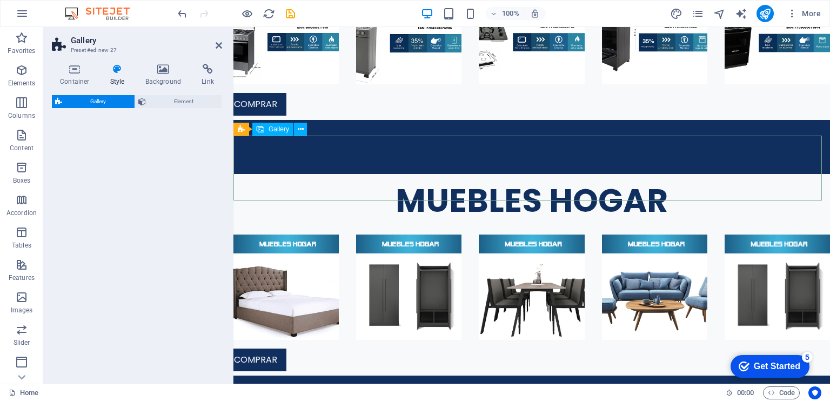
select select "rem"
select select "preset-gallery-v3-default"
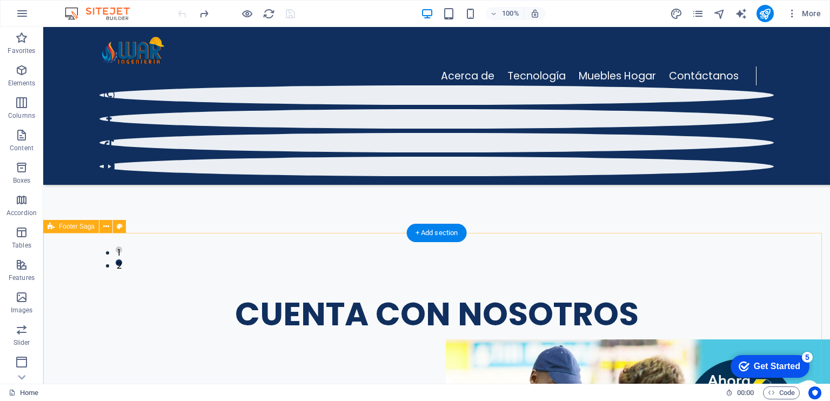
scroll to position [2686, 0]
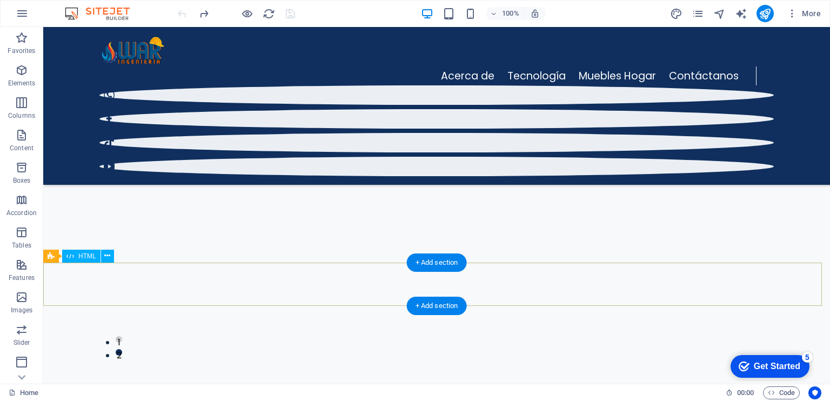
drag, startPoint x: 63, startPoint y: 324, endPoint x: 219, endPoint y: 271, distance: 165.4
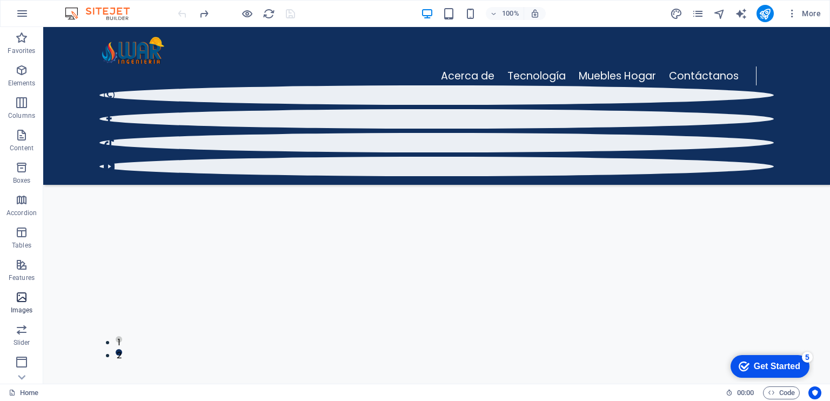
click at [18, 301] on icon "button" at bounding box center [21, 297] width 13 height 13
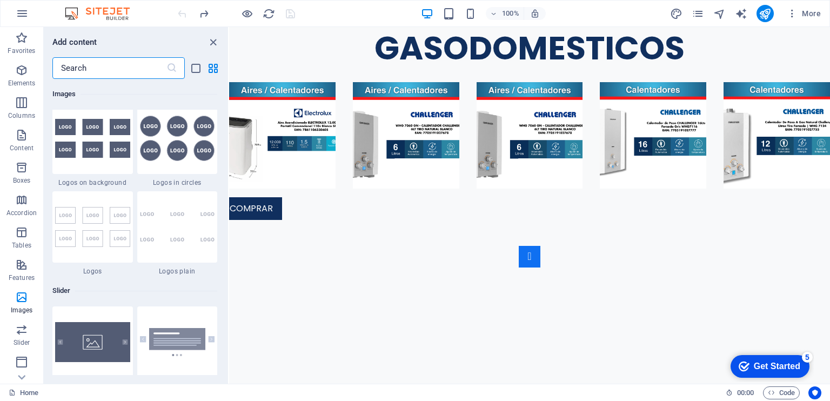
scroll to position [5839, 0]
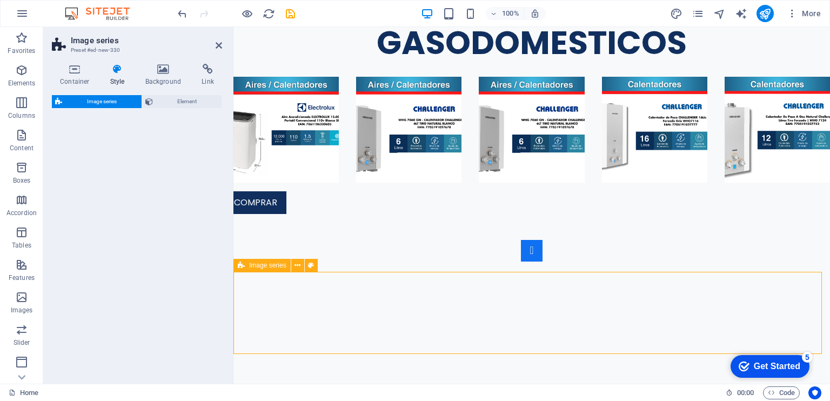
select select "rem"
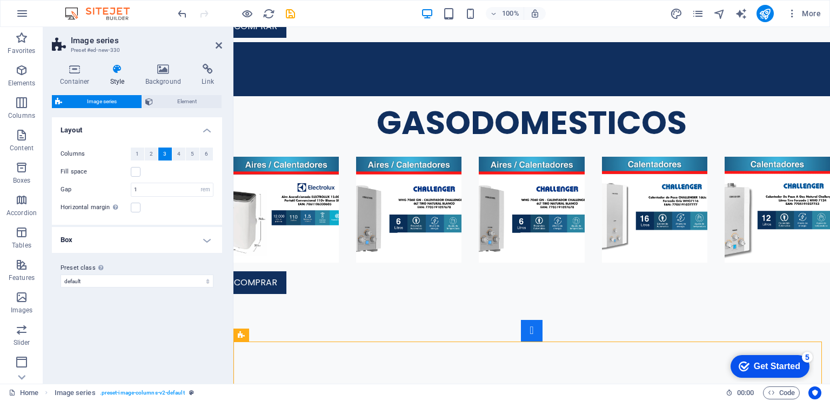
scroll to position [2714, 0]
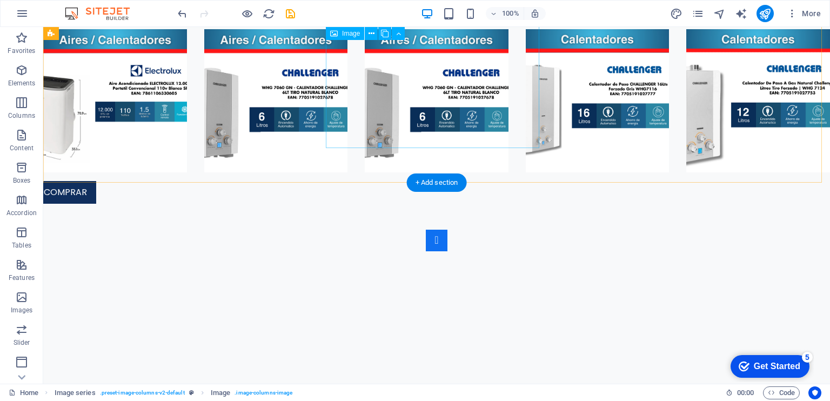
scroll to position [2980, 0]
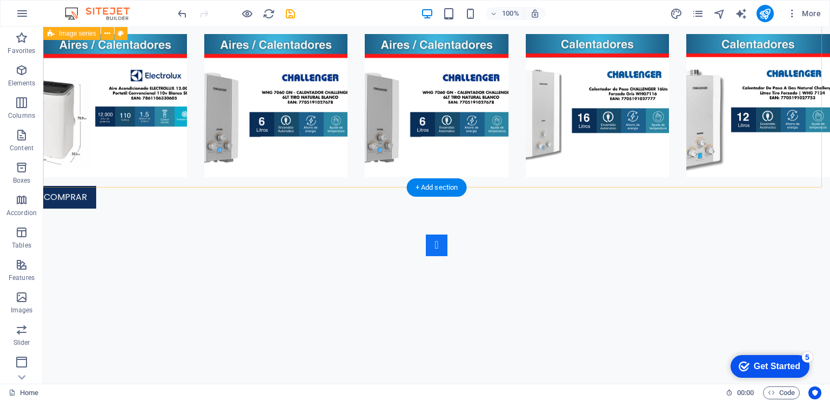
scroll to position [2976, 0]
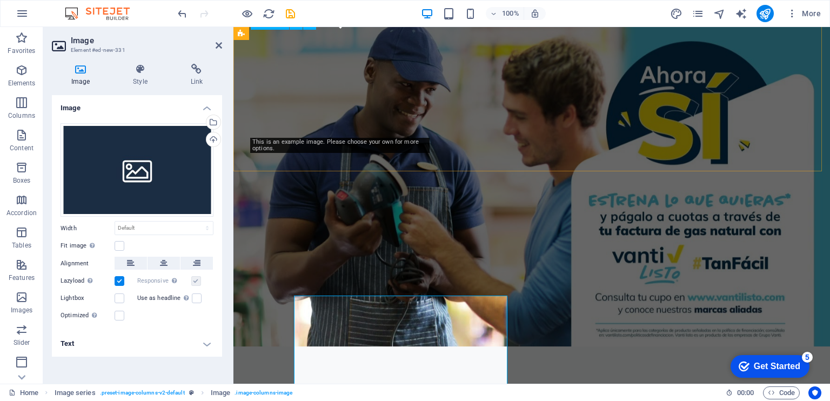
scroll to position [2704, 0]
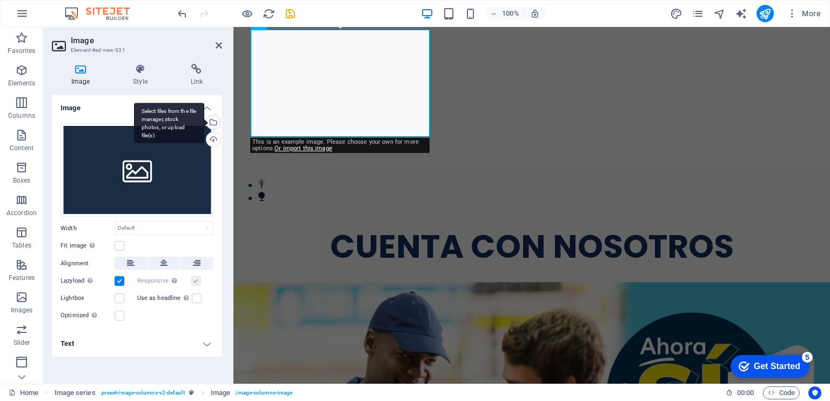
click at [212, 124] on div "Select files from the file manager, stock photos, or upload file(s)" at bounding box center [212, 123] width 16 height 16
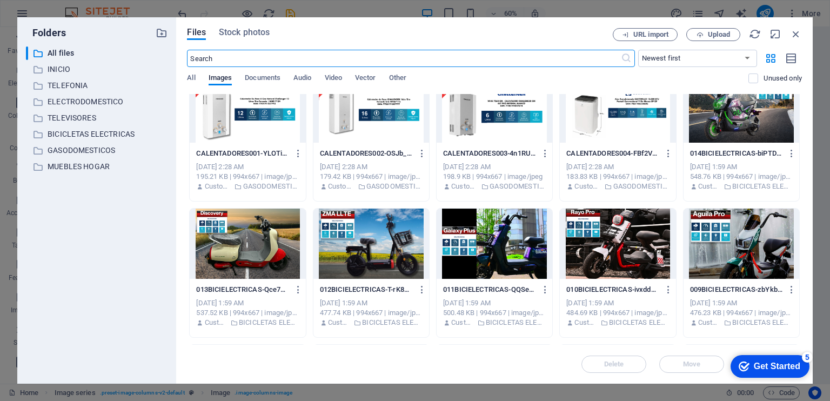
scroll to position [1029, 0]
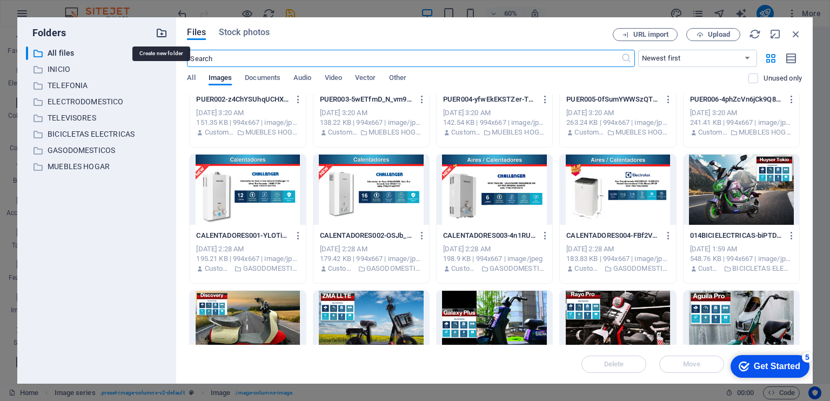
click at [163, 32] on icon "button" at bounding box center [162, 33] width 12 height 12
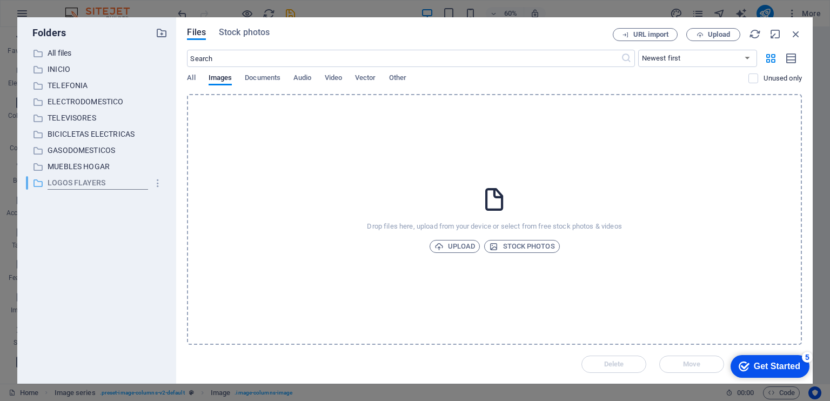
type input "LOGOS FLAYERS"
click at [138, 186] on input "LOGOS FLAYERS" at bounding box center [98, 183] width 100 height 13
click at [220, 195] on div "Drop files here, upload from your device or select from free stock photos & vid…" at bounding box center [494, 219] width 615 height 251
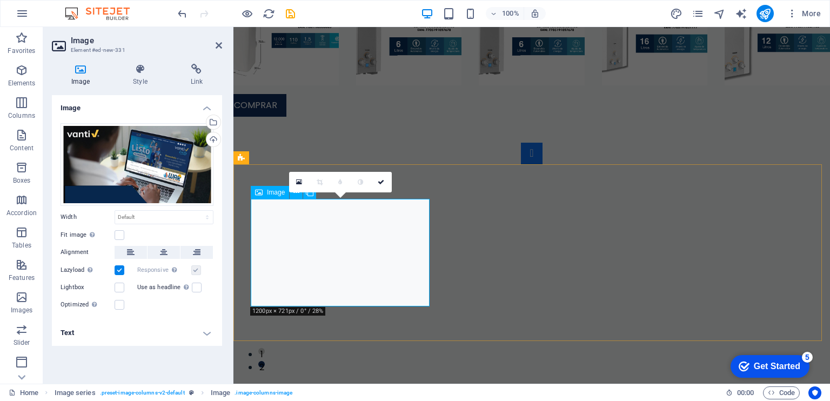
scroll to position [2625, 0]
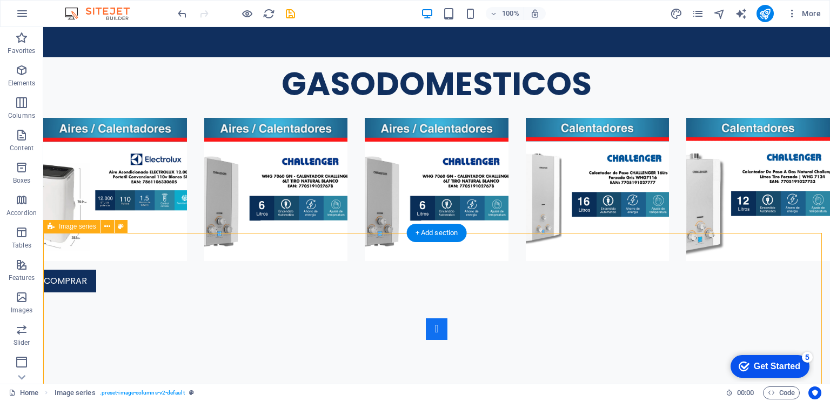
scroll to position [2805, 0]
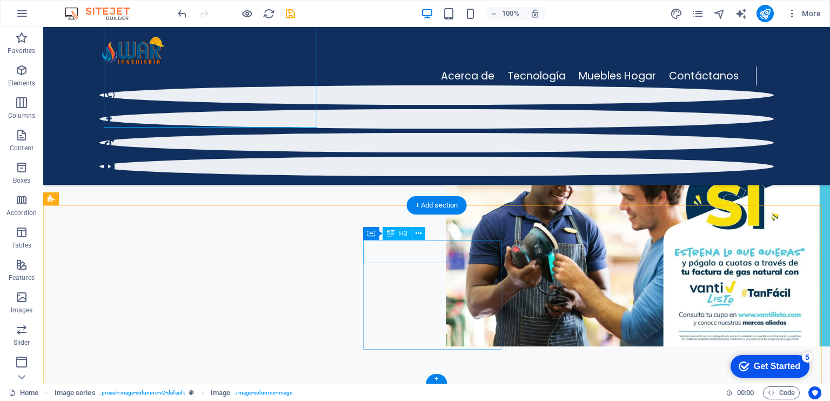
scroll to position [2877, 0]
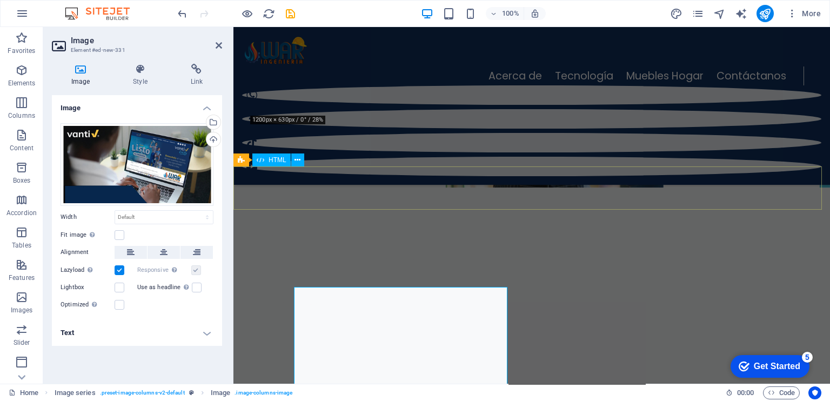
scroll to position [2696, 0]
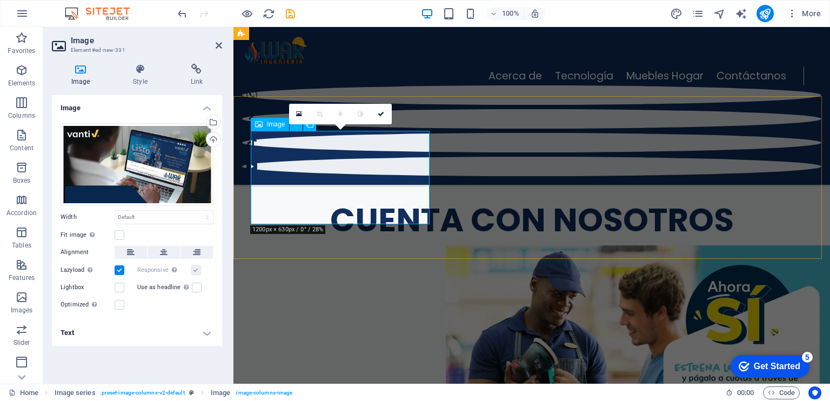
scroll to position [2588, 0]
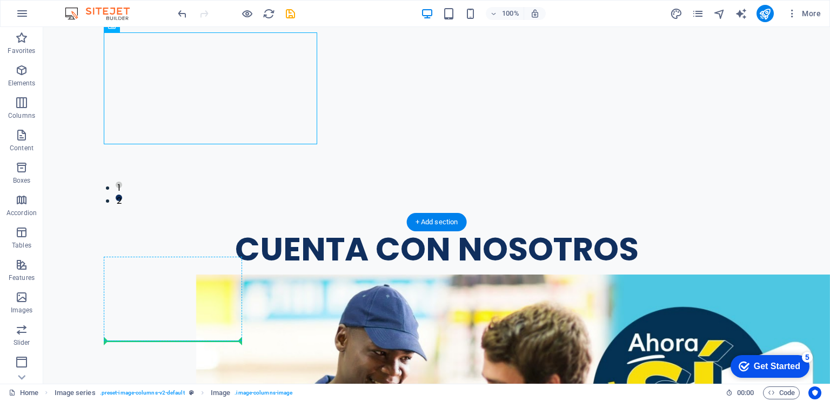
scroll to position [2985, 0]
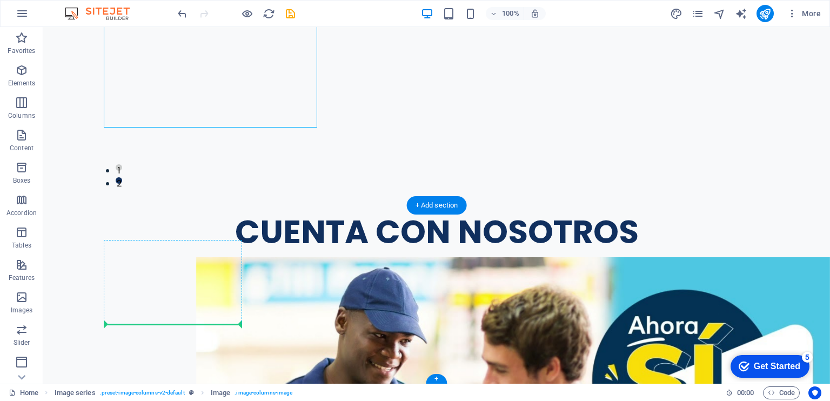
drag, startPoint x: 230, startPoint y: 102, endPoint x: 207, endPoint y: 323, distance: 222.1
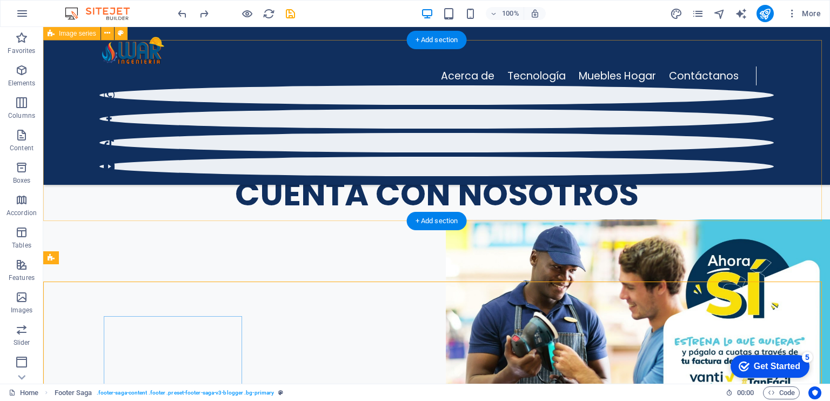
scroll to position [2877, 0]
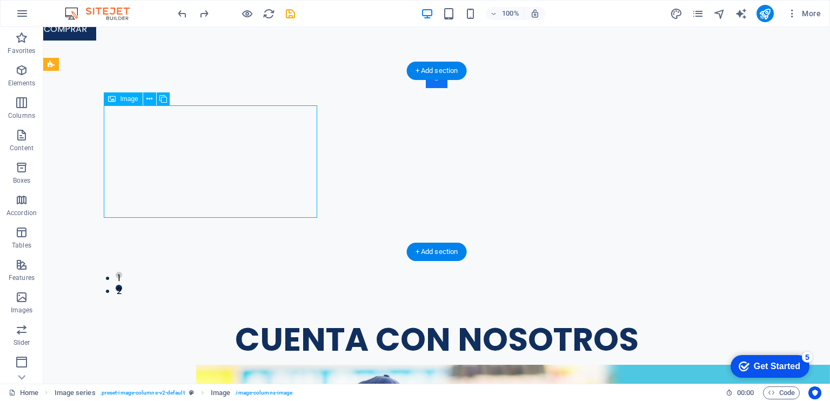
scroll to position [2696, 0]
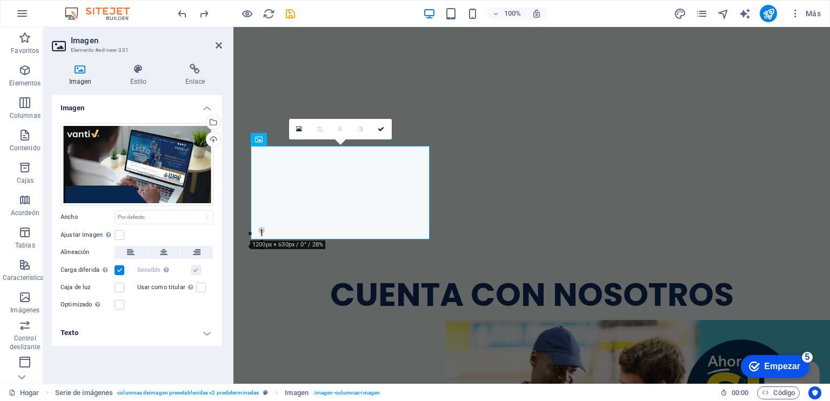
scroll to position [2588, 0]
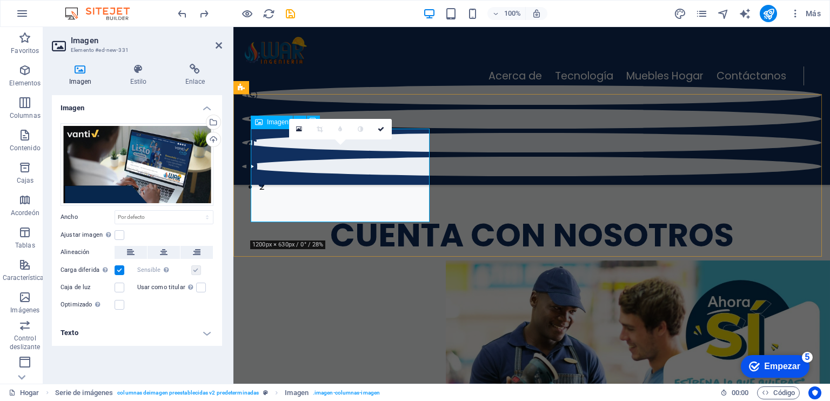
click at [381, 126] on icon at bounding box center [381, 129] width 6 height 6
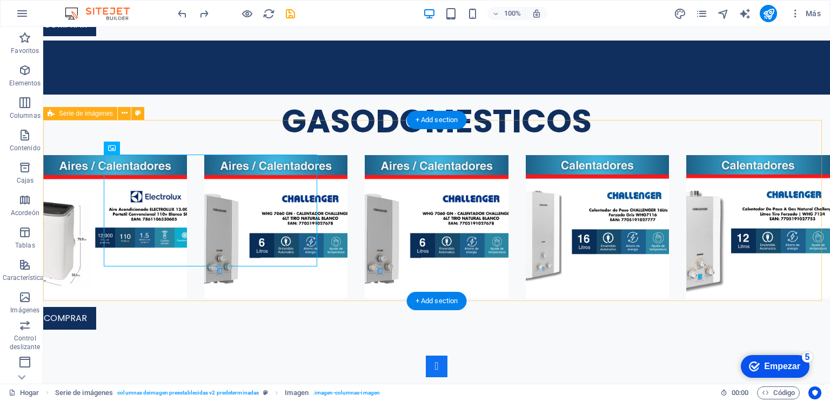
scroll to position [2846, 0]
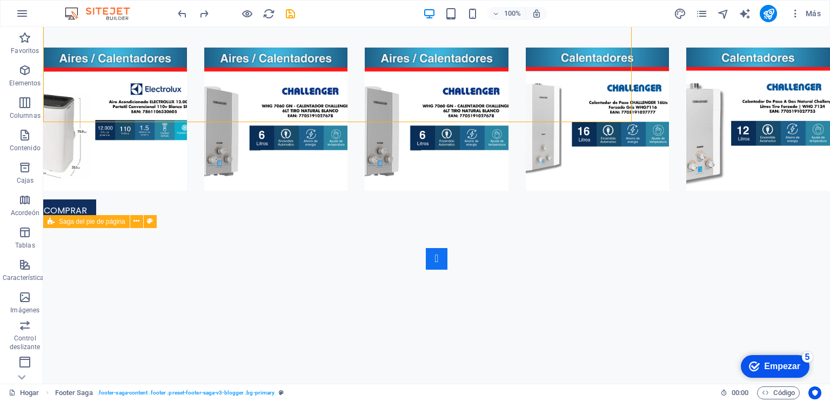
scroll to position [2962, 0]
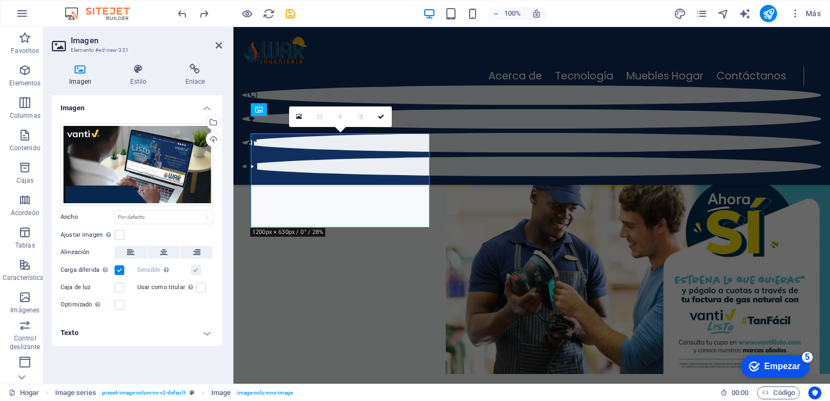
scroll to position [2584, 0]
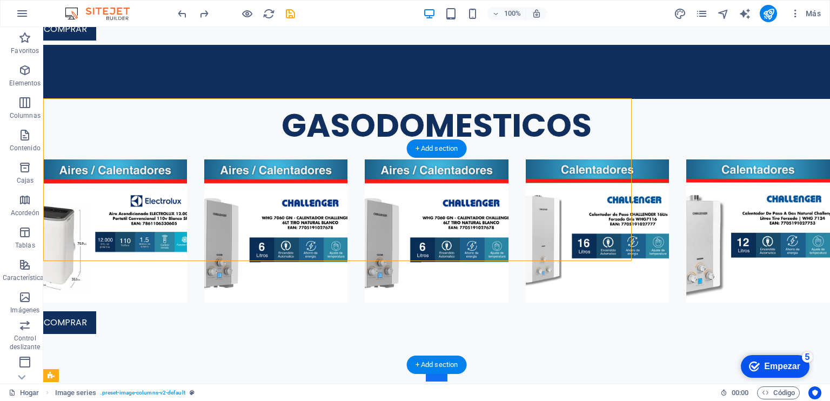
select select "px"
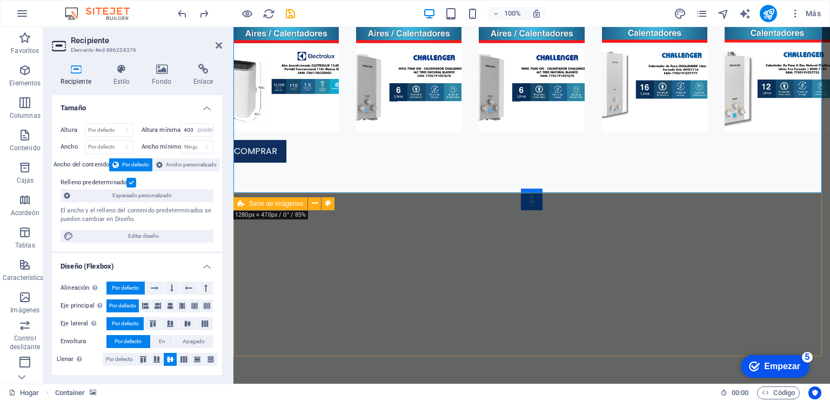
select select "rem"
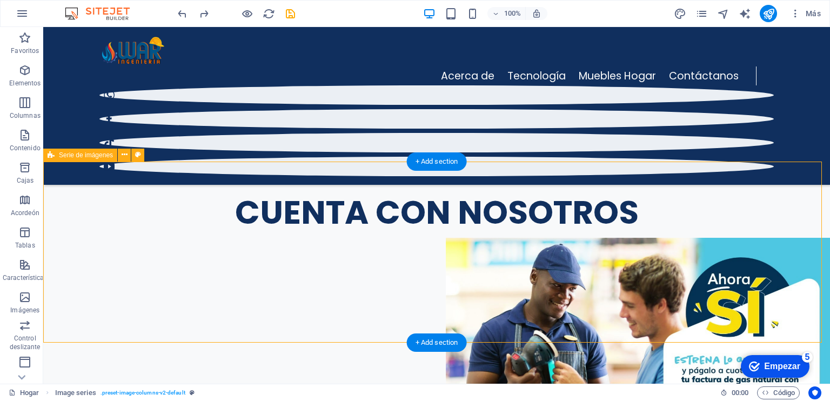
scroll to position [2787, 0]
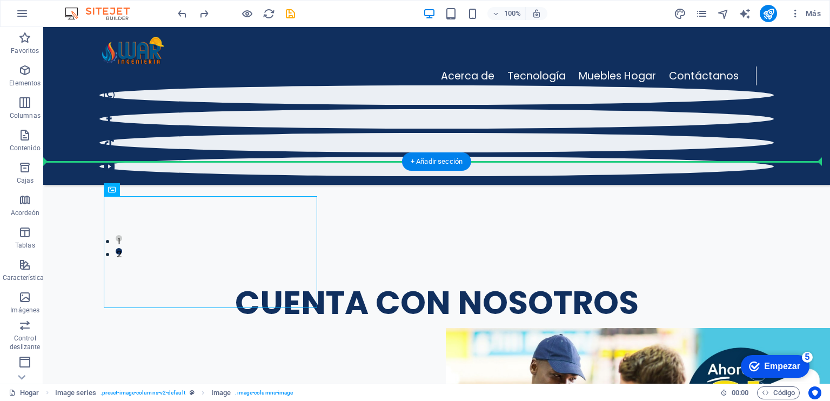
drag, startPoint x: 235, startPoint y: 240, endPoint x: 235, endPoint y: 125, distance: 115.1
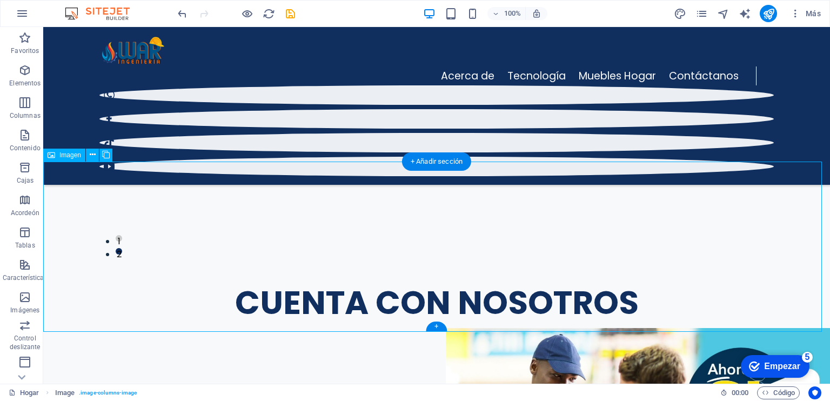
drag, startPoint x: 375, startPoint y: 234, endPoint x: 381, endPoint y: 235, distance: 6.6
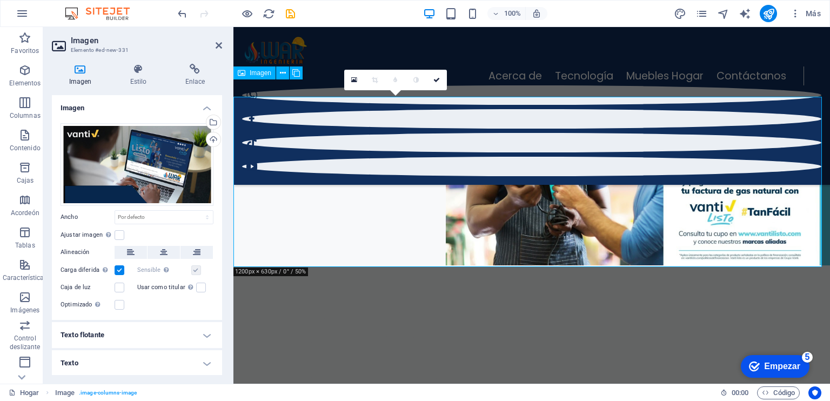
scroll to position [2602, 0]
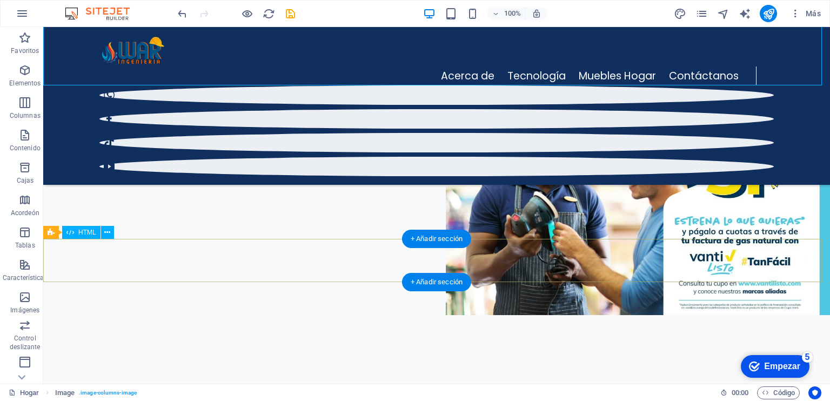
scroll to position [2928, 0]
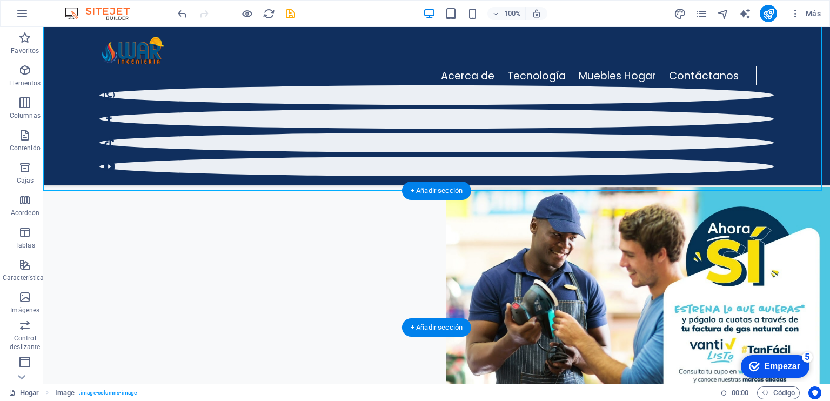
drag, startPoint x: 330, startPoint y: 136, endPoint x: 360, endPoint y: 257, distance: 124.9
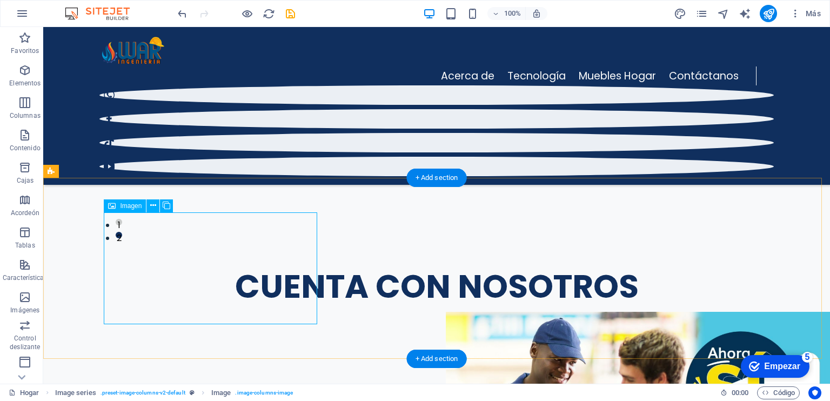
scroll to position [2771, 0]
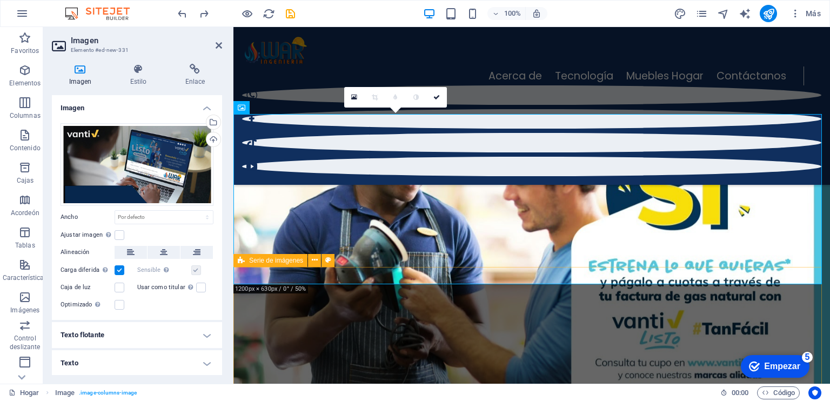
scroll to position [2585, 0]
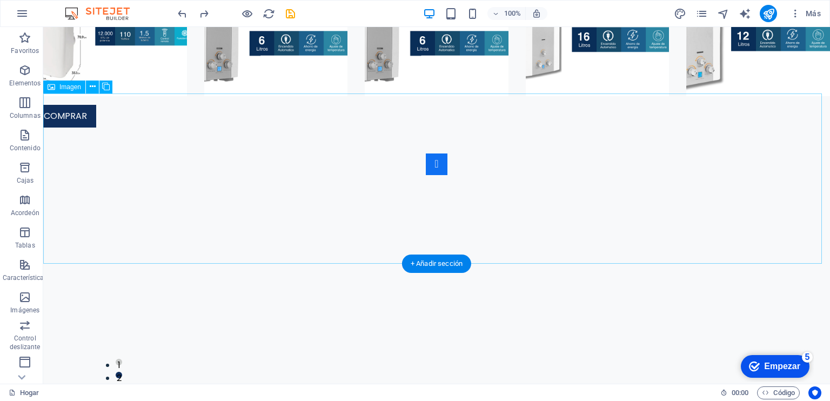
scroll to position [2872, 0]
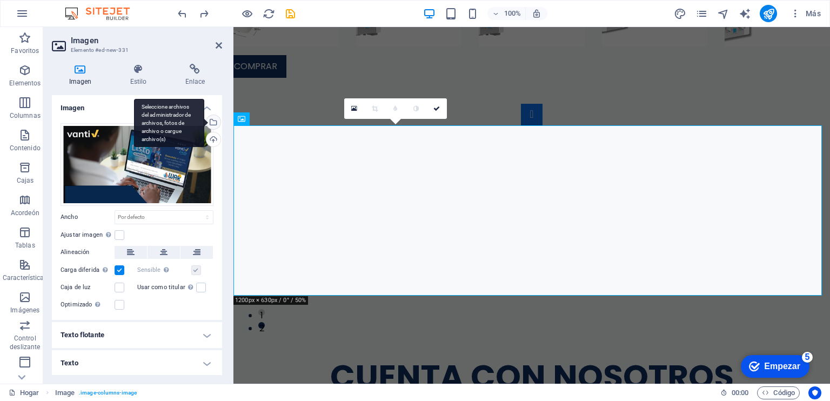
click at [212, 118] on div "Seleccione archivos del administrador de archivos, fotos de archivo o cargue ar…" at bounding box center [212, 123] width 16 height 16
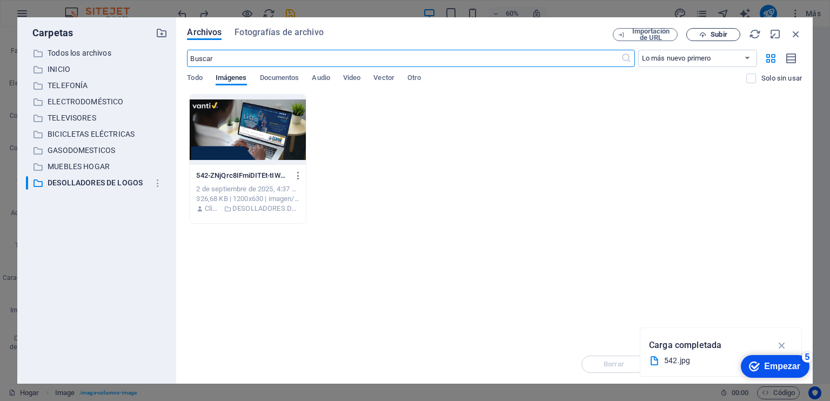
click at [720, 32] on font "Subir" at bounding box center [719, 34] width 16 height 8
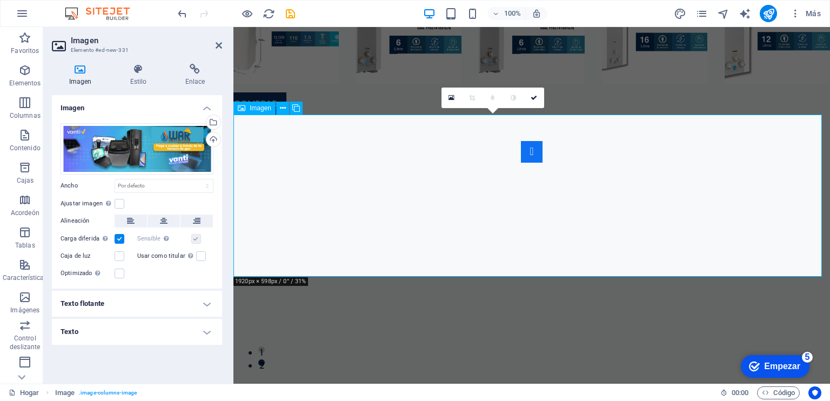
scroll to position [2585, 0]
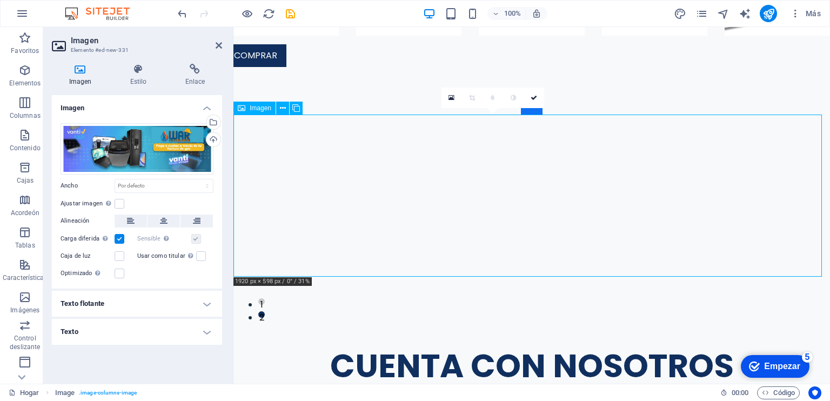
drag, startPoint x: 752, startPoint y: 195, endPoint x: 782, endPoint y: 190, distance: 31.2
drag, startPoint x: 744, startPoint y: 209, endPoint x: 807, endPoint y: 211, distance: 63.3
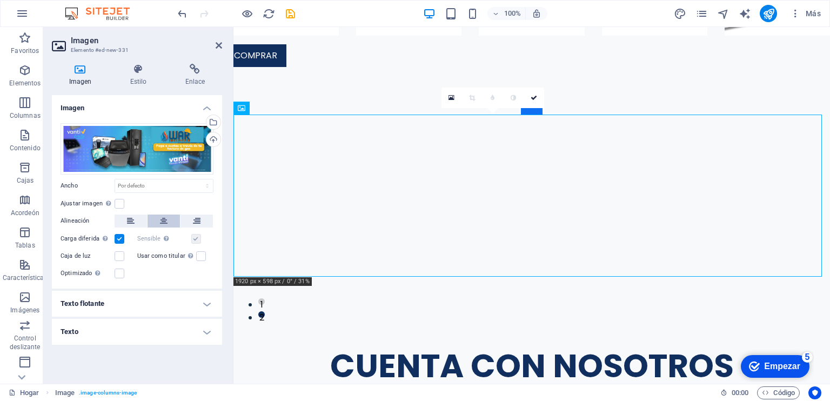
click at [171, 222] on button at bounding box center [164, 221] width 32 height 13
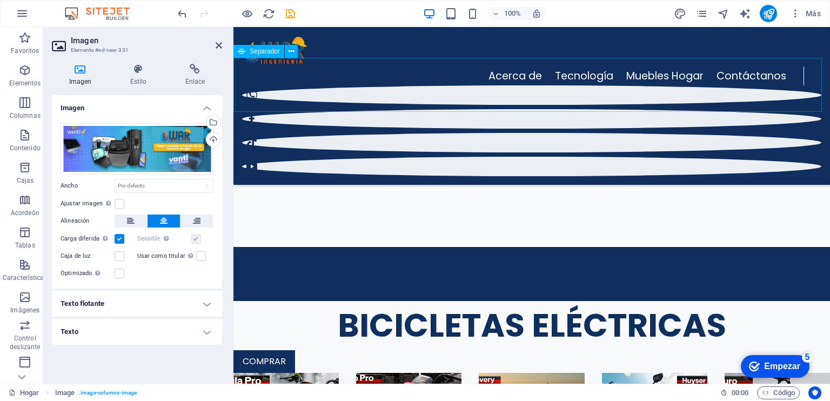
scroll to position [343, 0]
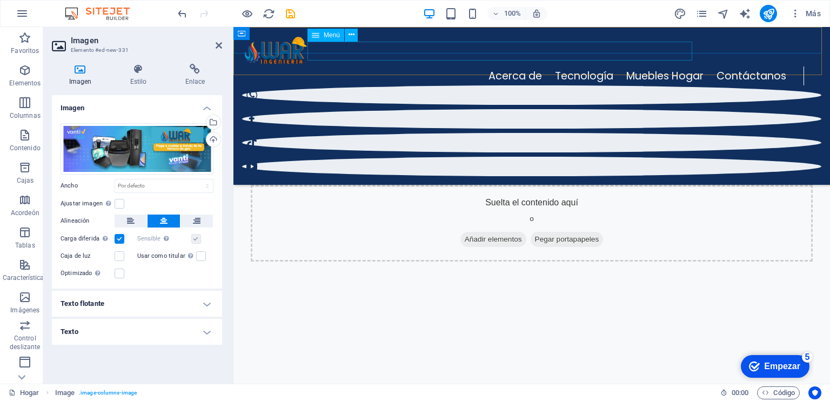
click at [400, 66] on nav "Acerca de Tecnología Muebles Hogar Contáctanos" at bounding box center [523, 75] width 562 height 19
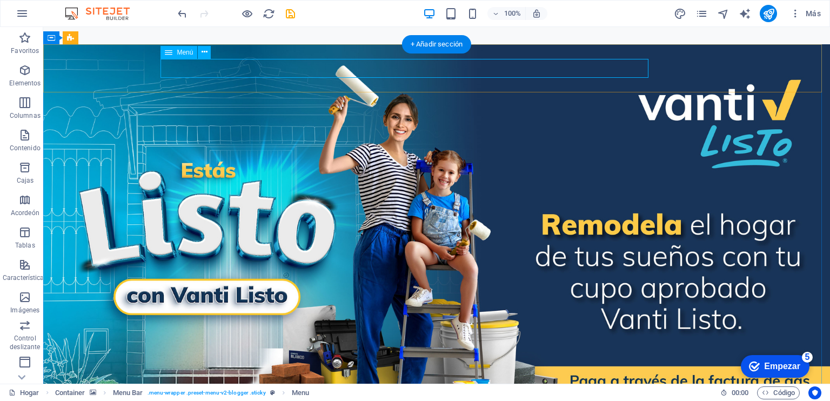
select select "1"
select select
select select "3"
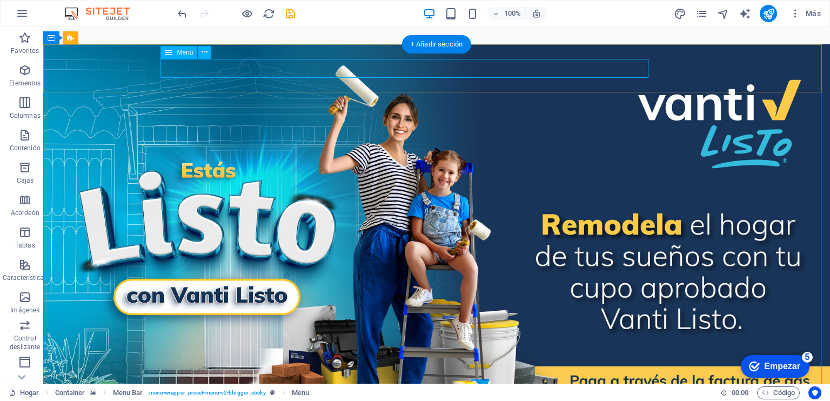
select select
select select "3"
select select
select select "2"
select select "overlay"
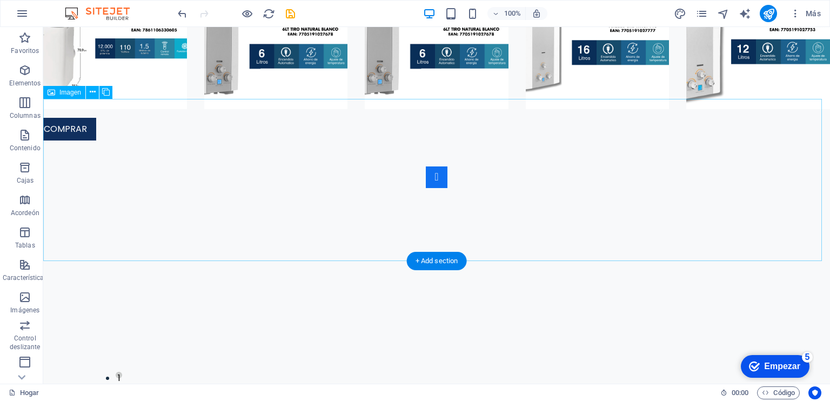
scroll to position [2867, 0]
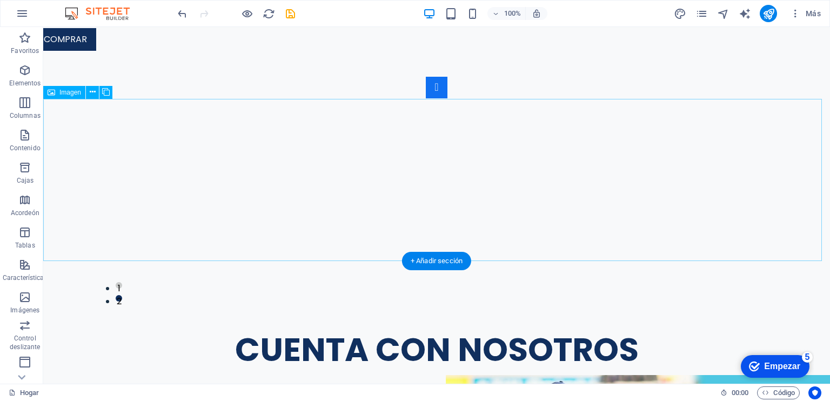
click at [424, 262] on font "+ Añadir sección" at bounding box center [437, 261] width 52 height 8
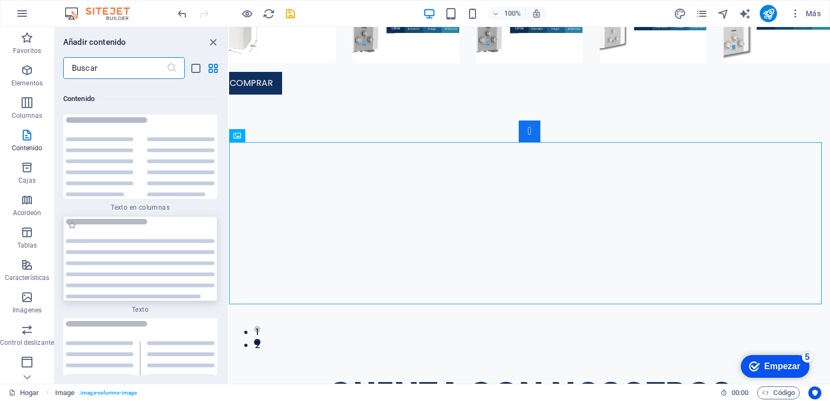
scroll to position [3751, 0]
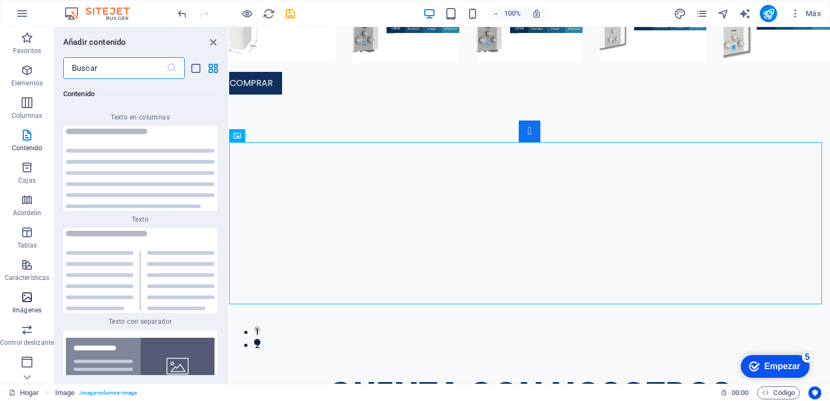
click at [35, 290] on button "Imágenes" at bounding box center [27, 302] width 54 height 32
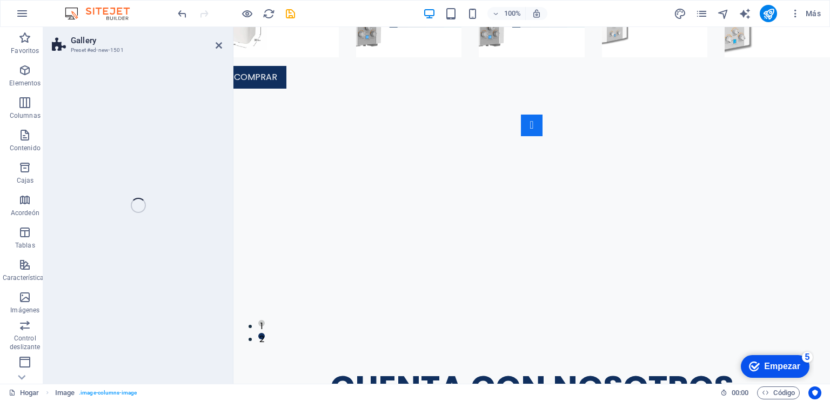
scroll to position [3057, 0]
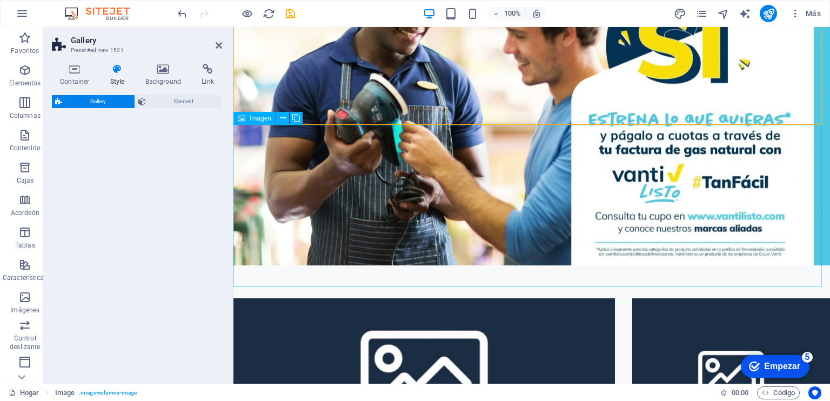
select select "rem"
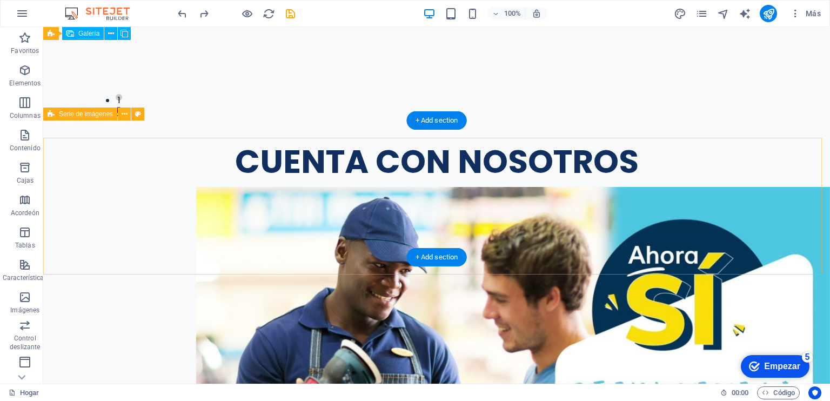
scroll to position [2857, 0]
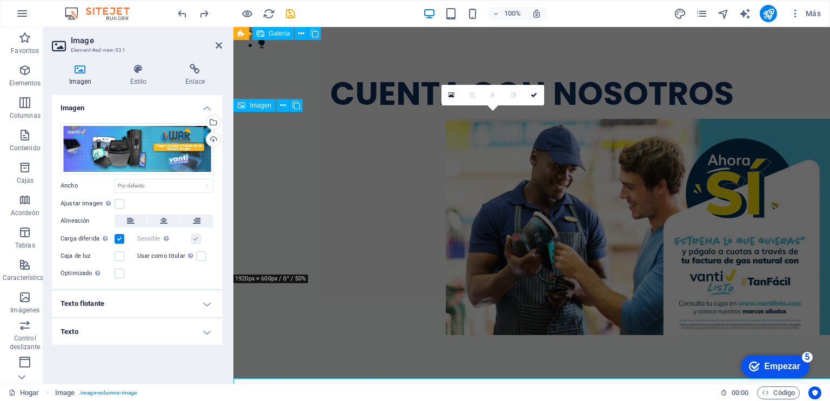
scroll to position [2570, 0]
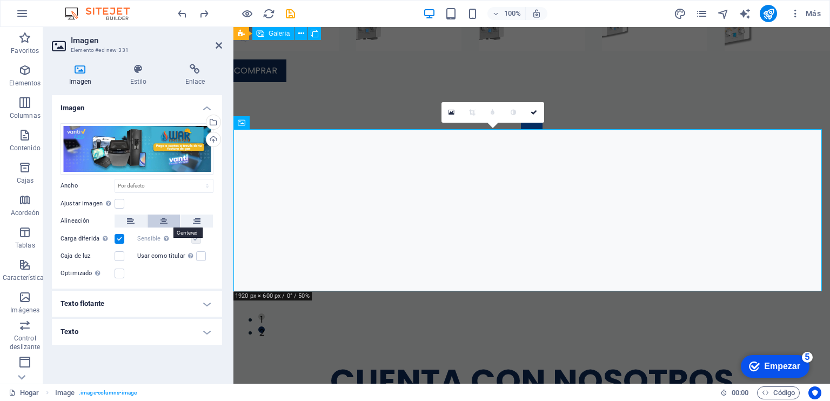
click at [169, 219] on button at bounding box center [164, 221] width 32 height 13
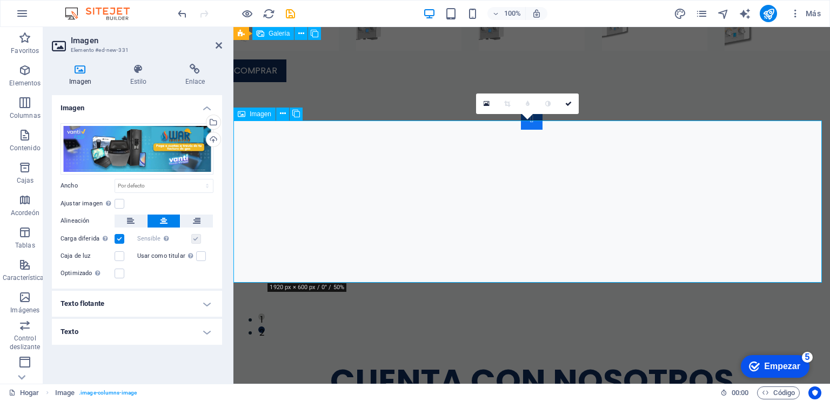
scroll to position [2750, 0]
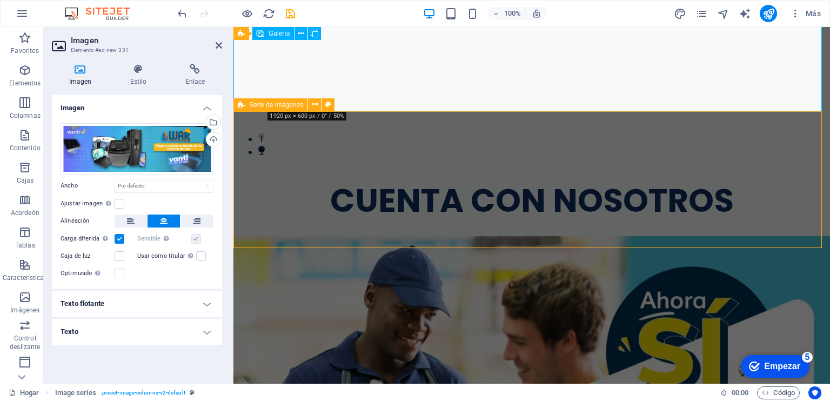
scroll to position [3017, 0]
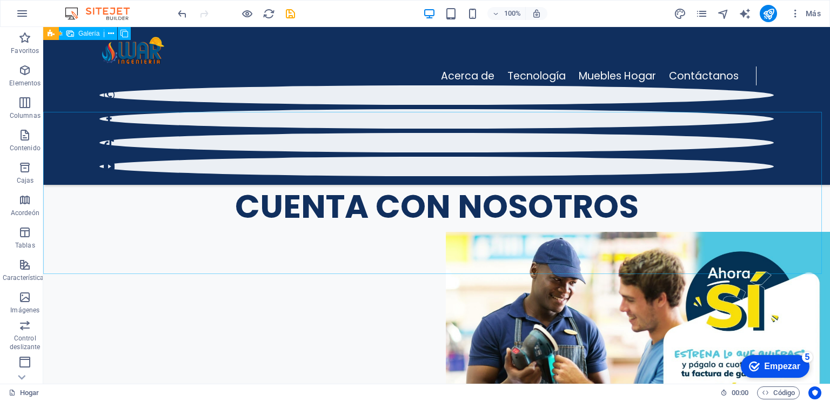
scroll to position [2853, 0]
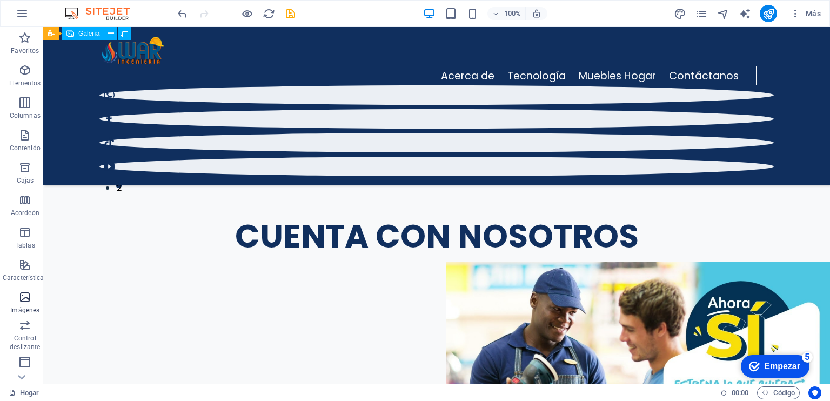
click at [34, 290] on button "Imágenes" at bounding box center [25, 302] width 50 height 32
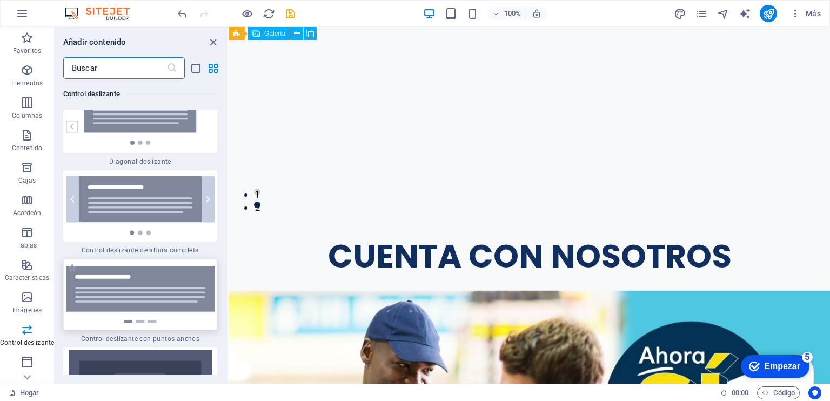
scroll to position [12545, 0]
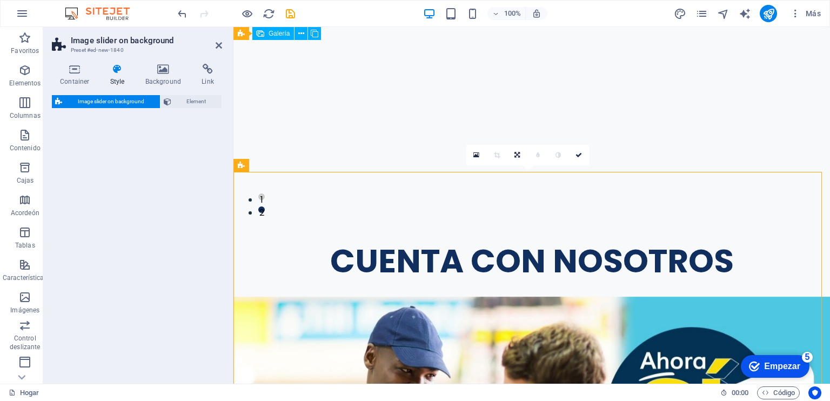
select select "rem"
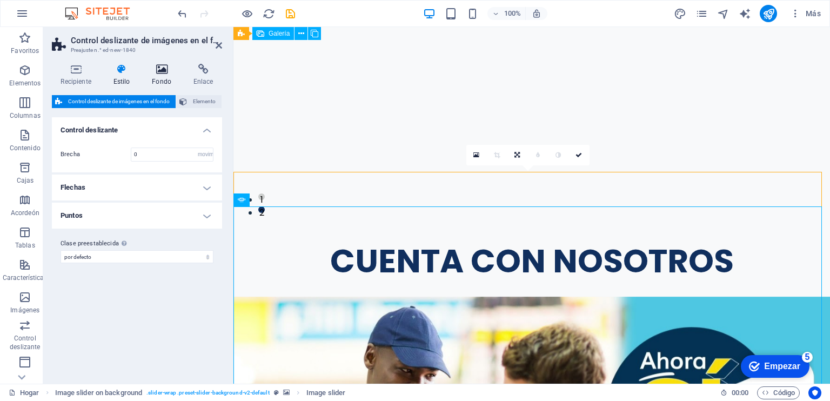
click at [167, 68] on icon at bounding box center [161, 69] width 37 height 11
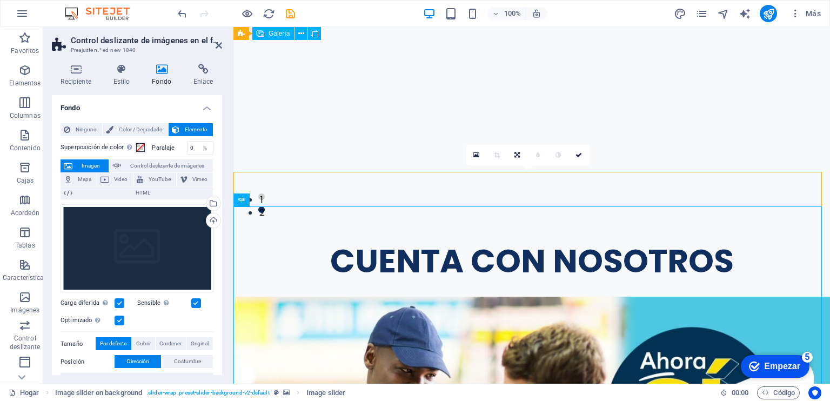
click at [167, 68] on icon at bounding box center [161, 69] width 37 height 11
click at [144, 248] on div "Arrastre los archivos aquí, haga clic para elegir archivos o seleccione archivo…" at bounding box center [137, 248] width 153 height 89
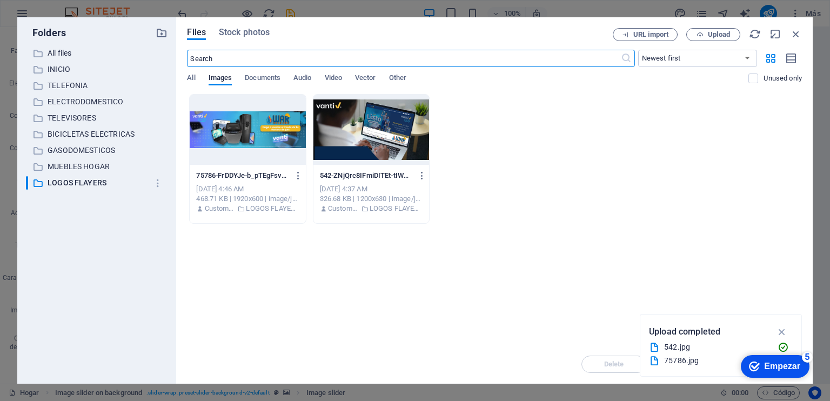
scroll to position [2854, 0]
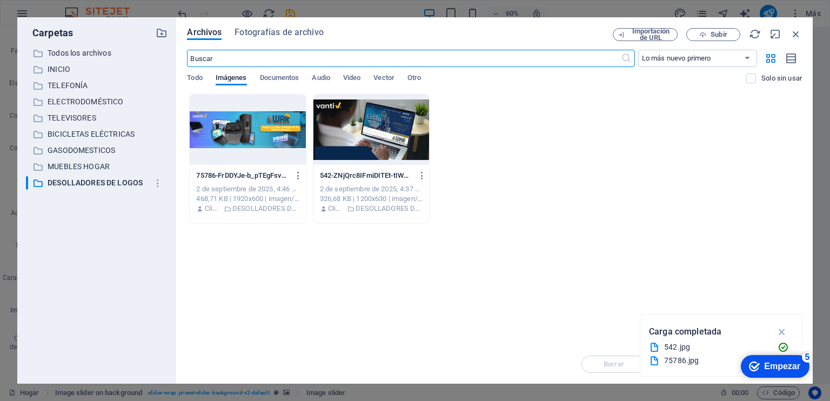
click at [364, 133] on div at bounding box center [371, 130] width 116 height 70
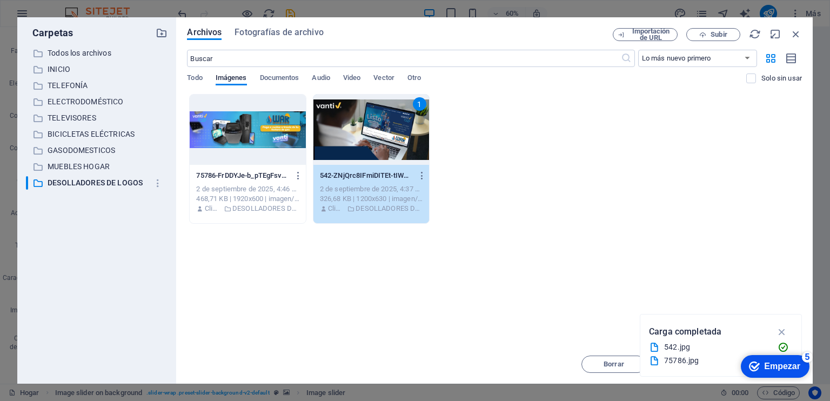
click at [364, 134] on div "1" at bounding box center [371, 130] width 116 height 70
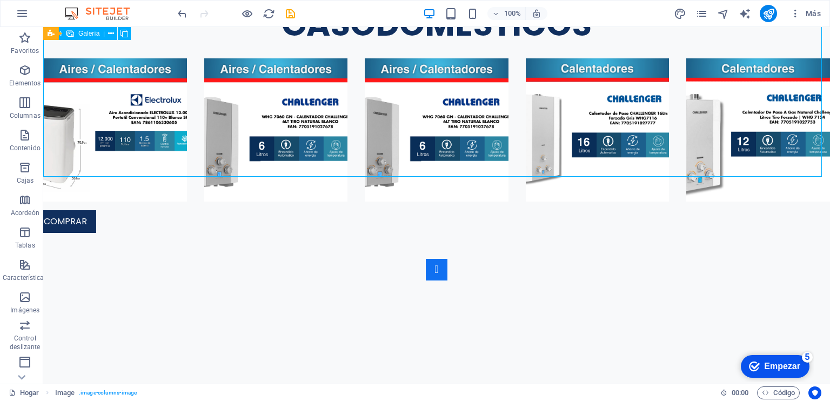
scroll to position [2951, 0]
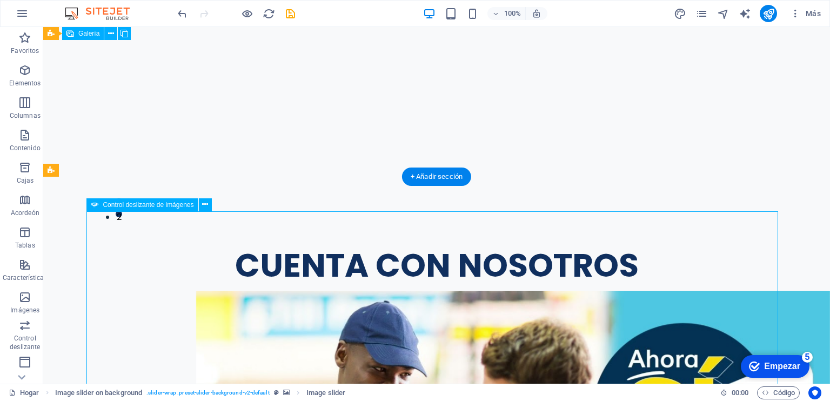
select select "px"
select select "ms"
select select "s"
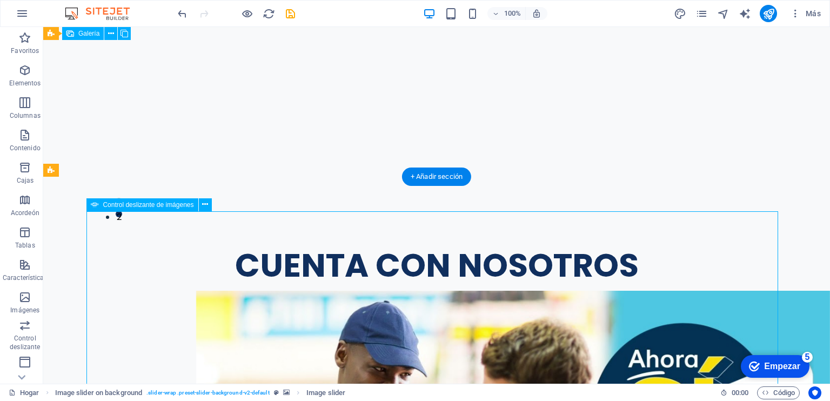
select select "progressive"
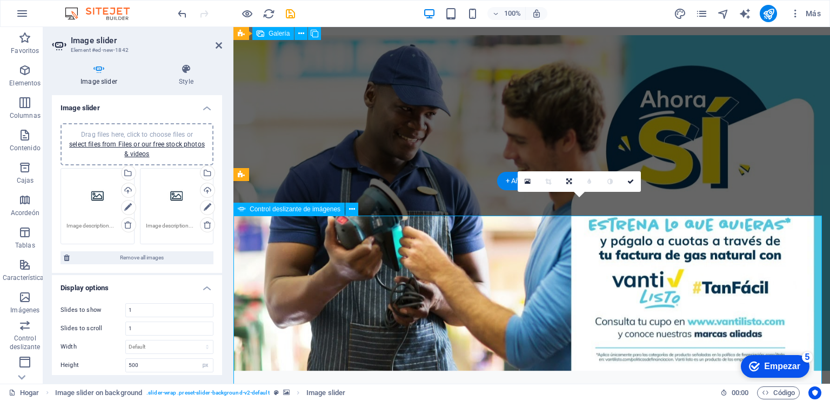
scroll to position [2680, 0]
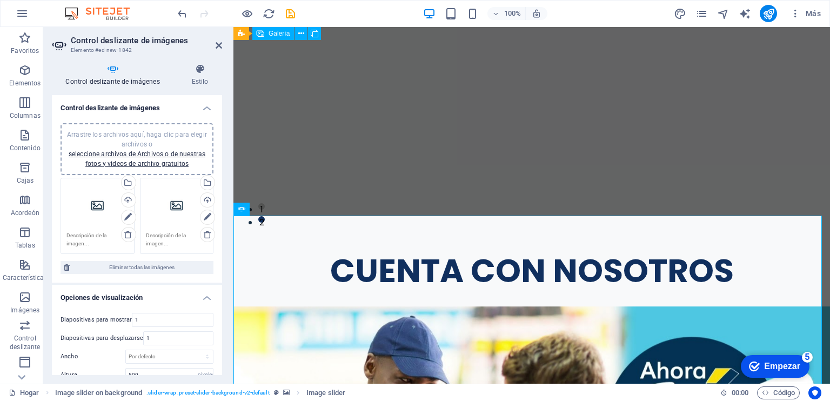
click at [99, 209] on div "Arrastre los archivos aquí, haga clic para elegir archivos o seleccione archivo…" at bounding box center [97, 205] width 62 height 43
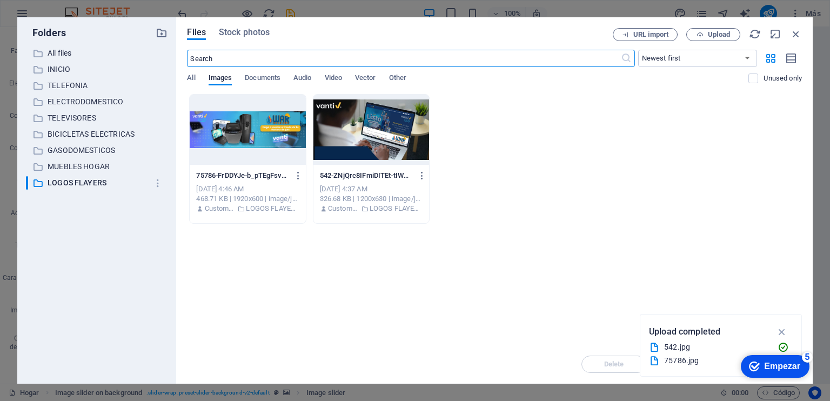
scroll to position [2844, 0]
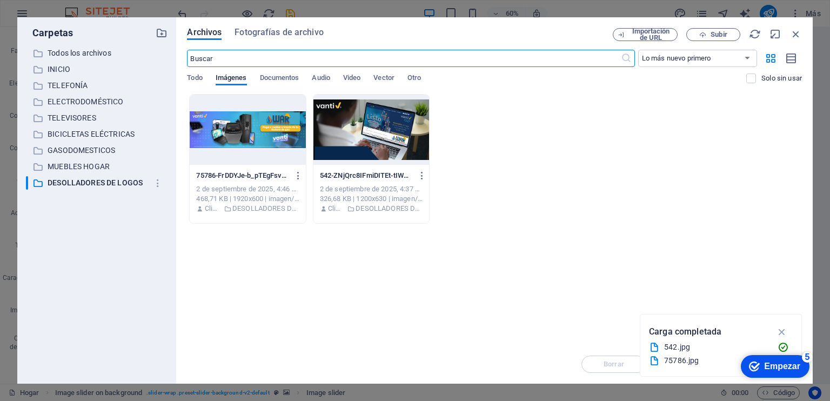
click at [346, 142] on div at bounding box center [371, 130] width 116 height 70
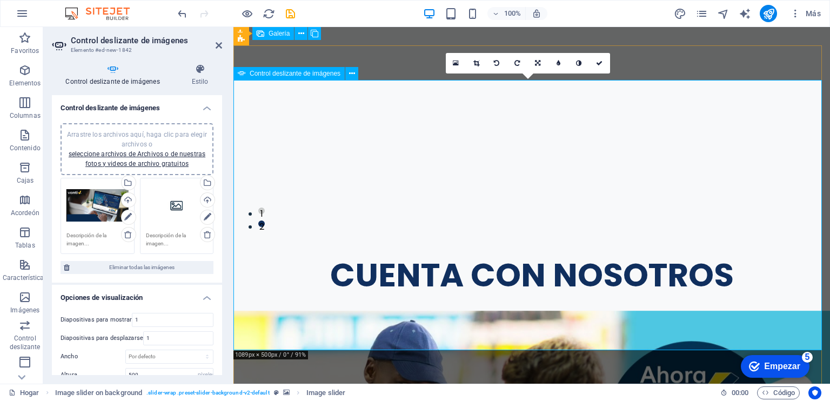
scroll to position [2855, 0]
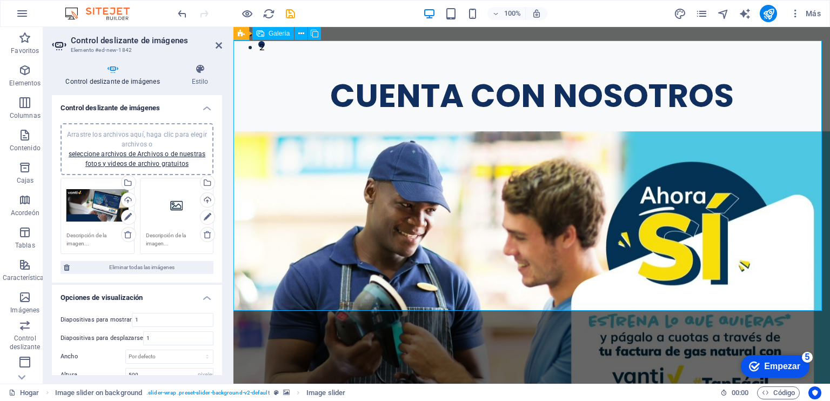
click at [176, 208] on div "Arrastre los archivos aquí, haga clic para elegir archivos o seleccione archivo…" at bounding box center [177, 205] width 62 height 43
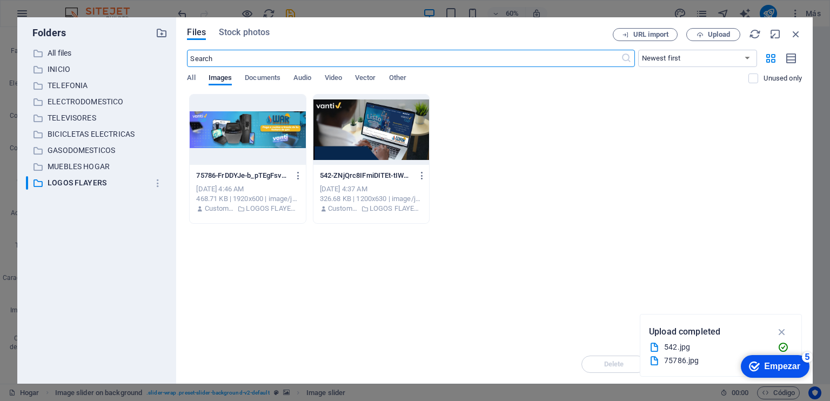
click at [289, 136] on div at bounding box center [248, 130] width 116 height 70
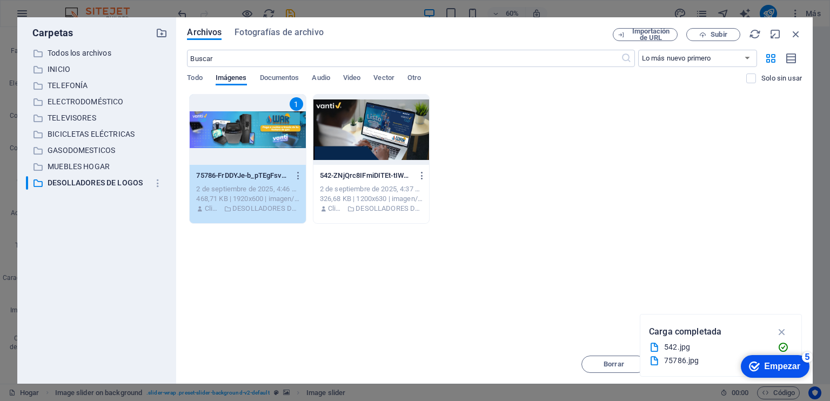
click at [289, 136] on div "1" at bounding box center [248, 130] width 116 height 70
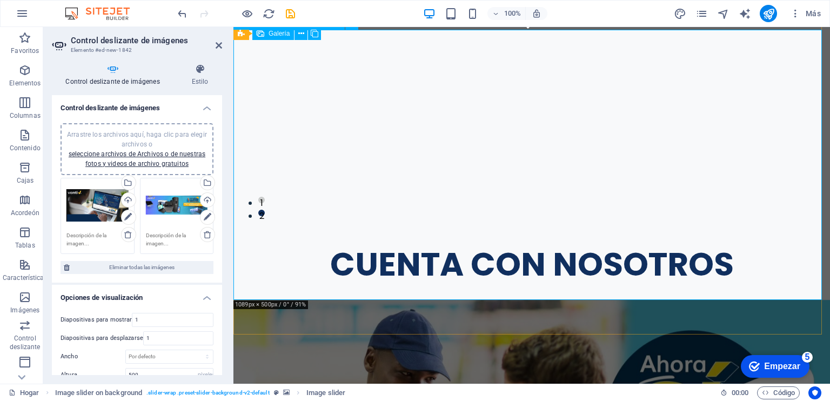
scroll to position [2866, 0]
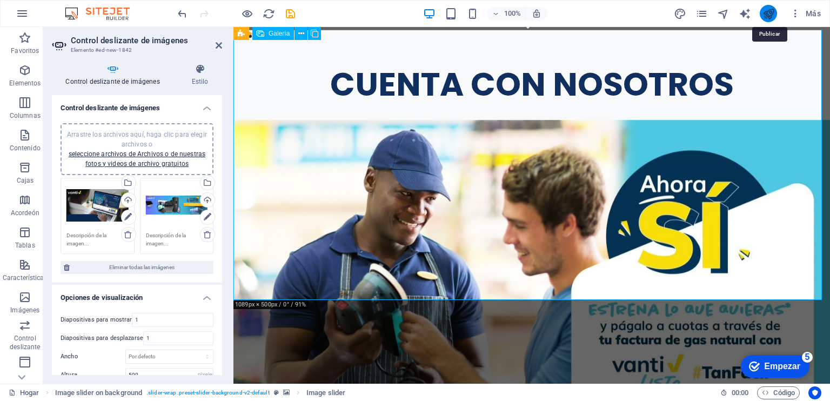
click at [767, 16] on icon "publicar" at bounding box center [768, 14] width 12 height 12
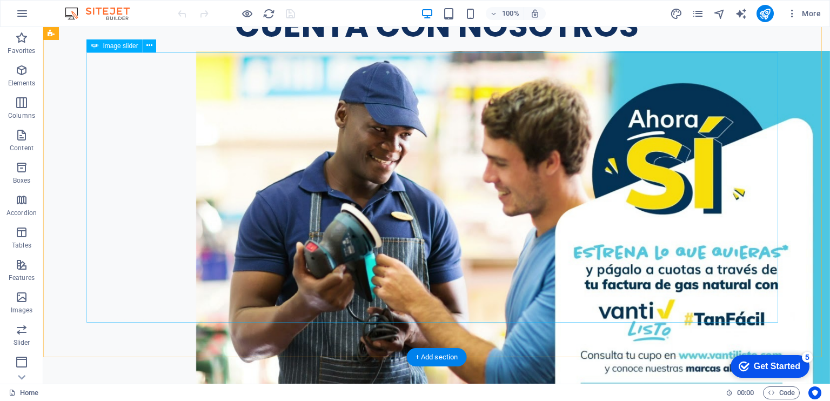
scroll to position [3281, 0]
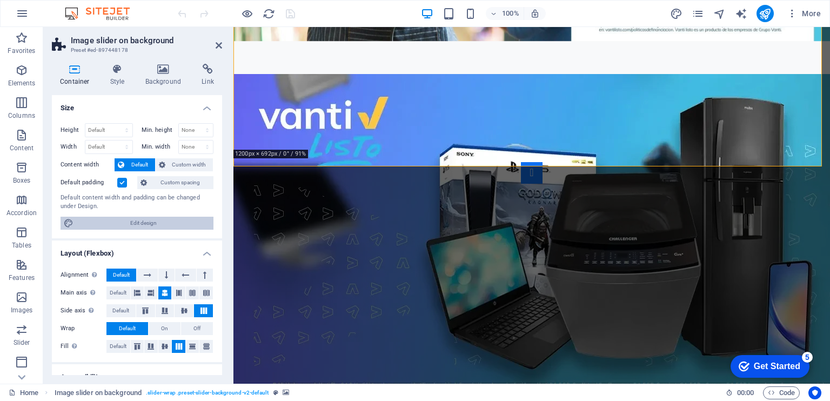
scroll to position [3056, 0]
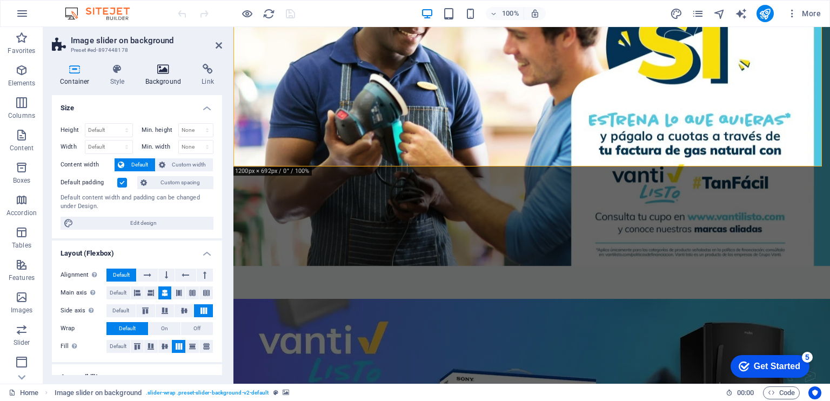
click at [166, 75] on h4 "Background" at bounding box center [165, 75] width 57 height 23
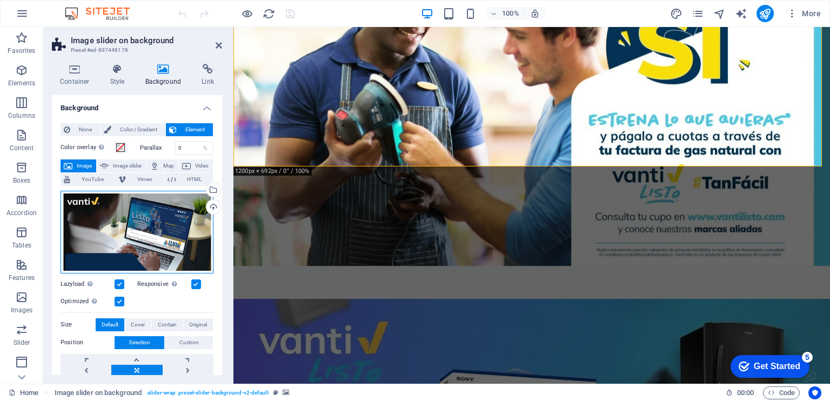
click at [152, 229] on div "Drag files here, click to choose files or select files from Files or our free s…" at bounding box center [137, 232] width 153 height 83
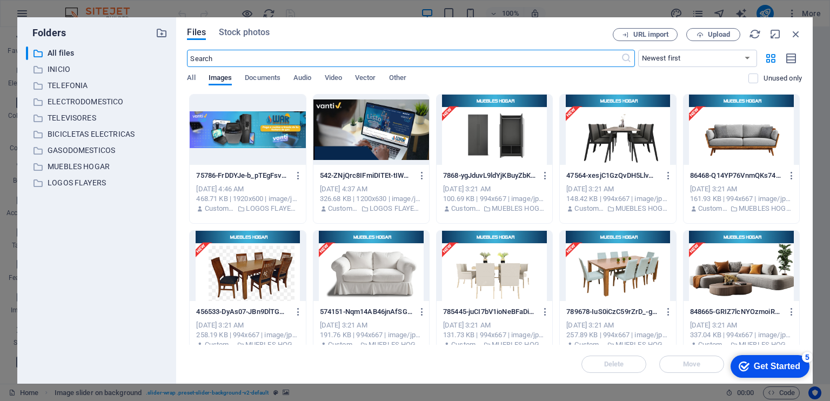
scroll to position [2956, 0]
click at [98, 71] on p "INICIO" at bounding box center [98, 69] width 100 height 12
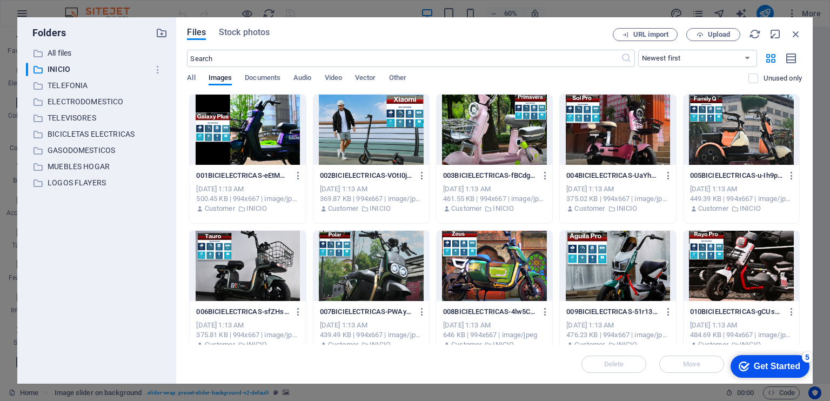
scroll to position [0, 0]
click at [82, 51] on p "All files" at bounding box center [98, 53] width 100 height 12
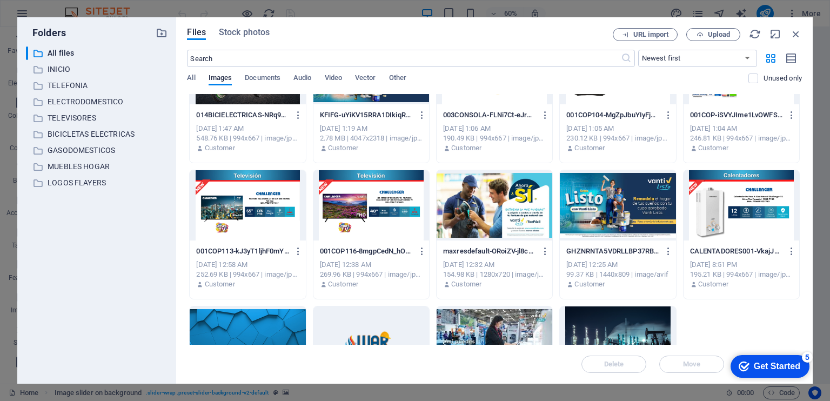
scroll to position [7640, 0]
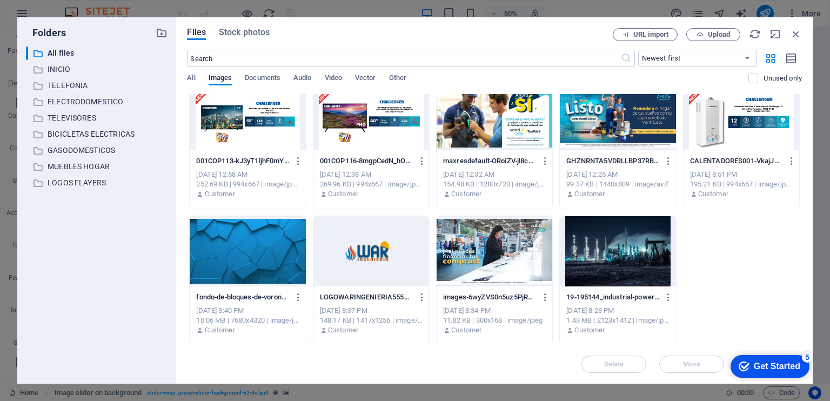
click at [241, 265] on div at bounding box center [248, 251] width 116 height 70
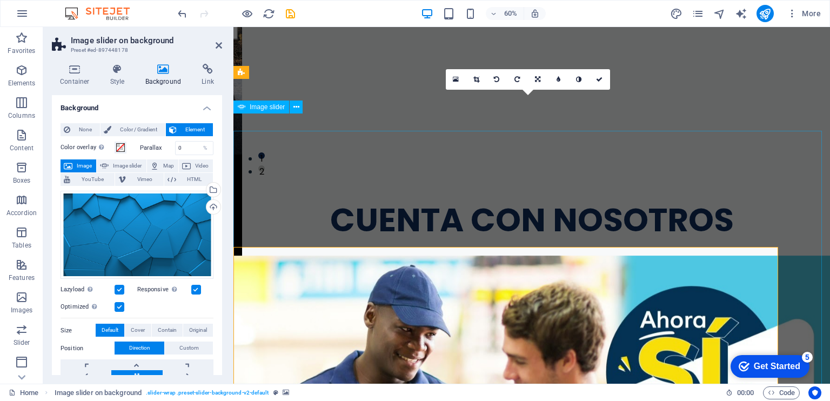
scroll to position [2787, 0]
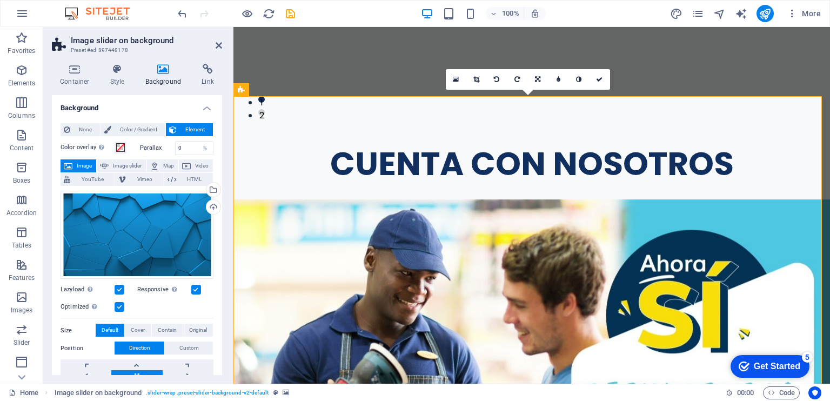
click at [163, 238] on div "Drag files here, click to choose files or select files from Files or our free s…" at bounding box center [137, 235] width 153 height 89
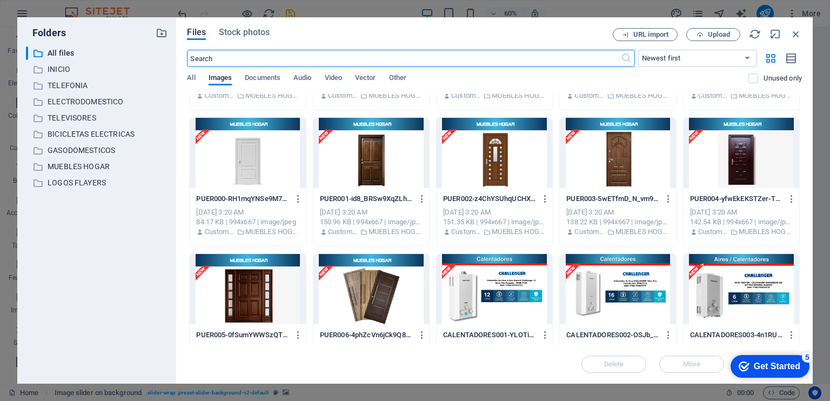
scroll to position [990, 0]
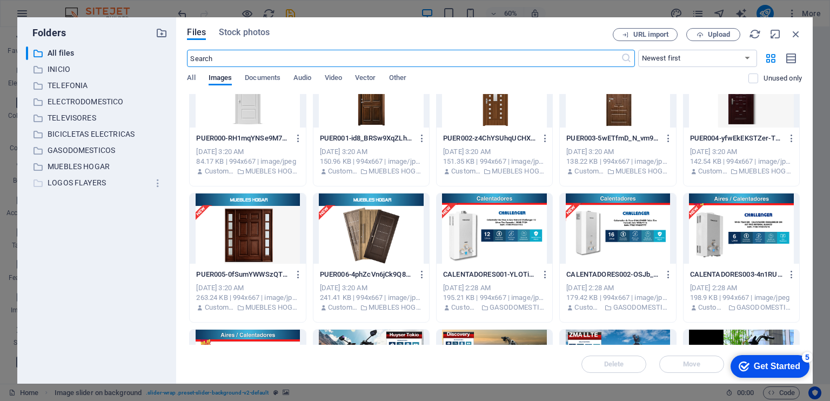
click at [110, 185] on p "LOGOS FLAYERS" at bounding box center [98, 183] width 100 height 12
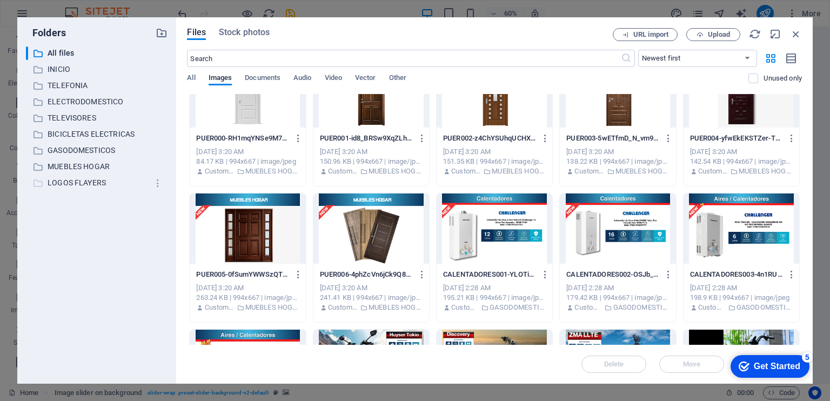
scroll to position [0, 0]
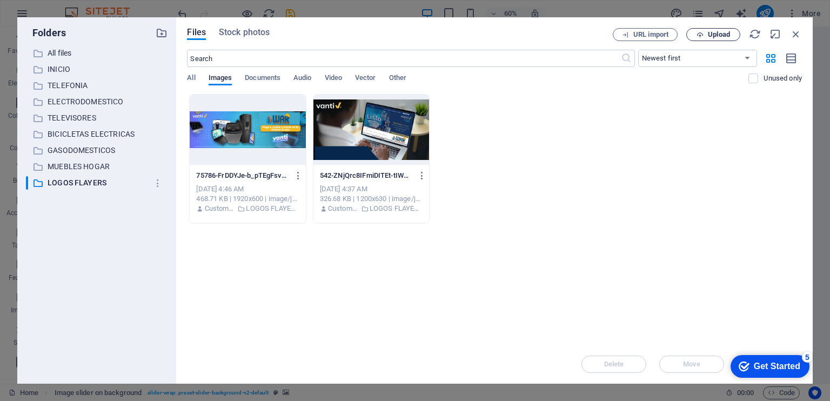
click at [705, 32] on span "Upload" at bounding box center [713, 34] width 44 height 7
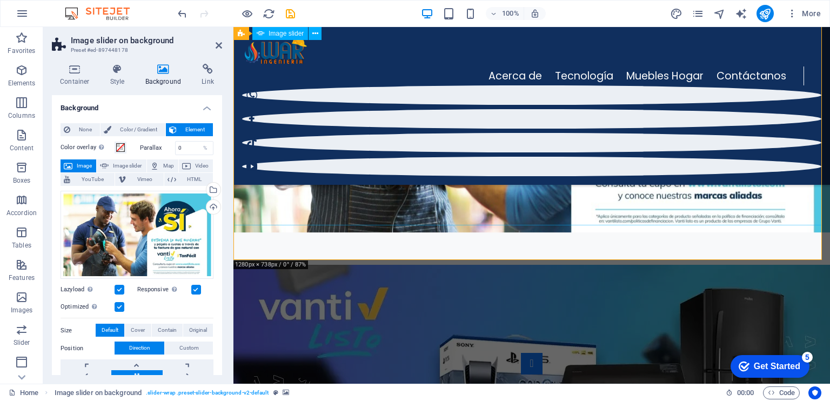
scroll to position [2872, 0]
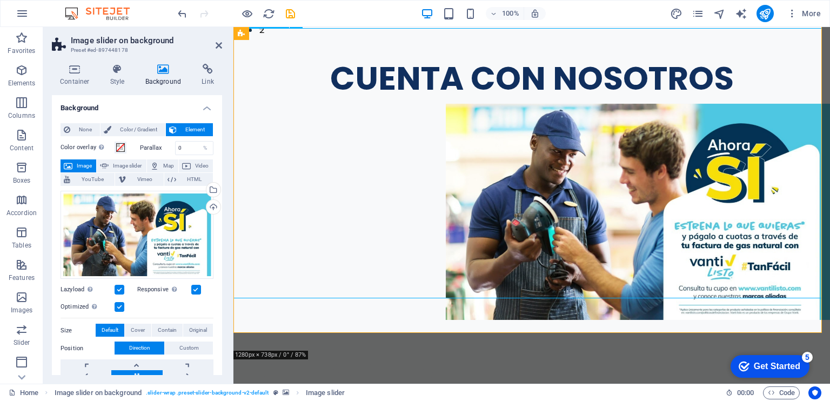
select select "px"
select select "ms"
select select "s"
select select "progressive"
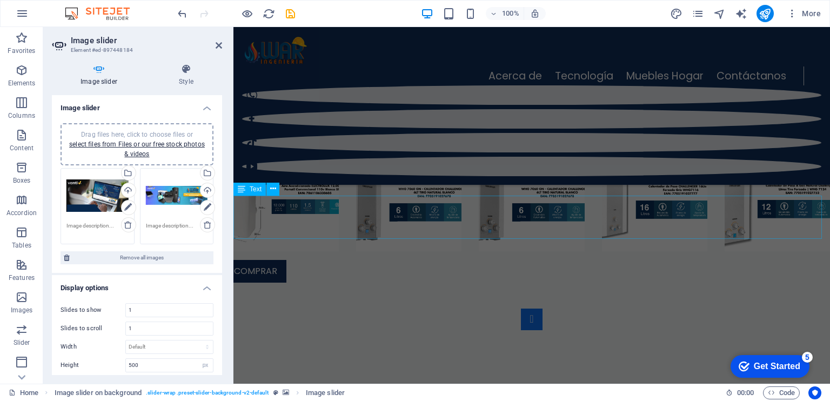
scroll to position [2045, 0]
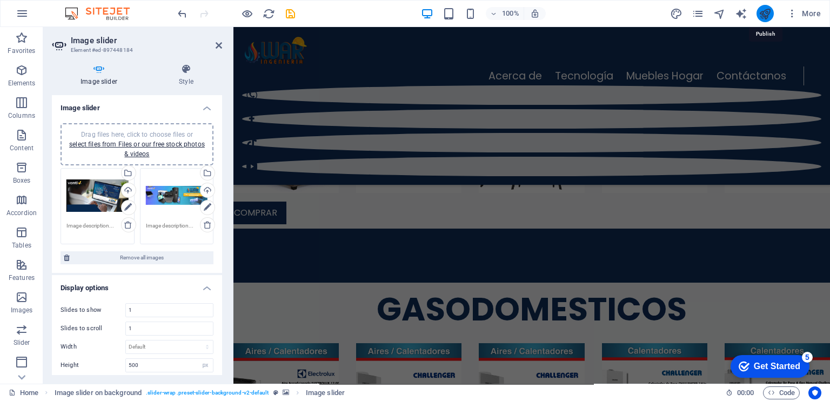
click at [765, 11] on icon "publish" at bounding box center [765, 14] width 12 height 12
